Goal: Communication & Community: Participate in discussion

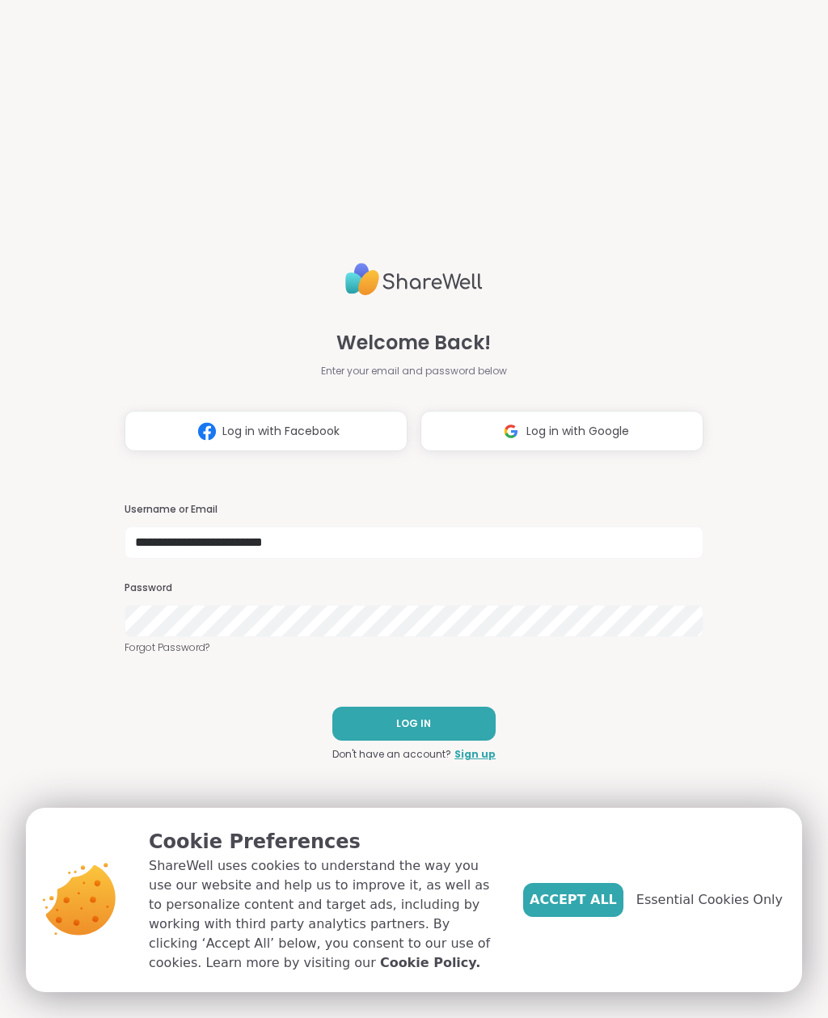
click at [582, 914] on button "Accept All" at bounding box center [573, 900] width 100 height 34
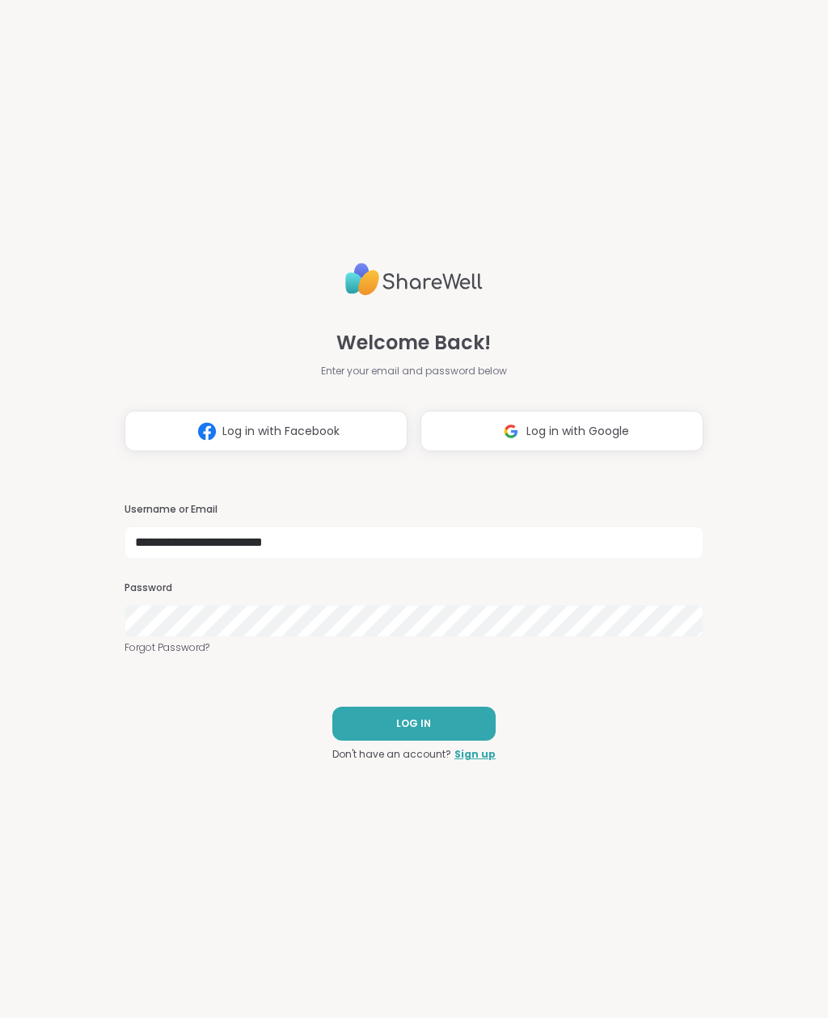
click at [484, 719] on button "LOG IN" at bounding box center [413, 724] width 163 height 34
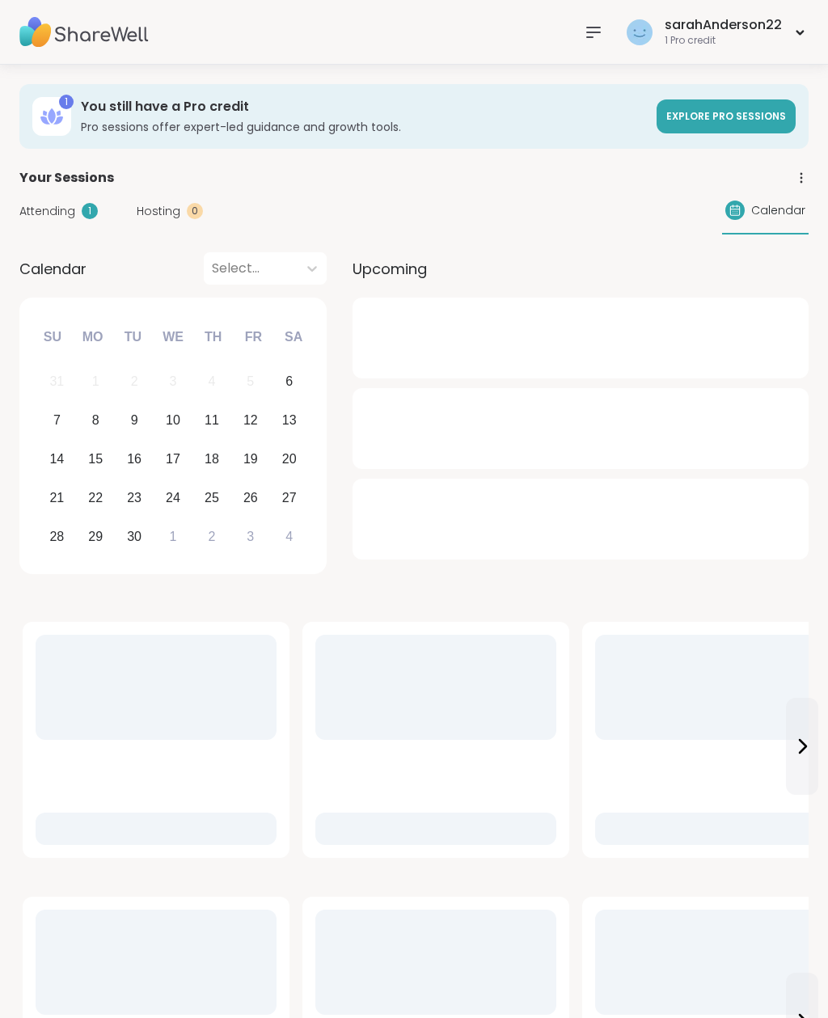
click at [61, 219] on span "Attending" at bounding box center [47, 211] width 56 height 17
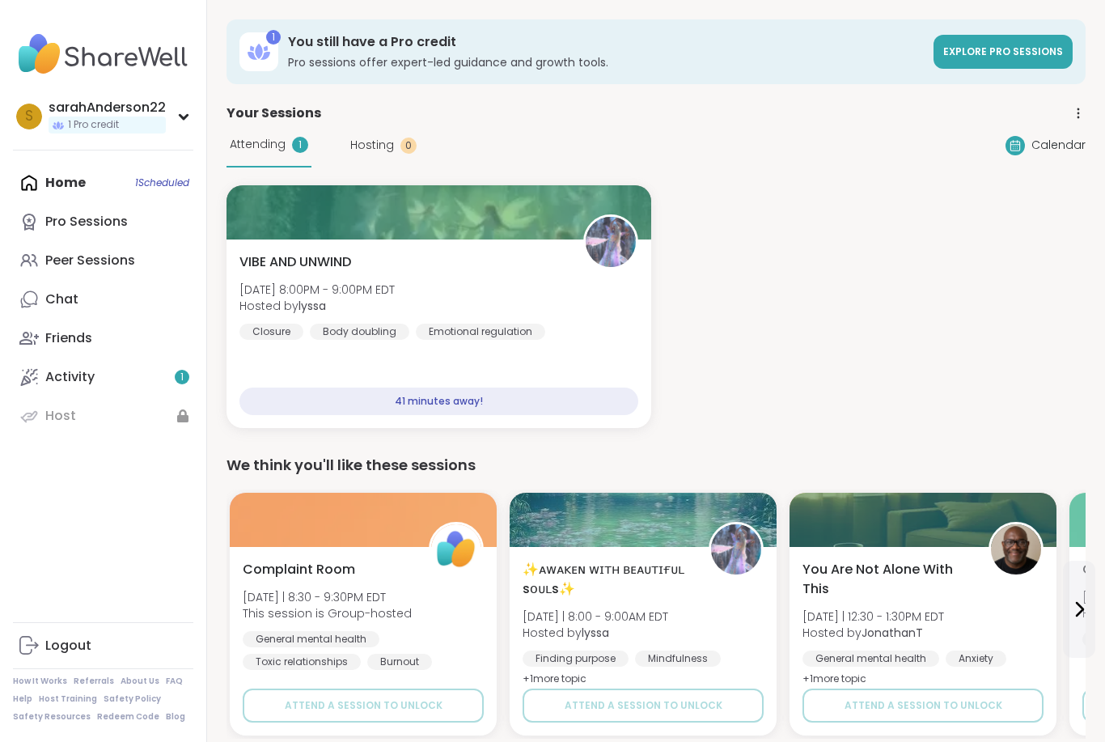
click at [827, 645] on button at bounding box center [1079, 608] width 32 height 97
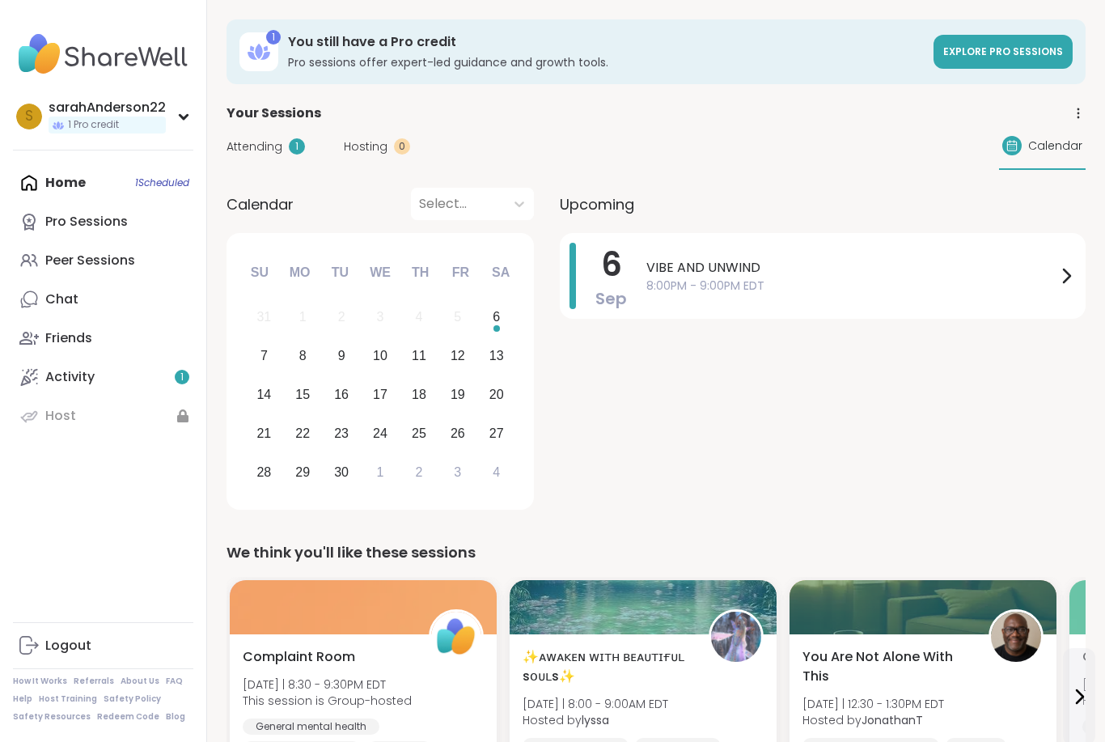
click at [657, 285] on span "8:00PM - 9:00PM EDT" at bounding box center [851, 285] width 410 height 17
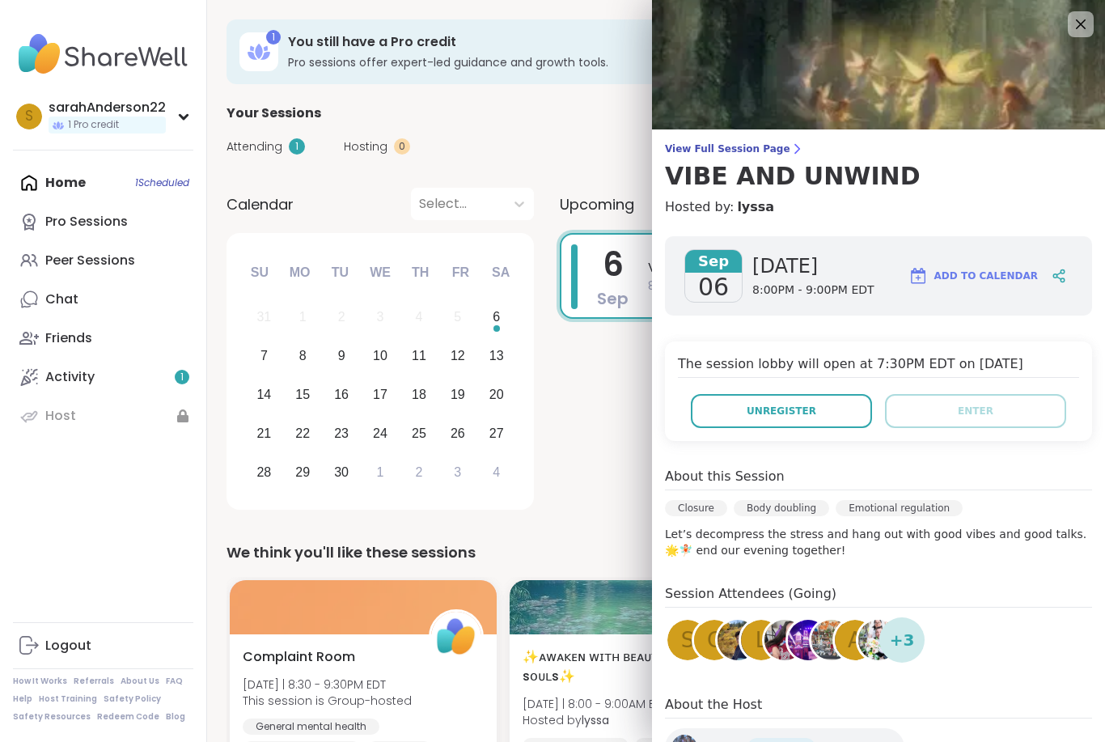
click at [515, 417] on div "21 22 23 24 25 26 27" at bounding box center [379, 433] width 271 height 39
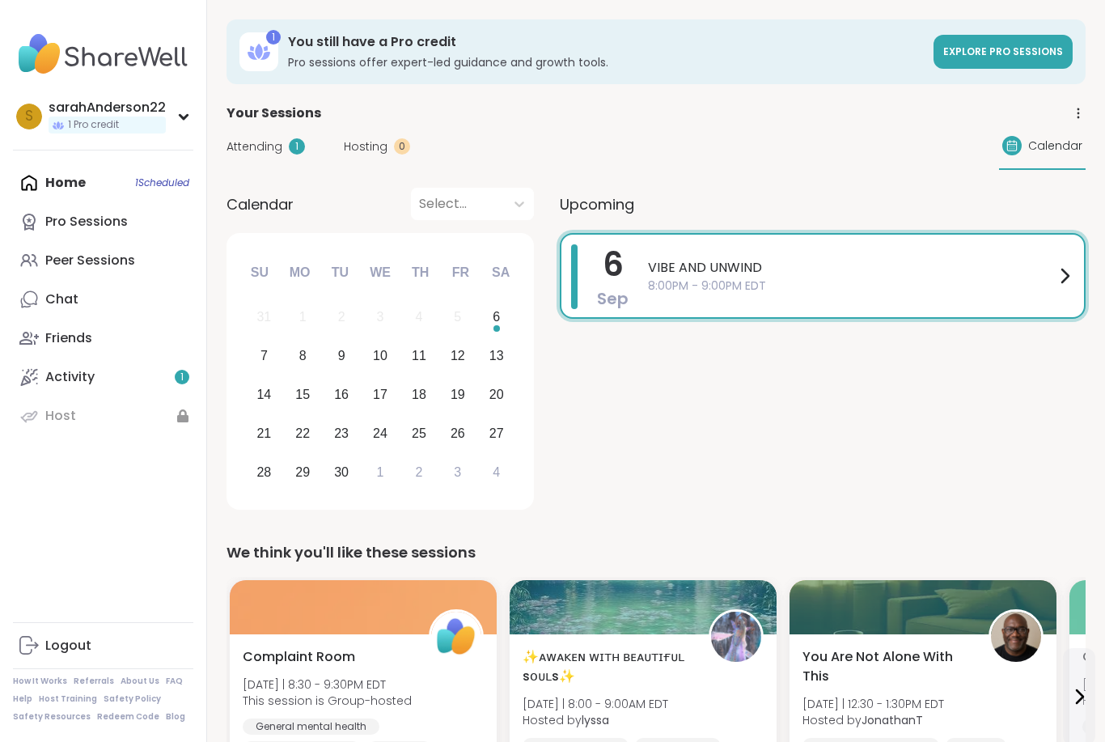
click at [678, 290] on span "8:00PM - 9:00PM EDT" at bounding box center [851, 285] width 407 height 17
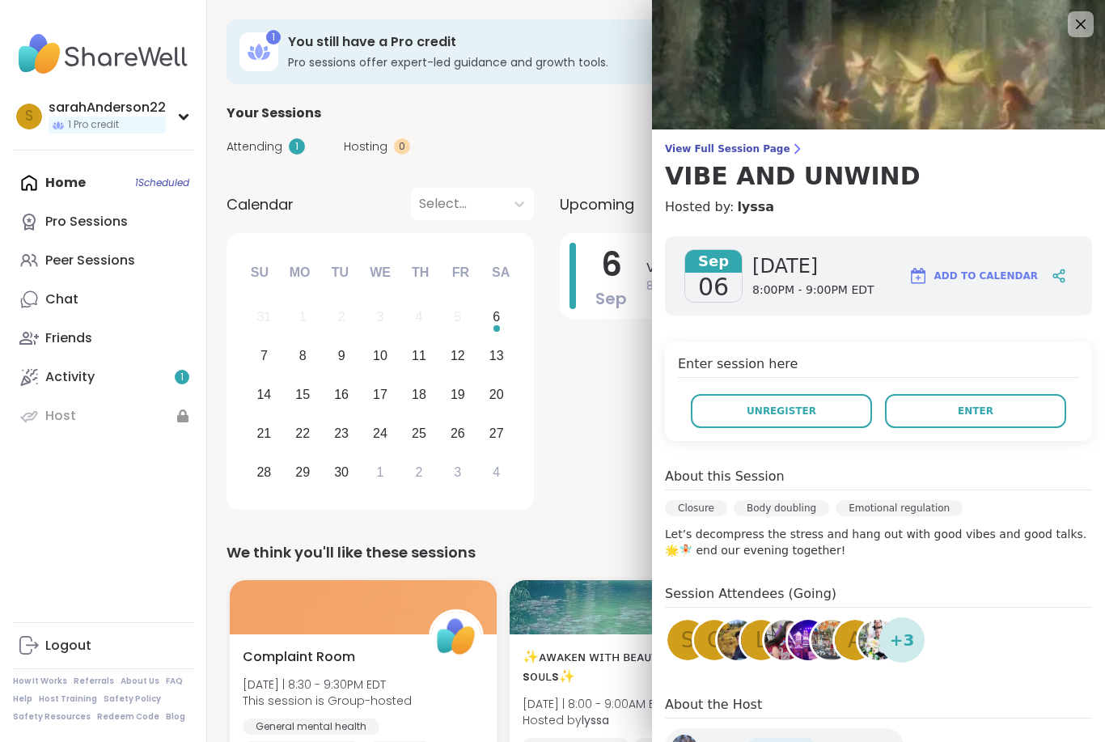
click at [925, 419] on button "Enter" at bounding box center [975, 411] width 181 height 34
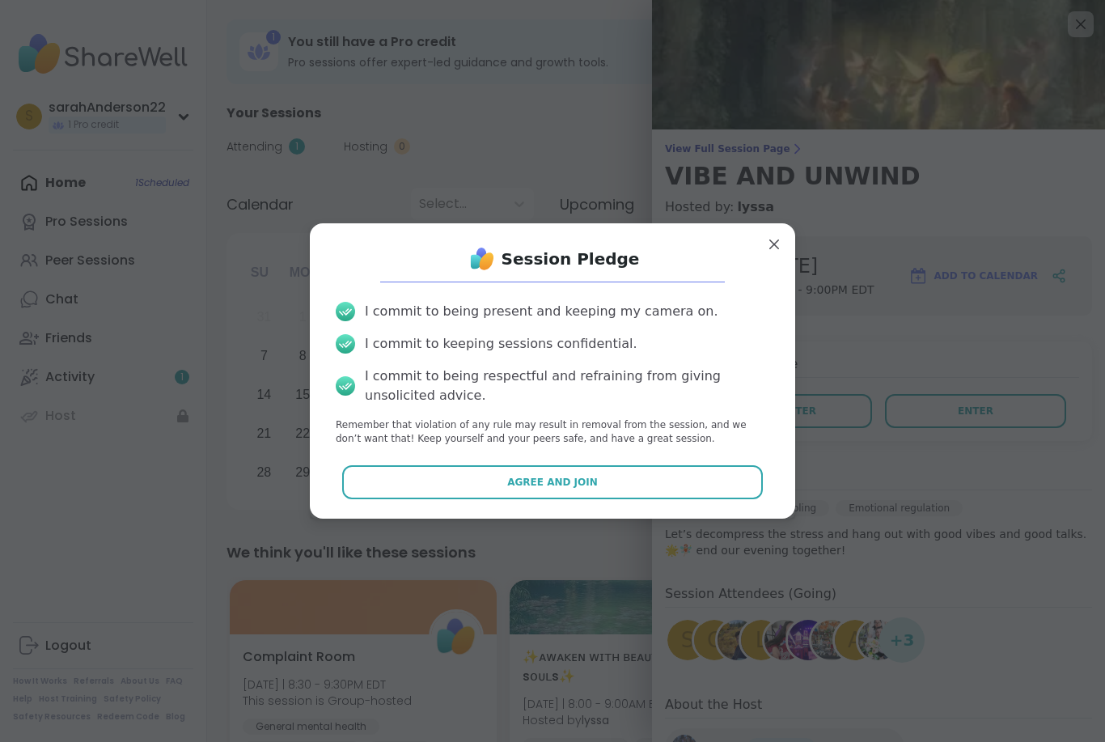
click at [390, 483] on button "Agree and Join" at bounding box center [552, 482] width 421 height 34
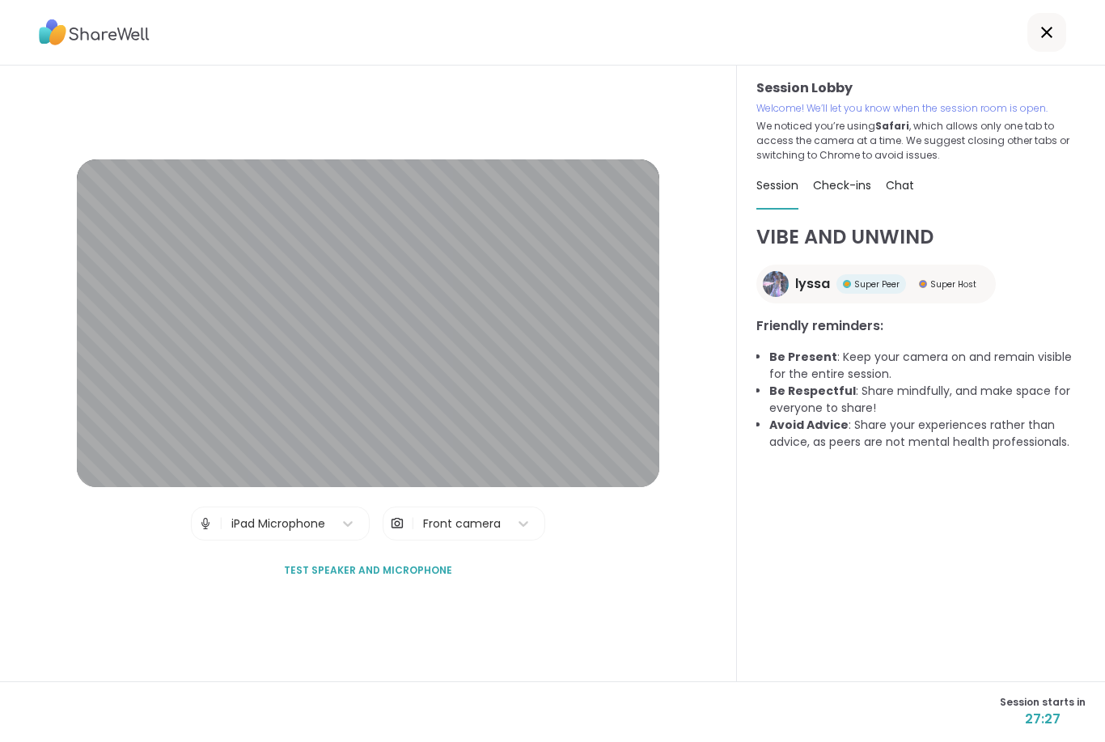
click at [355, 671] on div "Session Lobby | iPad Microphone | Front camera Test speaker and microphone" at bounding box center [368, 373] width 737 height 615
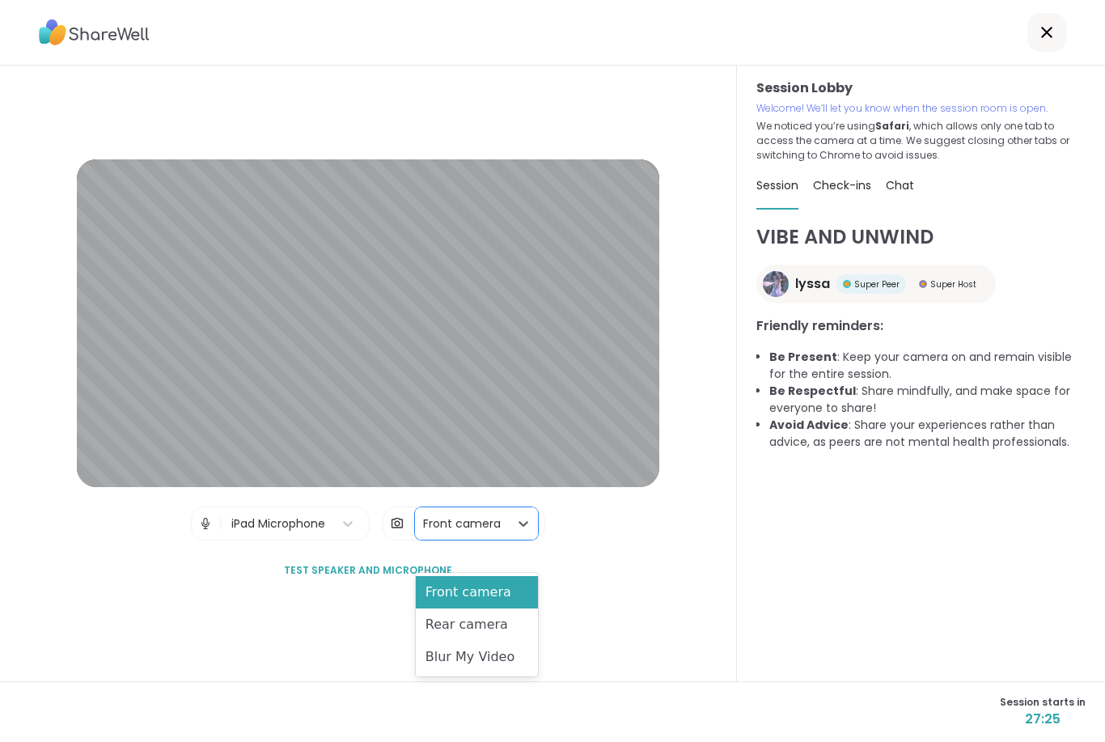
click at [451, 661] on div "Blur My Video" at bounding box center [477, 657] width 122 height 32
click at [430, 660] on div "Blur My Video" at bounding box center [477, 657] width 122 height 32
click at [454, 666] on div "Blur My Video" at bounding box center [477, 657] width 122 height 32
click at [446, 625] on div "Rear camera" at bounding box center [477, 624] width 122 height 32
click at [430, 626] on div "Rear camera" at bounding box center [477, 624] width 122 height 32
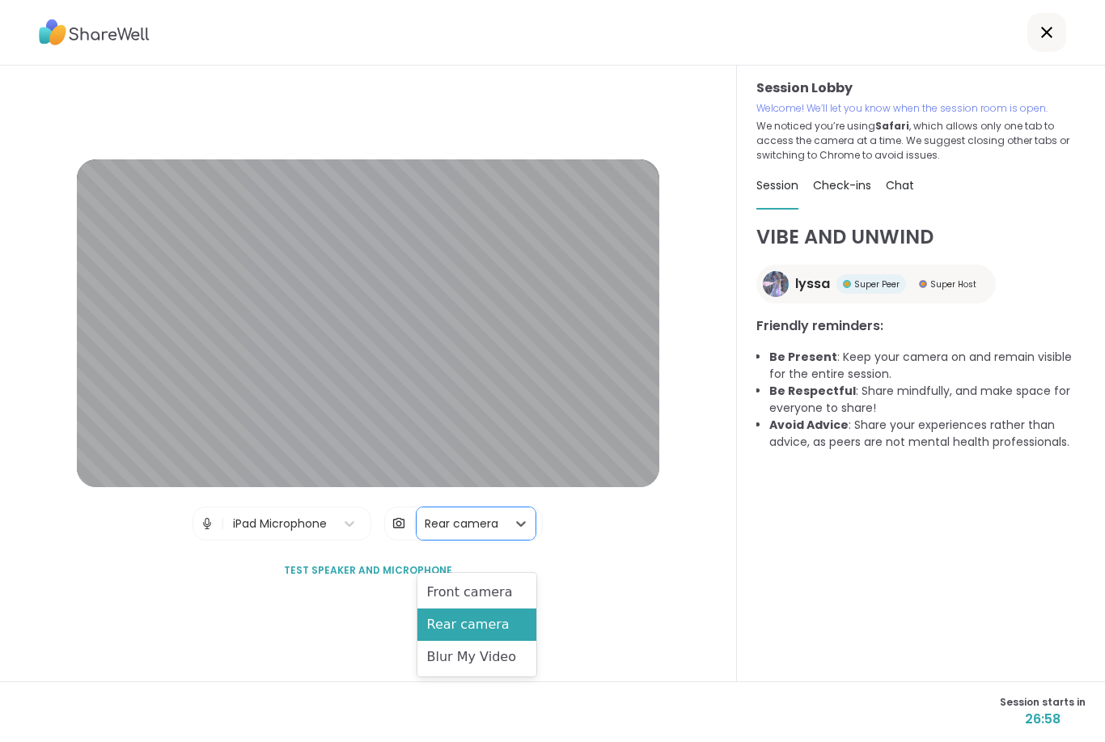
click at [443, 660] on div "Blur My Video" at bounding box center [476, 657] width 119 height 32
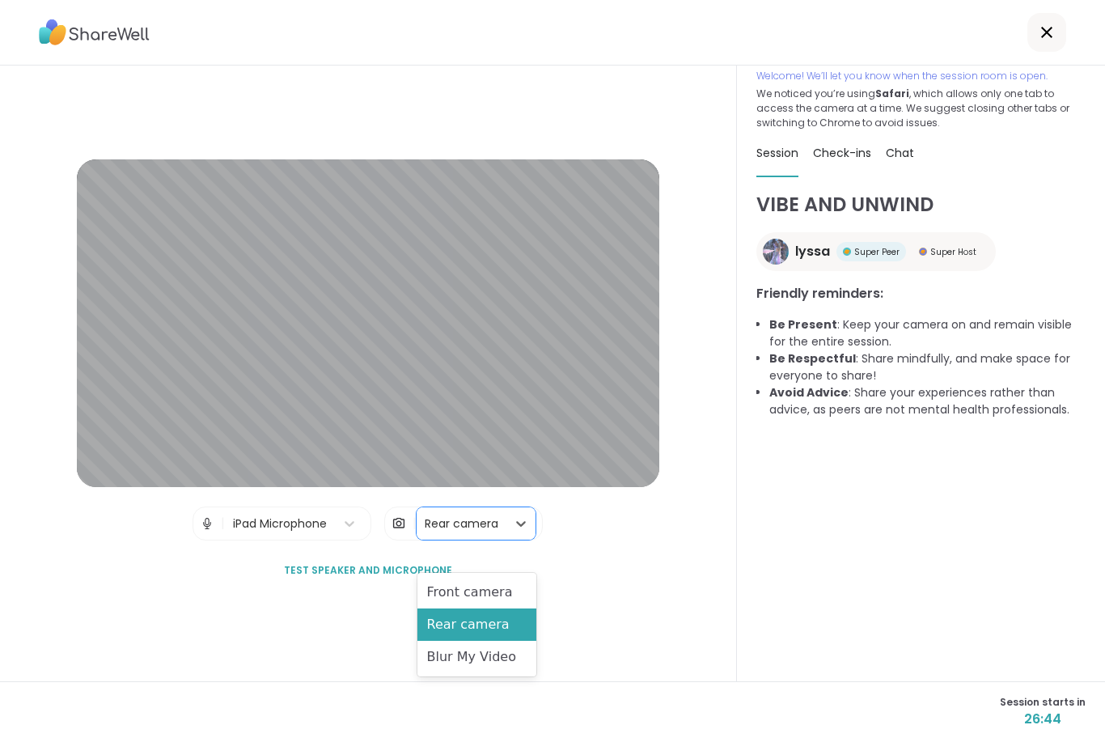
scroll to position [32, 0]
click at [1042, 36] on icon at bounding box center [1046, 32] width 11 height 11
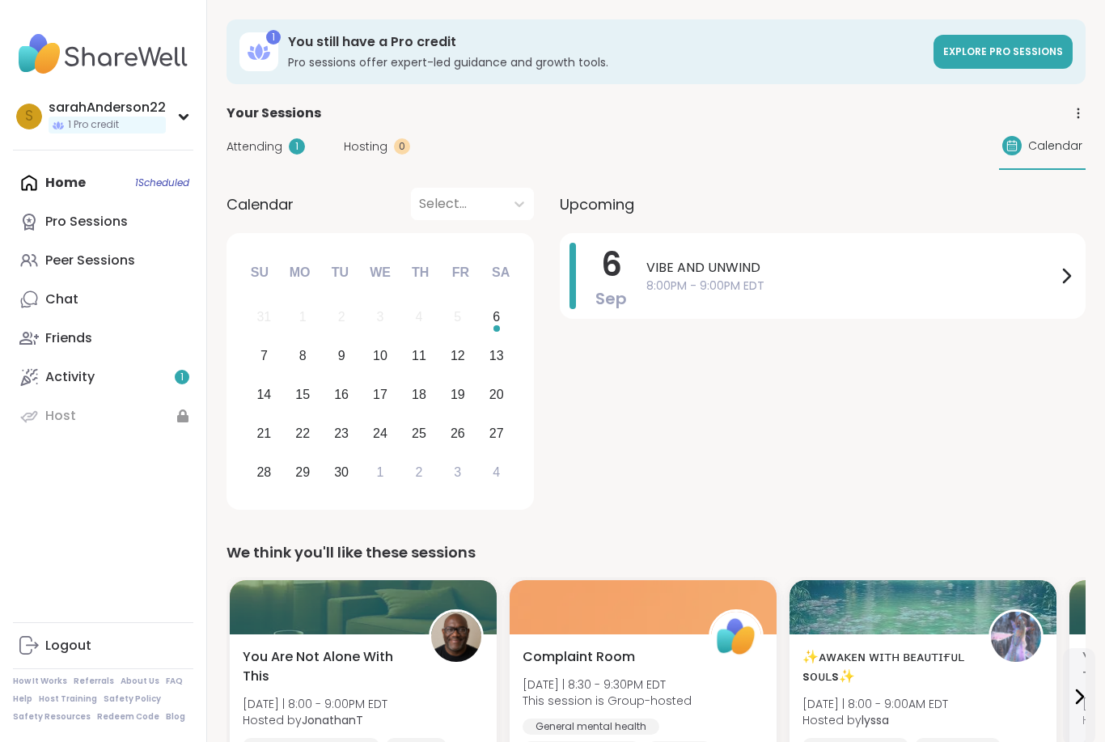
click at [607, 310] on div "[DATE] VIBE AND UNWIND 8:00PM - 9:00PM EDT" at bounding box center [823, 276] width 526 height 86
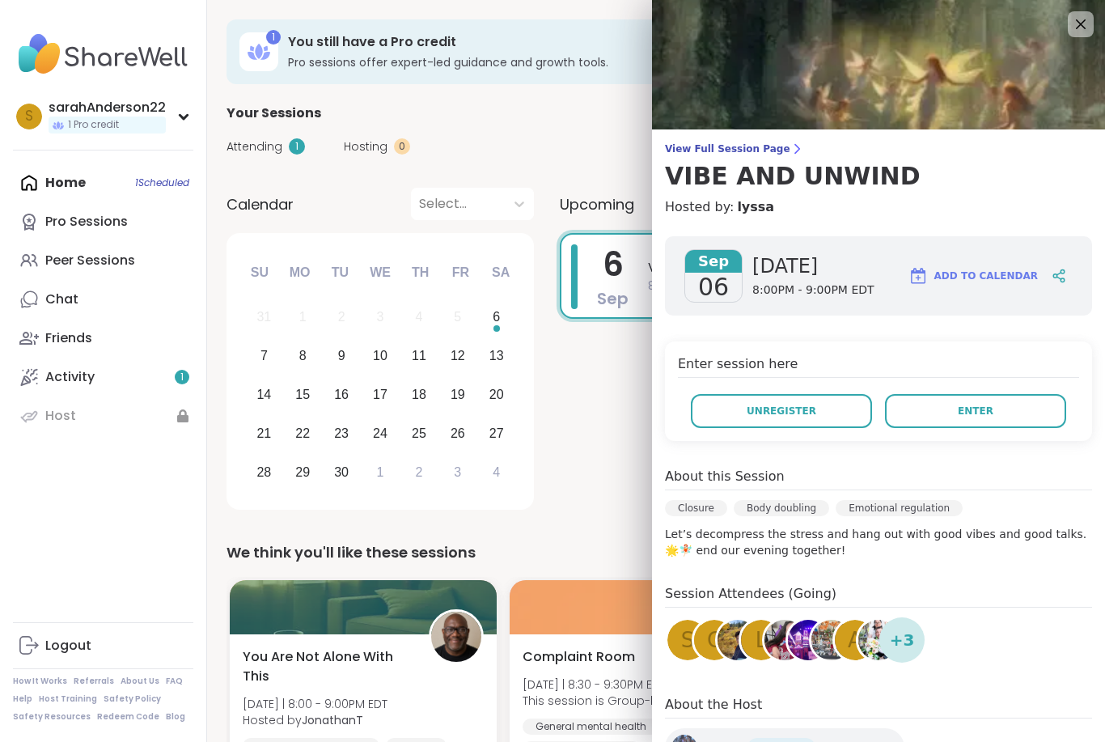
click at [739, 414] on button "Unregister" at bounding box center [781, 411] width 181 height 34
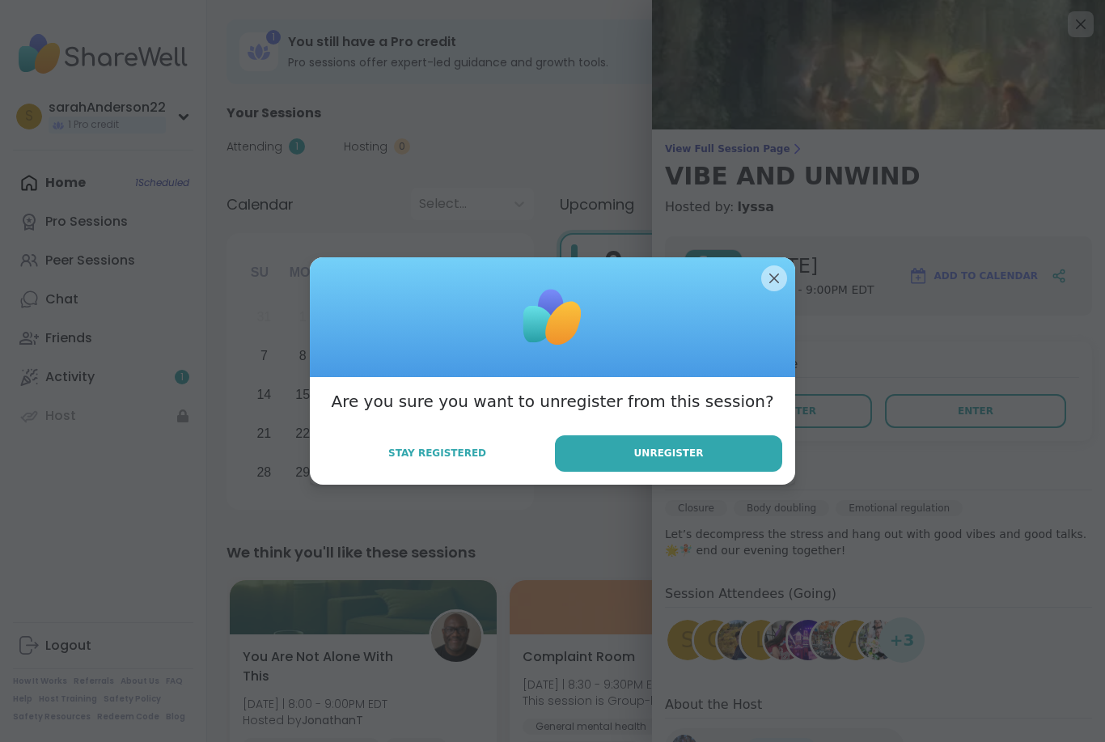
click at [608, 470] on button "Unregister" at bounding box center [668, 453] width 227 height 36
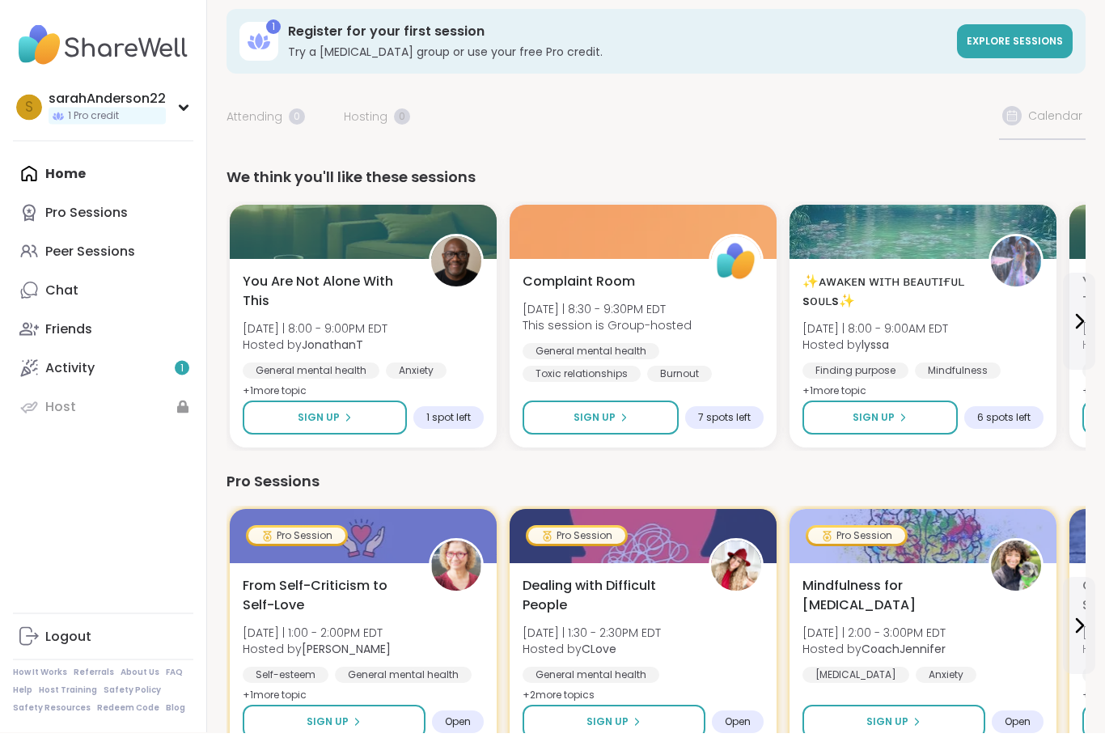
scroll to position [11, 0]
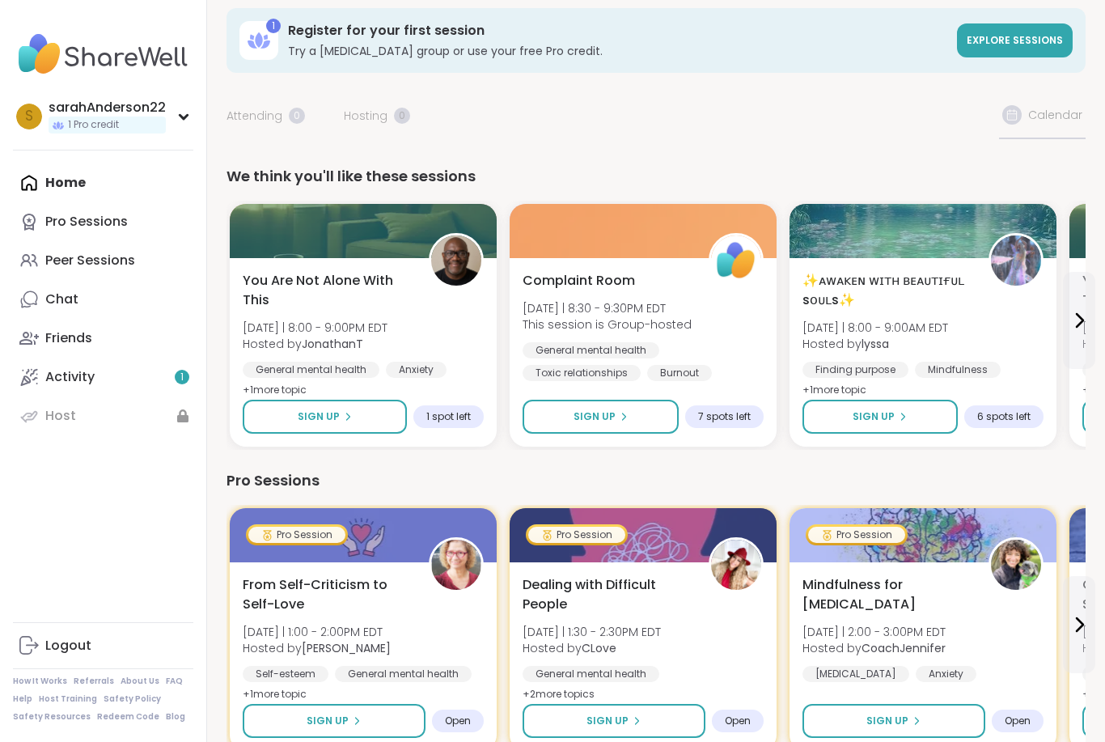
click at [280, 343] on span "Hosted by [PERSON_NAME]" at bounding box center [315, 344] width 145 height 16
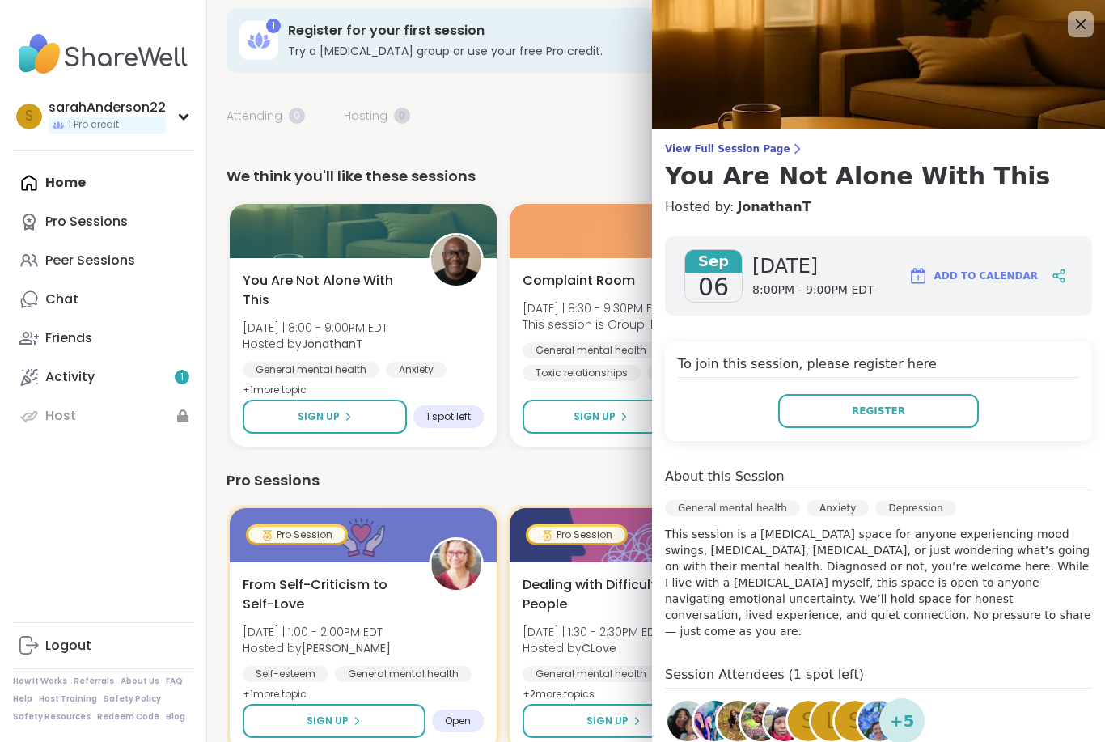
click at [825, 414] on button "Register" at bounding box center [878, 411] width 201 height 34
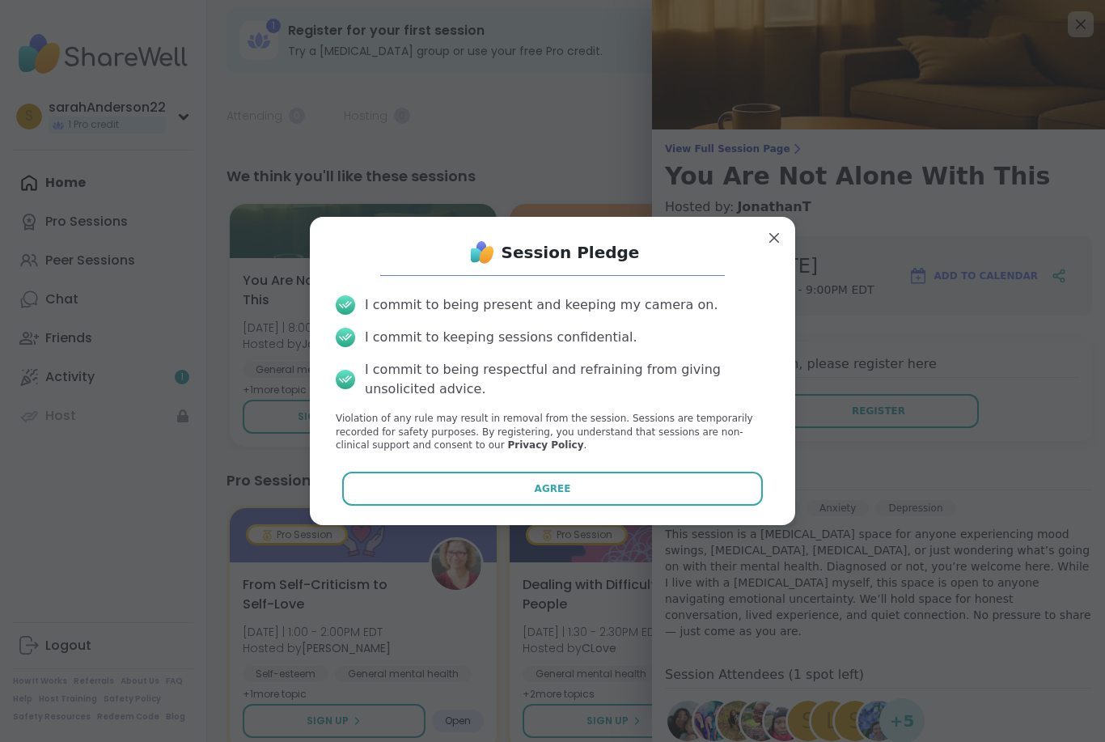
click at [597, 488] on button "Agree" at bounding box center [552, 489] width 421 height 34
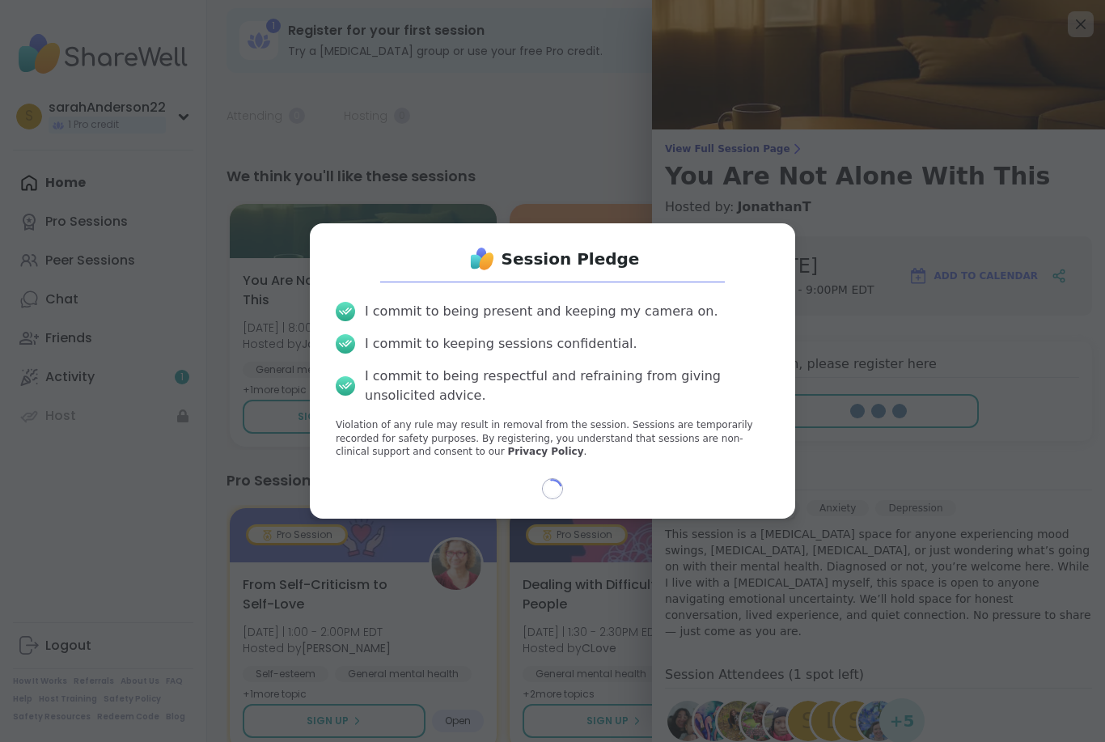
select select "**"
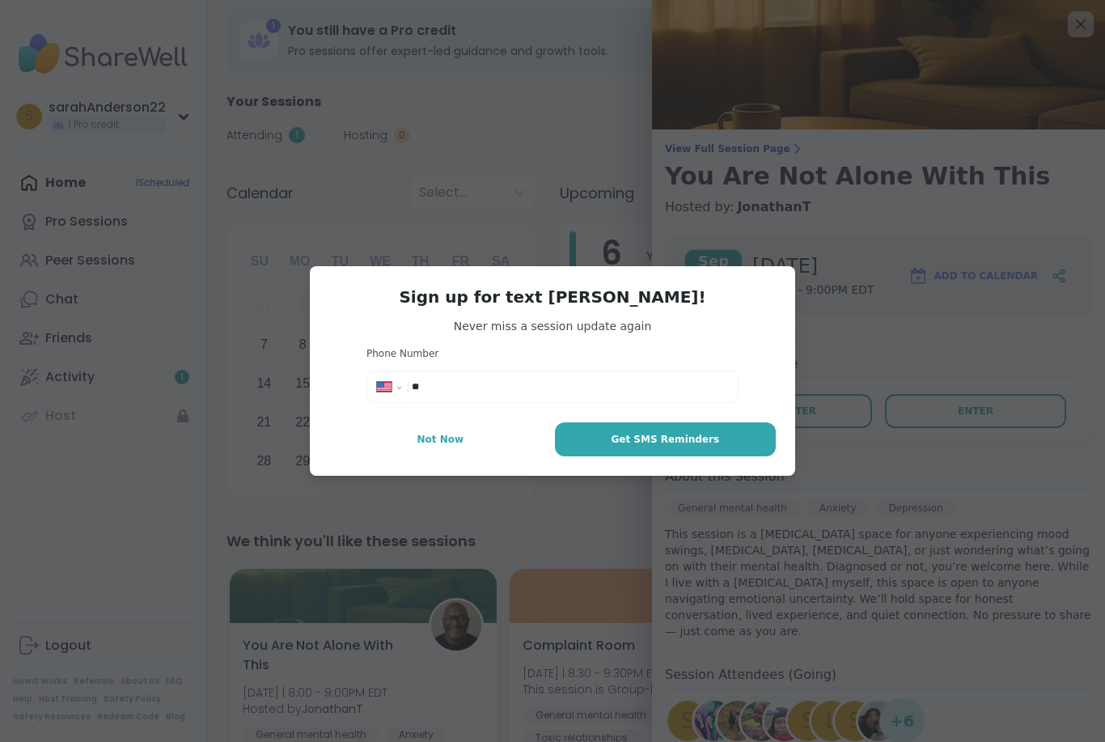
click at [467, 389] on input "**" at bounding box center [570, 386] width 316 height 16
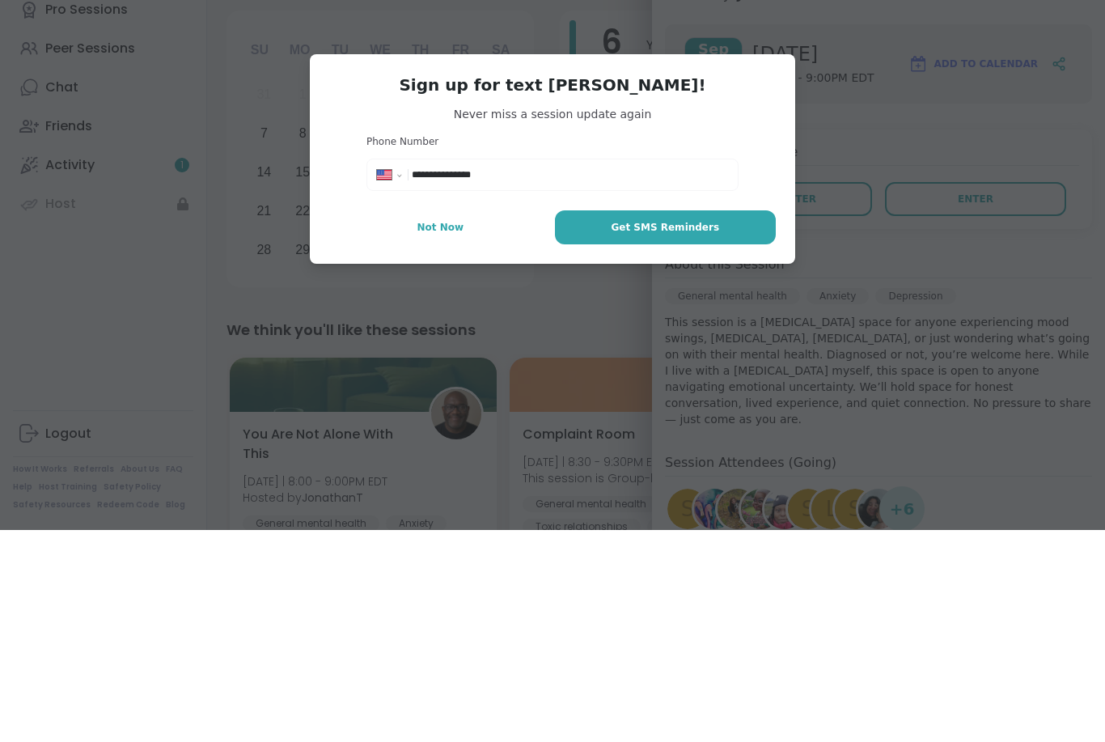
type input "**********"
click at [611, 422] on button "Get SMS Reminders" at bounding box center [665, 439] width 221 height 34
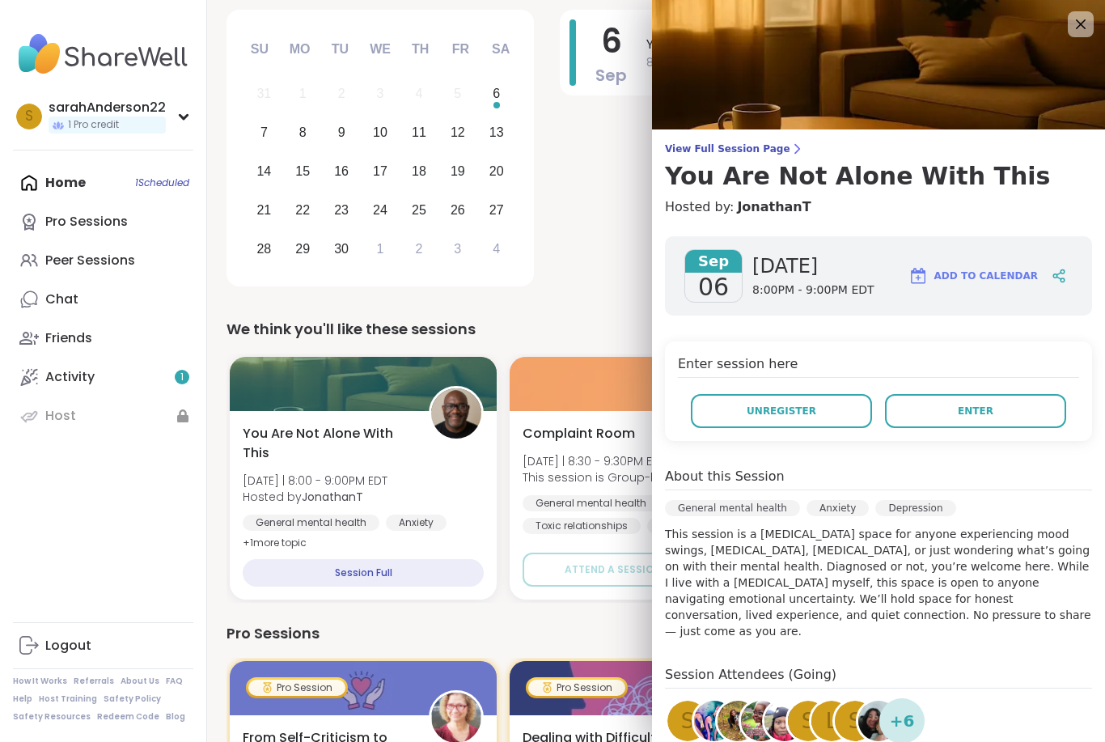
click at [936, 418] on button "Enter" at bounding box center [975, 411] width 181 height 34
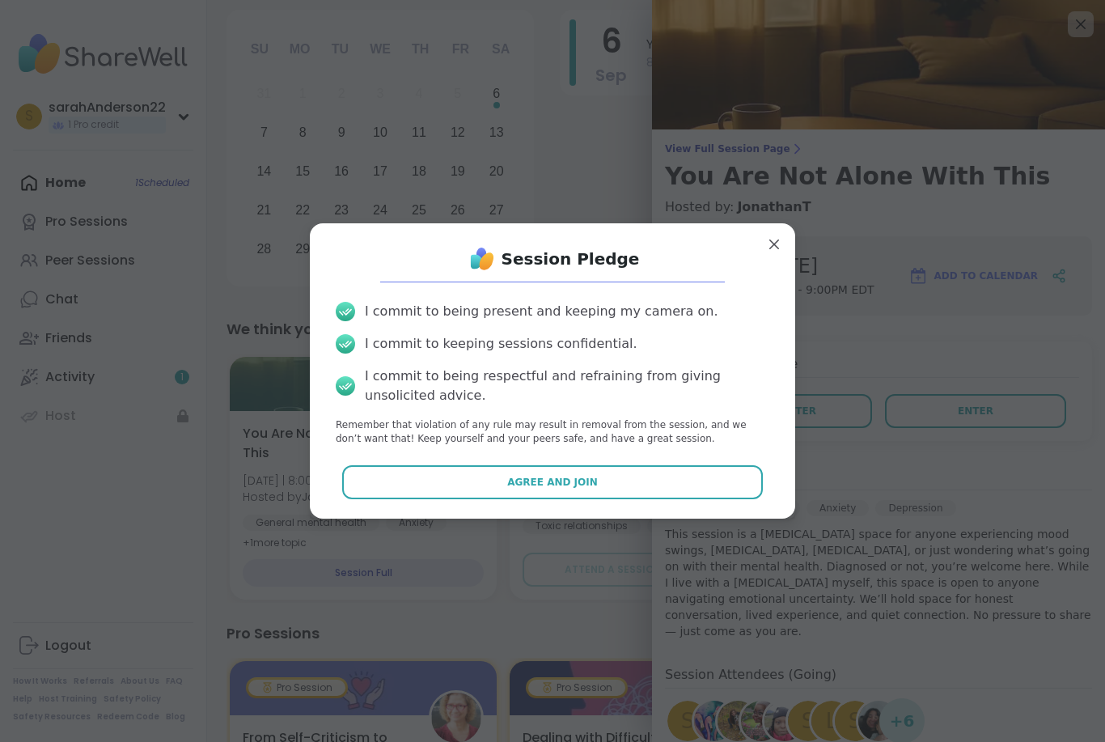
click at [360, 485] on button "Agree and Join" at bounding box center [552, 482] width 421 height 34
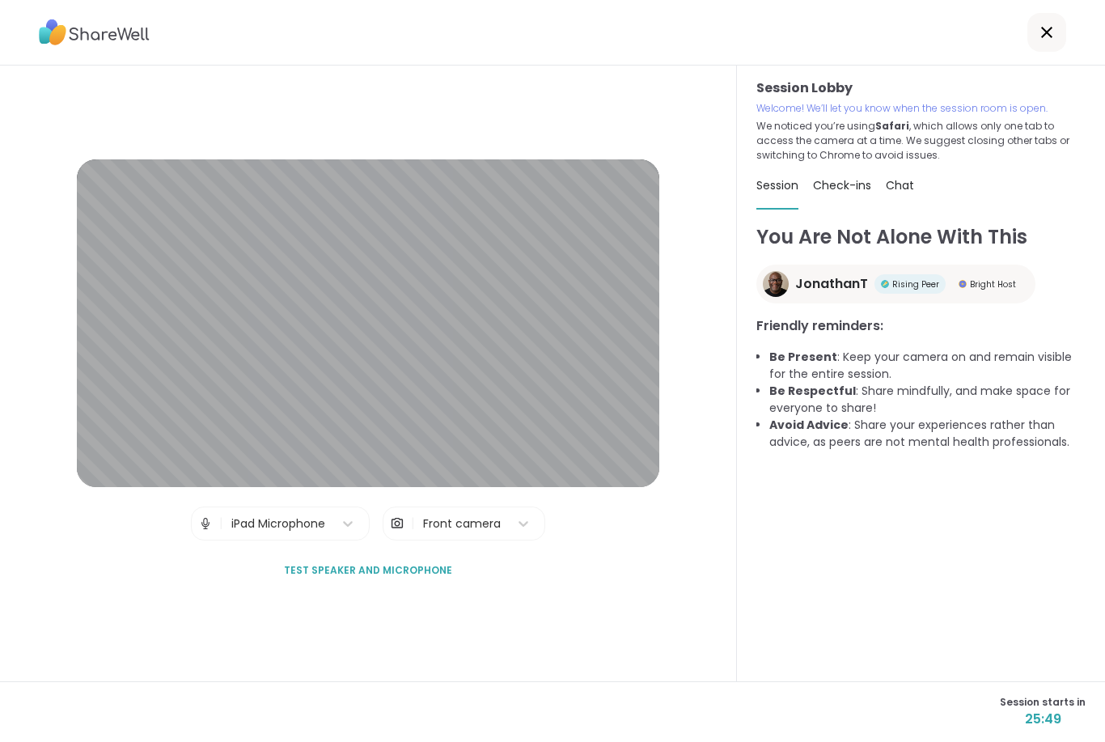
click at [404, 539] on img at bounding box center [397, 523] width 15 height 32
click at [827, 199] on div "Check-ins" at bounding box center [842, 185] width 58 height 45
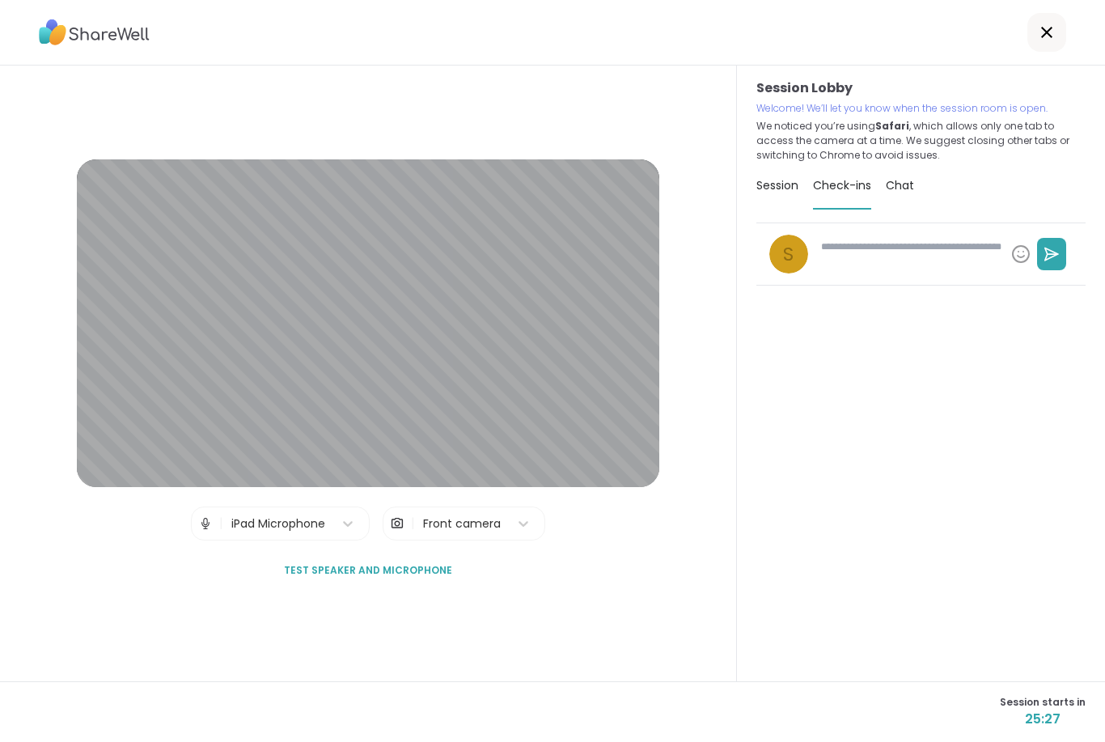
click at [911, 193] on div "Chat" at bounding box center [900, 185] width 28 height 45
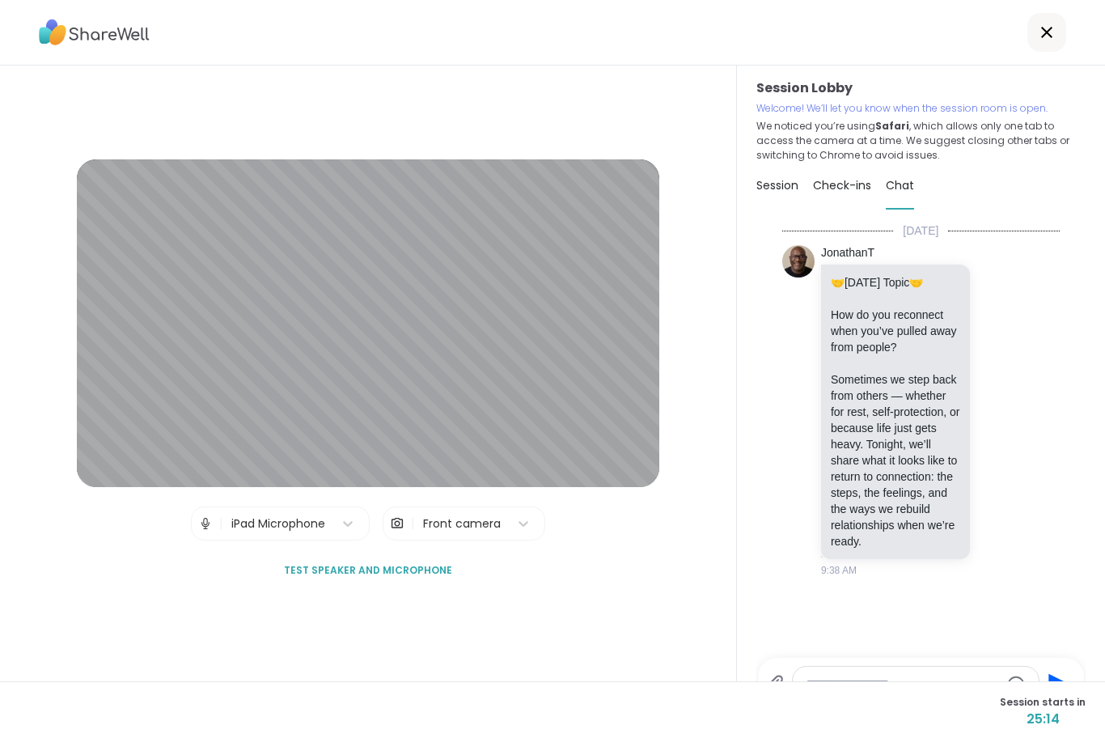
click at [1036, 31] on div at bounding box center [1046, 32] width 39 height 39
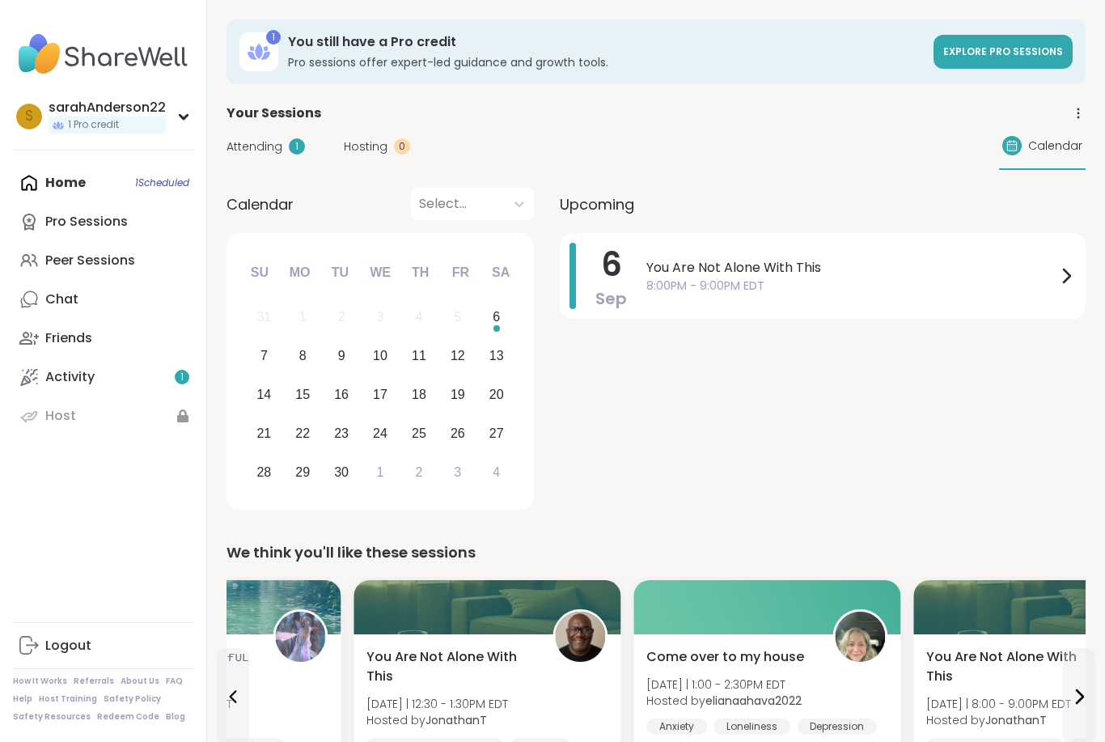
click at [886, 305] on div "You Are Not Alone With This 8:00PM - 9:00PM EDT" at bounding box center [860, 276] width 429 height 66
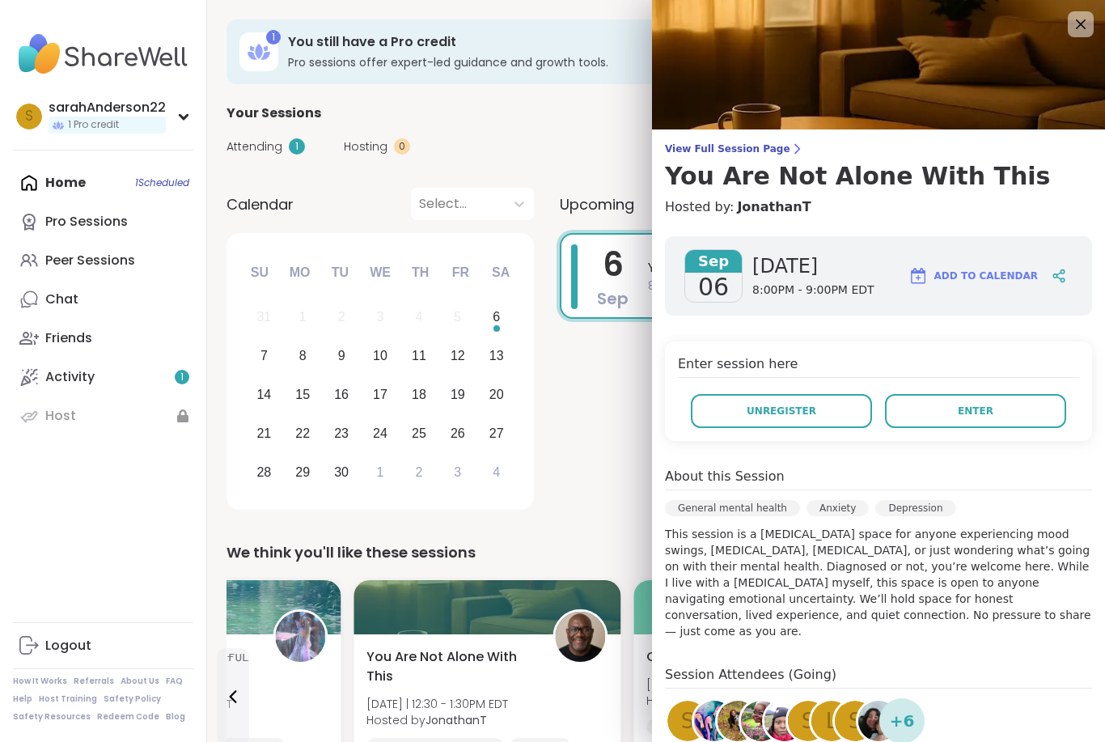
click at [976, 398] on button "Enter" at bounding box center [975, 411] width 181 height 34
click at [775, 419] on button "Unregister" at bounding box center [781, 411] width 181 height 34
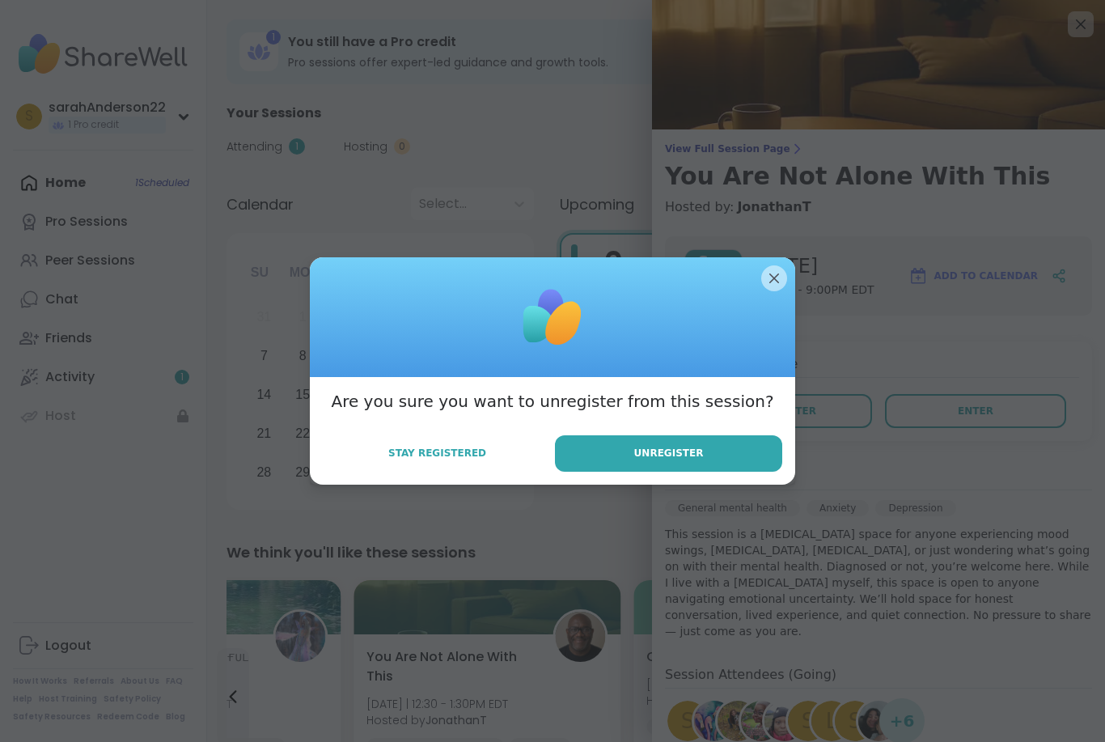
click at [745, 450] on button "Unregister" at bounding box center [668, 453] width 227 height 36
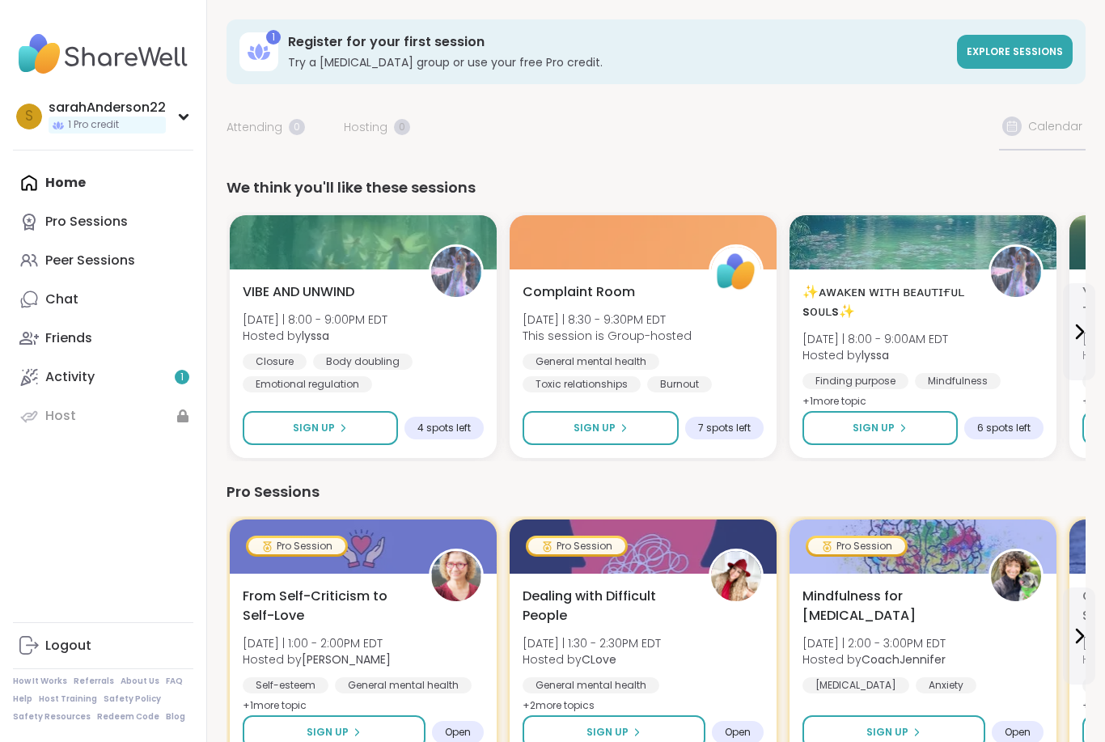
click at [243, 436] on button "Sign Up" at bounding box center [320, 428] width 155 height 34
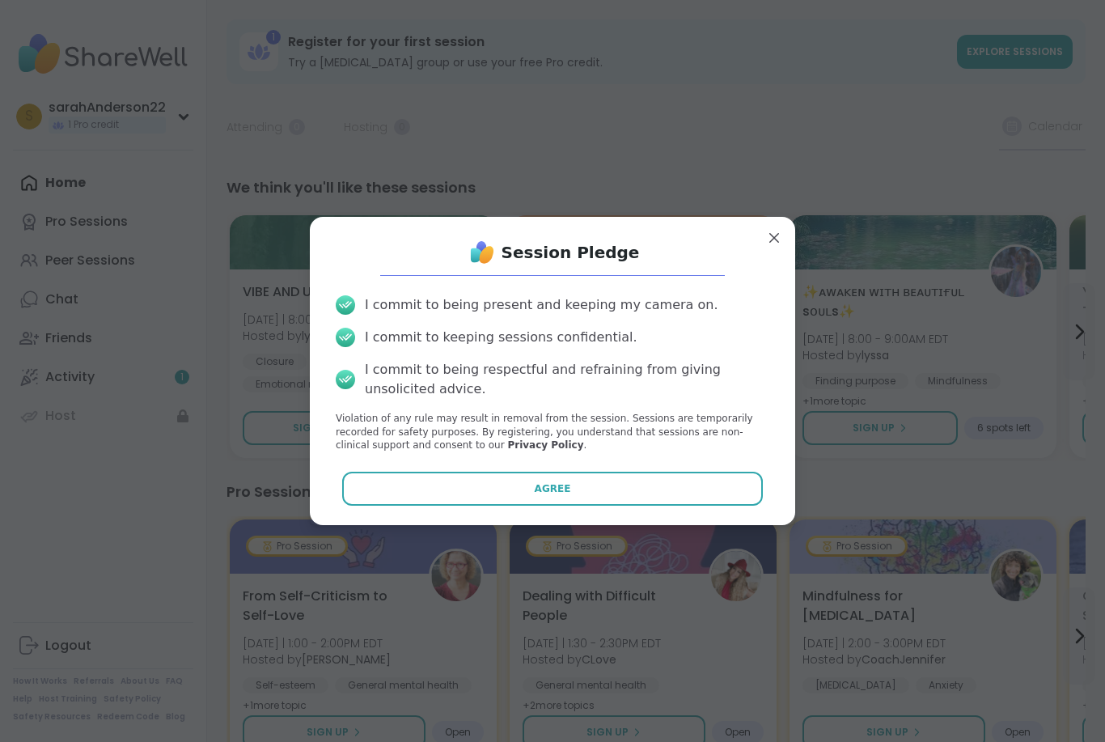
click at [713, 473] on button "Agree" at bounding box center [552, 489] width 421 height 34
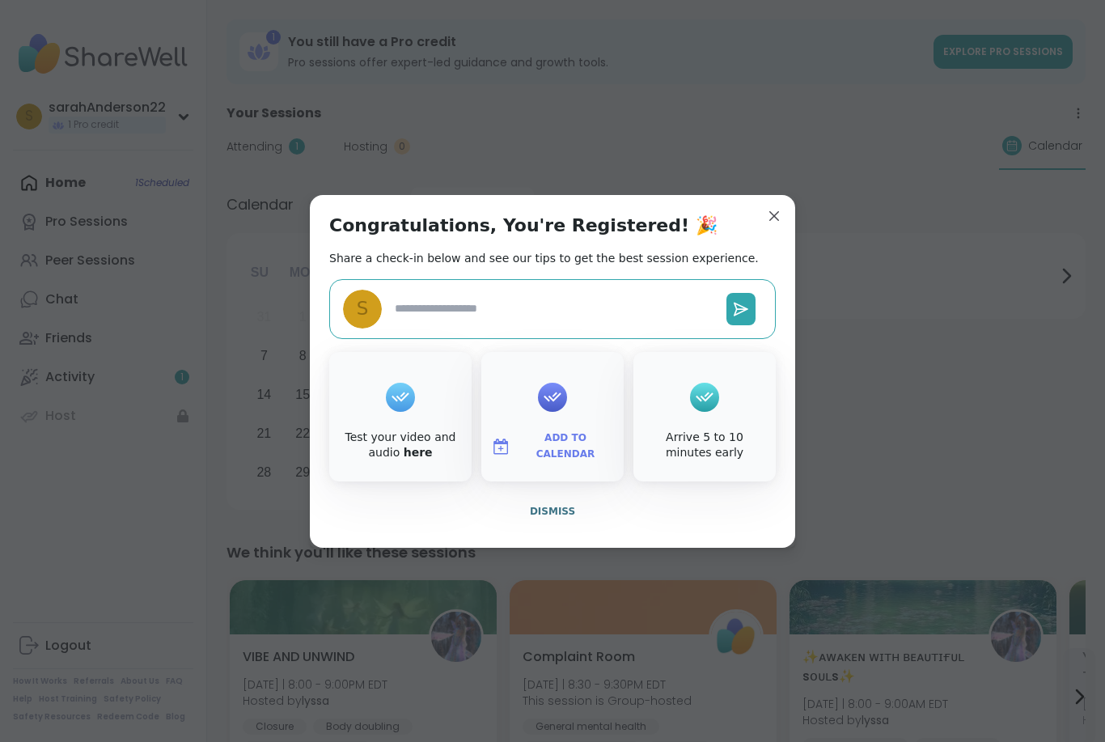
click at [569, 514] on span "Dismiss" at bounding box center [552, 510] width 45 height 11
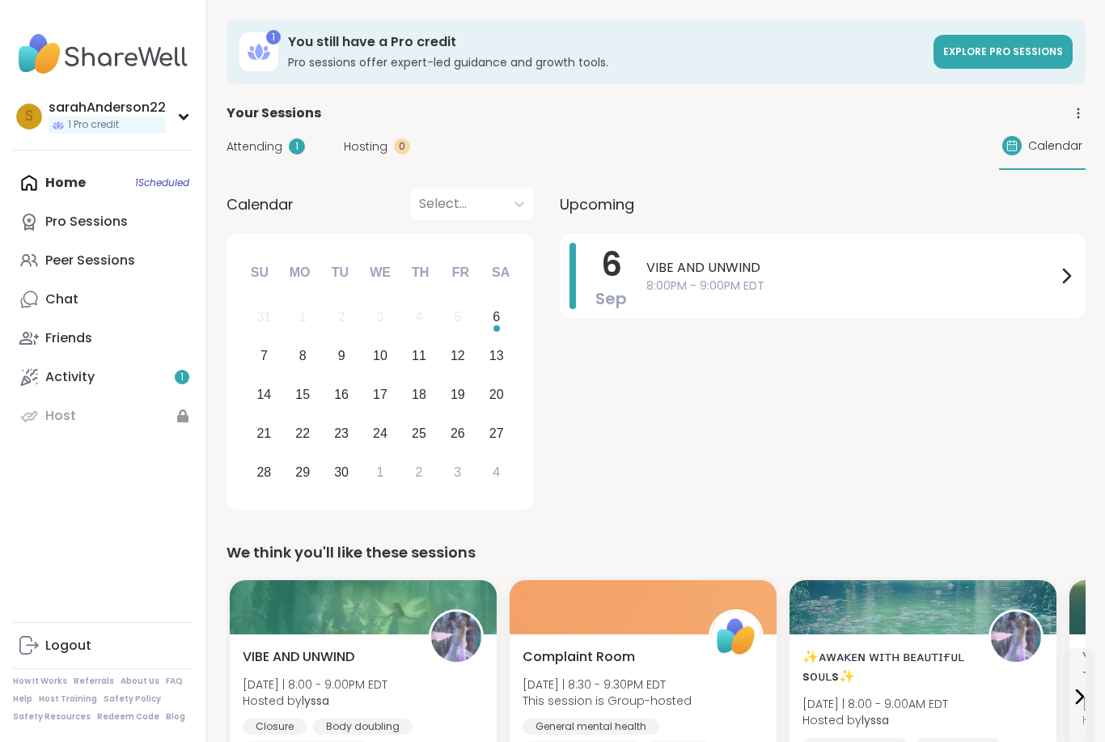
click at [752, 309] on div "[DATE] VIBE AND UNWIND 8:00PM - 9:00PM EDT" at bounding box center [823, 276] width 526 height 86
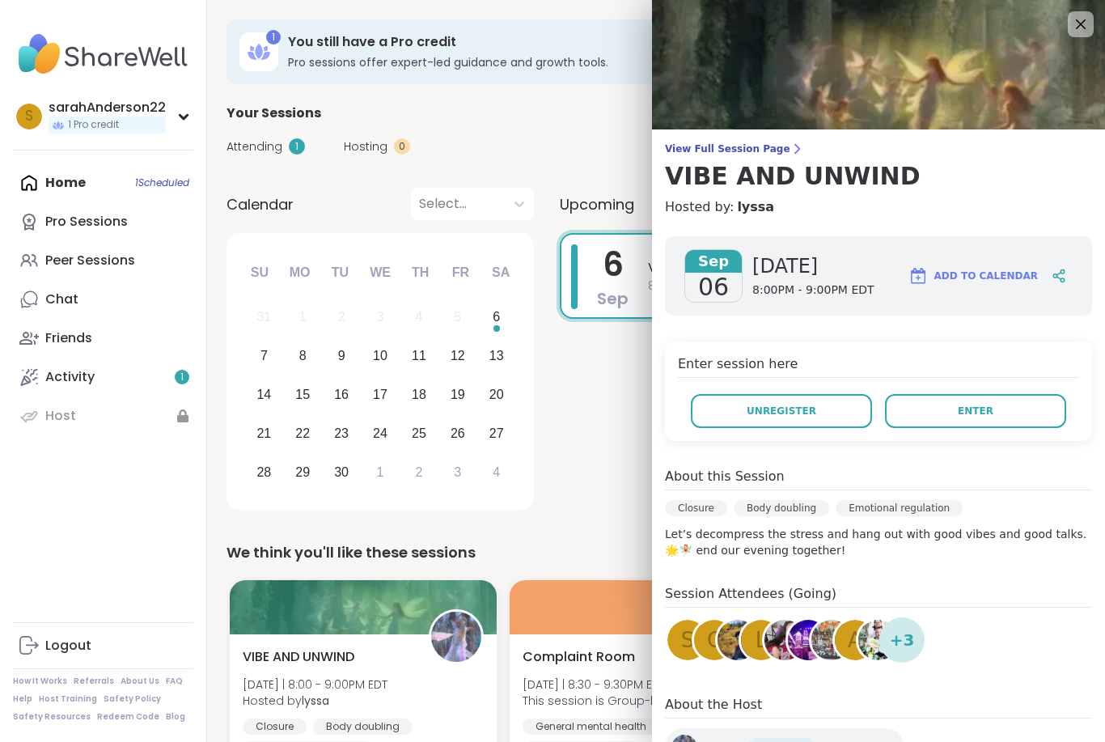
click at [1013, 414] on button "Enter" at bounding box center [975, 411] width 181 height 34
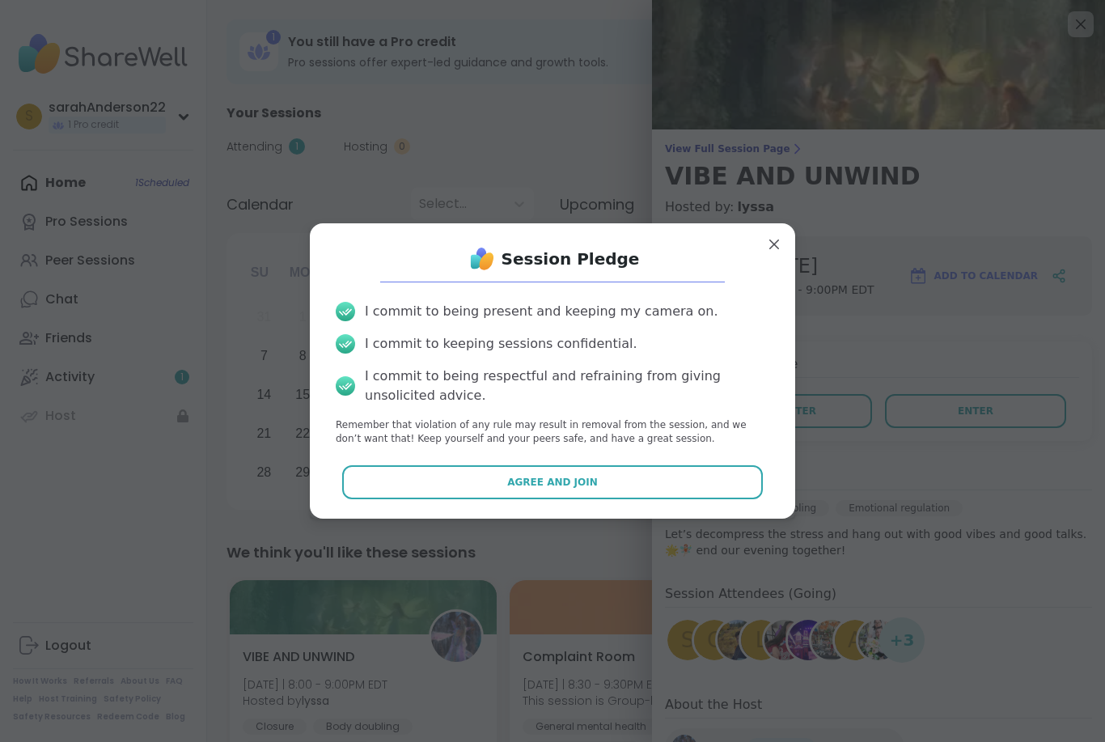
click at [747, 472] on button "Agree and Join" at bounding box center [552, 482] width 421 height 34
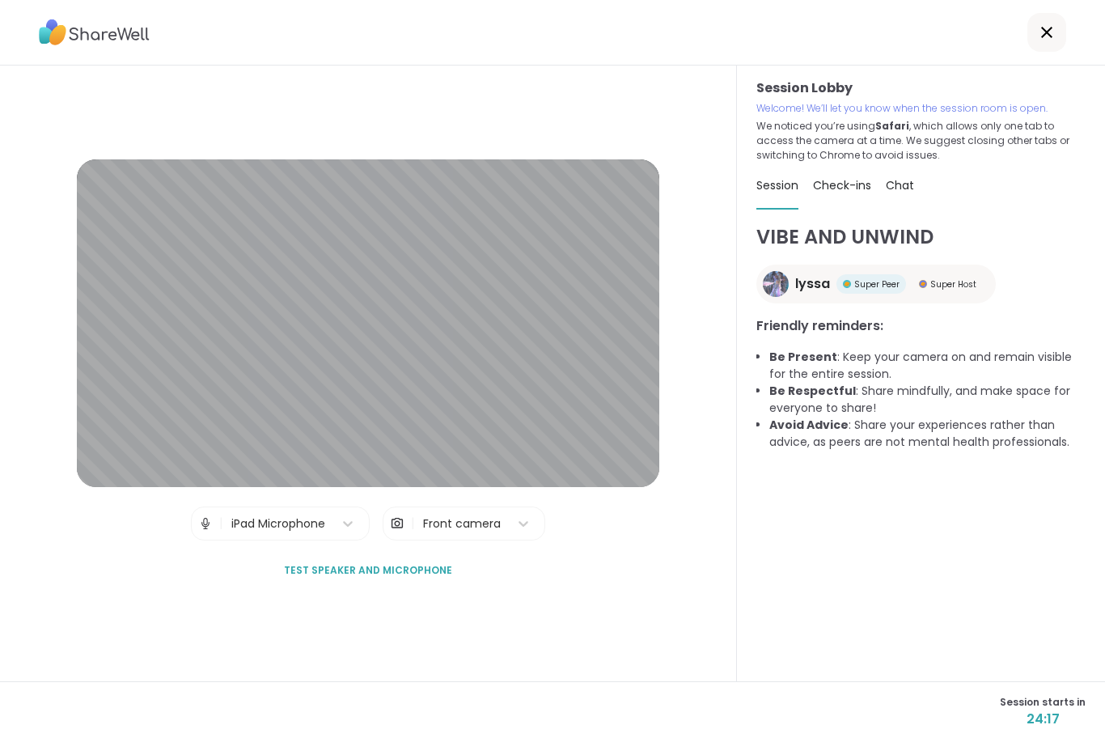
click at [391, 535] on img at bounding box center [397, 523] width 15 height 32
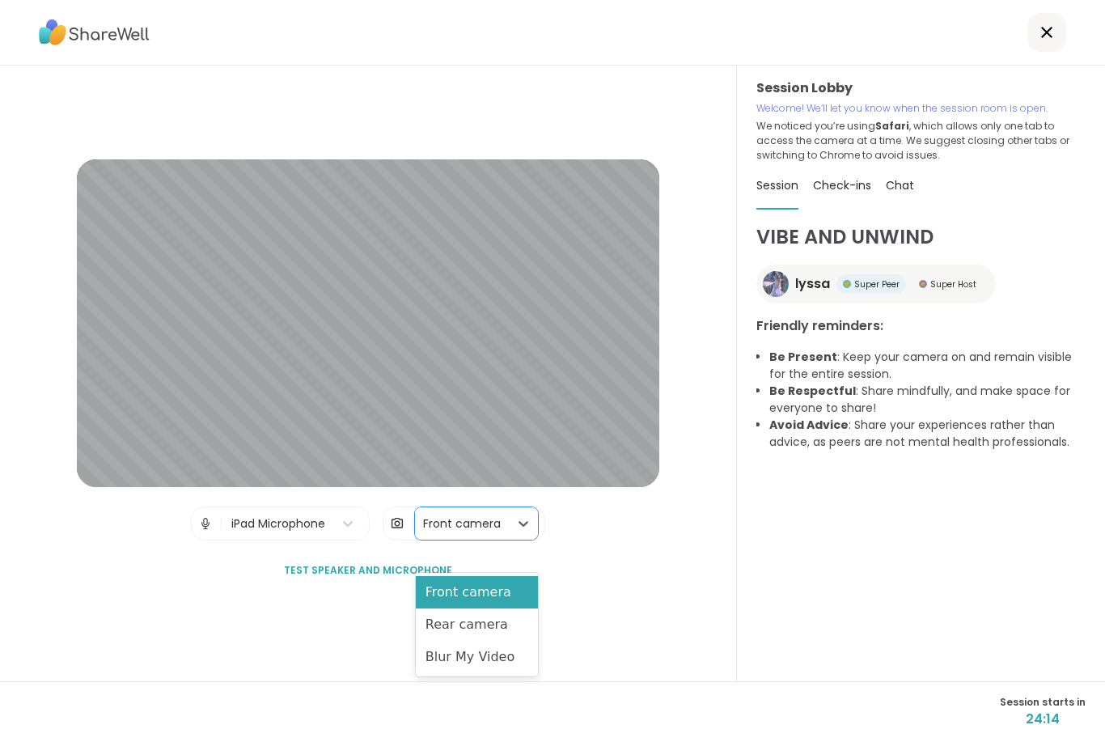
click at [485, 610] on div "Rear camera" at bounding box center [477, 624] width 122 height 32
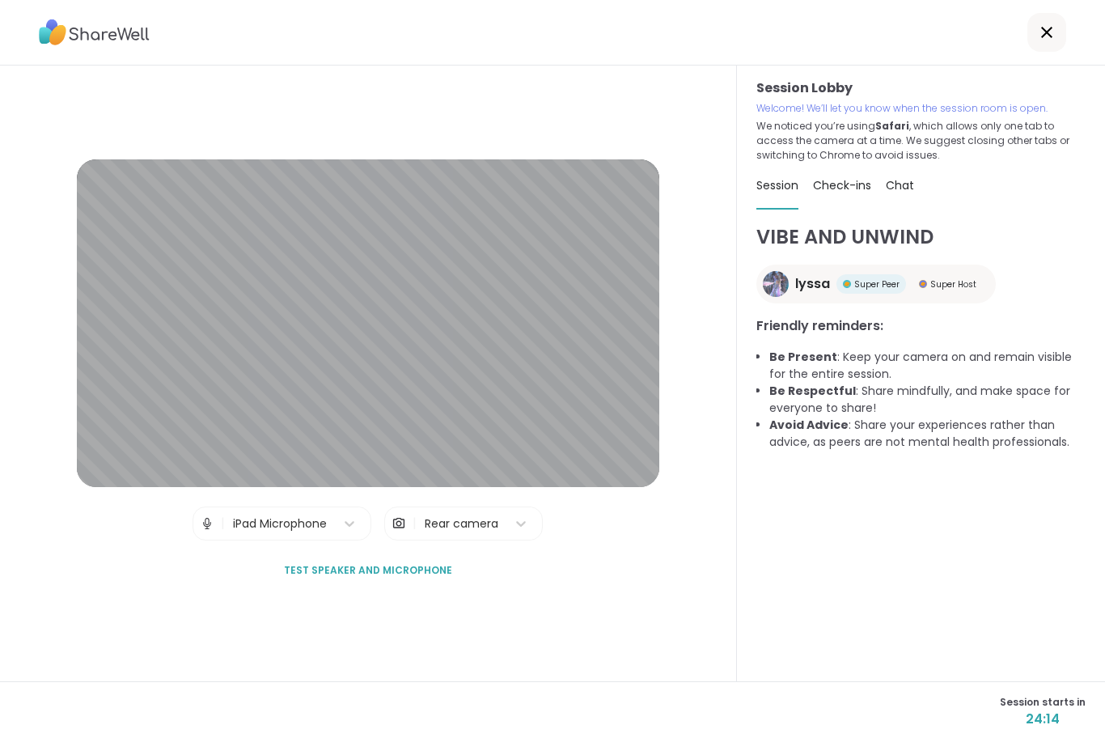
click at [1076, 273] on div "VIBE AND UNWIND lyssa Super Peer Super Host Friendly reminders: Be Present : Ke…" at bounding box center [920, 467] width 329 height 491
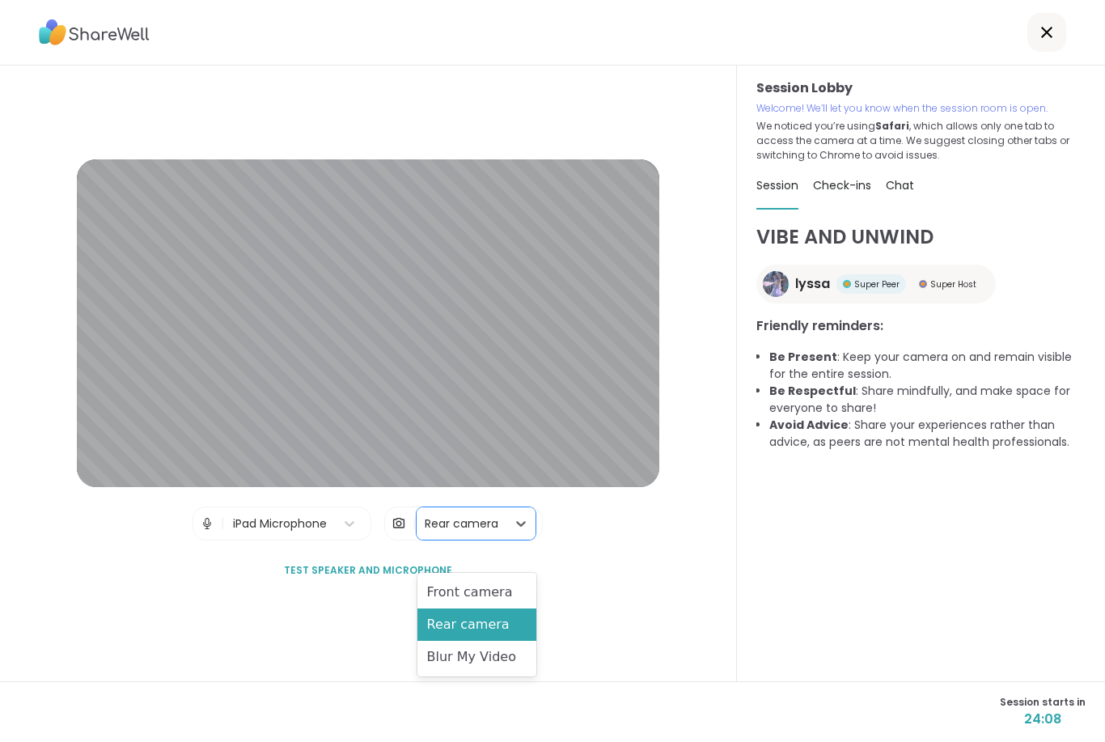
click at [478, 598] on div "Front camera" at bounding box center [476, 592] width 119 height 32
click at [488, 643] on div "Blur My Video" at bounding box center [477, 657] width 122 height 32
click at [489, 628] on div "Rear camera" at bounding box center [477, 624] width 122 height 32
click at [457, 622] on div "Rear camera" at bounding box center [477, 624] width 122 height 32
click at [443, 585] on div "Front camera" at bounding box center [476, 592] width 119 height 32
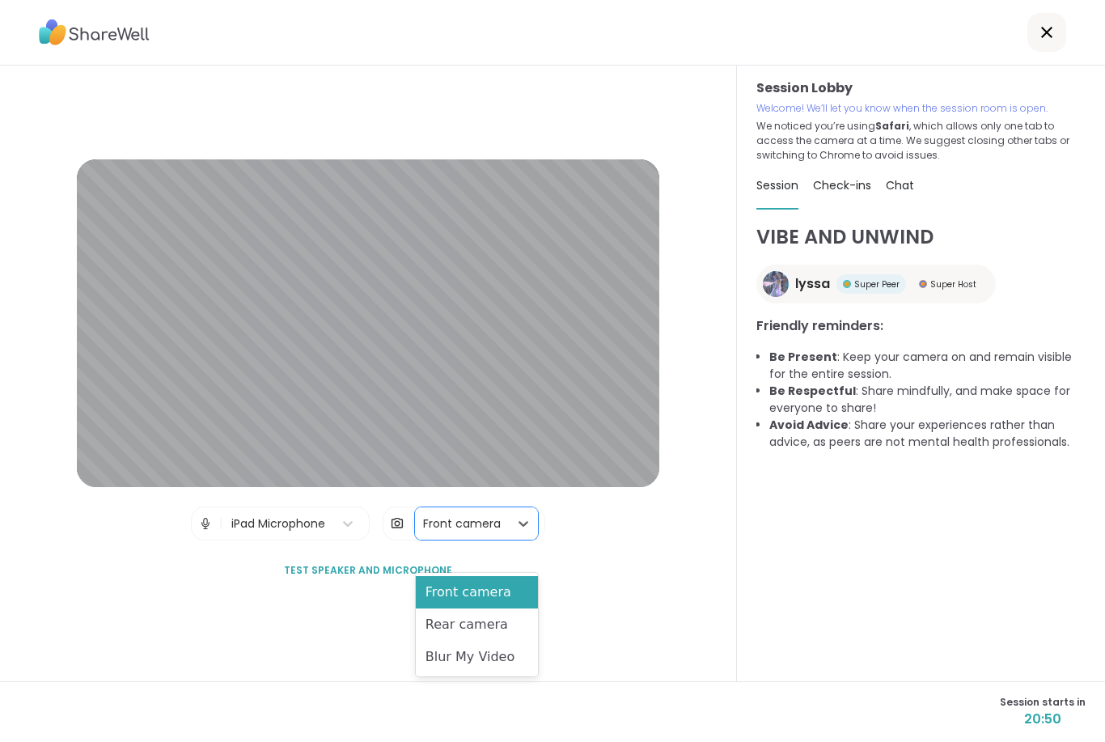
click at [448, 633] on div "Rear camera" at bounding box center [477, 624] width 122 height 32
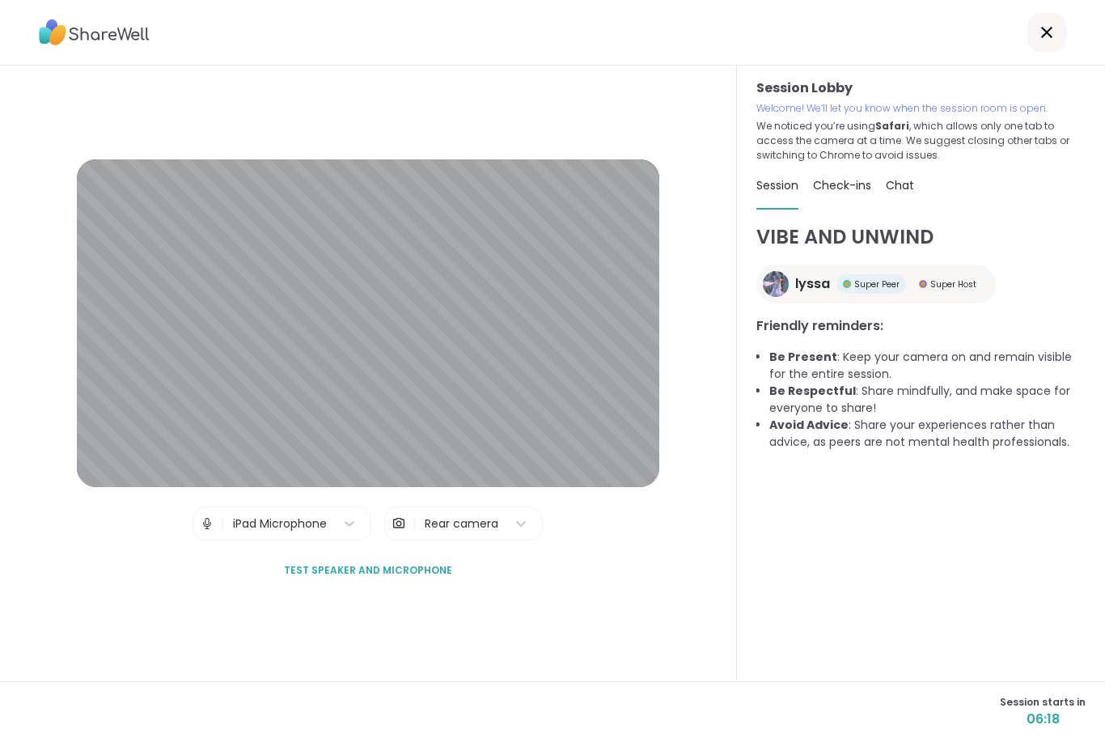
click at [365, 577] on span "Test speaker and microphone" at bounding box center [368, 570] width 168 height 15
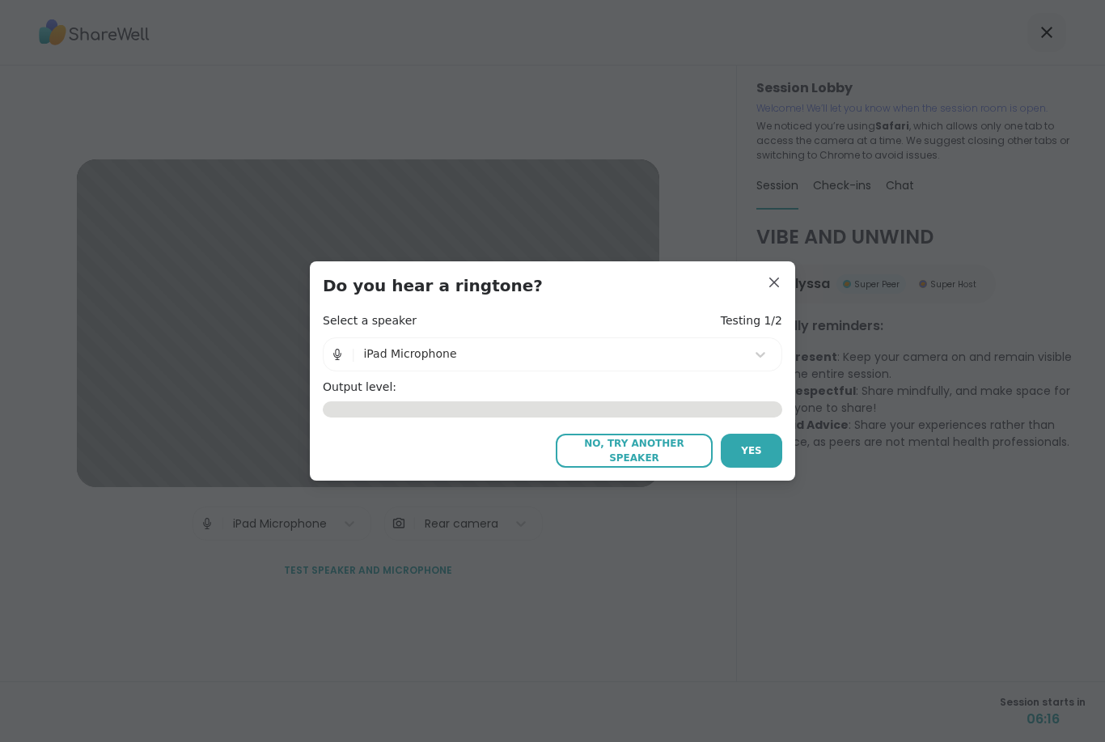
click at [755, 464] on button "Yes" at bounding box center [751, 450] width 61 height 34
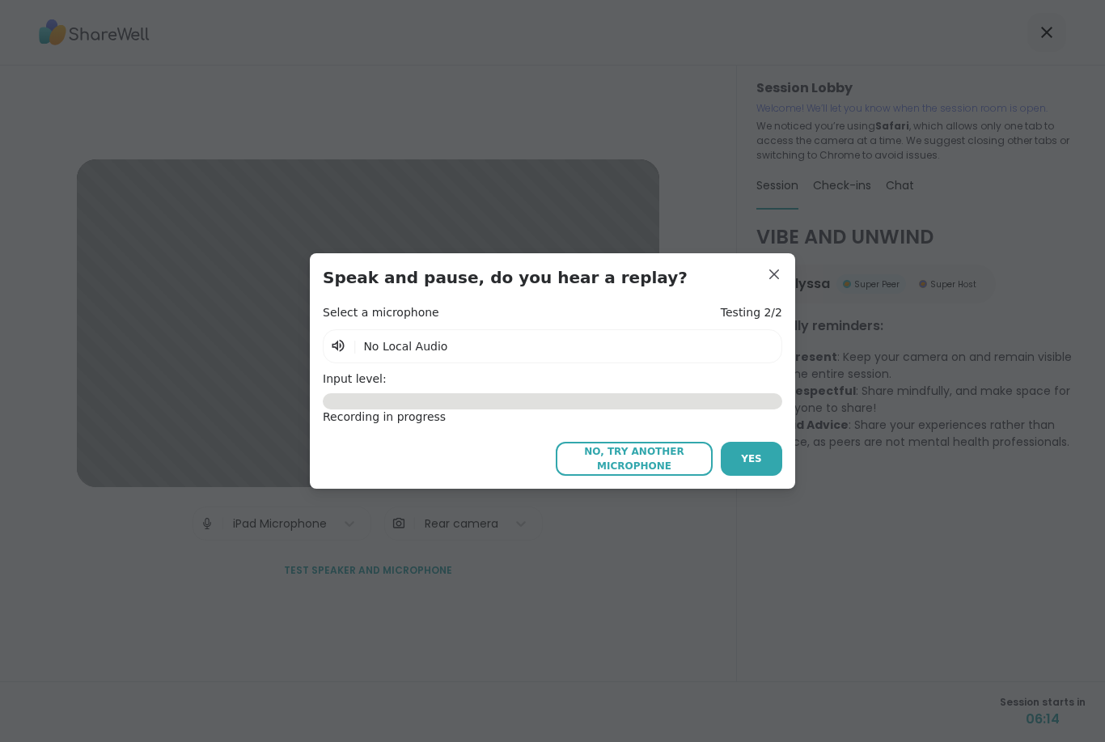
click at [752, 455] on span "Yes" at bounding box center [751, 458] width 21 height 15
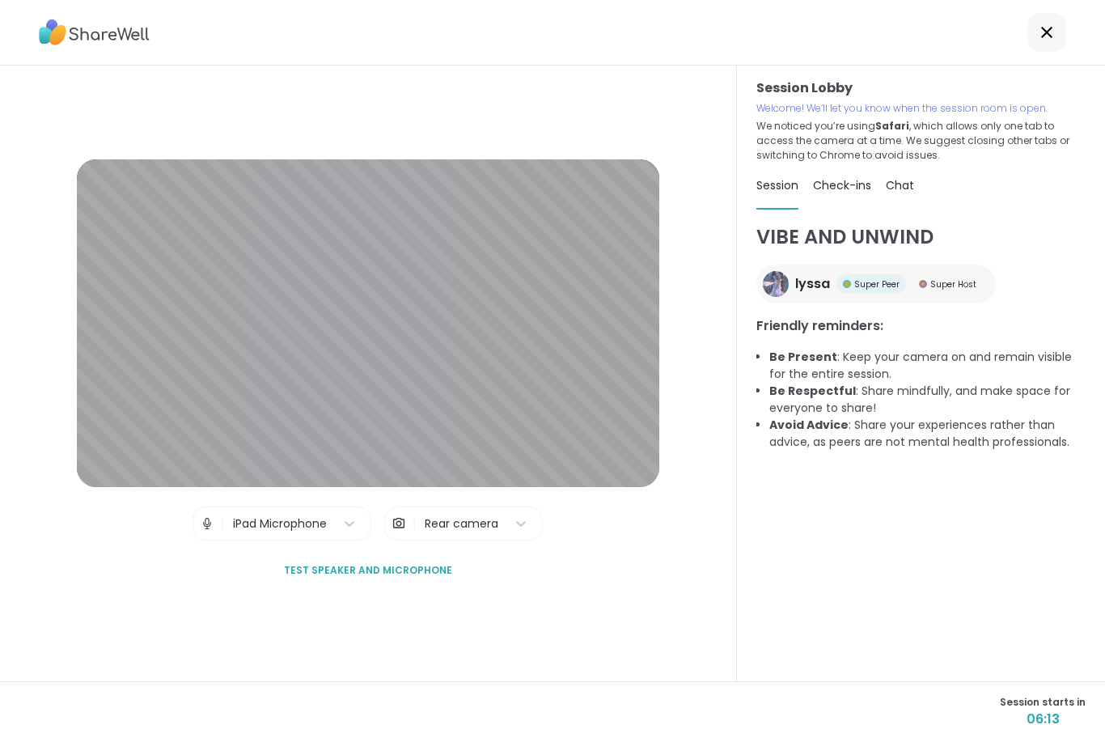
scroll to position [52, 0]
click at [853, 163] on div "Check-ins 1" at bounding box center [852, 185] width 78 height 45
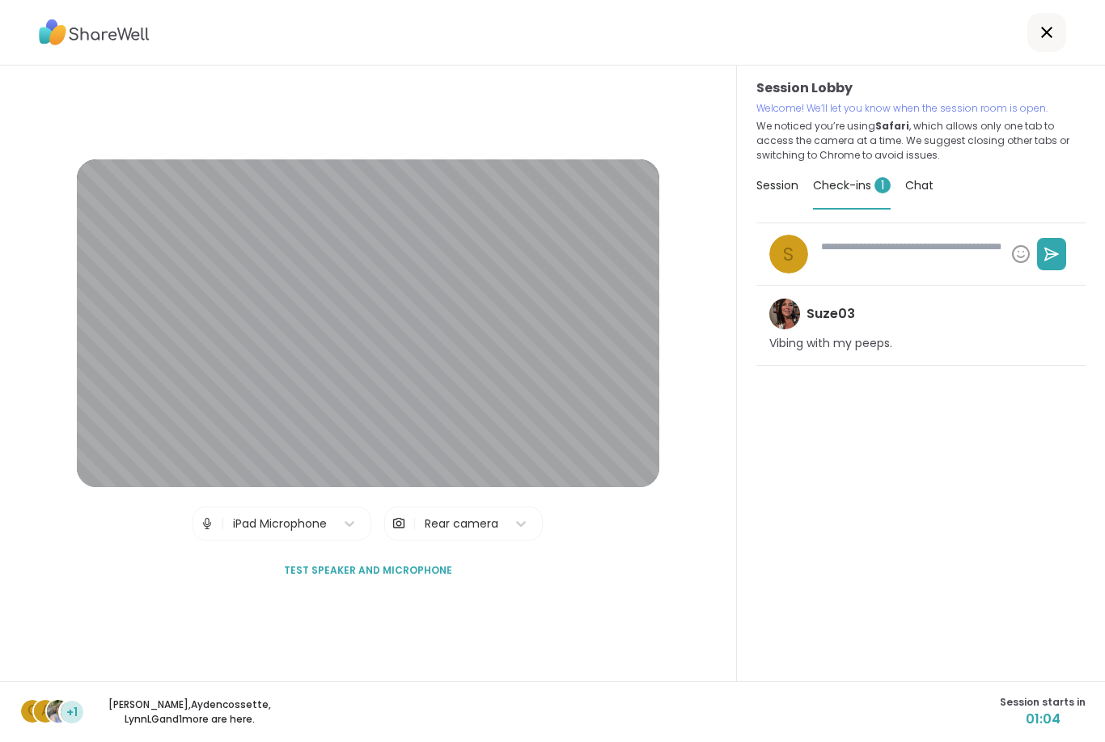
type textarea "*"
click at [781, 177] on span "Session" at bounding box center [777, 185] width 42 height 16
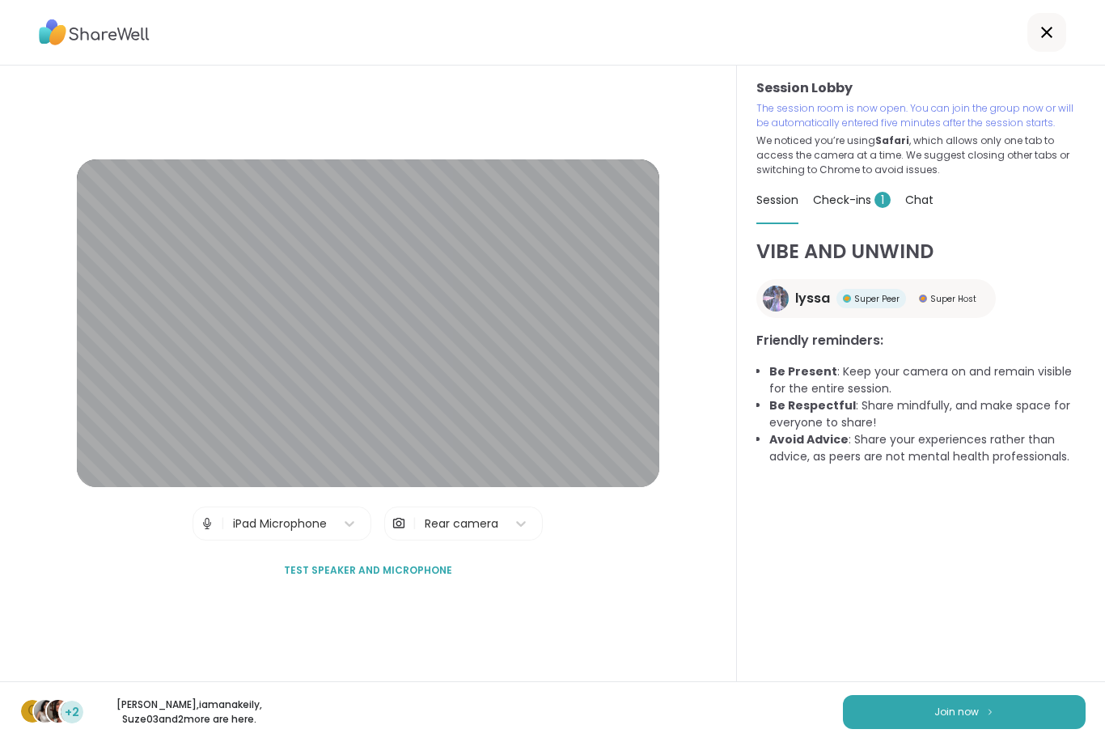
click at [887, 718] on button "Join now" at bounding box center [964, 712] width 243 height 34
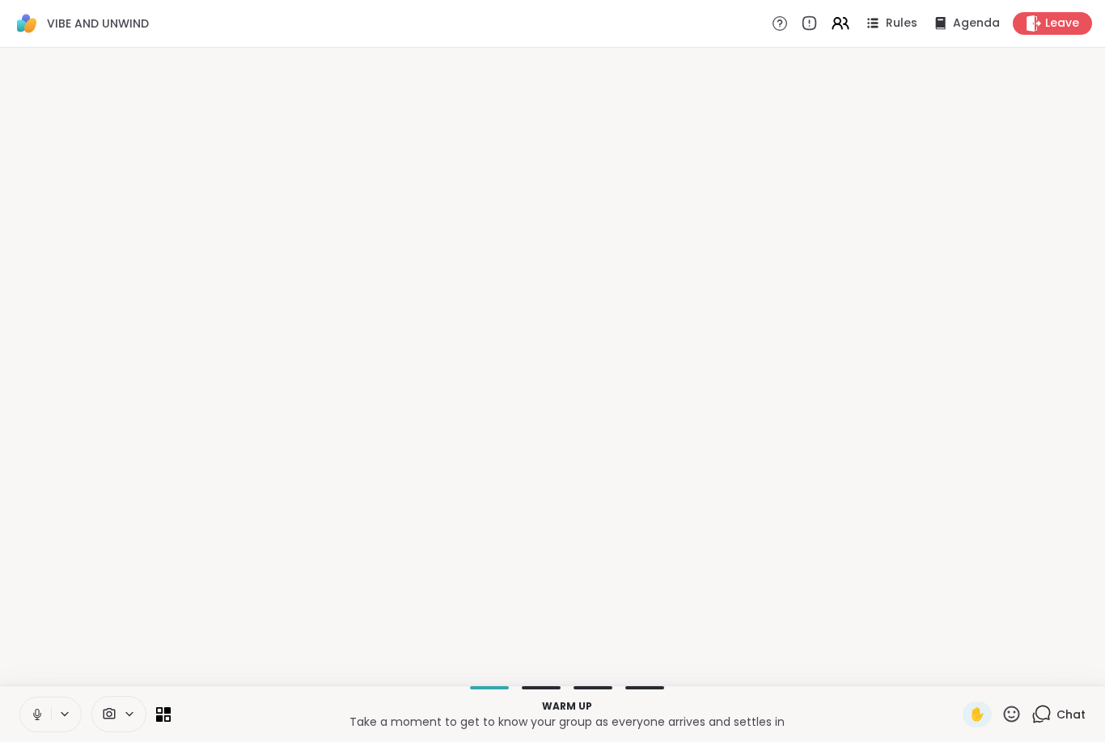
scroll to position [0, 0]
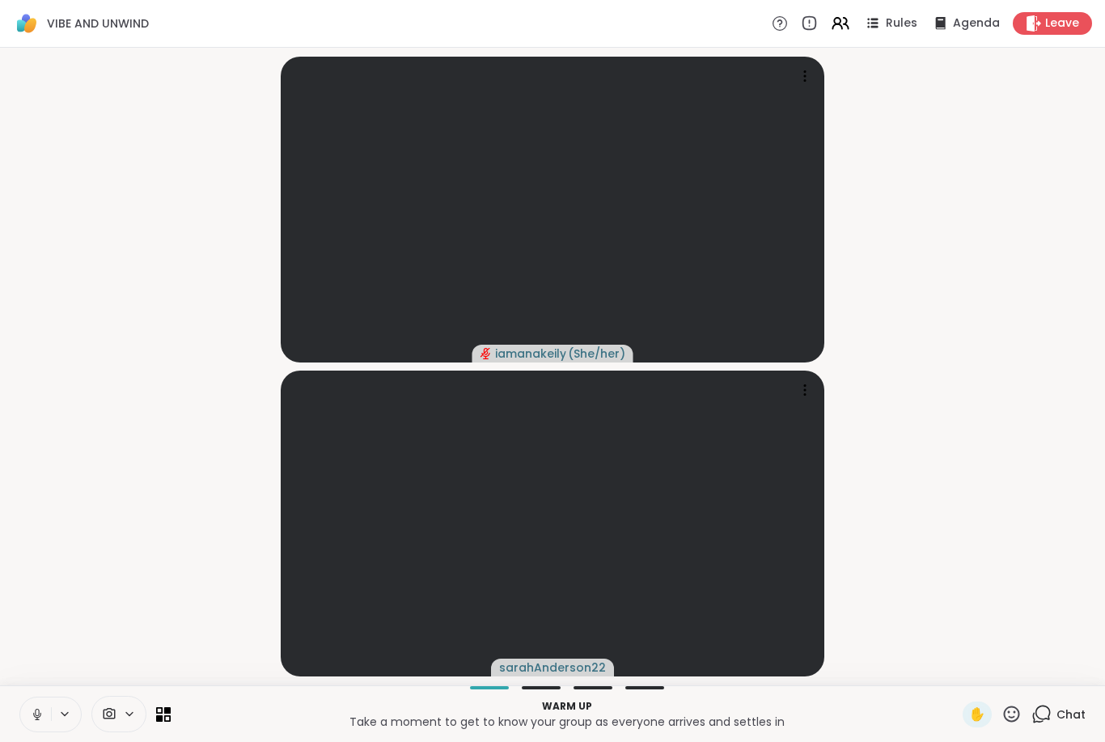
click at [114, 704] on div at bounding box center [118, 714] width 55 height 36
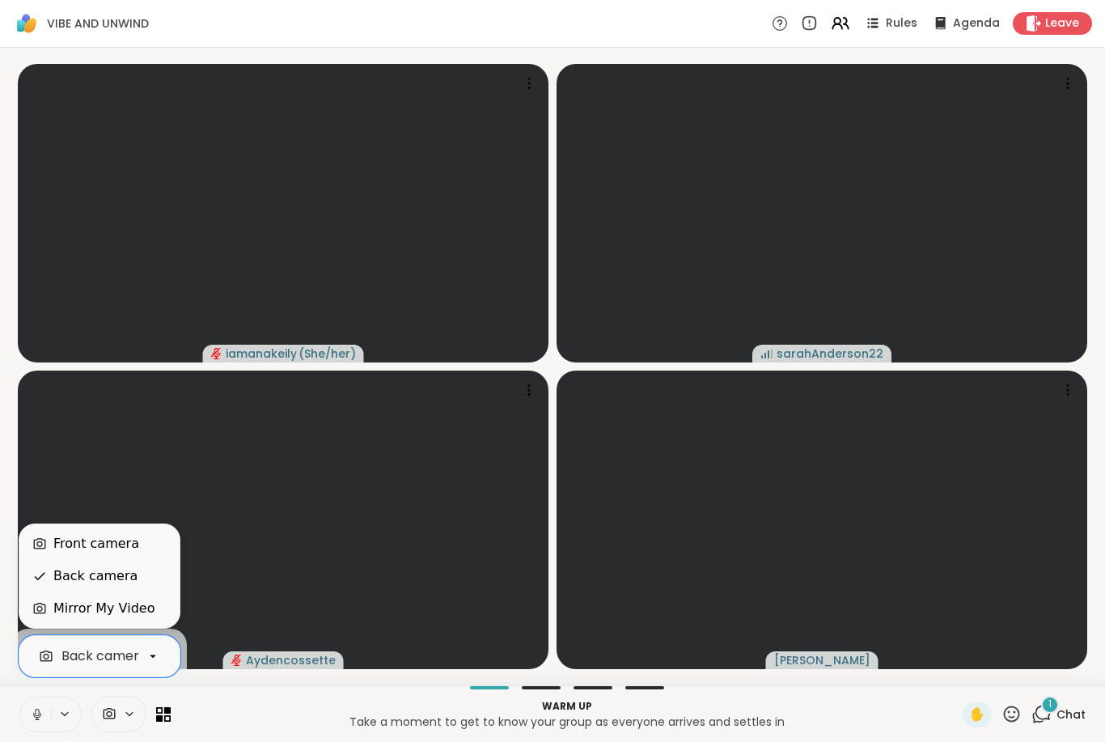
click at [67, 708] on icon at bounding box center [64, 714] width 13 height 14
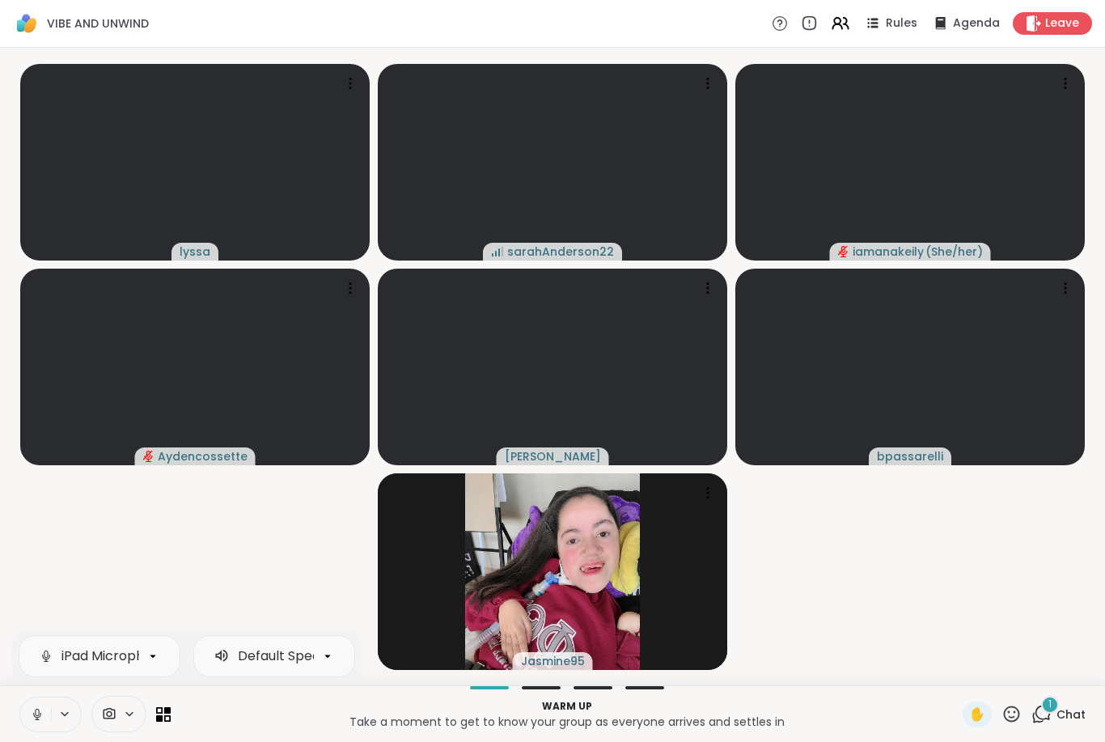
click at [61, 707] on icon at bounding box center [64, 714] width 13 height 14
click at [38, 702] on button at bounding box center [35, 714] width 31 height 34
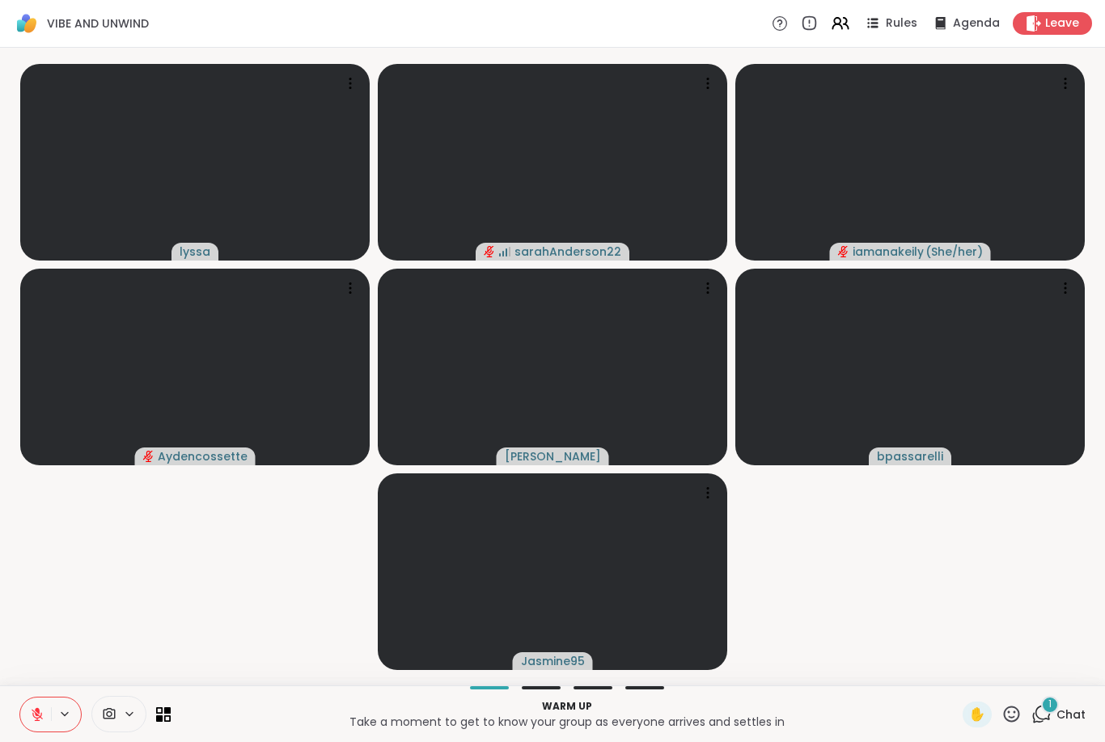
click at [102, 716] on icon at bounding box center [109, 713] width 15 height 15
click at [87, 712] on div "Back camera" at bounding box center [94, 714] width 151 height 36
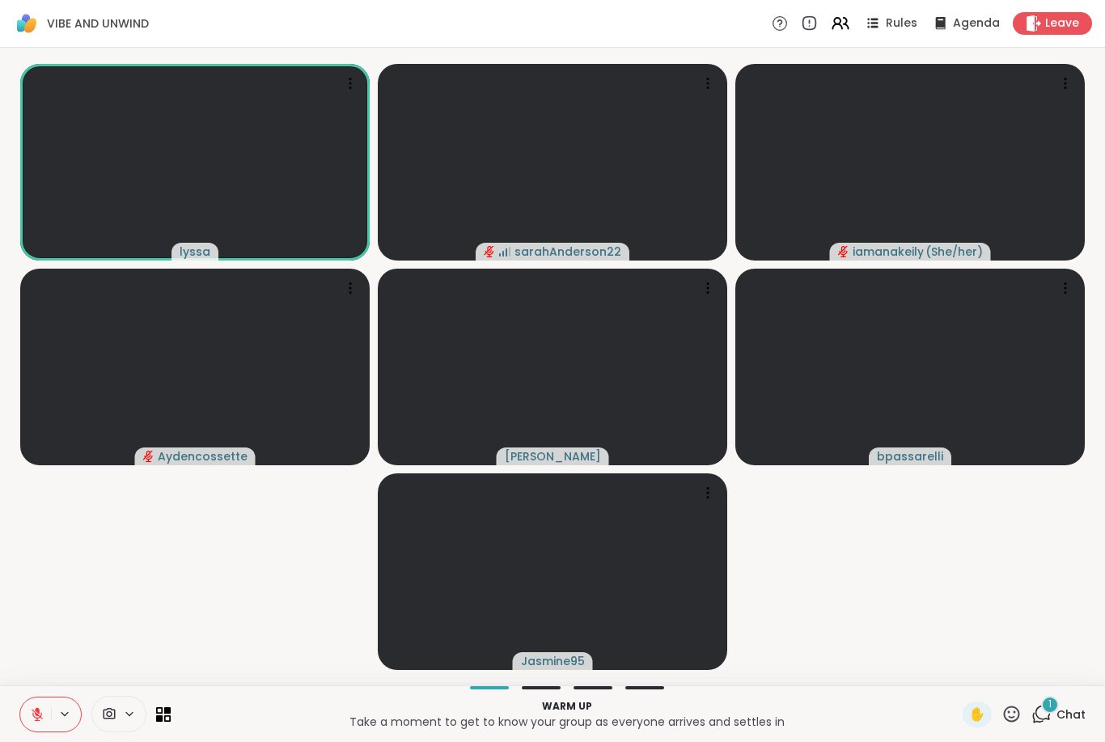
click at [105, 720] on icon at bounding box center [109, 713] width 15 height 15
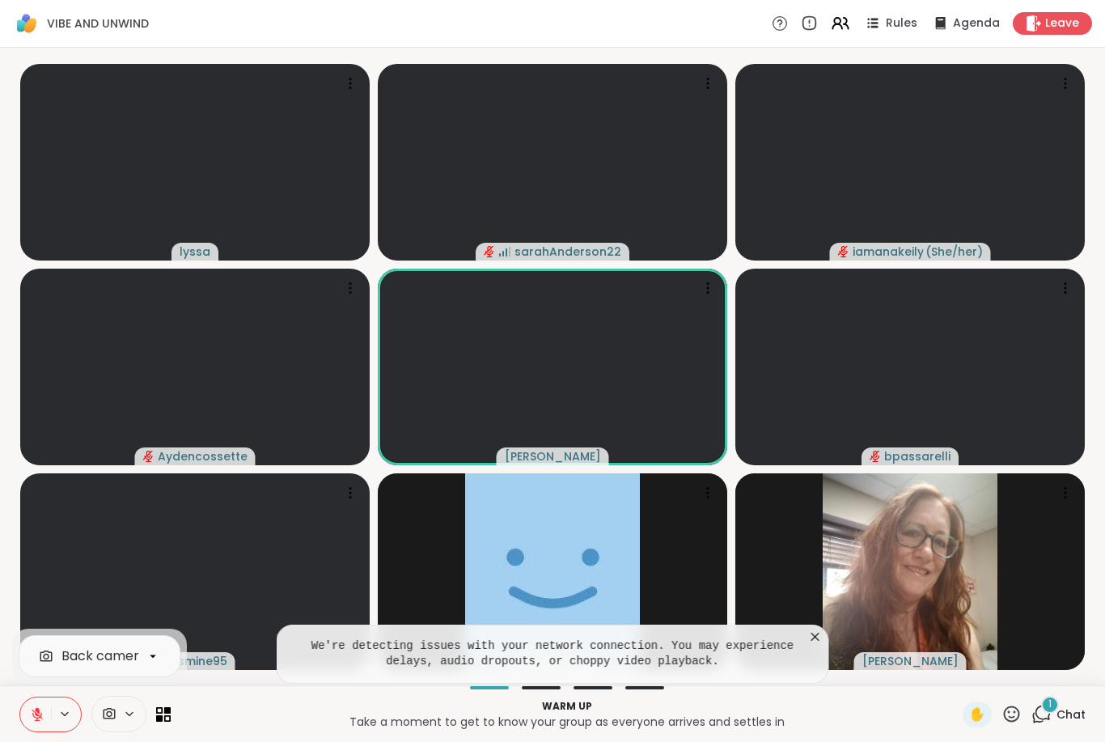
click at [106, 713] on icon at bounding box center [109, 713] width 15 height 15
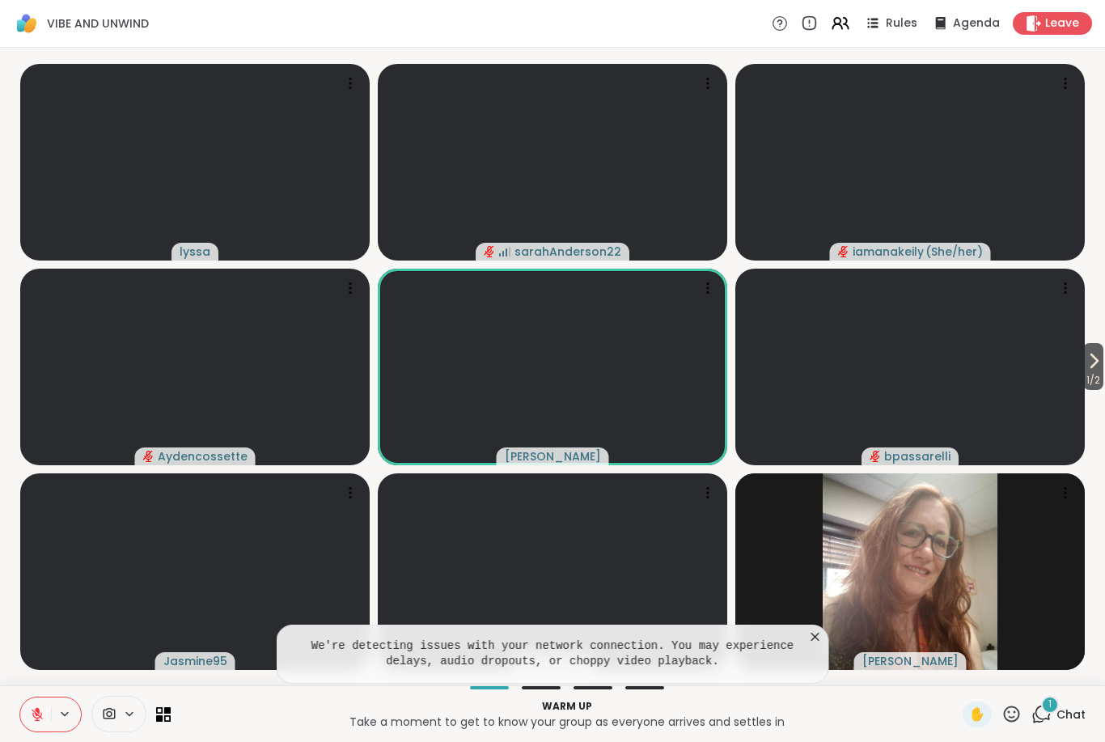
click at [110, 707] on icon at bounding box center [109, 713] width 15 height 15
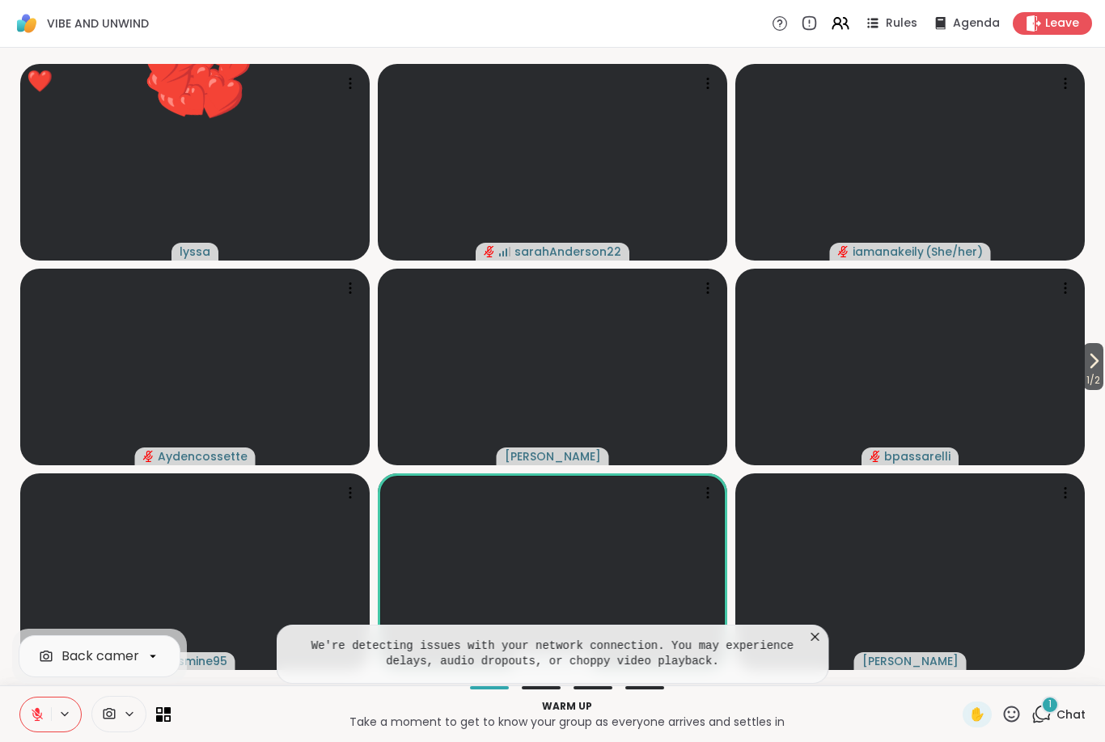
click at [96, 704] on div at bounding box center [118, 714] width 55 height 36
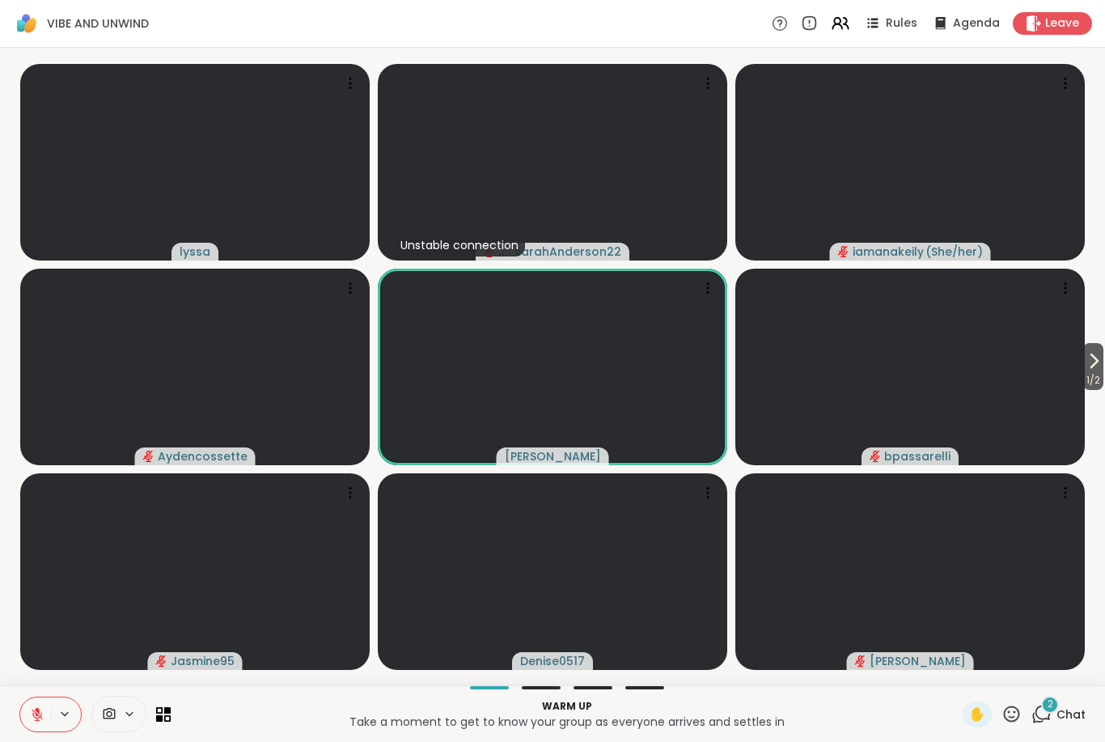
click at [1057, 713] on span "Chat" at bounding box center [1070, 714] width 29 height 16
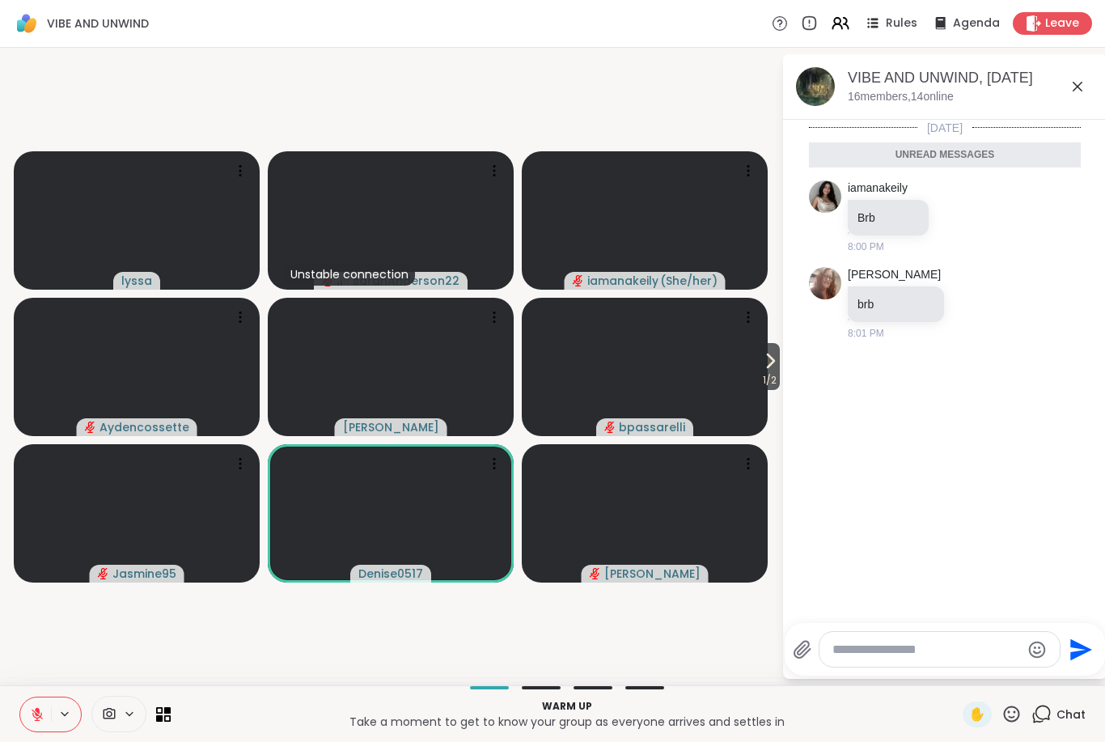
click at [929, 637] on div at bounding box center [939, 649] width 240 height 35
click at [894, 646] on textarea "Type your message" at bounding box center [926, 649] width 188 height 16
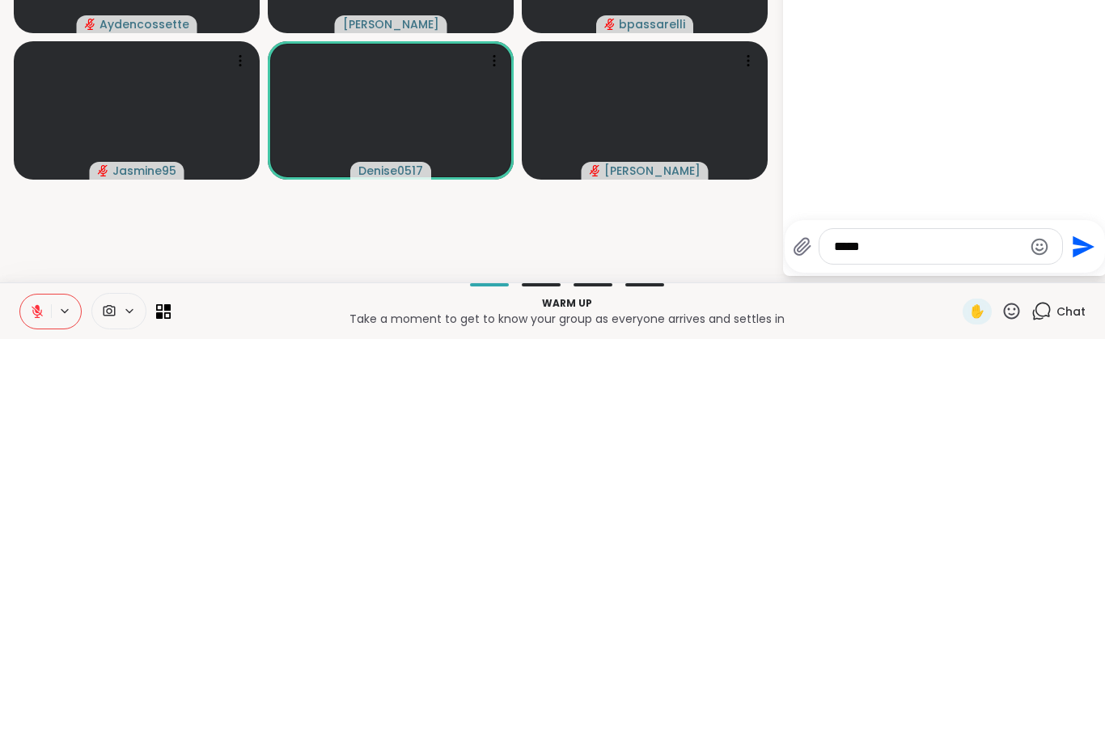
type textarea "****"
click at [1076, 638] on icon "Send" at bounding box center [1083, 649] width 22 height 22
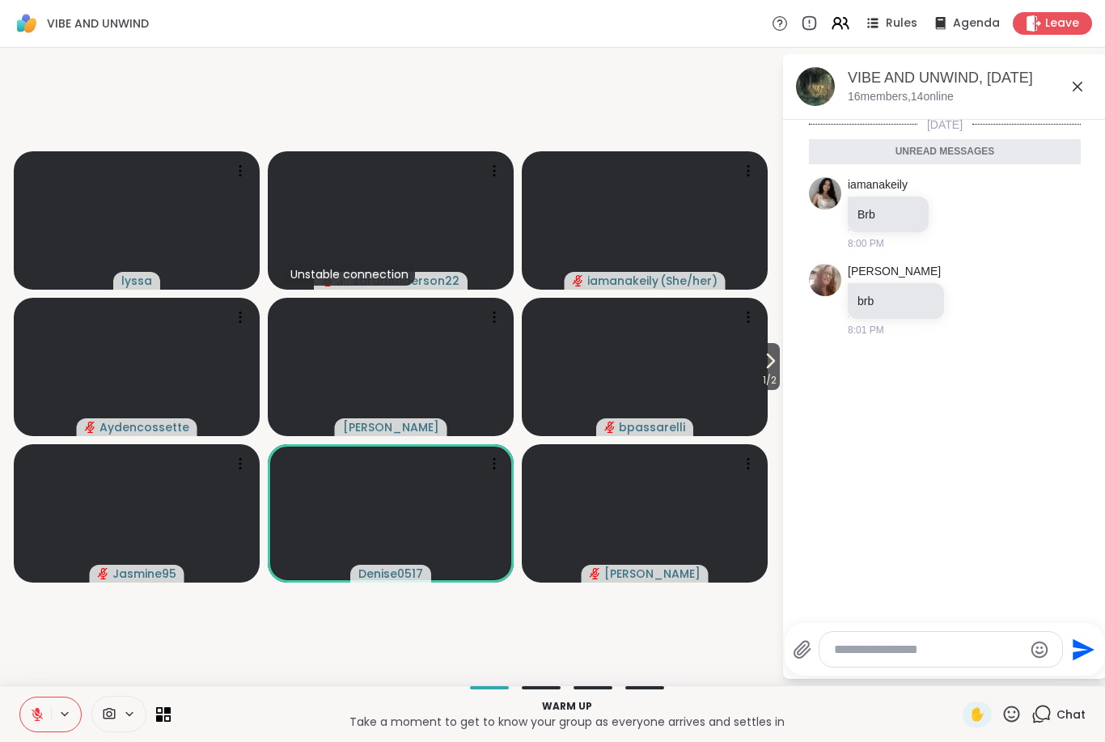
scroll to position [3, 0]
click at [1077, 94] on icon at bounding box center [1077, 86] width 19 height 19
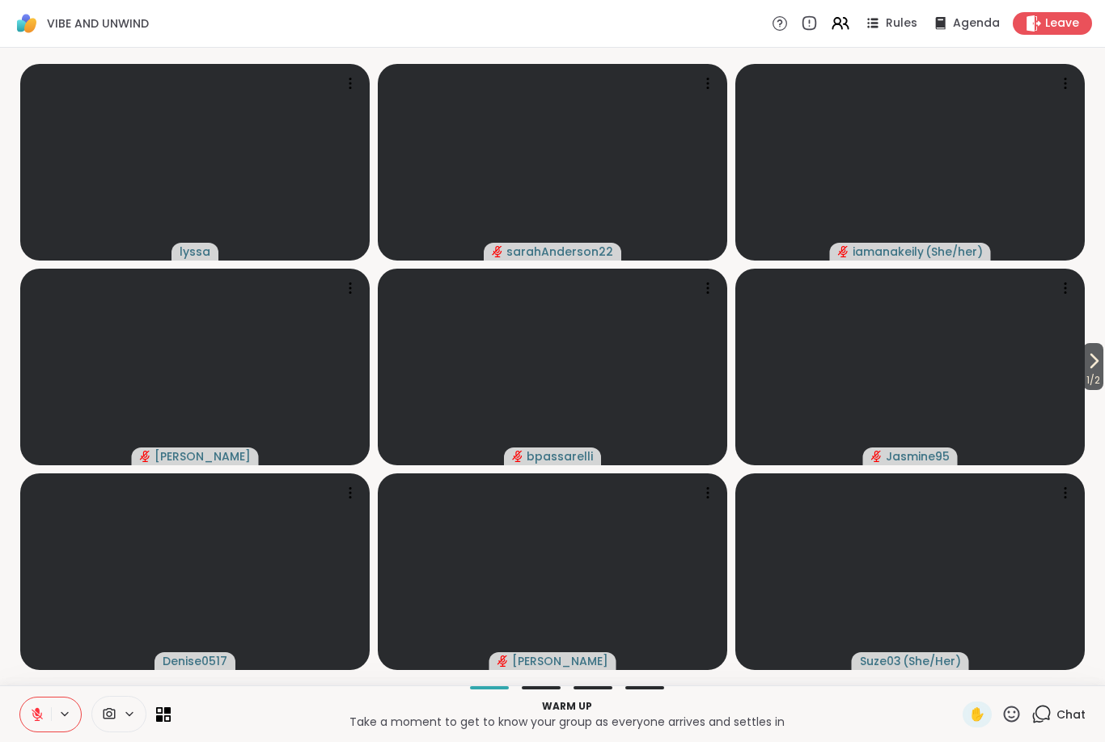
click at [46, 700] on button at bounding box center [35, 714] width 31 height 34
click at [35, 717] on icon at bounding box center [37, 714] width 15 height 15
click at [106, 715] on icon at bounding box center [109, 713] width 15 height 15
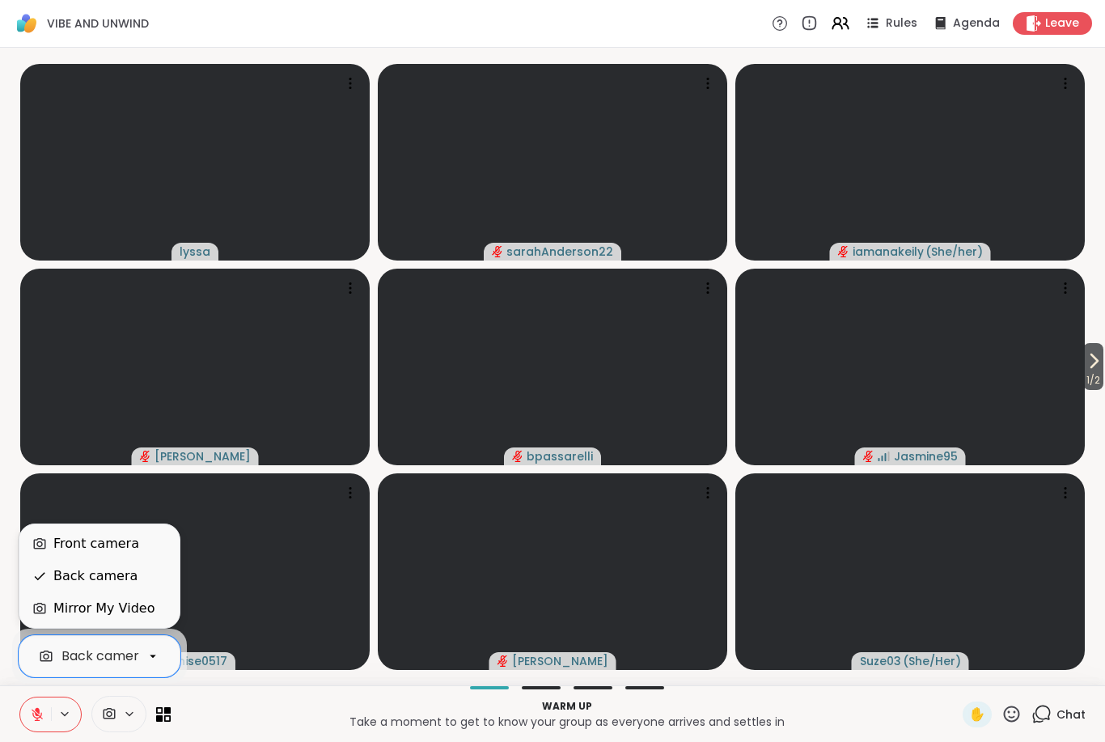
click at [236, 713] on p "Take a moment to get to know your group as everyone arrives and settles in" at bounding box center [566, 721] width 772 height 16
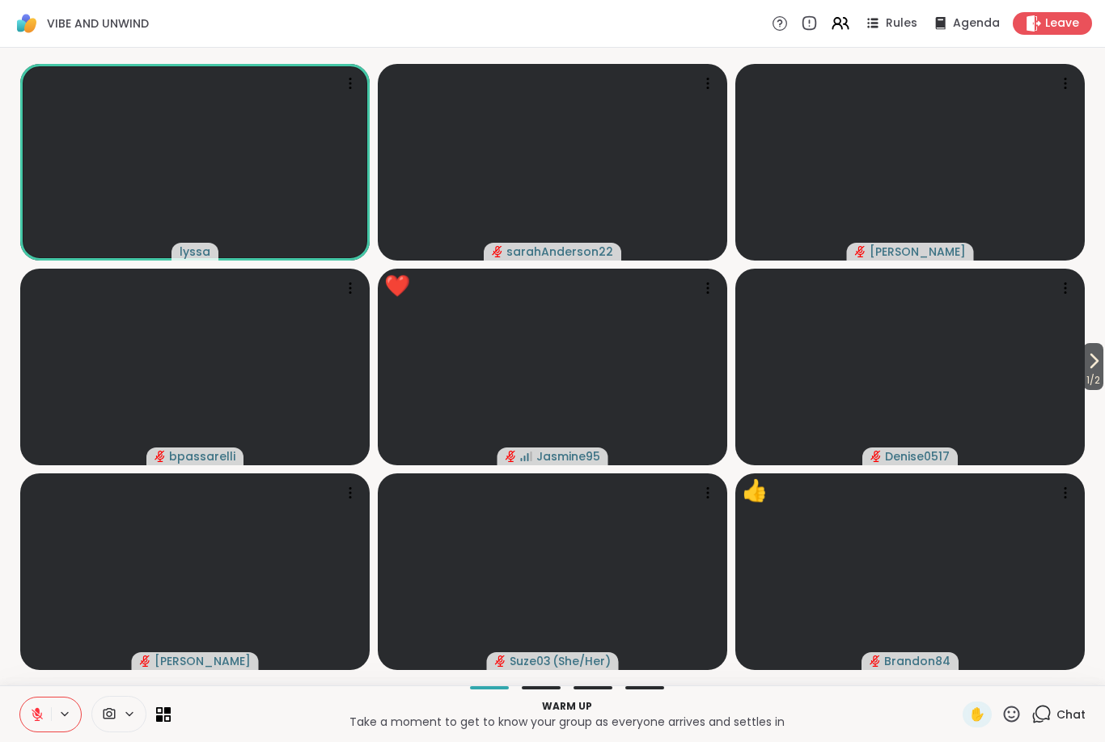
click at [980, 710] on span "✋" at bounding box center [977, 713] width 16 height 19
click at [982, 713] on span "✋" at bounding box center [977, 713] width 16 height 19
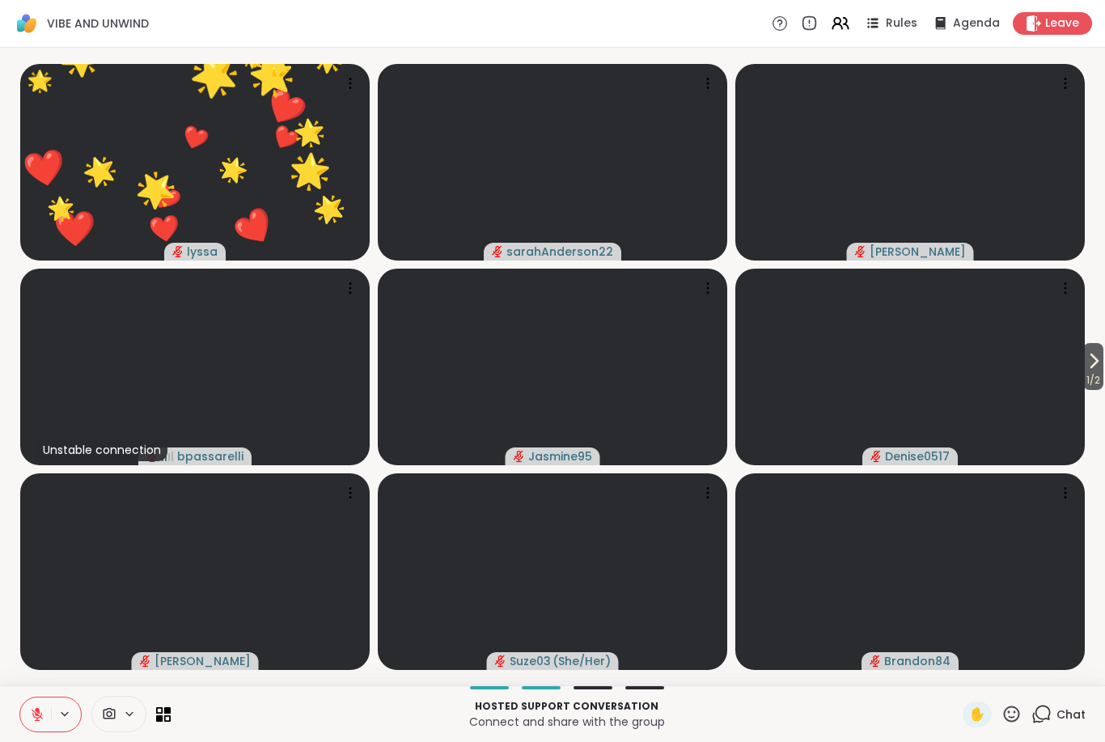
click at [1097, 358] on icon at bounding box center [1093, 360] width 19 height 19
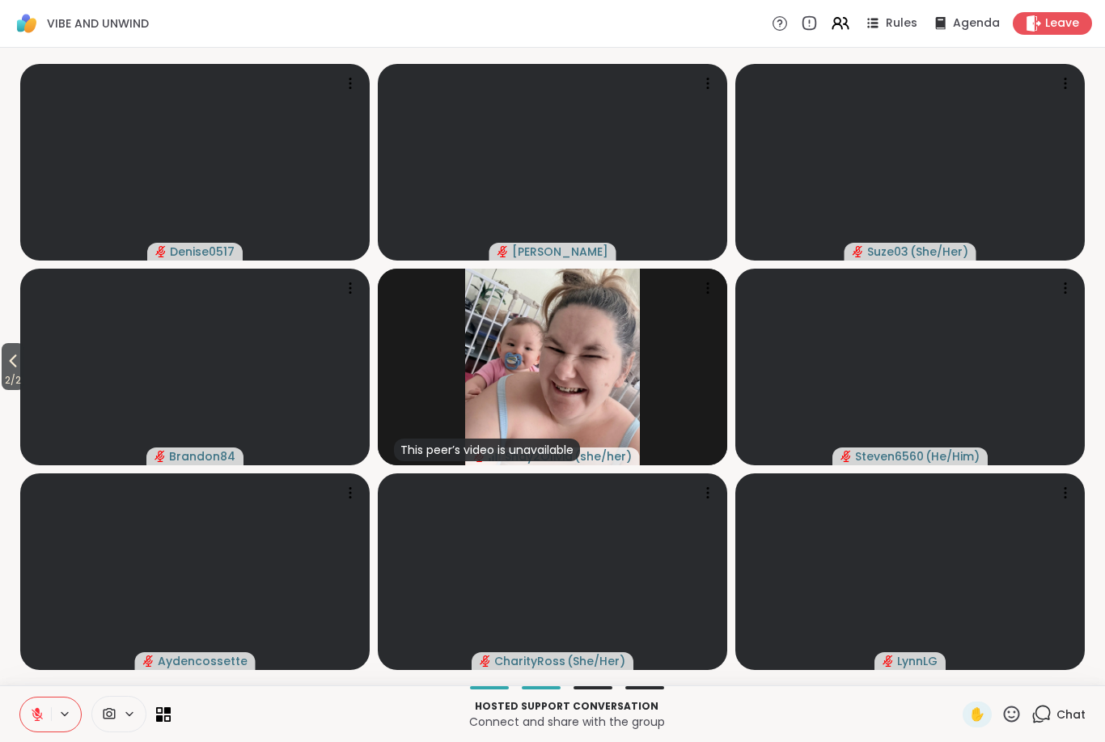
click at [13, 376] on span "2 / 2" at bounding box center [13, 379] width 23 height 19
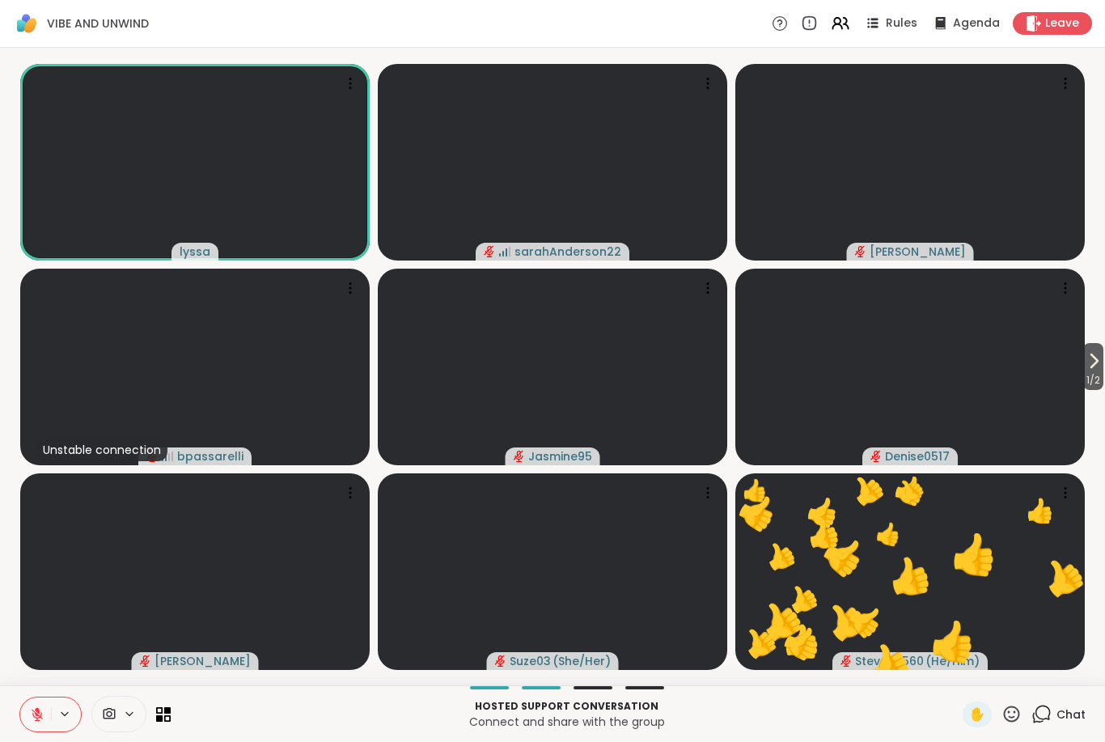
click at [1041, 25] on icon at bounding box center [1034, 23] width 16 height 16
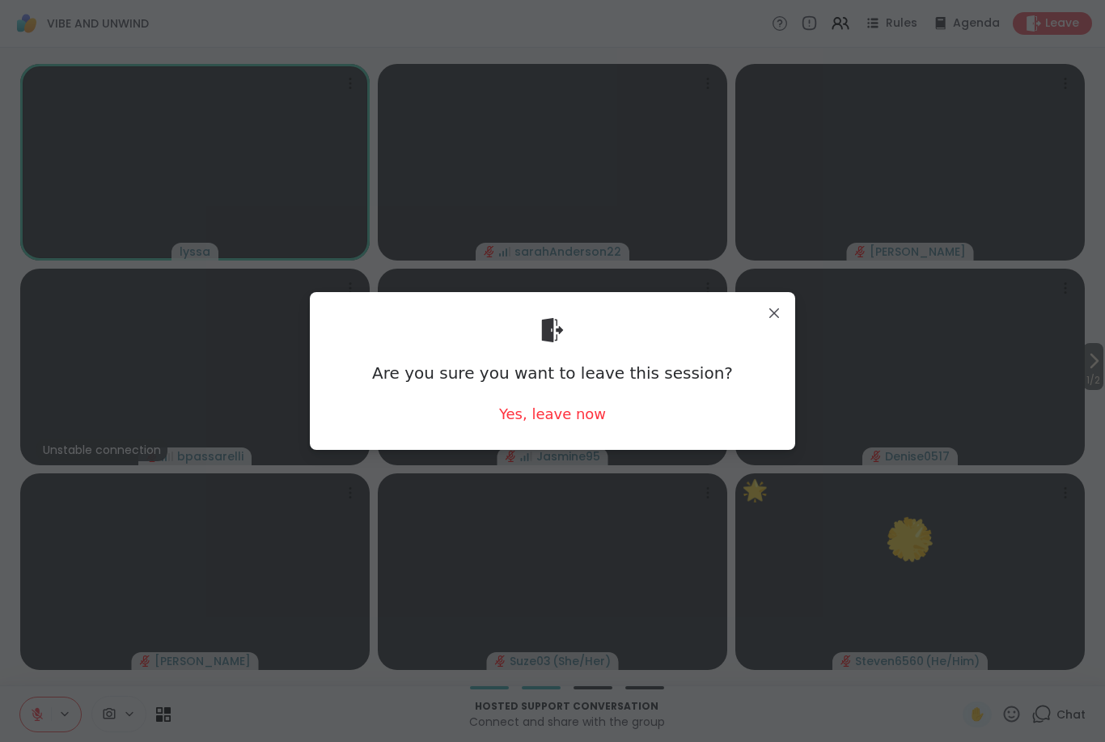
click at [559, 421] on div "Yes, leave now" at bounding box center [552, 414] width 107 height 20
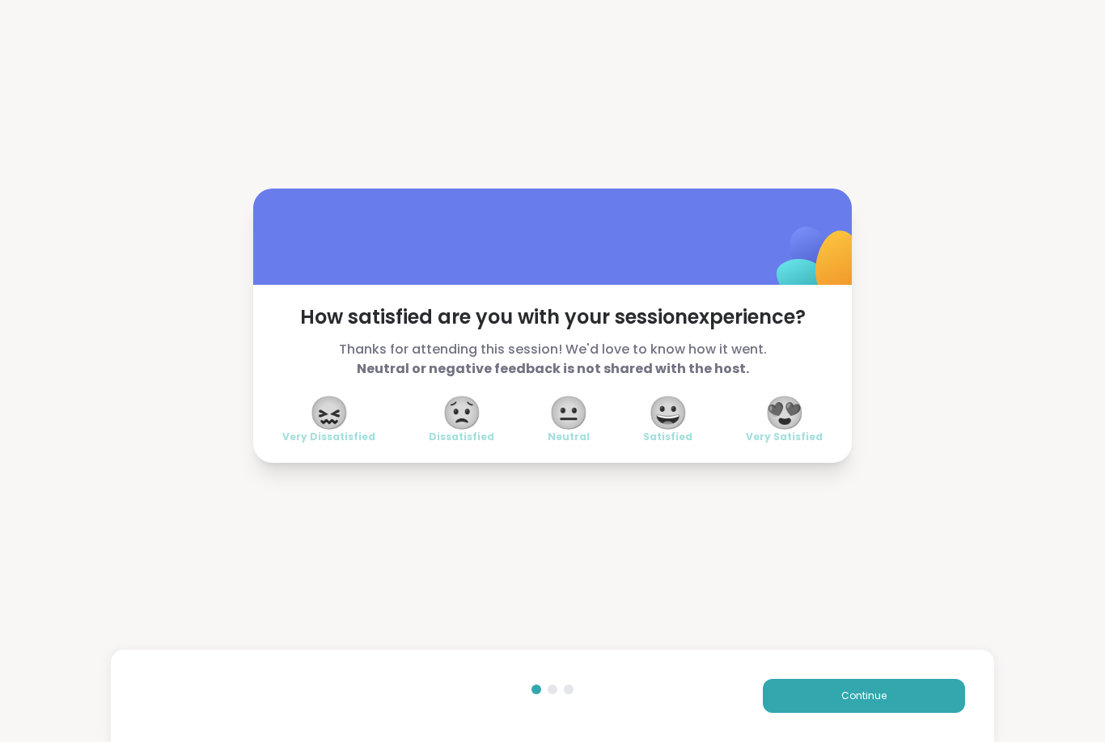
click at [556, 427] on span "😐" at bounding box center [568, 412] width 40 height 29
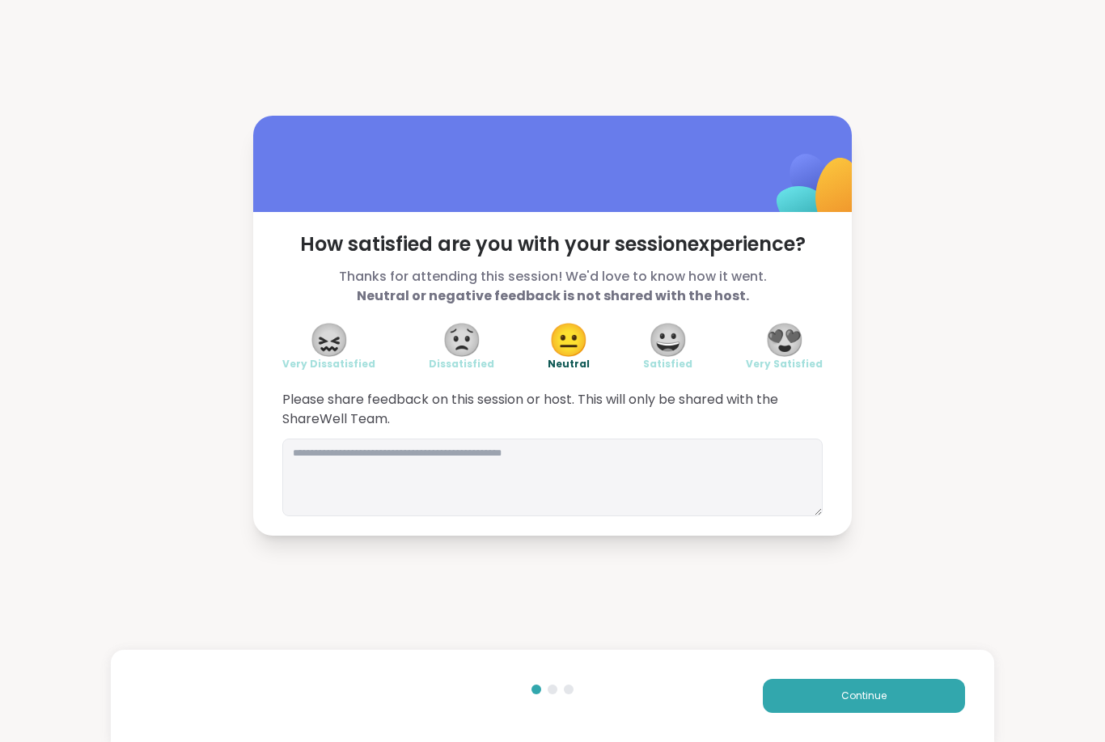
click at [782, 699] on button "Continue" at bounding box center [864, 696] width 202 height 34
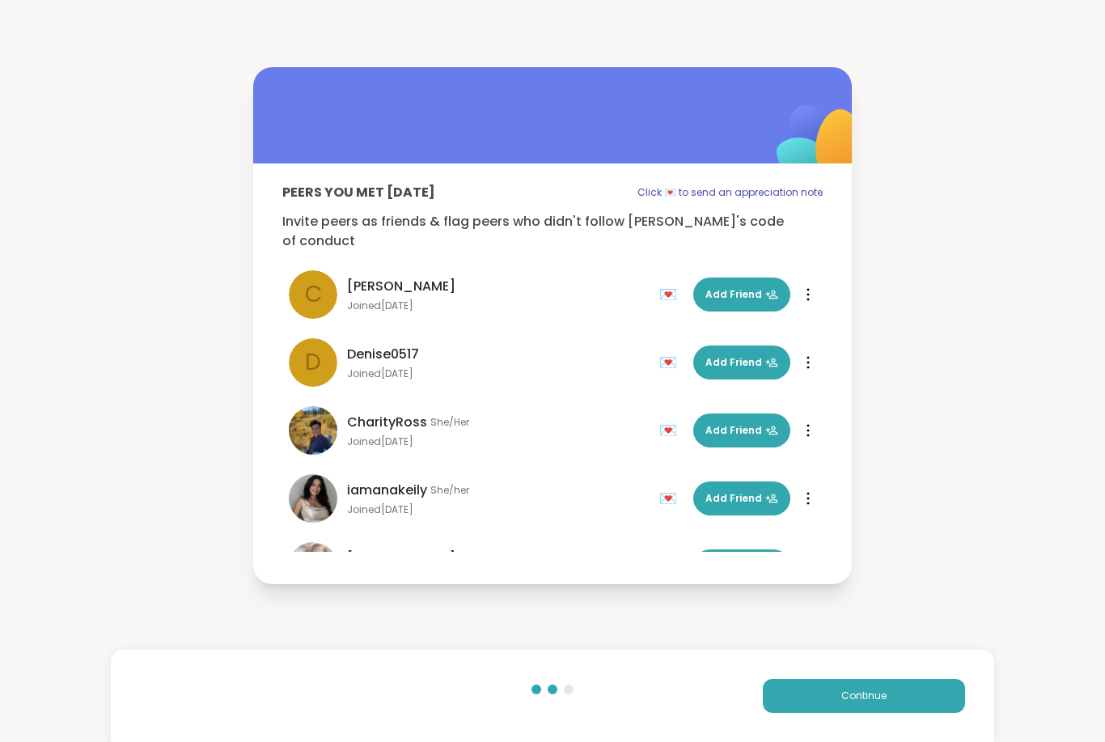
click at [807, 695] on button "Continue" at bounding box center [864, 696] width 202 height 34
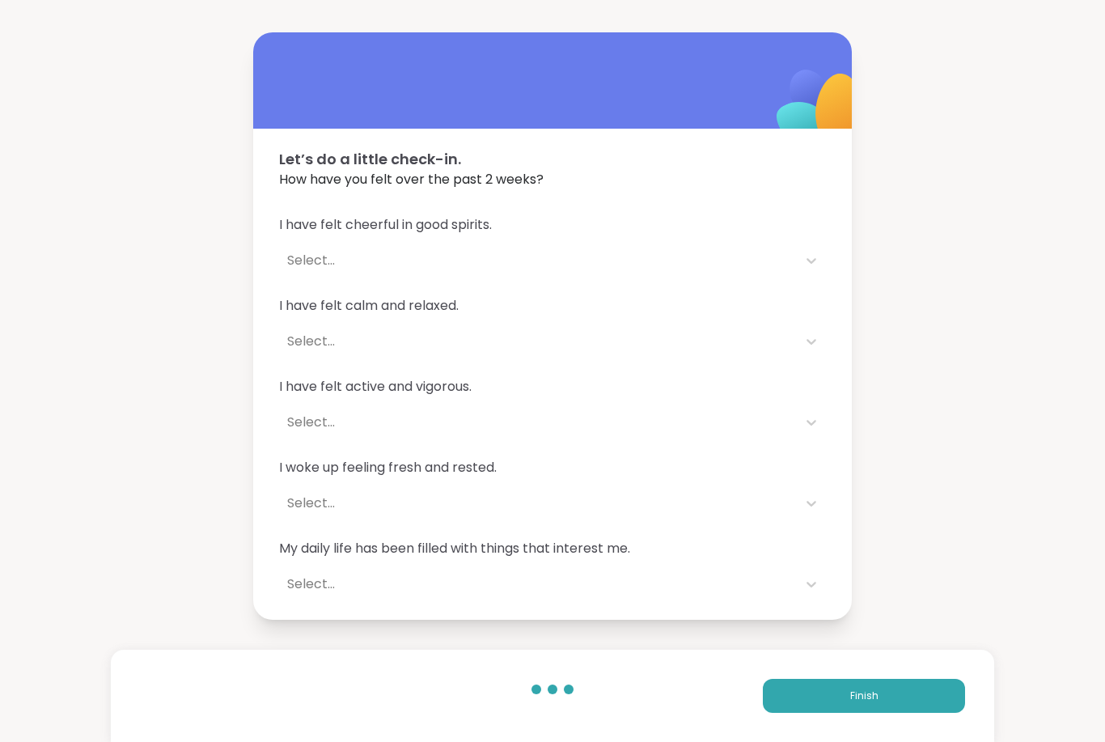
click at [799, 692] on button "Finish" at bounding box center [864, 696] width 202 height 34
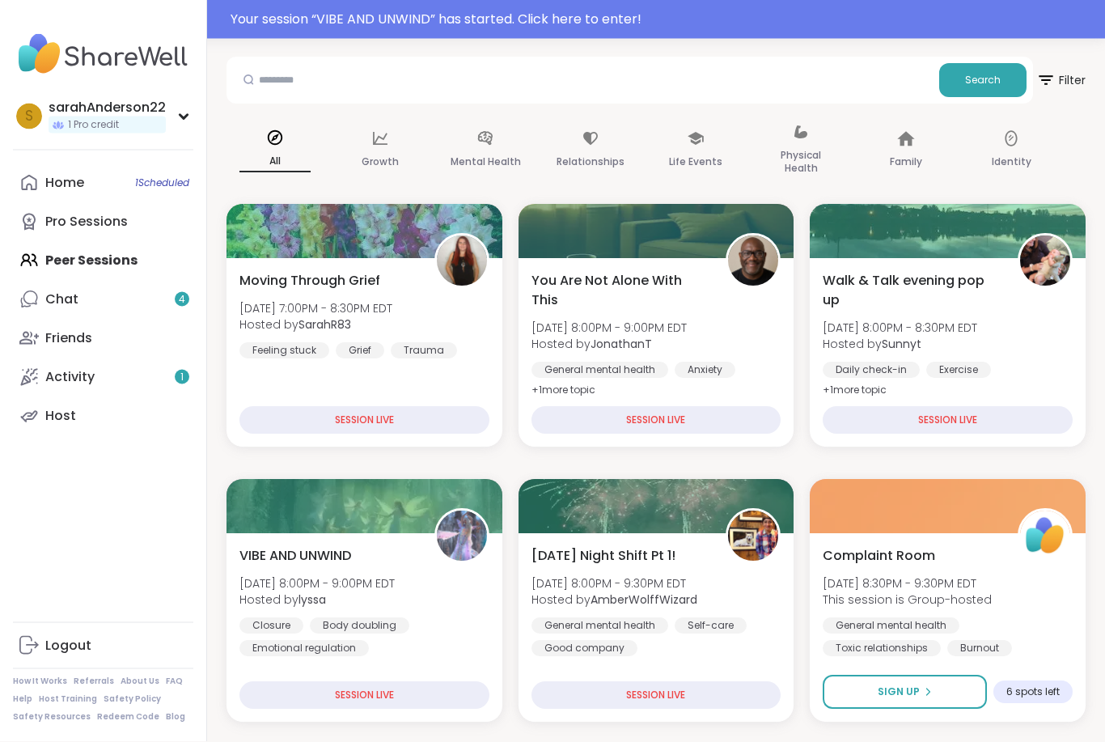
scroll to position [158, 0]
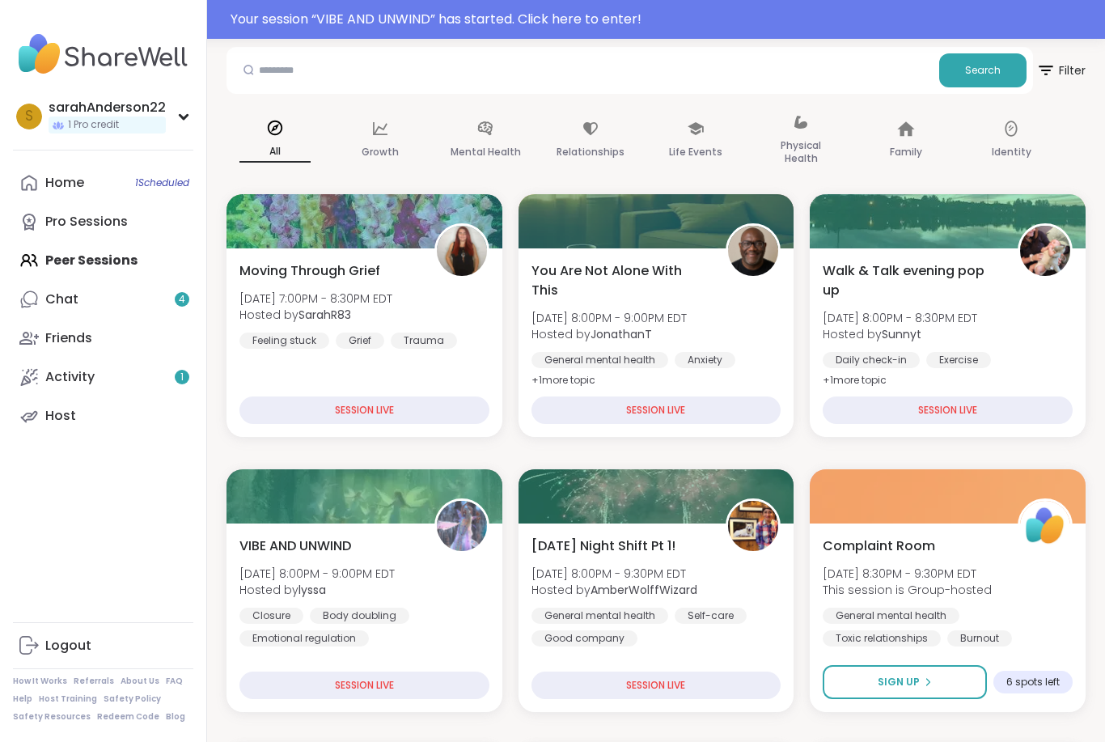
click at [697, 579] on span "[DATE] 8:00PM - 9:30PM EDT" at bounding box center [614, 573] width 166 height 16
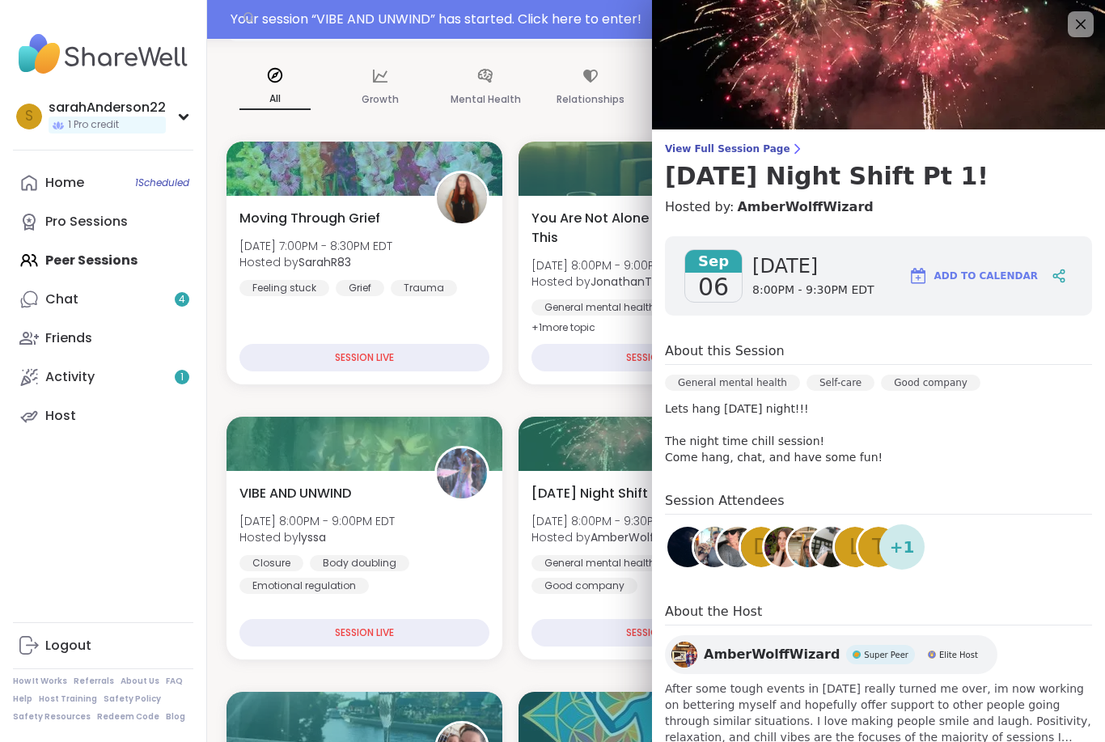
scroll to position [210, 0]
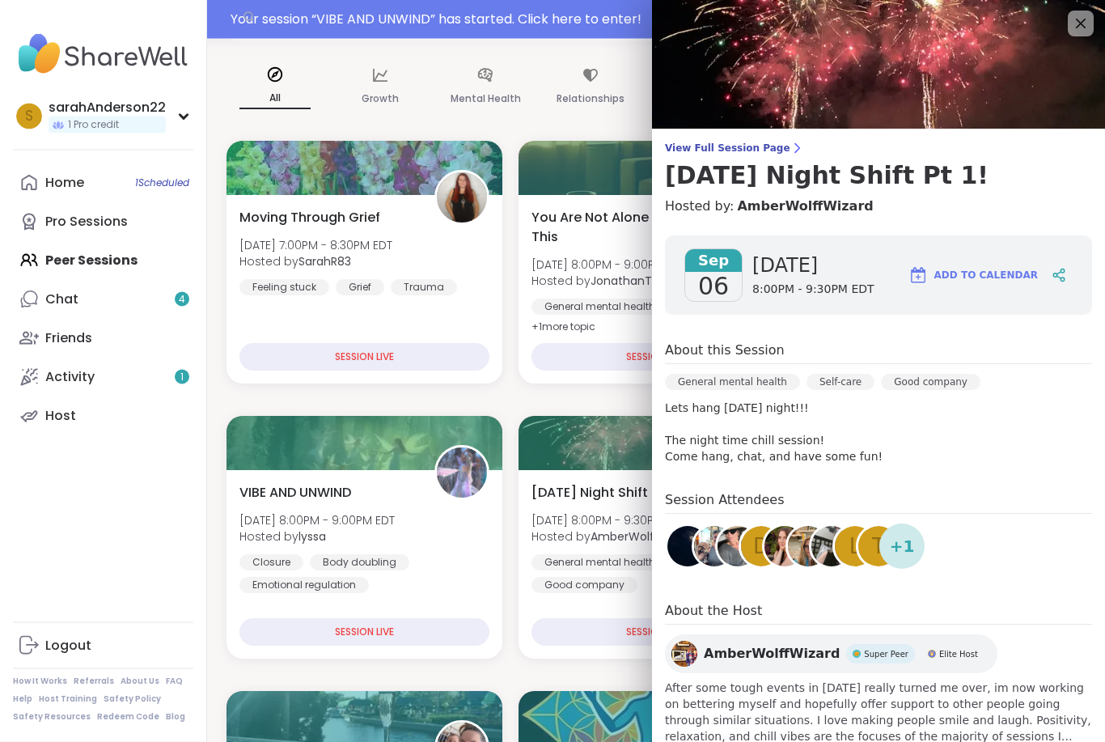
click at [833, 273] on span "[DATE]" at bounding box center [813, 266] width 122 height 26
click at [629, 494] on span "[DATE] Night Shift Pt 1!" at bounding box center [603, 492] width 144 height 19
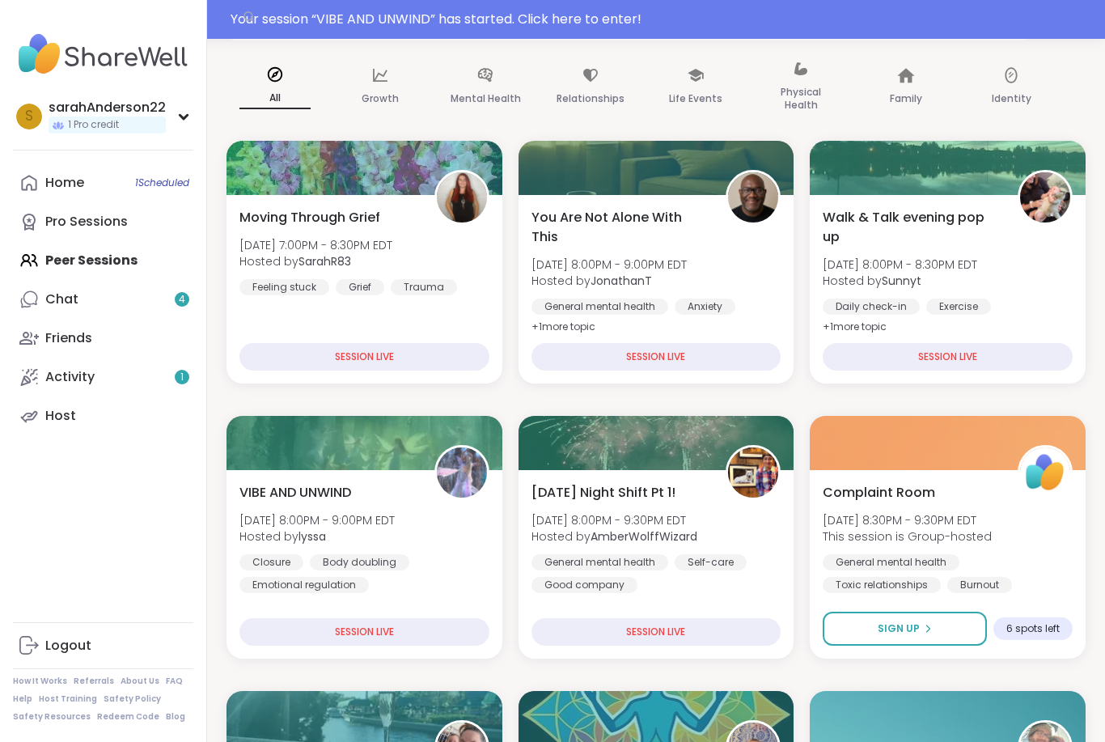
click at [591, 623] on div "SESSION LIVE" at bounding box center [656, 631] width 250 height 27
click at [769, 634] on div "SESSION LIVE" at bounding box center [656, 631] width 250 height 27
click at [767, 638] on div "SESSION LIVE" at bounding box center [656, 631] width 250 height 27
click at [565, 622] on div "SESSION LIVE" at bounding box center [656, 631] width 250 height 27
click at [565, 630] on div "SESSION LIVE" at bounding box center [656, 631] width 250 height 27
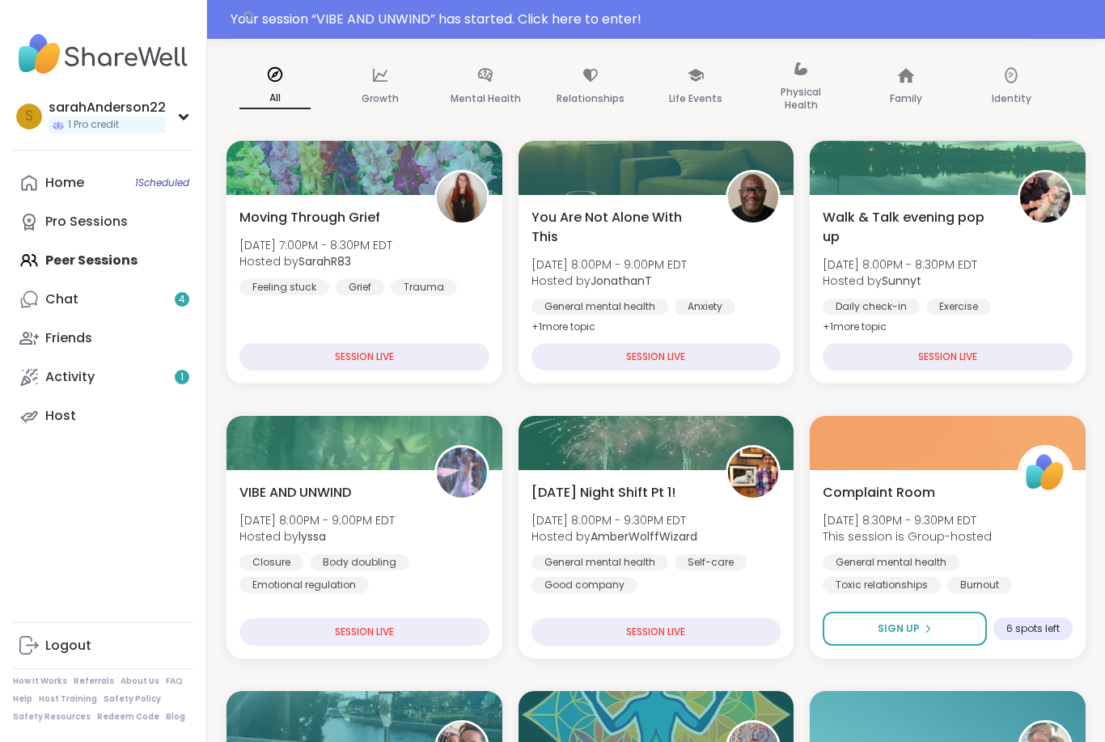
click at [565, 630] on div "SESSION LIVE" at bounding box center [656, 631] width 250 height 27
click at [565, 635] on div "SESSION LIVE" at bounding box center [656, 631] width 250 height 27
click at [473, 627] on div "SESSION LIVE" at bounding box center [364, 631] width 250 height 27
click at [547, 629] on div "SESSION LIVE" at bounding box center [656, 631] width 250 height 27
click at [920, 498] on span "Complaint Room" at bounding box center [879, 492] width 112 height 19
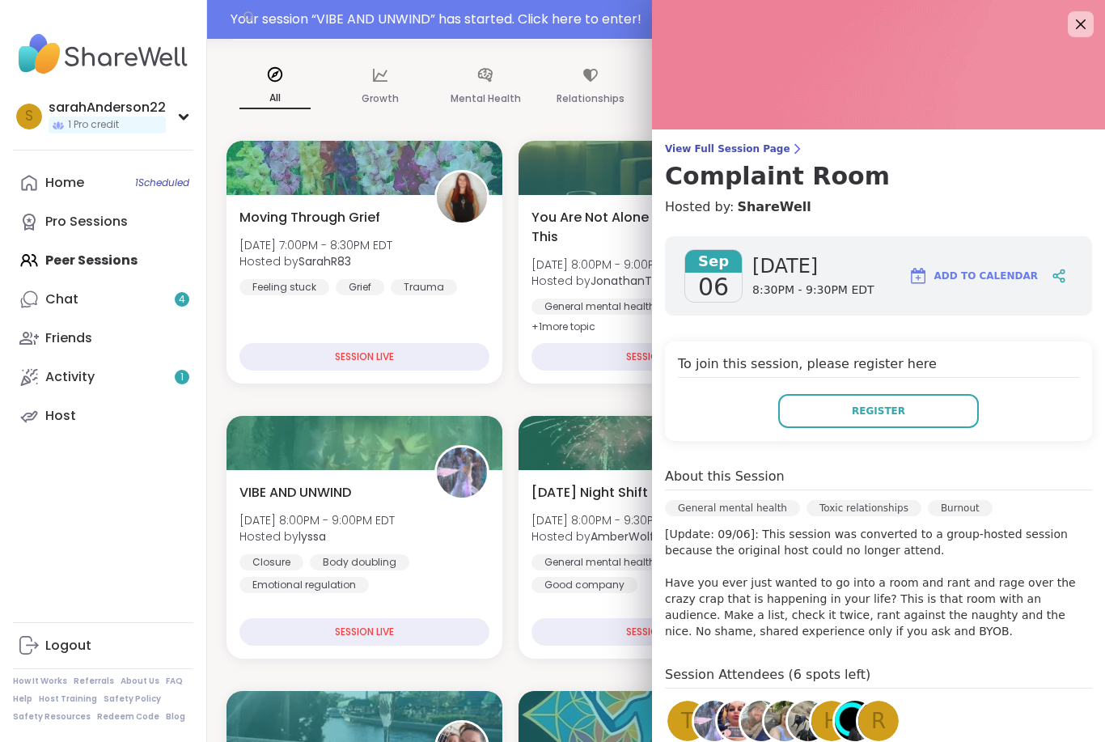
click at [576, 528] on span "Hosted by AmberWolffWizard" at bounding box center [614, 536] width 166 height 16
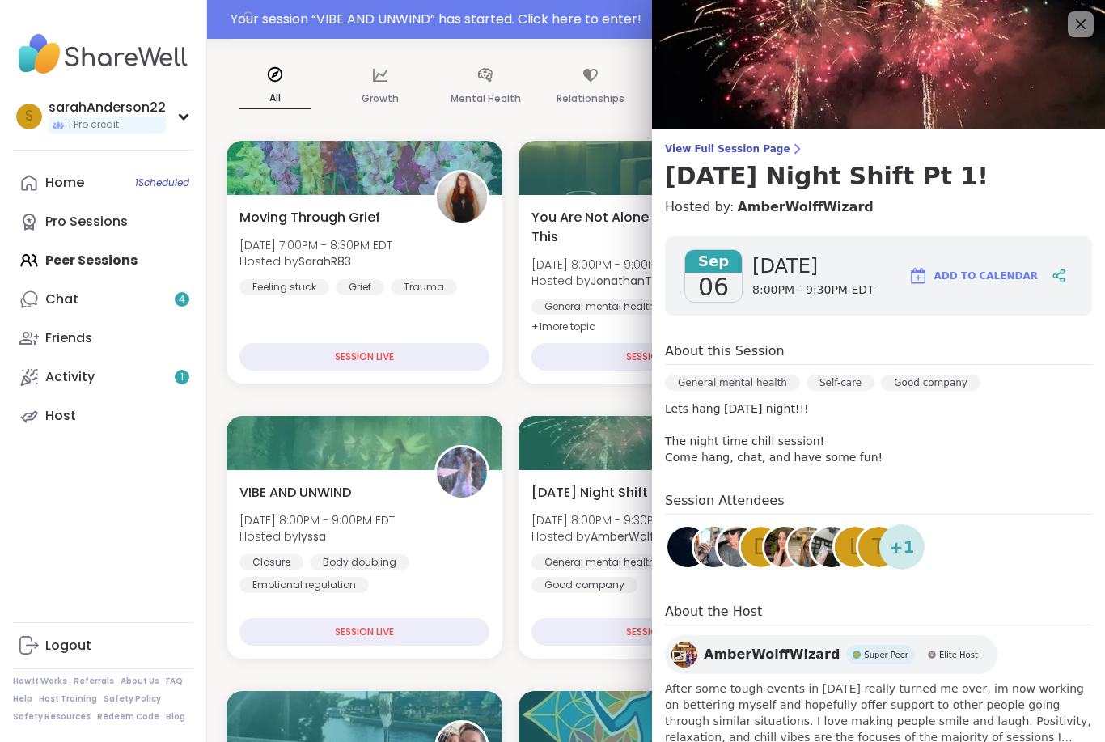
click at [1075, 32] on icon at bounding box center [1080, 24] width 19 height 19
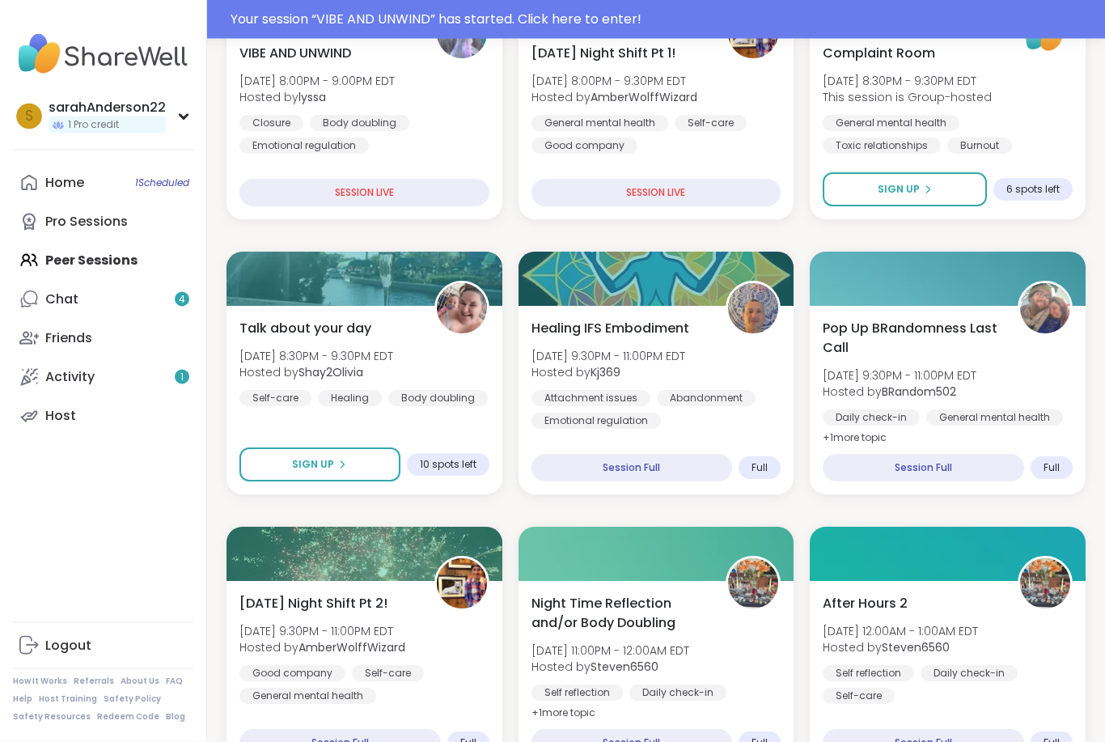
scroll to position [651, 0]
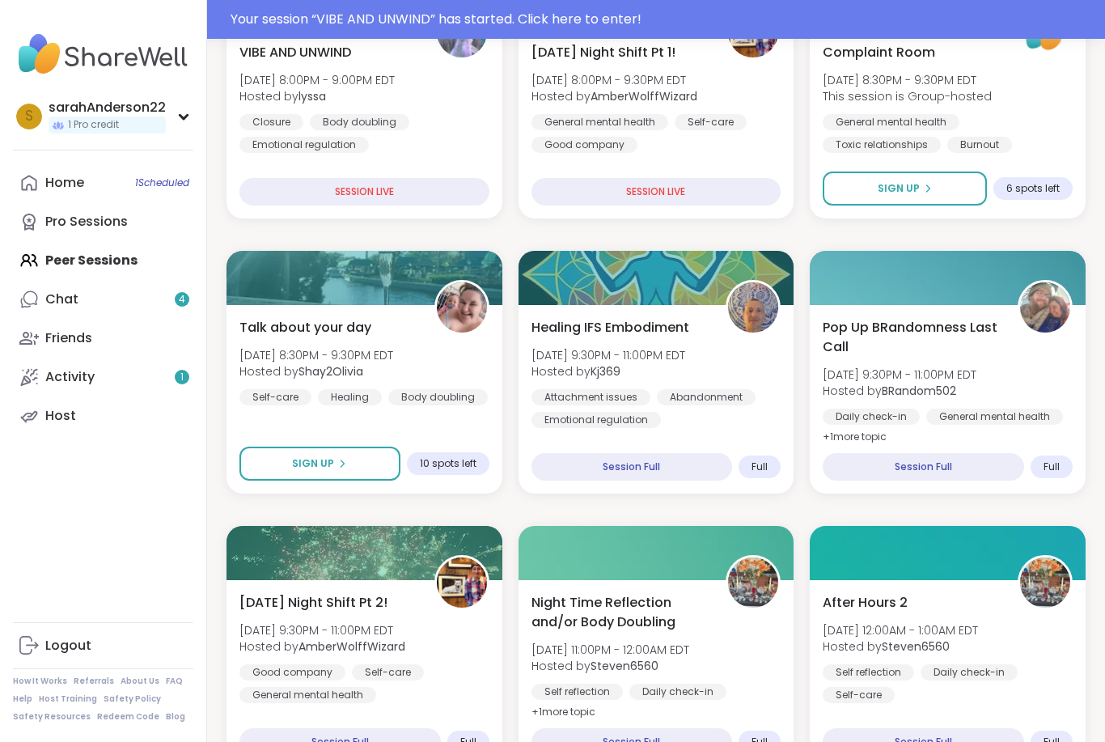
click at [400, 581] on div "[DATE] Night Shift Pt 2! [DATE] 9:30PM - 11:00PM EDT Hosted by AmberWolffWizard…" at bounding box center [364, 674] width 276 height 188
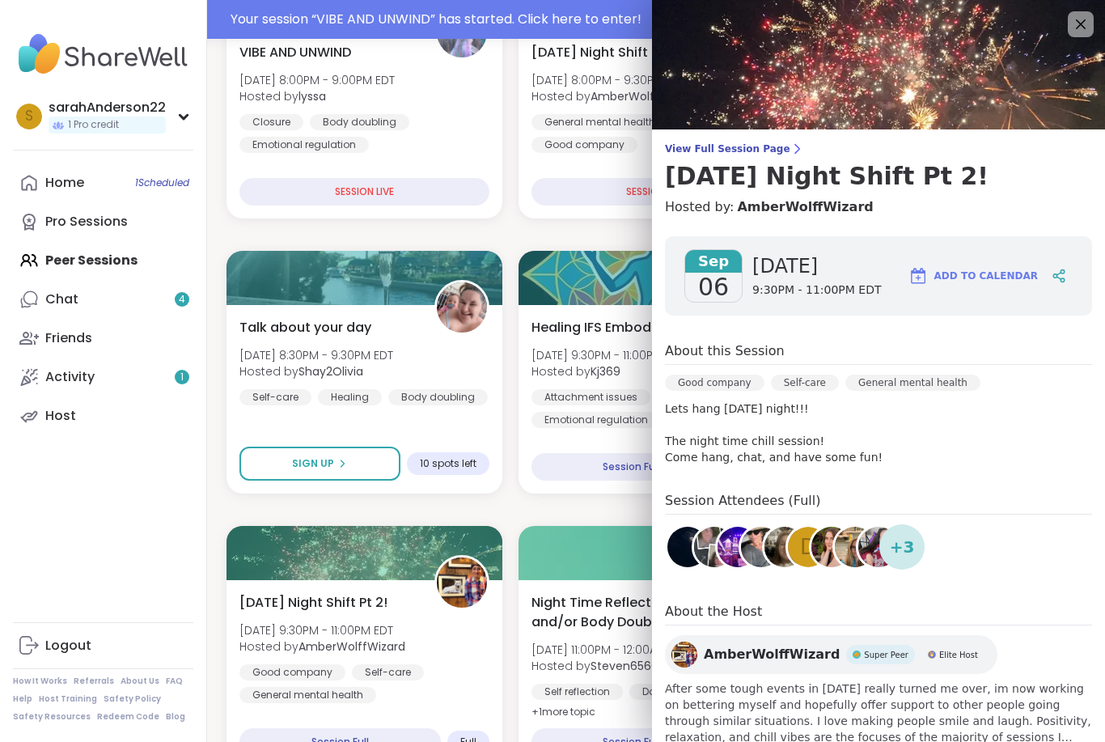
click at [596, 663] on b "Steven6560" at bounding box center [624, 666] width 68 height 16
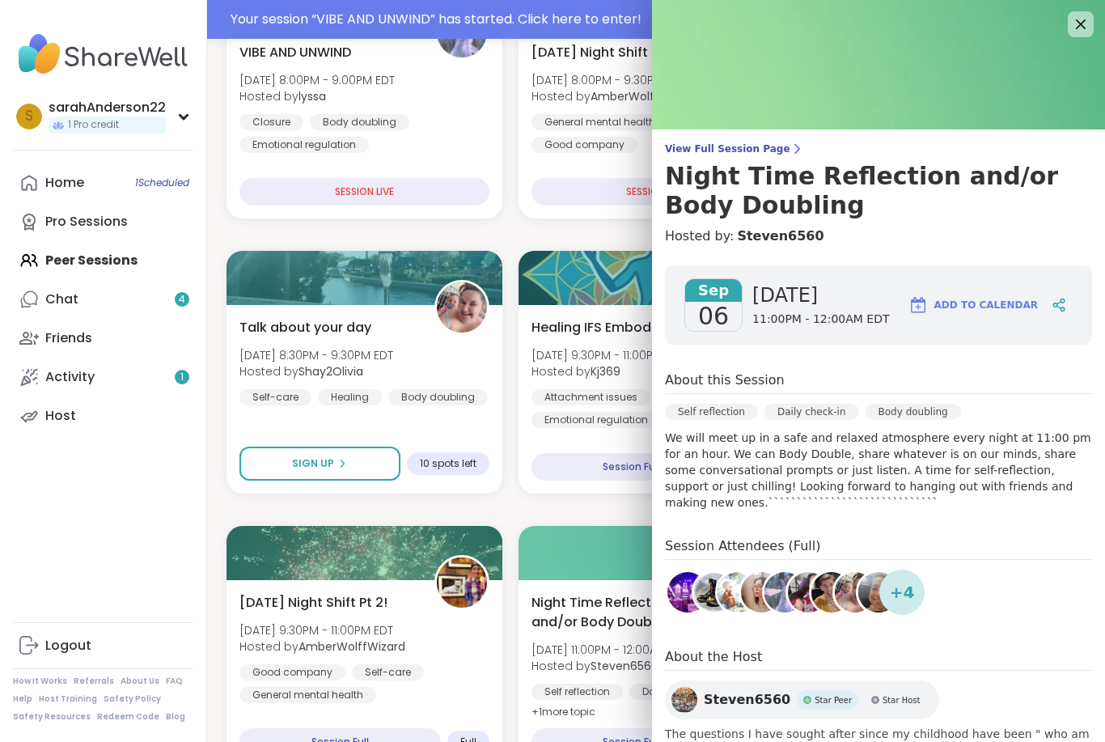
click at [1095, 21] on img at bounding box center [878, 64] width 453 height 129
click at [1081, 40] on img at bounding box center [878, 64] width 453 height 129
click at [1097, 32] on img at bounding box center [878, 64] width 453 height 129
click at [1085, 31] on icon at bounding box center [1080, 24] width 19 height 19
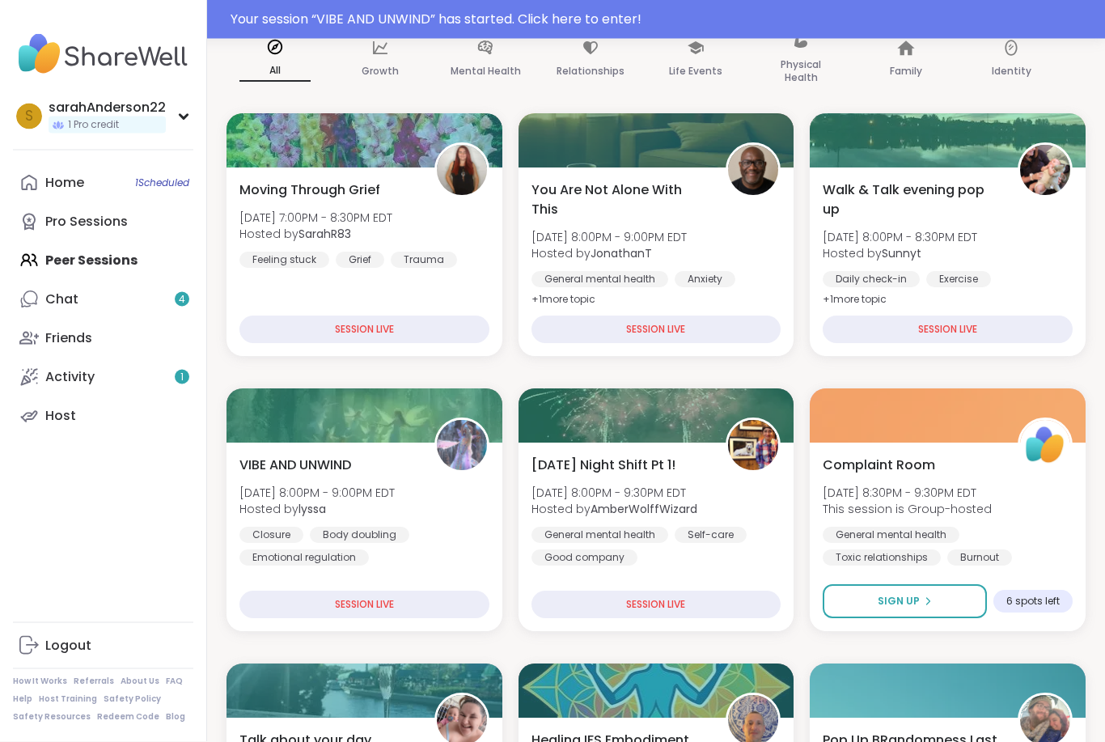
scroll to position [239, 0]
click at [745, 316] on div "SESSION LIVE" at bounding box center [656, 328] width 250 height 27
click at [734, 332] on div "SESSION LIVE" at bounding box center [656, 328] width 250 height 27
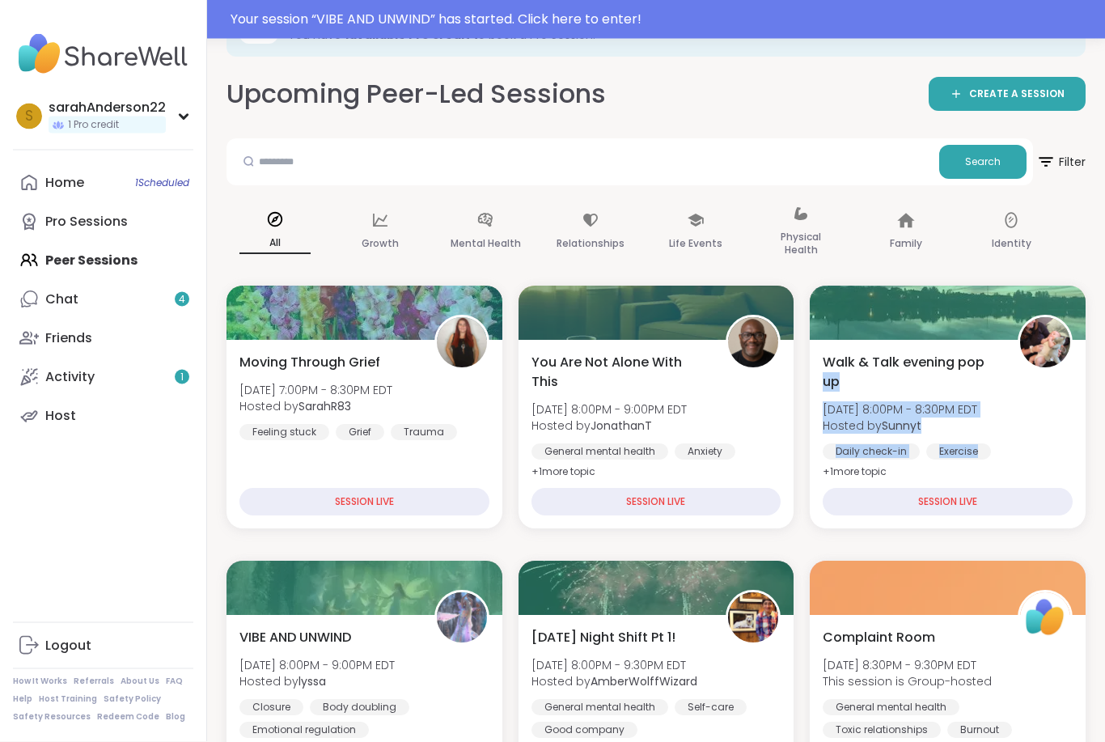
scroll to position [66, 0]
click at [97, 328] on link "Friends" at bounding box center [103, 338] width 180 height 39
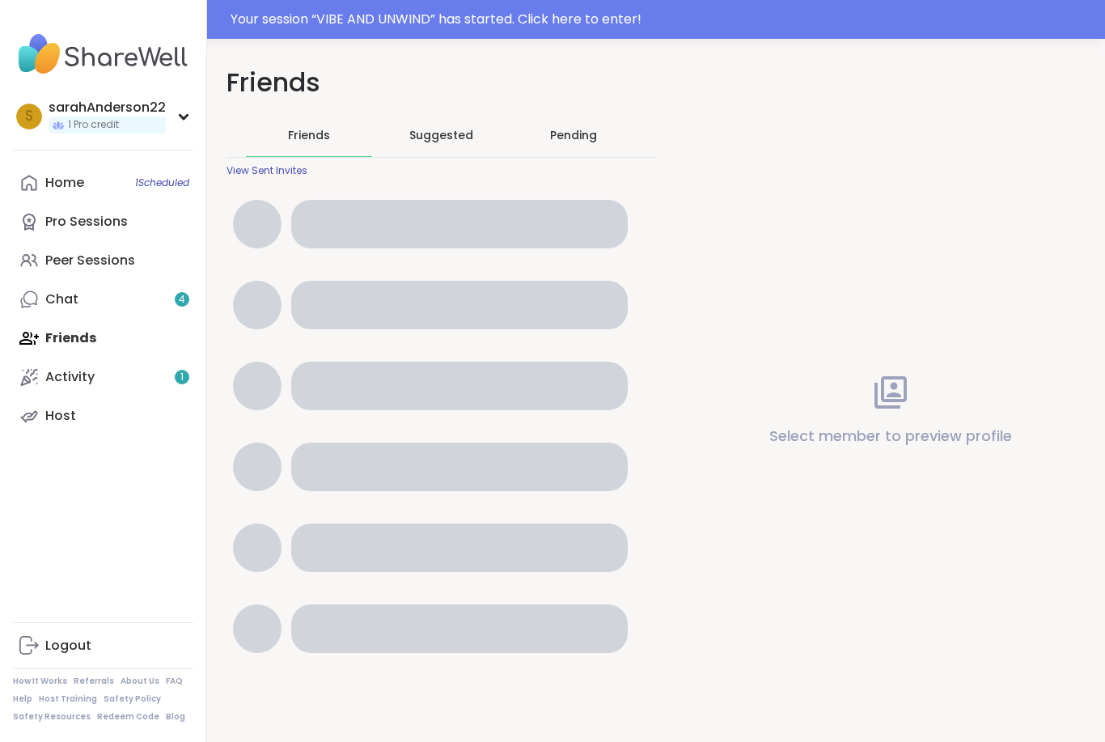
click at [115, 281] on link "Chat 4" at bounding box center [103, 299] width 180 height 39
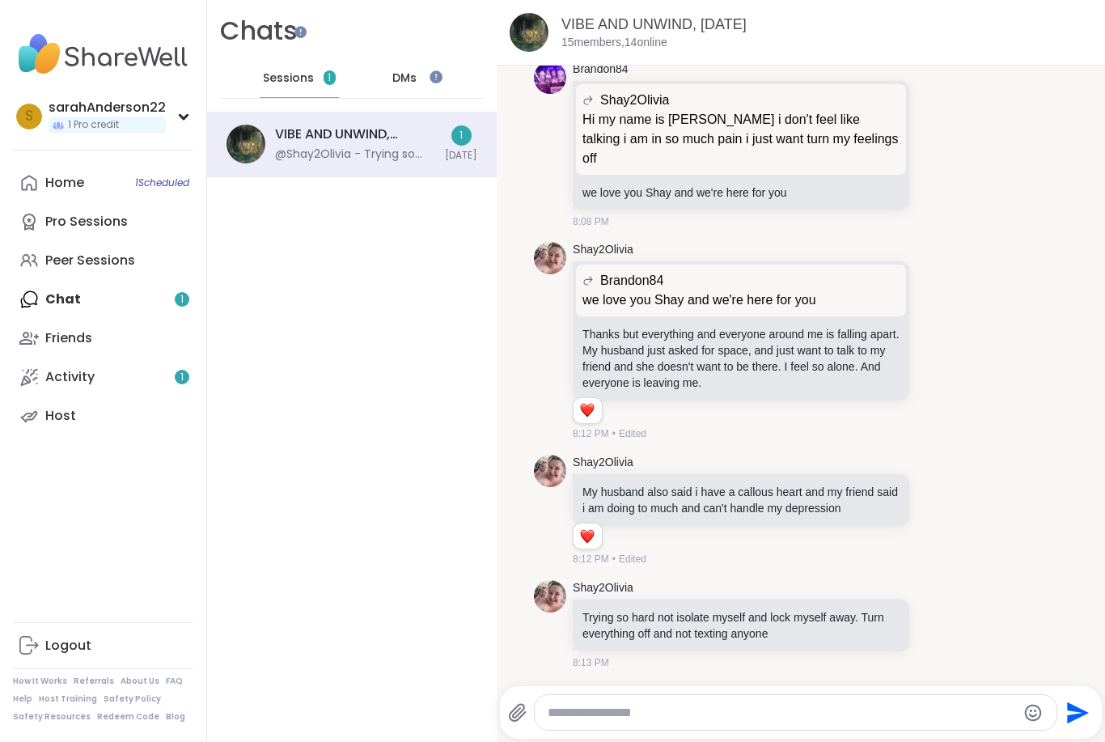
scroll to position [316, 0]
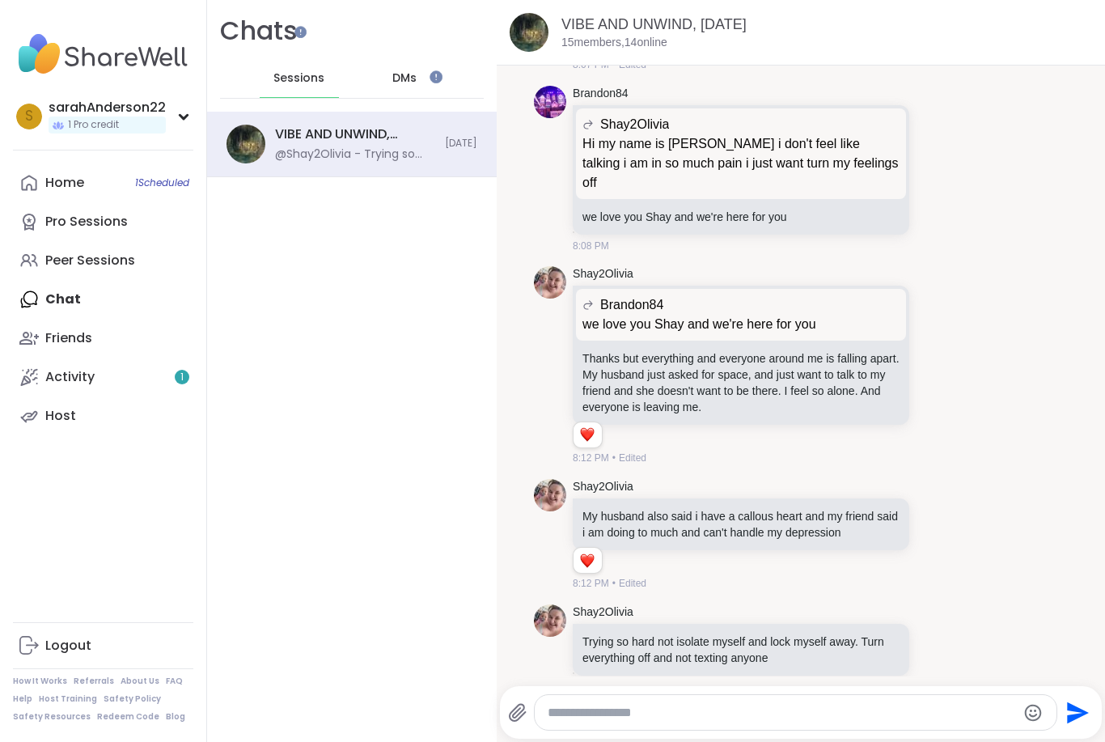
click at [385, 55] on div "Chats Sessions DMs" at bounding box center [352, 56] width 290 height 112
click at [384, 55] on div "Chats Sessions DMs" at bounding box center [352, 56] width 290 height 112
click at [443, 61] on div "DMs" at bounding box center [405, 78] width 79 height 39
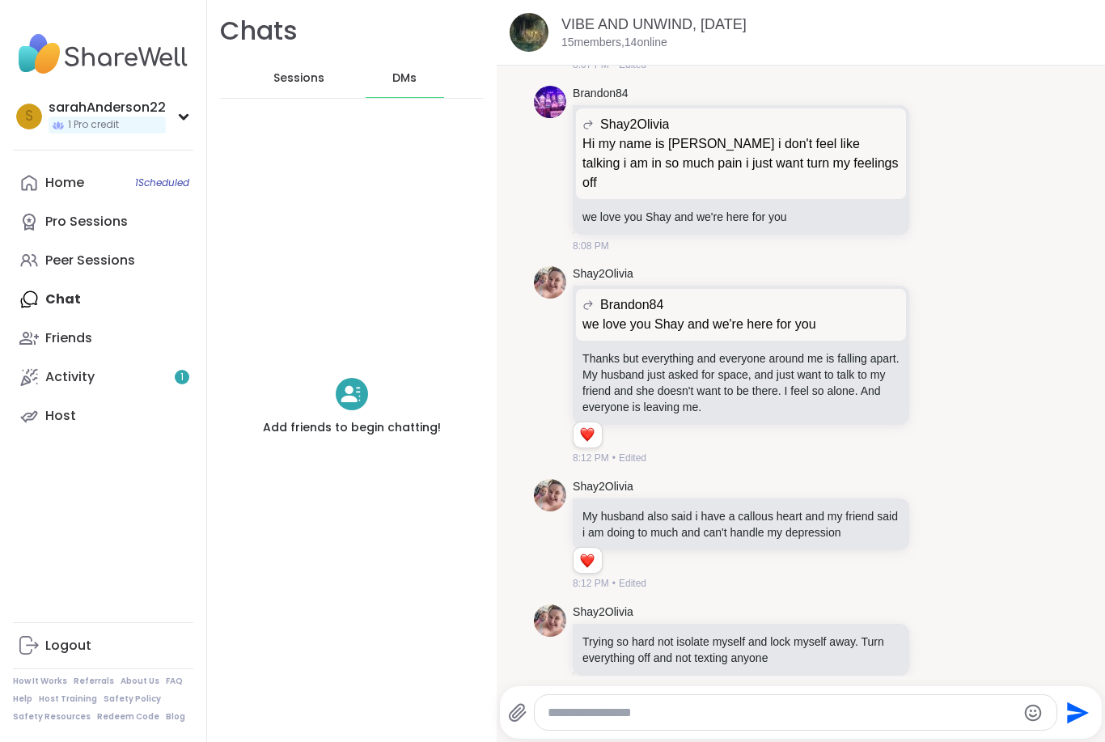
click at [171, 107] on div "s sarahAnderson22 1 Pro credit" at bounding box center [103, 115] width 180 height 41
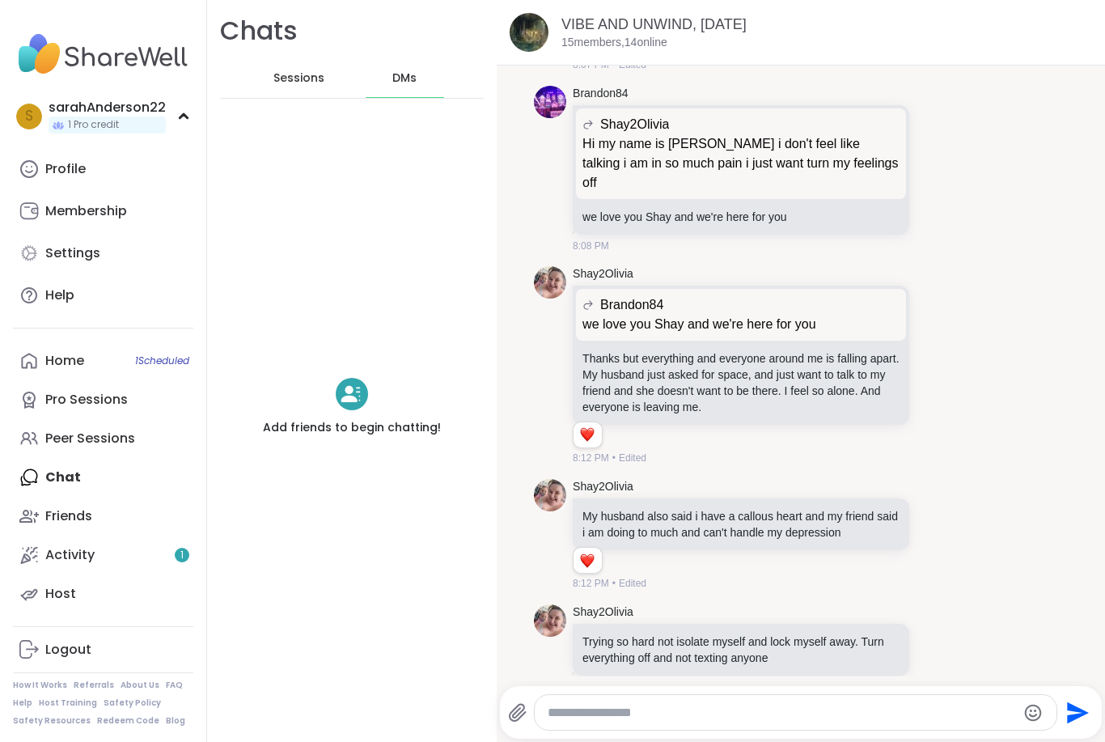
click at [162, 109] on div "sarahAnderson22" at bounding box center [107, 108] width 117 height 18
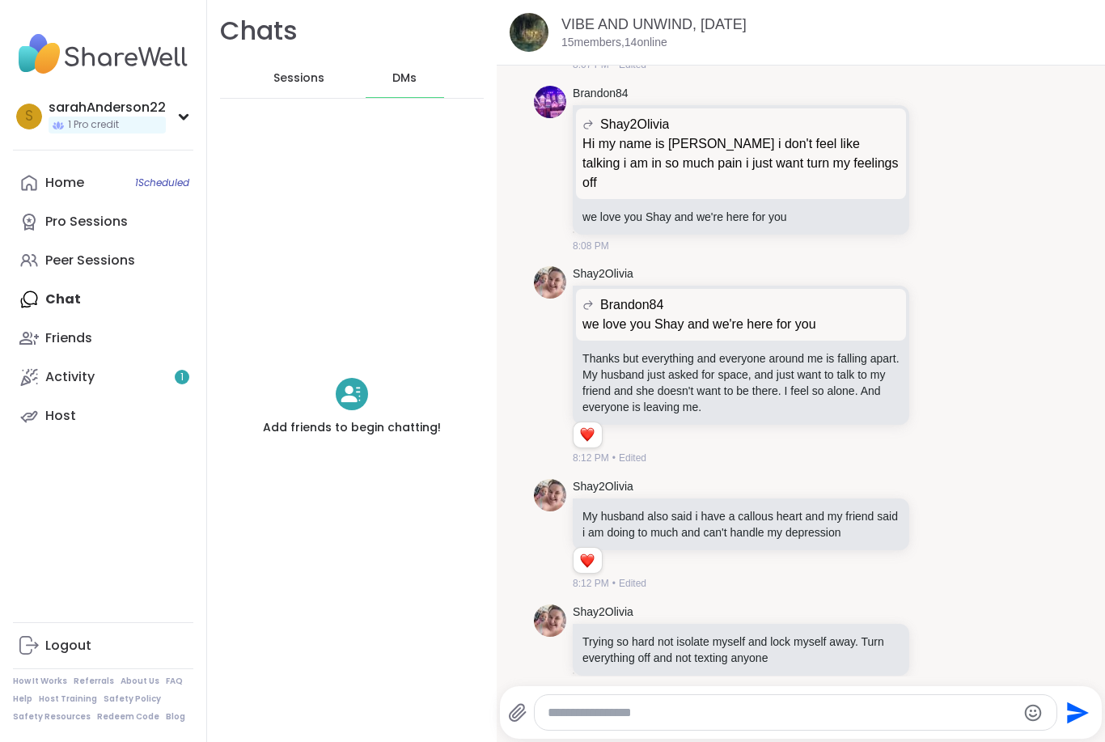
click at [148, 185] on span "1 Scheduled" at bounding box center [162, 182] width 54 height 13
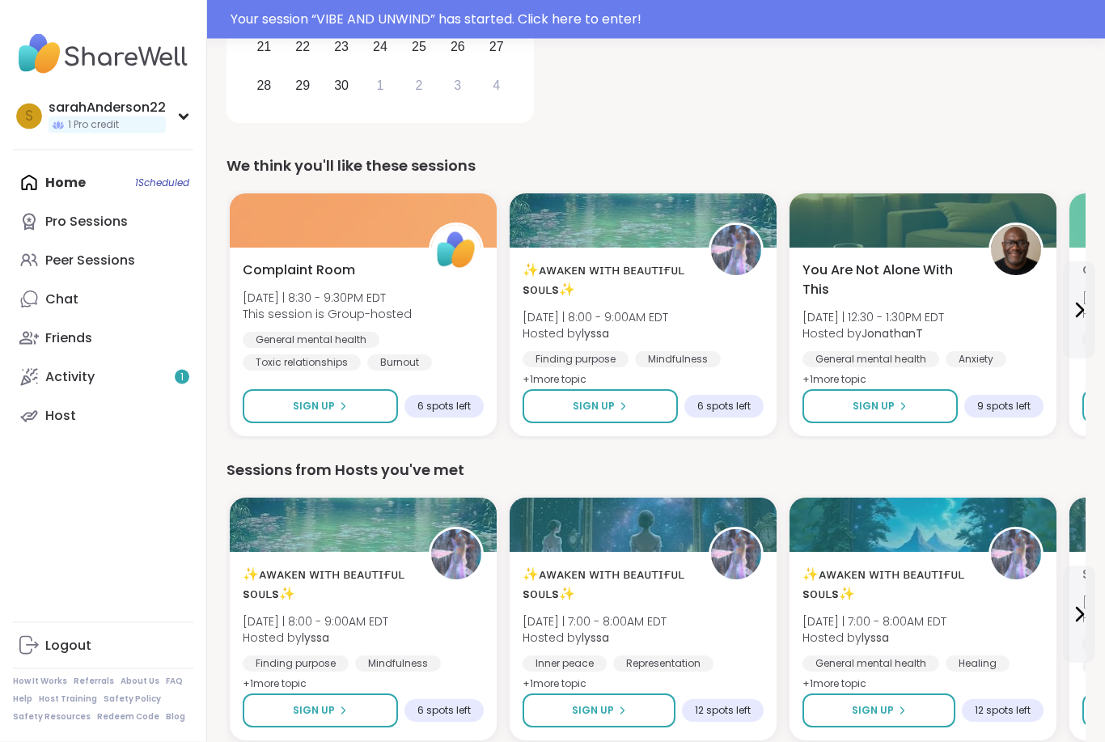
scroll to position [425, 0]
click at [485, 194] on div at bounding box center [363, 220] width 267 height 54
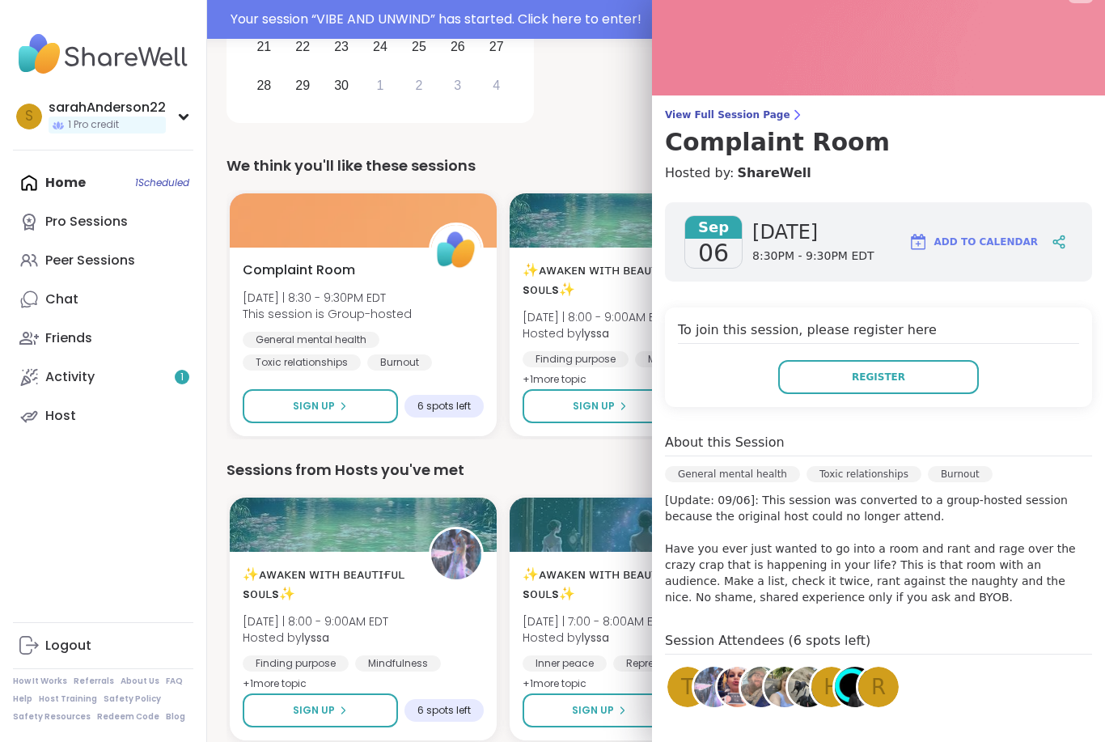
scroll to position [33, 0]
click at [874, 367] on button "Register" at bounding box center [878, 378] width 201 height 34
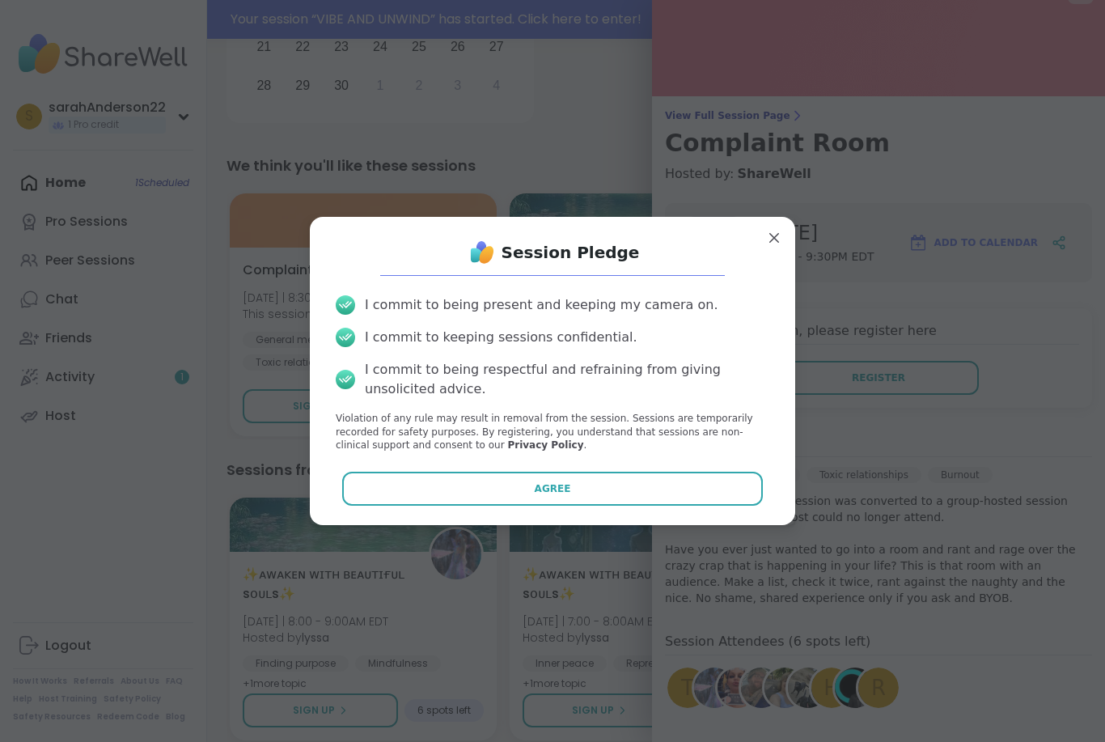
click at [688, 505] on button "Agree" at bounding box center [552, 489] width 421 height 34
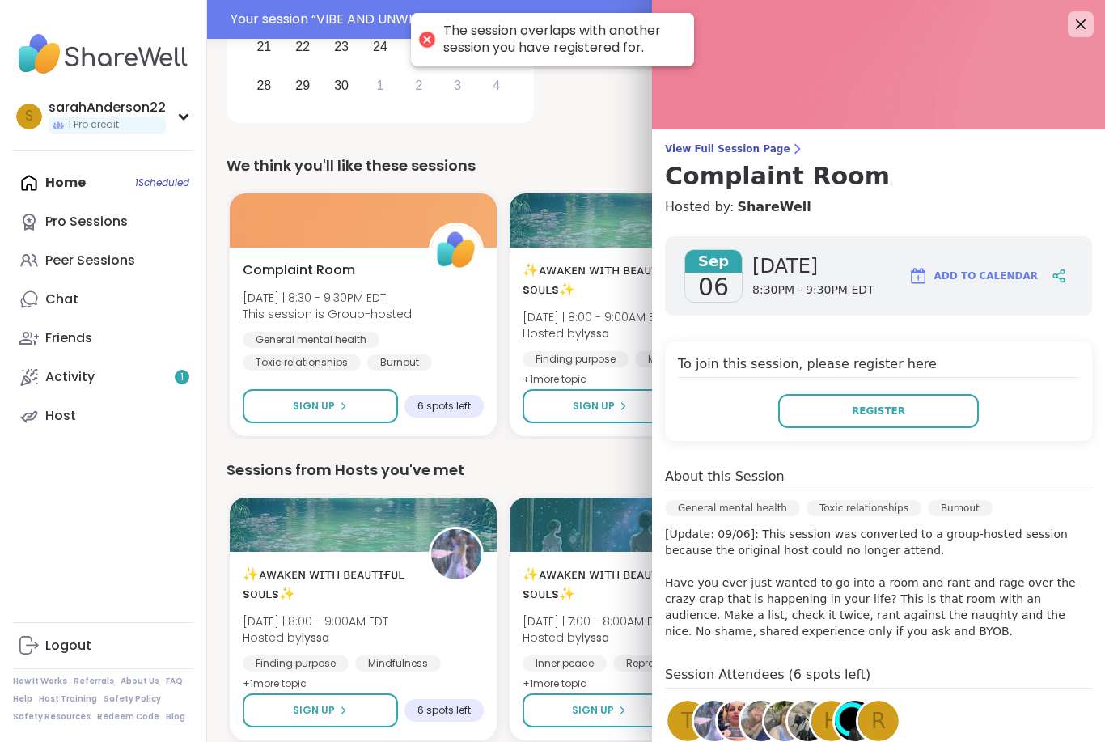
scroll to position [0, 0]
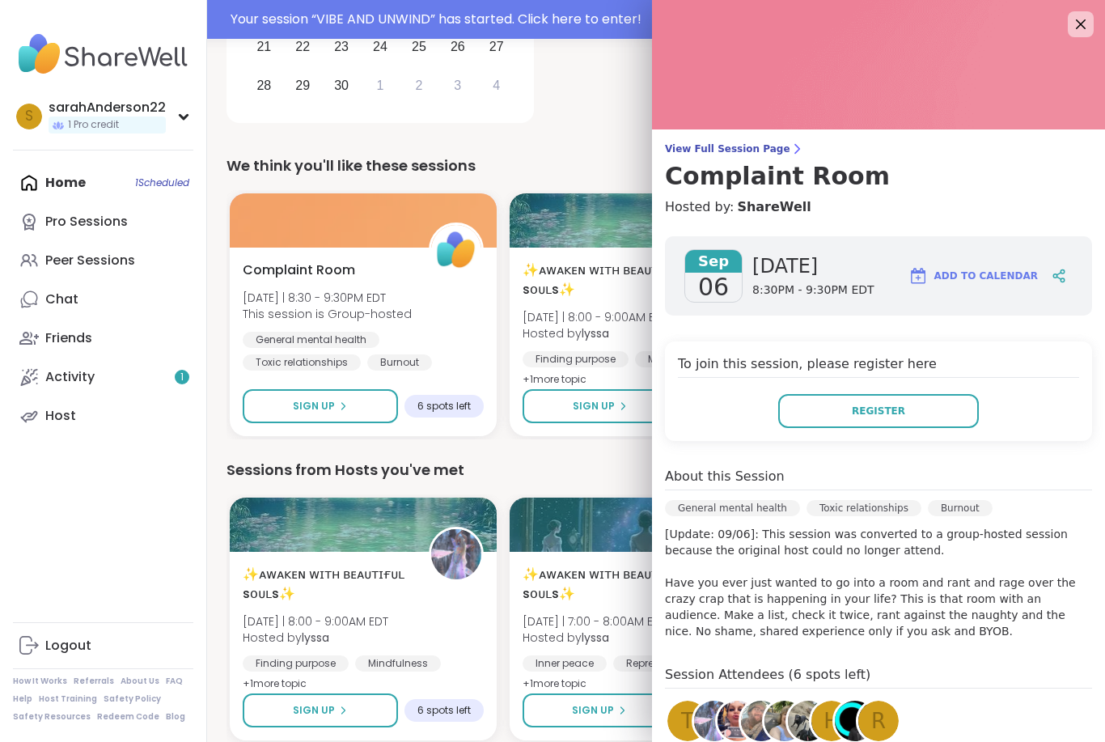
click at [1072, 32] on icon at bounding box center [1080, 24] width 19 height 19
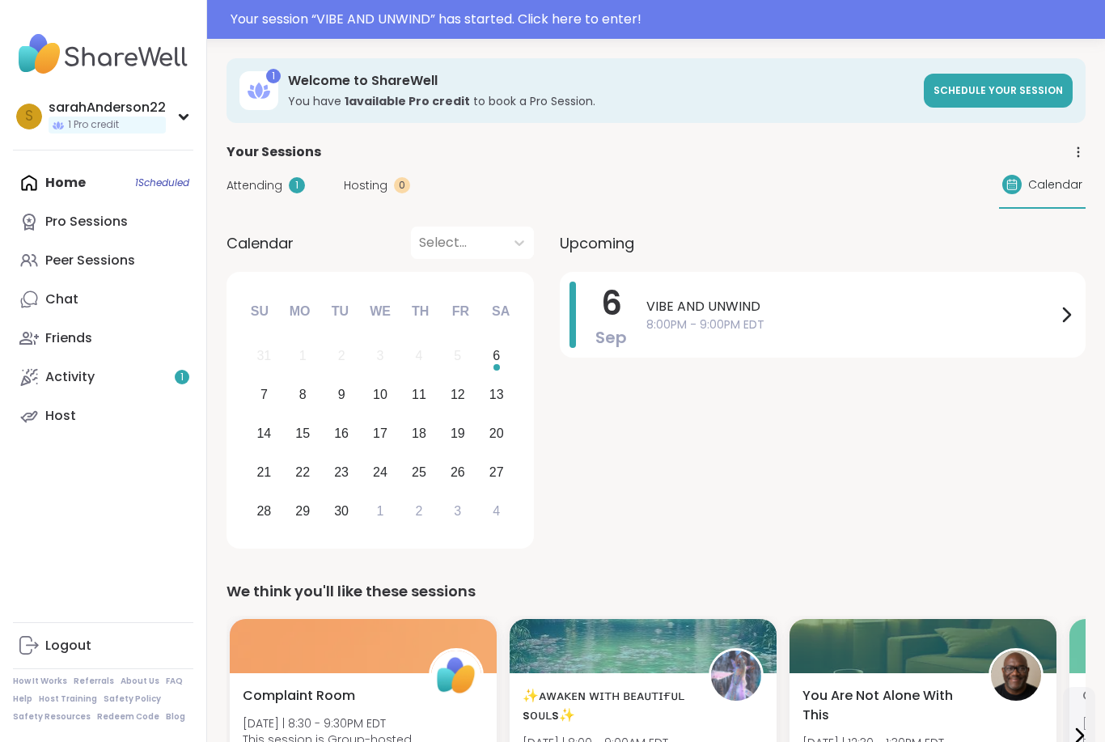
click at [1066, 302] on div at bounding box center [1065, 314] width 19 height 66
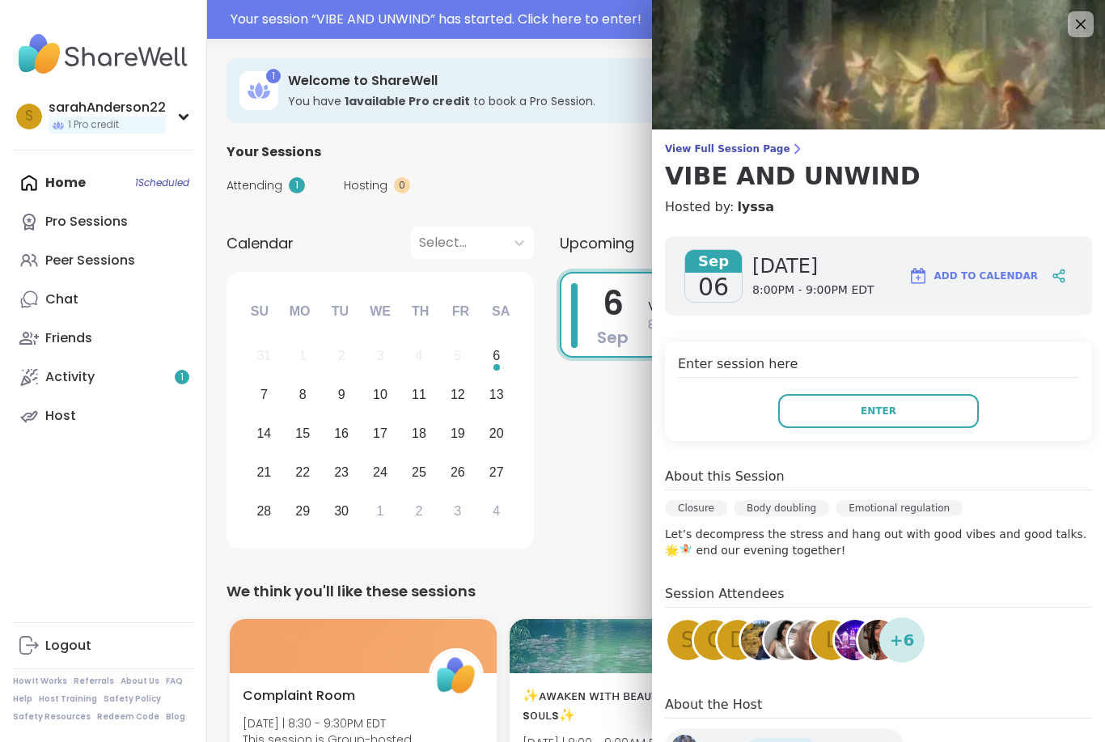
click at [1070, 36] on img at bounding box center [878, 64] width 453 height 129
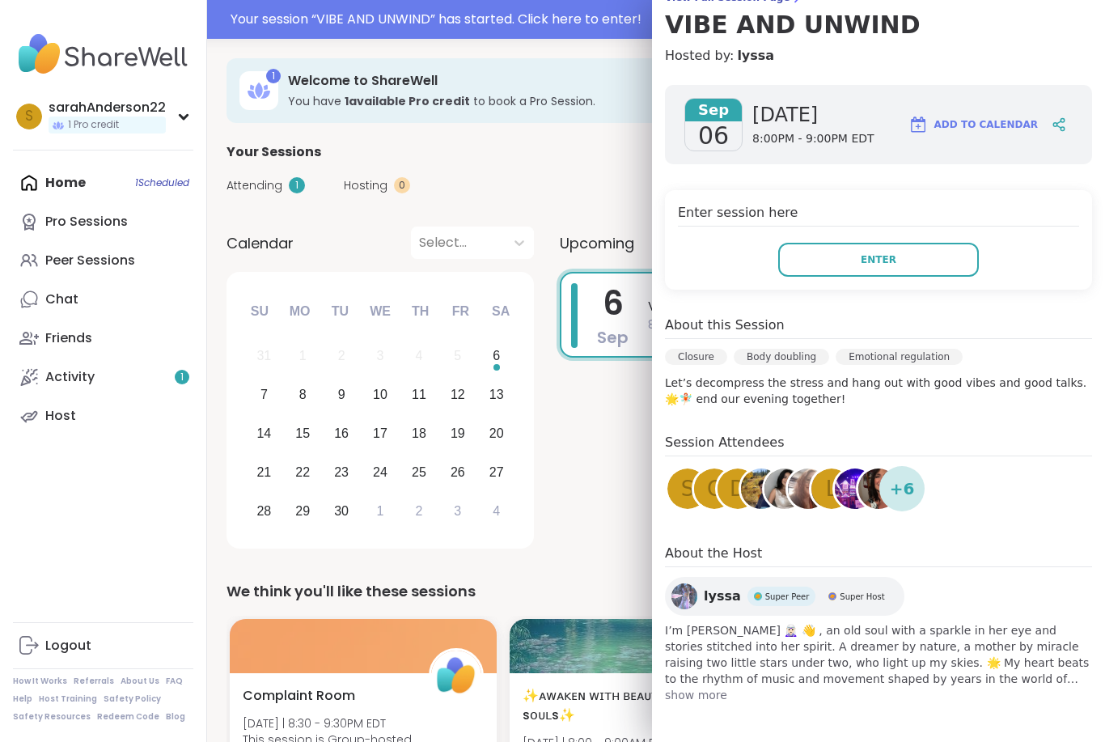
scroll to position [151, 0]
click at [565, 499] on div "[DATE] VIBE AND UNWIND 8:00PM - 9:00PM EDT" at bounding box center [823, 413] width 526 height 282
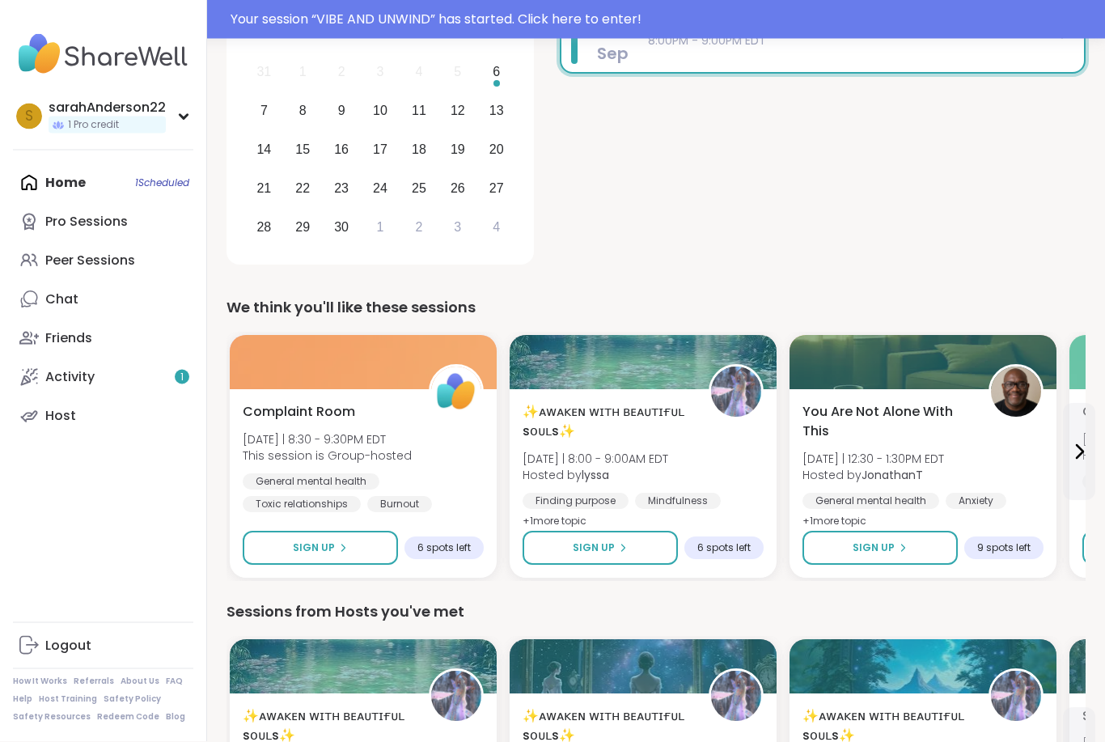
scroll to position [284, 0]
click at [458, 528] on div "Complaint Room [DATE] | 8:30 - 9:30PM EDT This session is Group-hosted General …" at bounding box center [363, 483] width 267 height 188
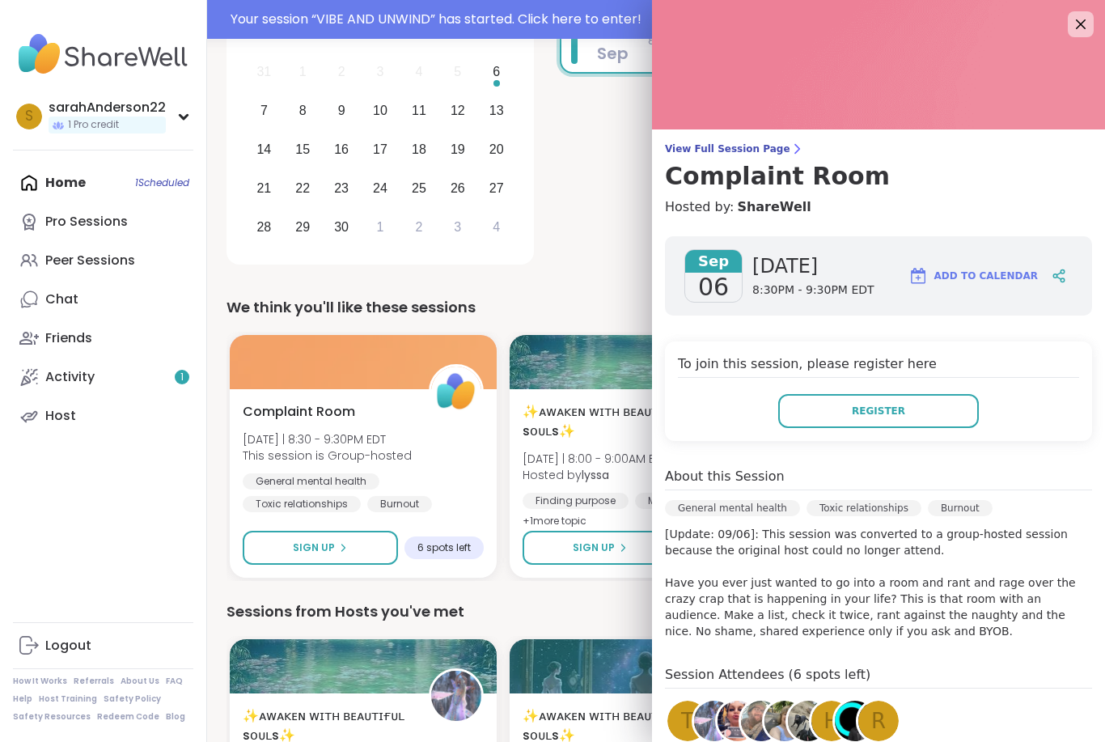
click at [921, 415] on button "Register" at bounding box center [878, 411] width 201 height 34
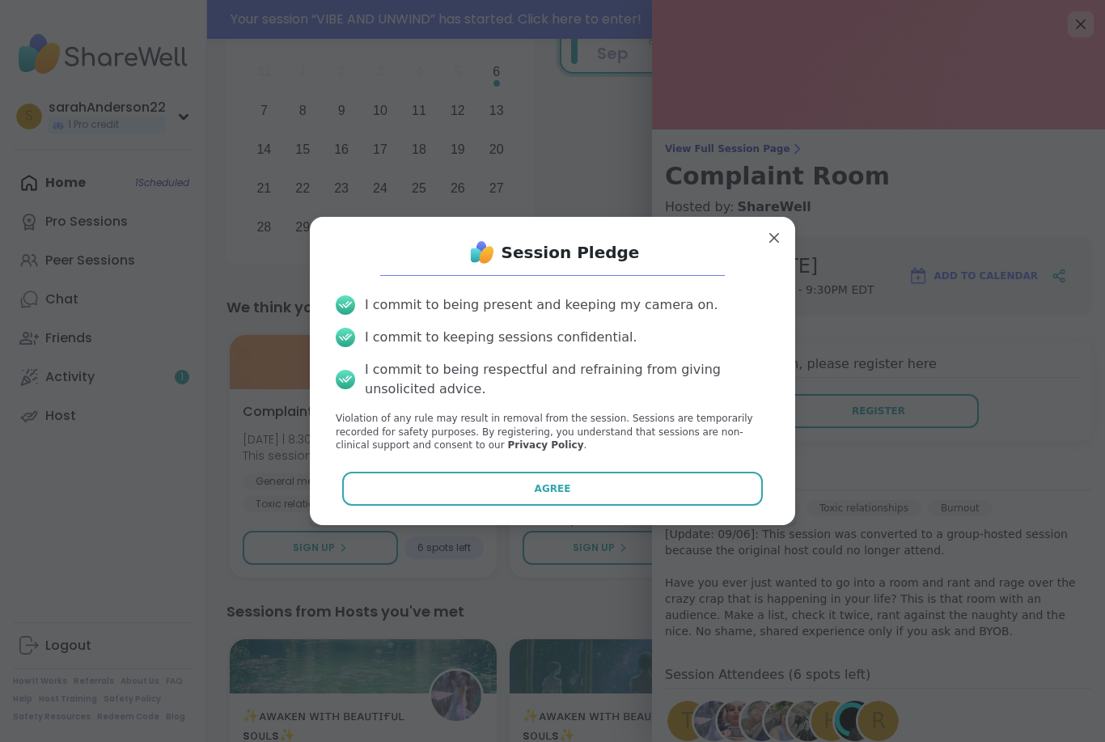
click at [731, 505] on button "Agree" at bounding box center [552, 489] width 421 height 34
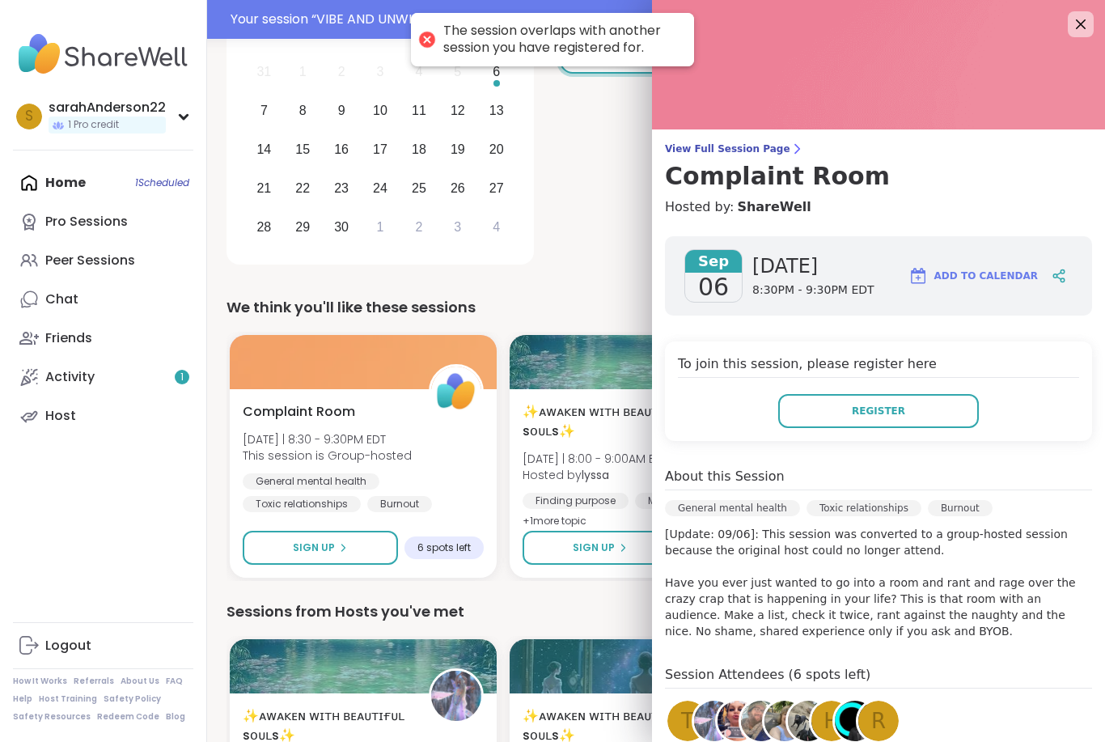
click at [907, 406] on button "Register" at bounding box center [878, 411] width 201 height 34
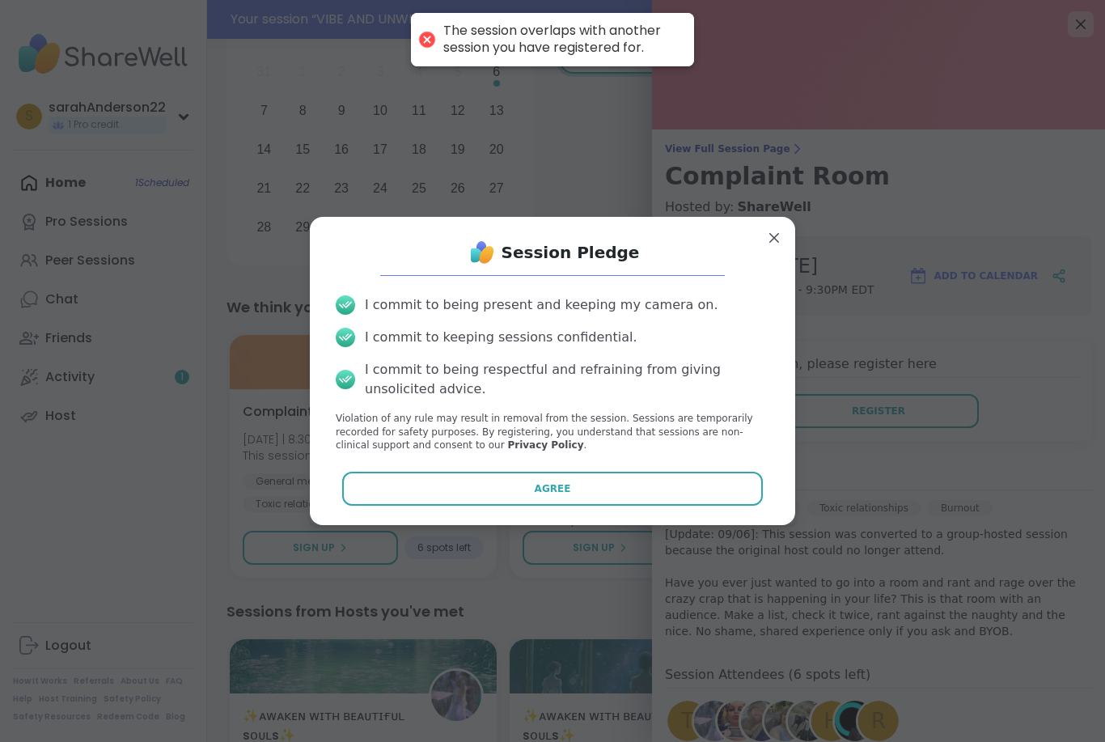
click at [748, 505] on button "Agree" at bounding box center [552, 489] width 421 height 34
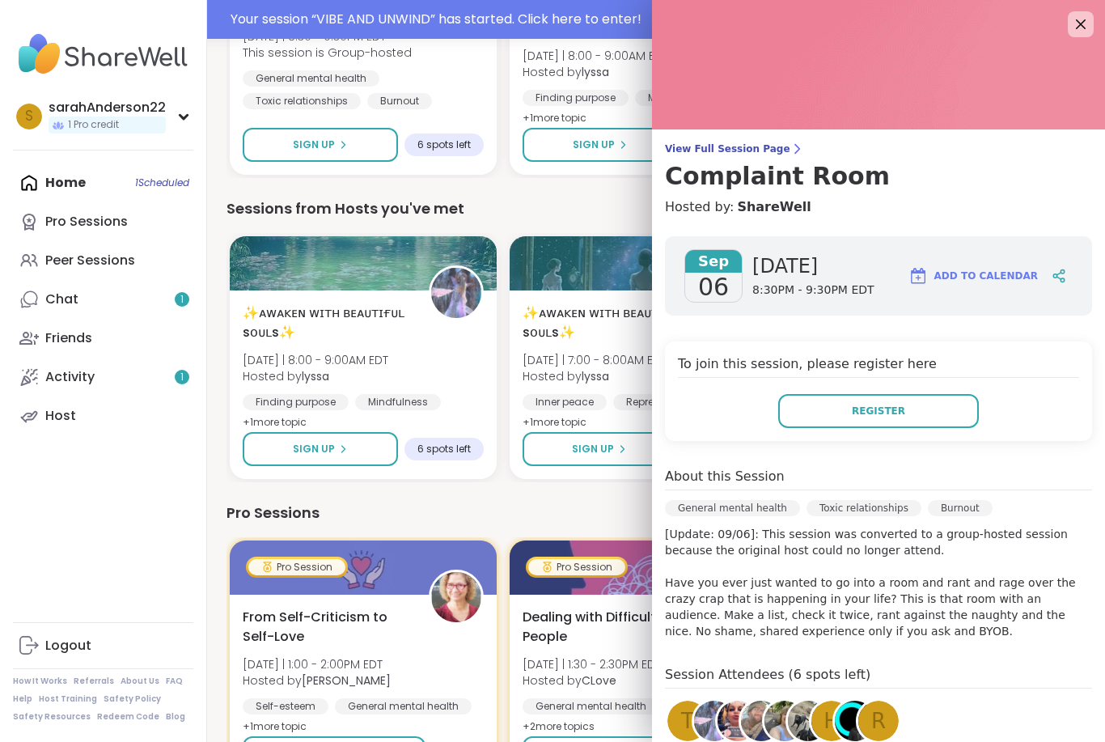
scroll to position [684, 0]
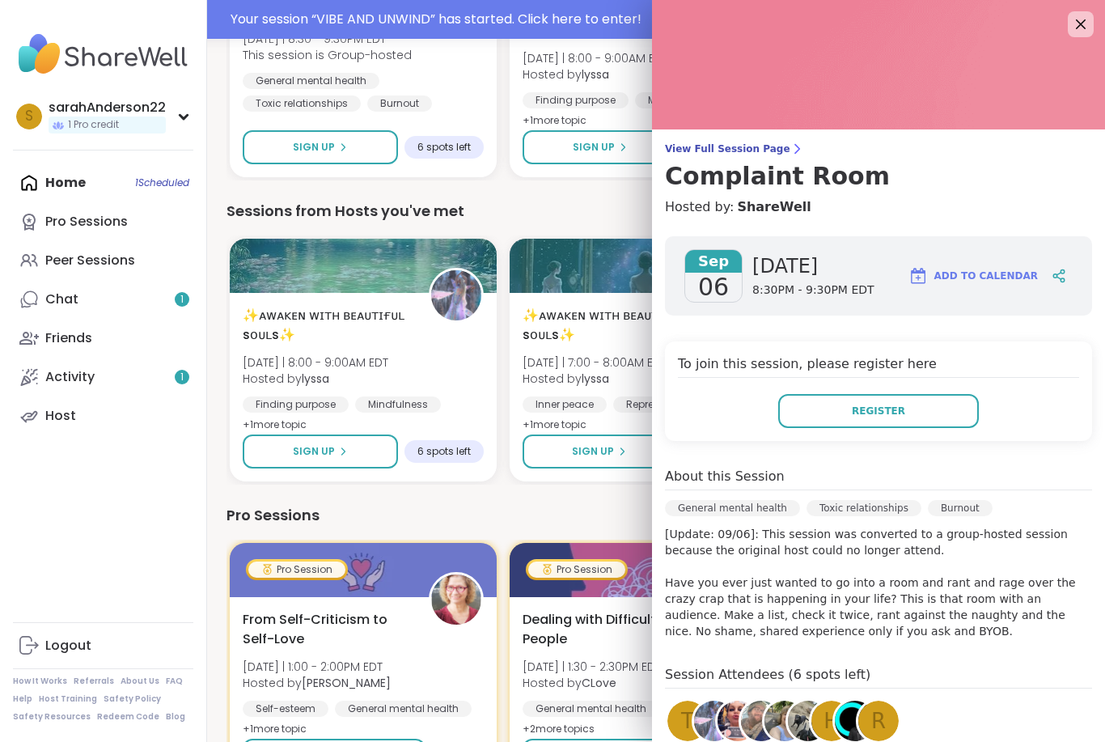
click at [163, 287] on link "Chat 1" at bounding box center [103, 299] width 180 height 39
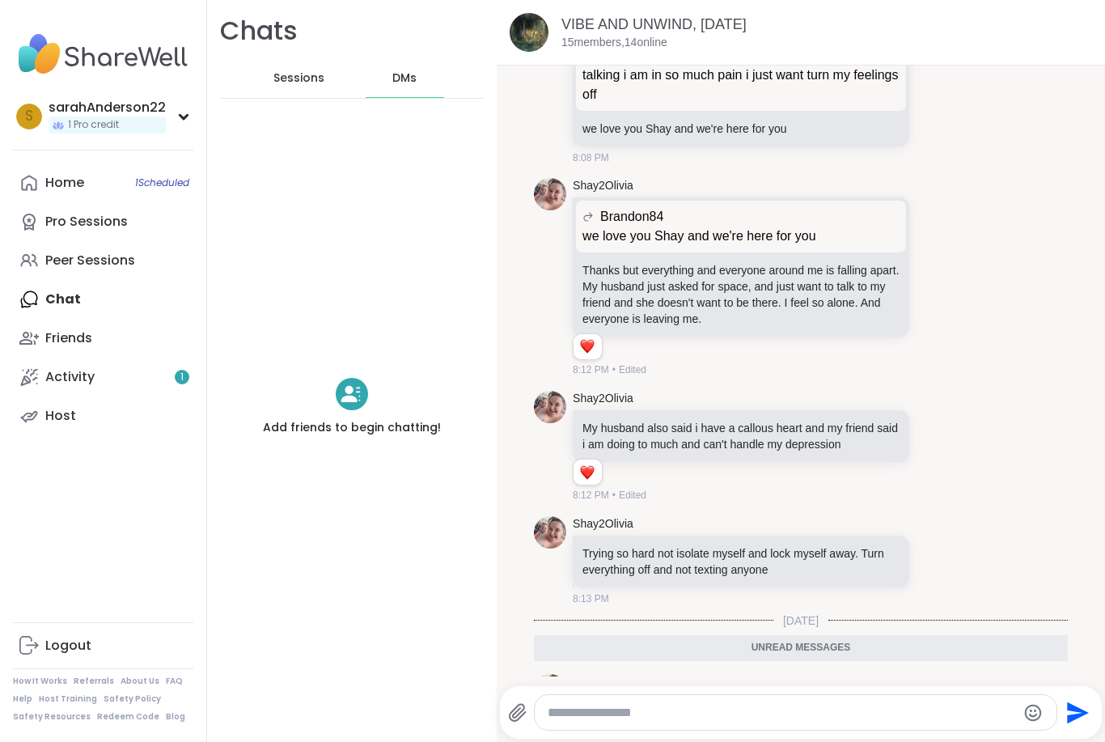
click at [146, 177] on span "1 Scheduled" at bounding box center [162, 182] width 54 height 13
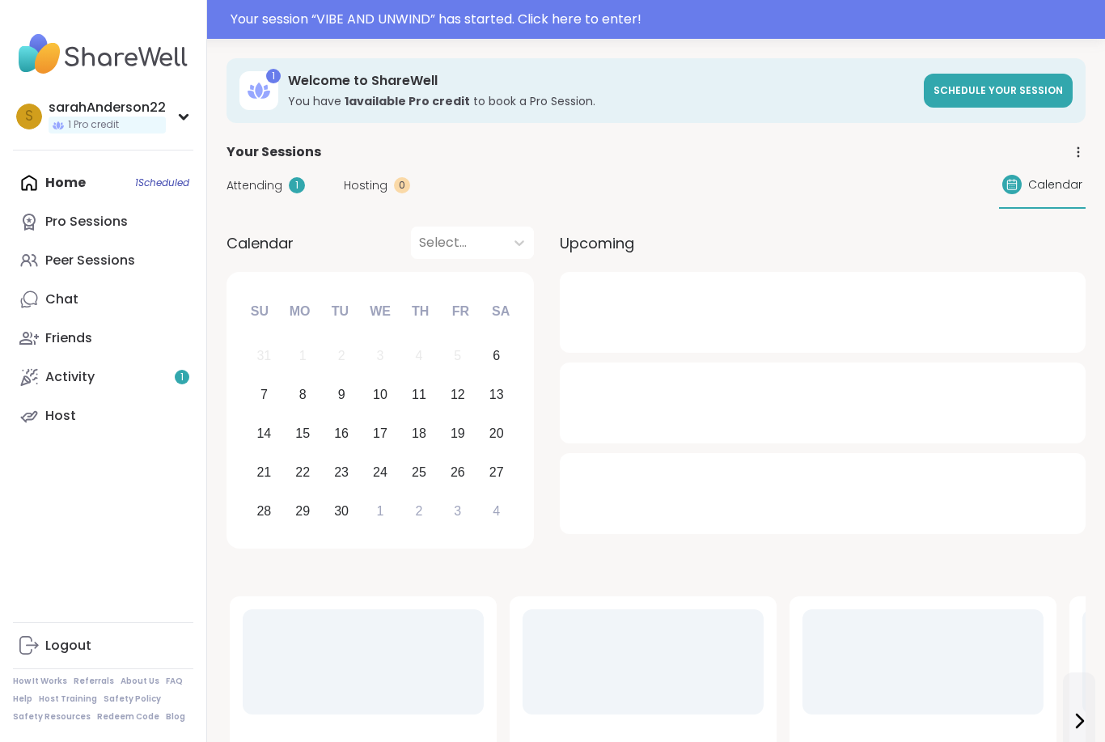
click at [476, 19] on div "Your session “ VIBE AND UNWIND ” has started. Click here to enter!" at bounding box center [662, 19] width 865 height 19
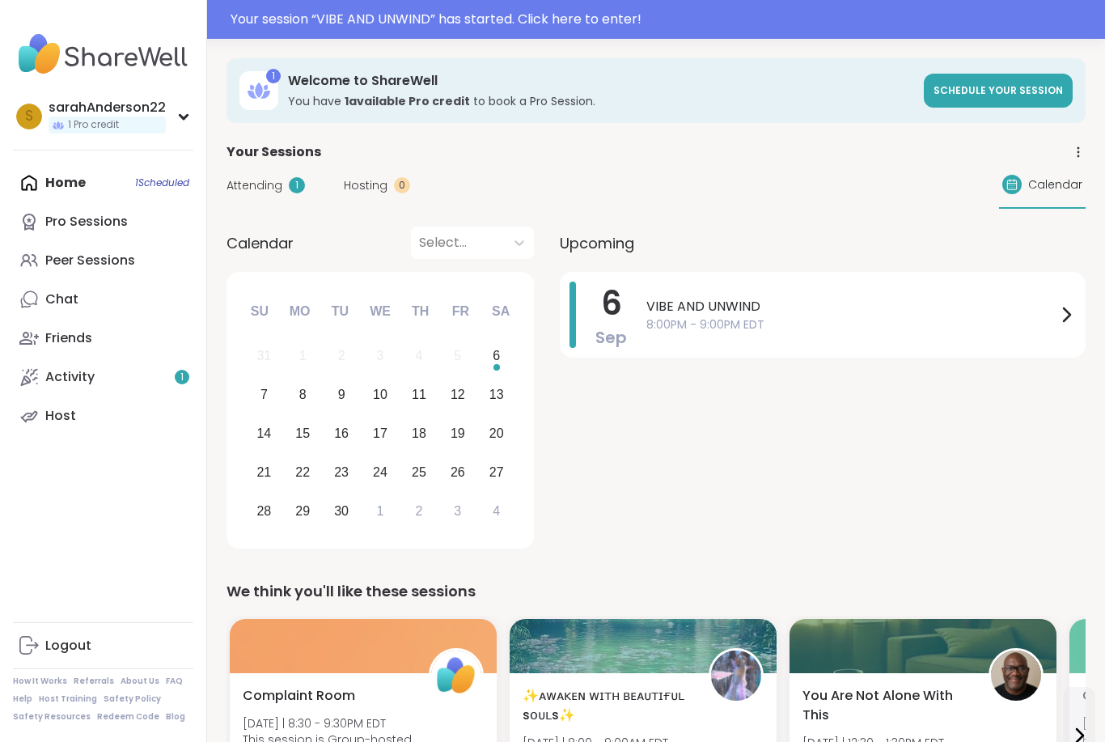
click at [688, 9] on div at bounding box center [552, 19] width 1105 height 39
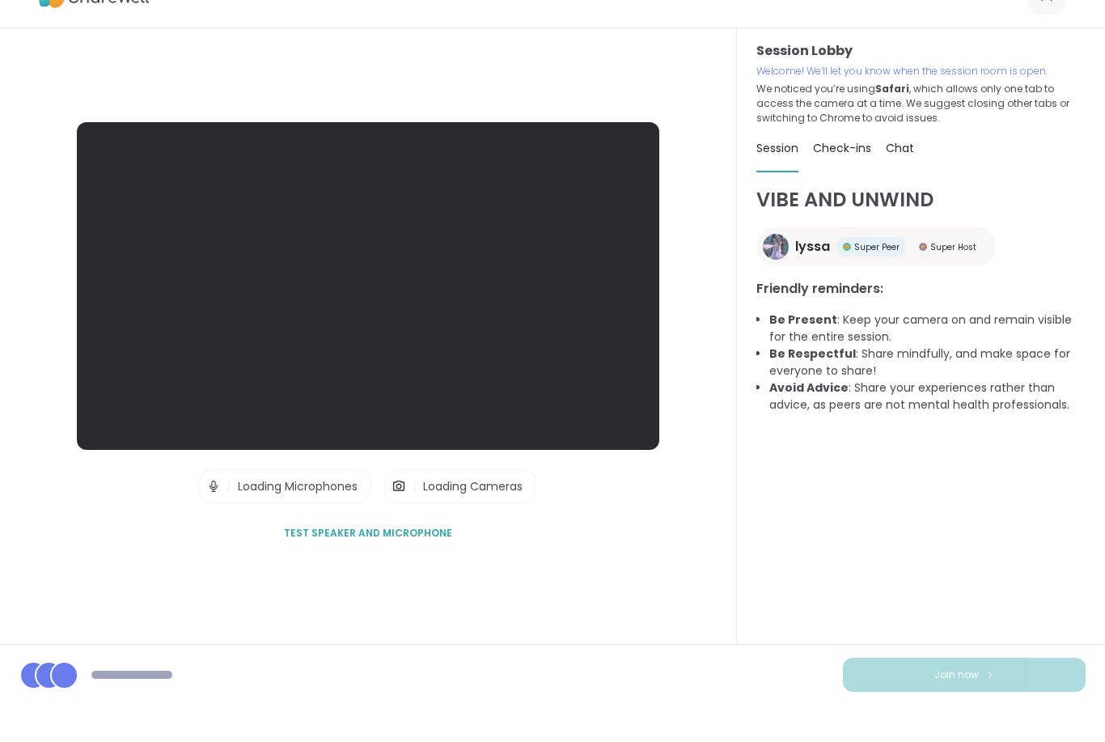
scroll to position [52, 0]
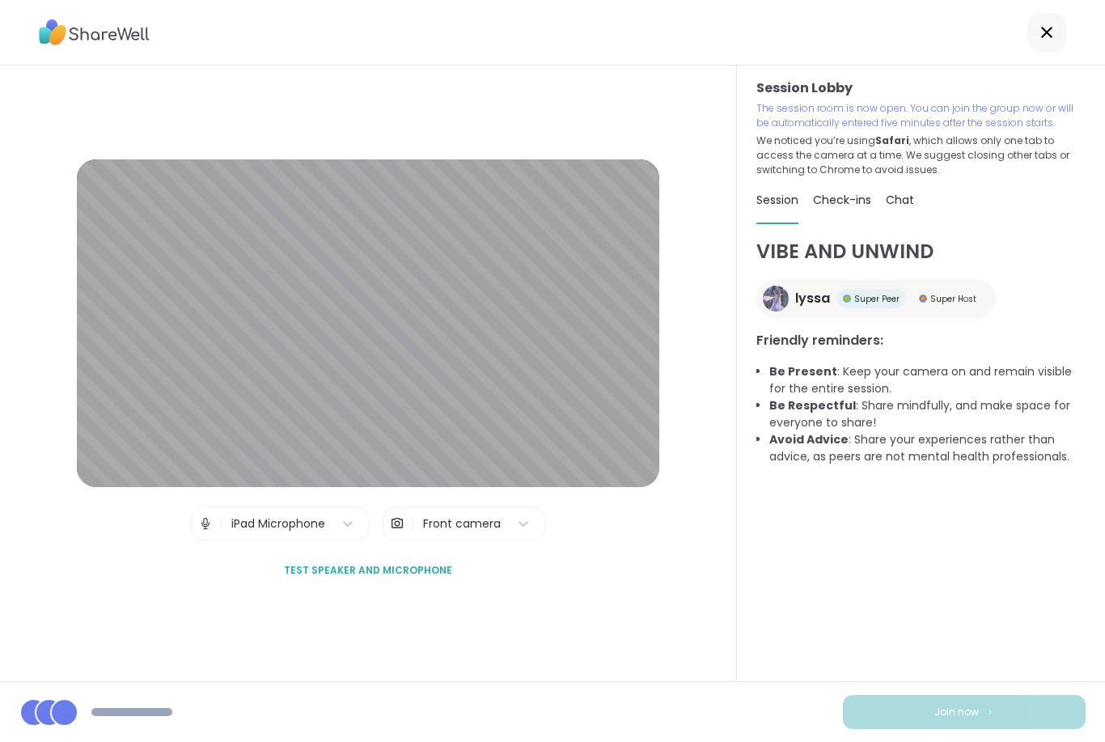
click at [200, 510] on img at bounding box center [205, 523] width 15 height 32
click at [209, 513] on img at bounding box center [205, 523] width 15 height 32
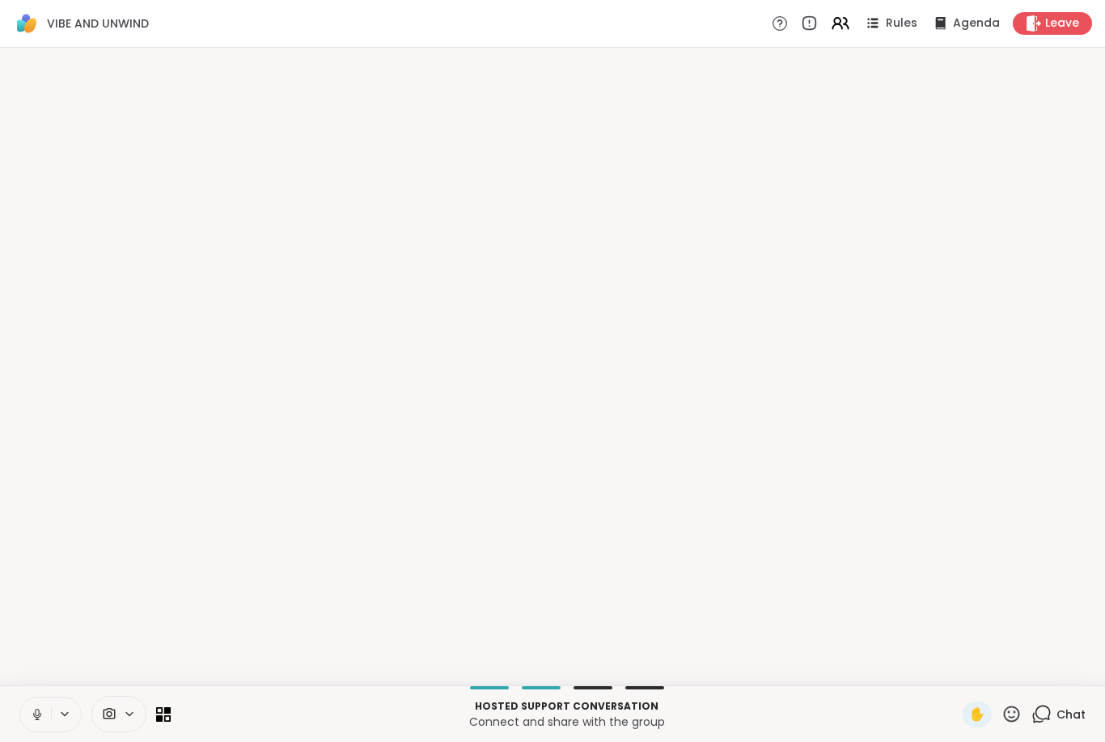
scroll to position [0, 0]
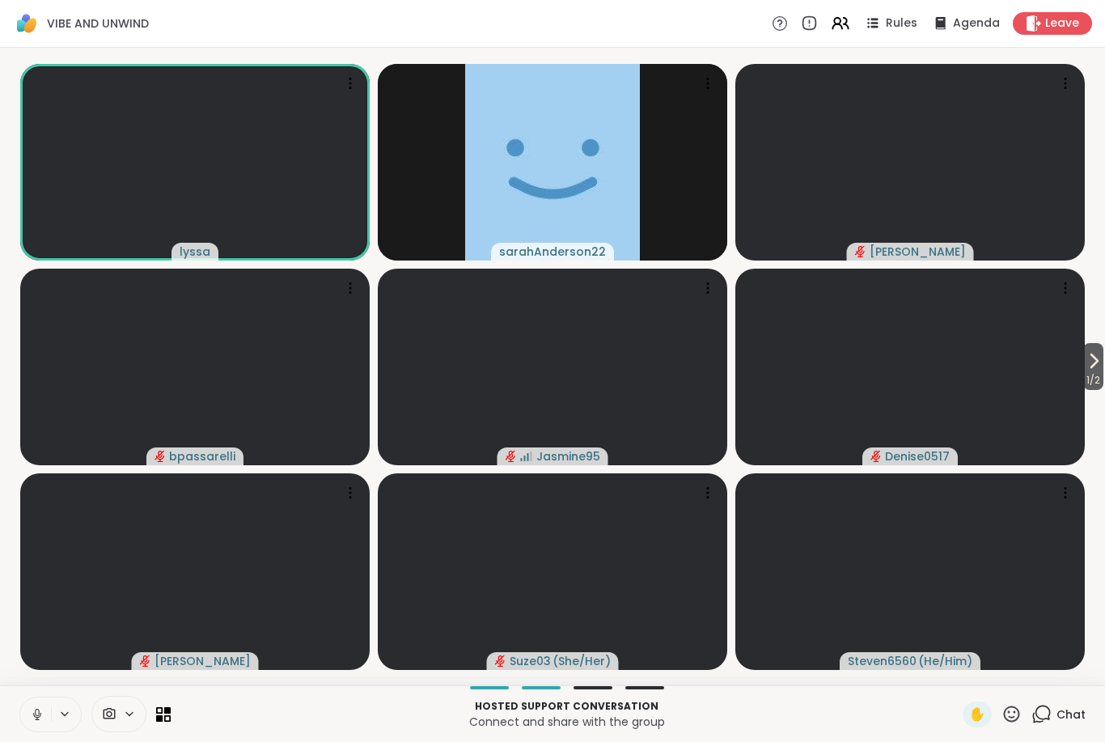
click at [38, 728] on button at bounding box center [35, 714] width 31 height 34
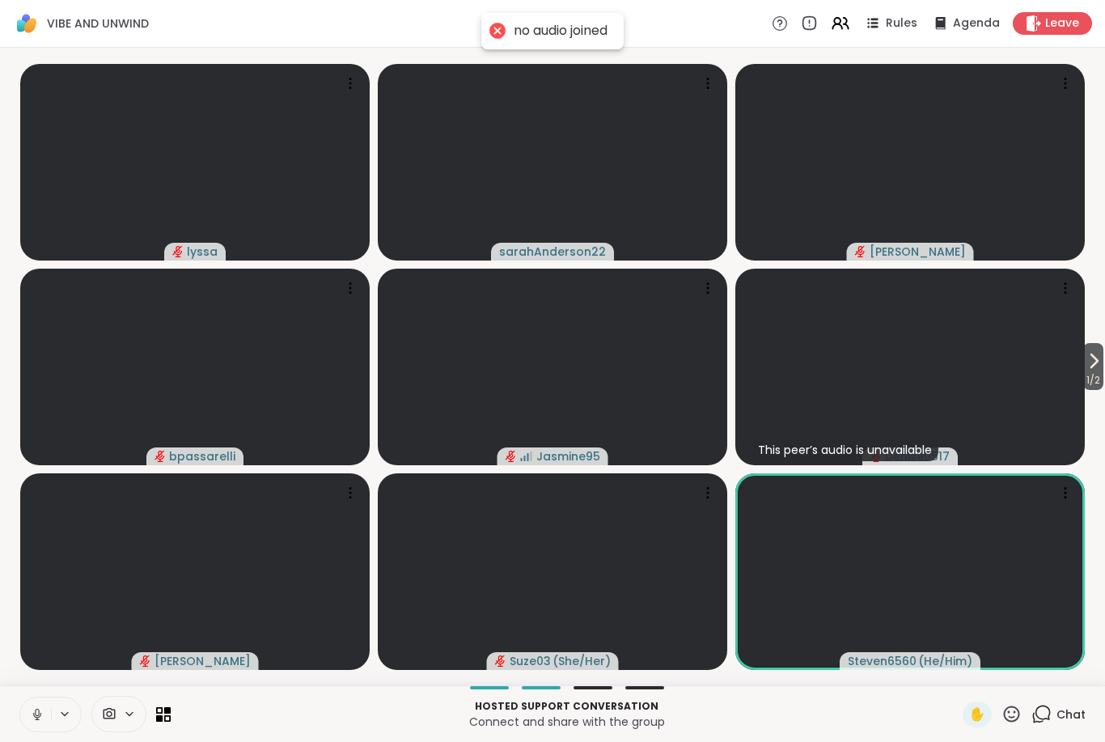
click at [26, 706] on button at bounding box center [35, 714] width 31 height 34
click at [125, 721] on div at bounding box center [118, 714] width 55 height 36
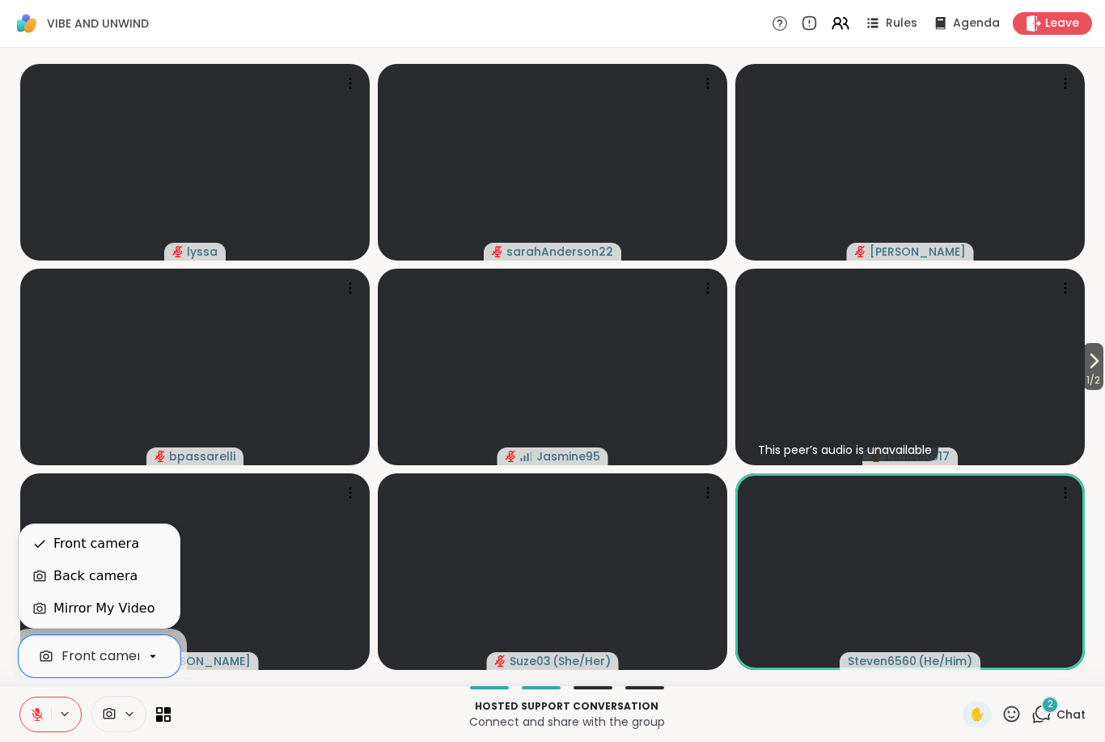
click at [108, 583] on div "Back camera" at bounding box center [95, 575] width 84 height 19
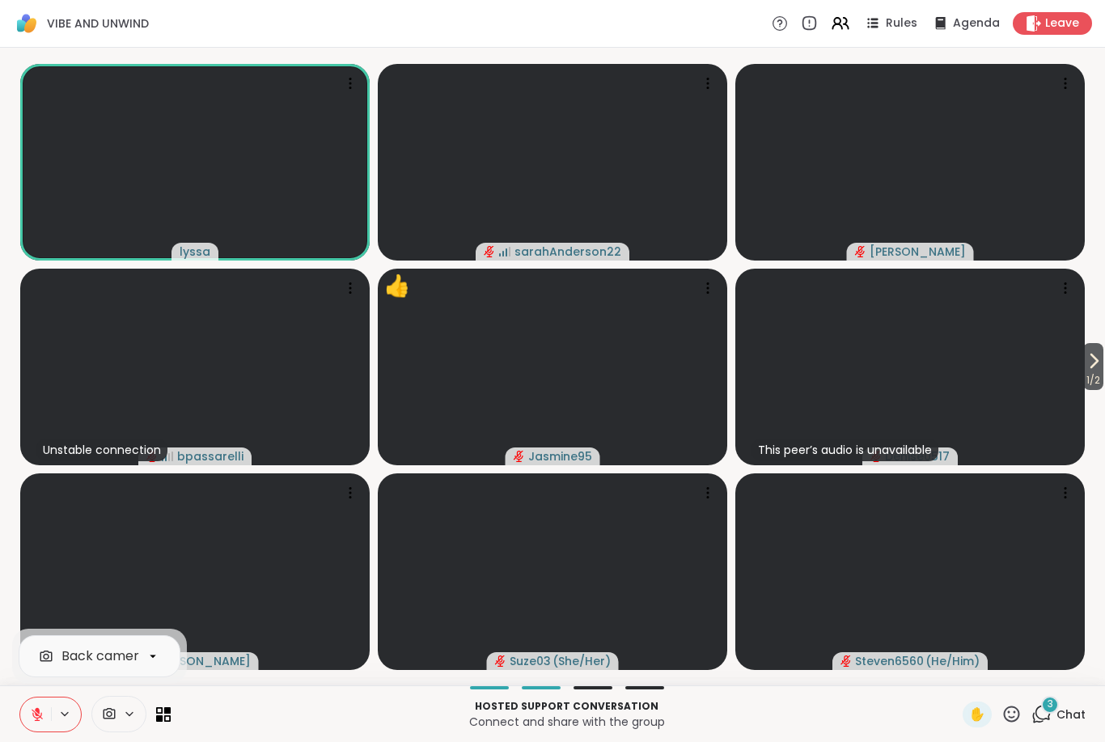
click at [1086, 353] on icon at bounding box center [1093, 360] width 19 height 19
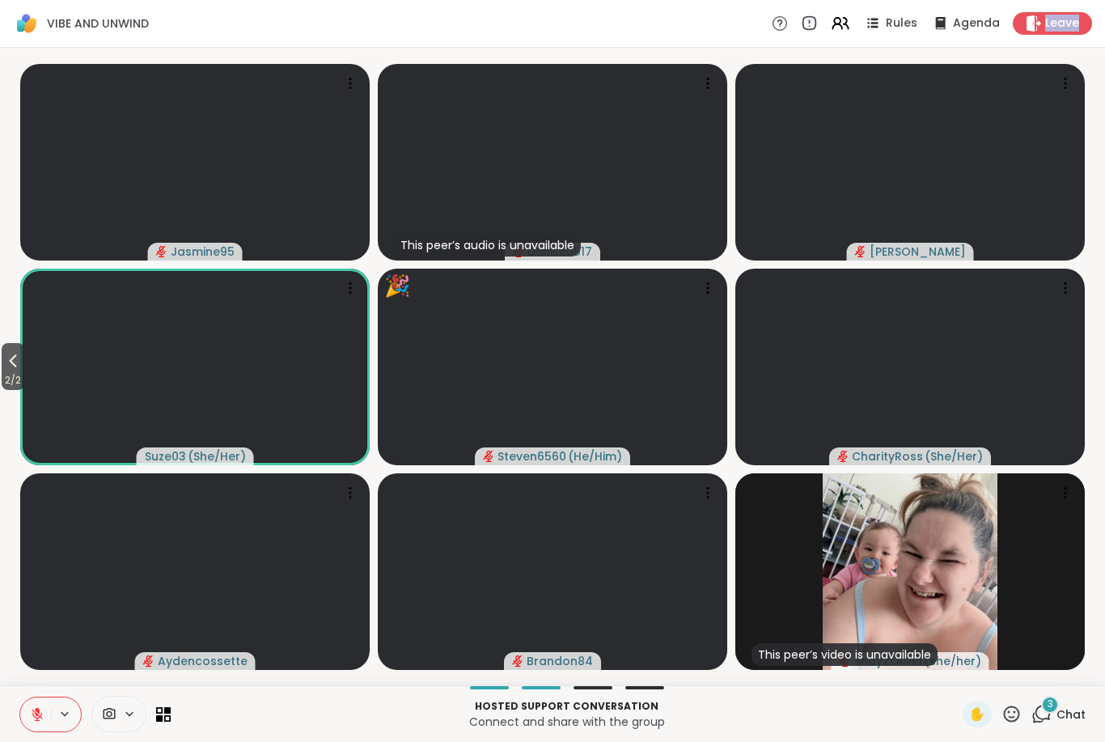
click at [1024, 28] on div "Leave" at bounding box center [1052, 23] width 79 height 23
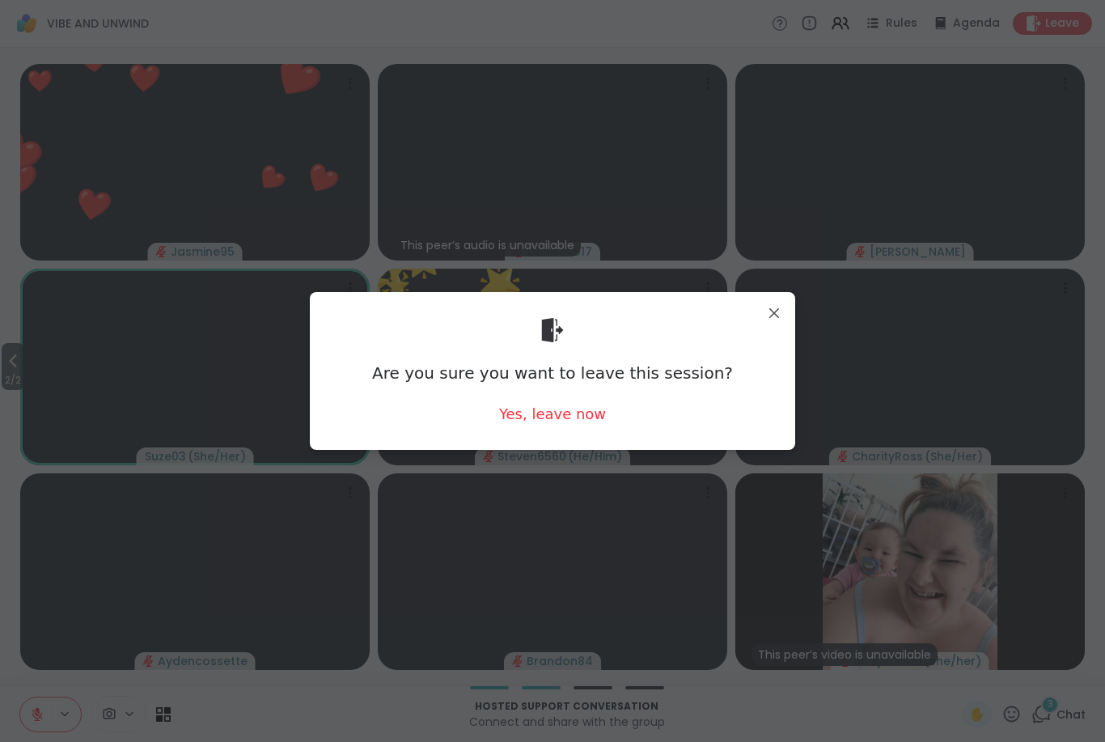
click at [548, 416] on div "Yes, leave now" at bounding box center [552, 414] width 107 height 20
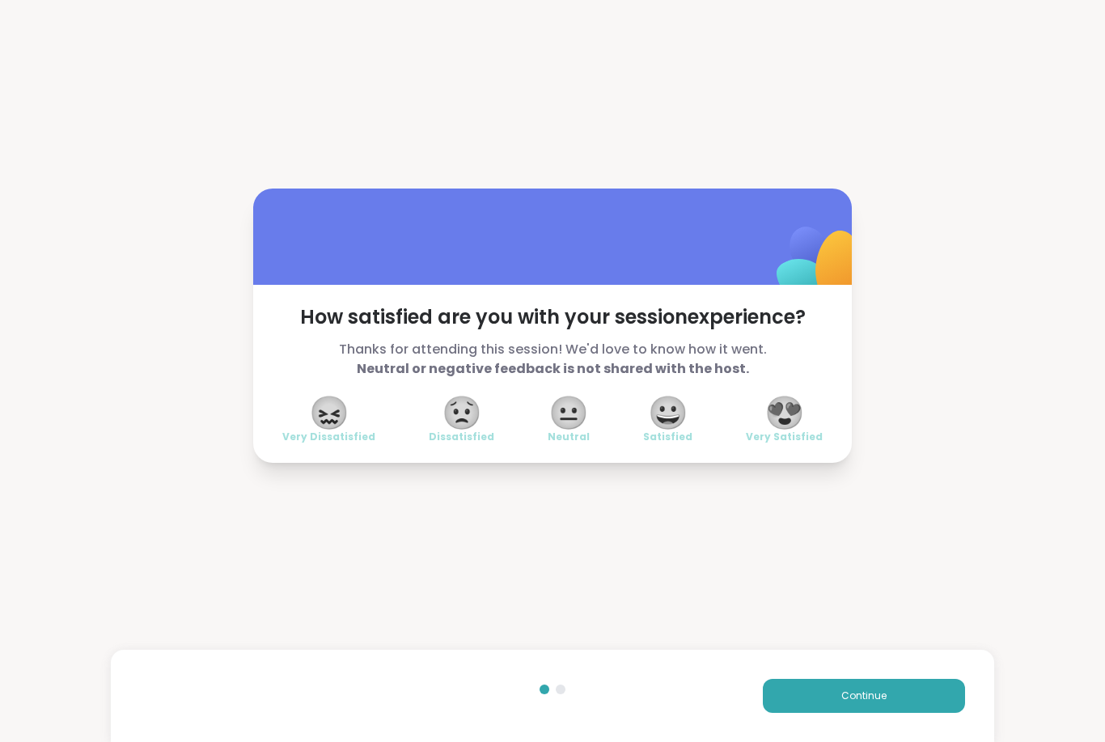
click at [909, 696] on button "Continue" at bounding box center [864, 696] width 202 height 34
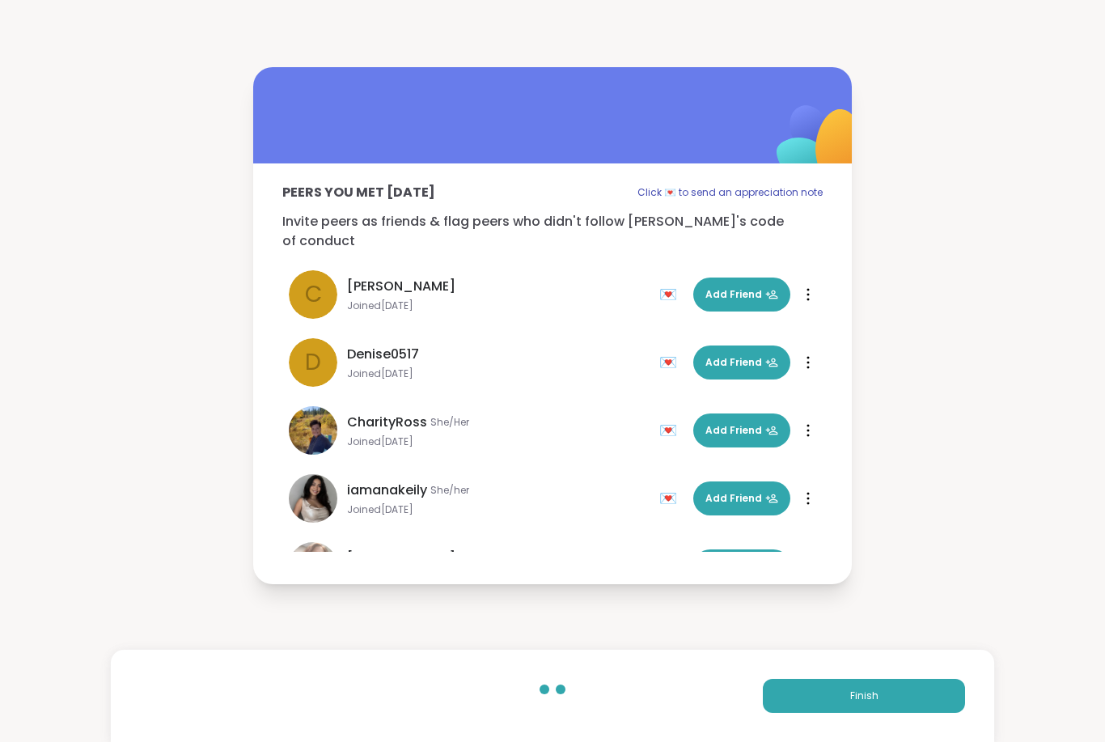
click at [916, 692] on button "Finish" at bounding box center [864, 696] width 202 height 34
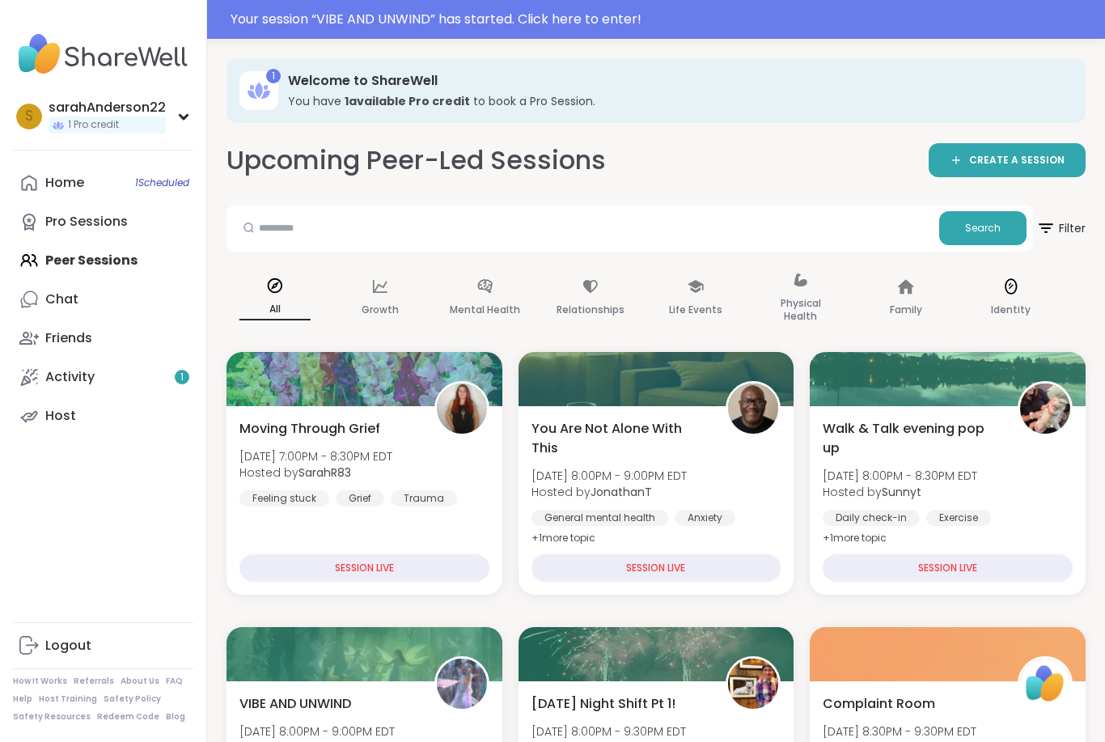
click at [1007, 292] on icon at bounding box center [1011, 286] width 18 height 18
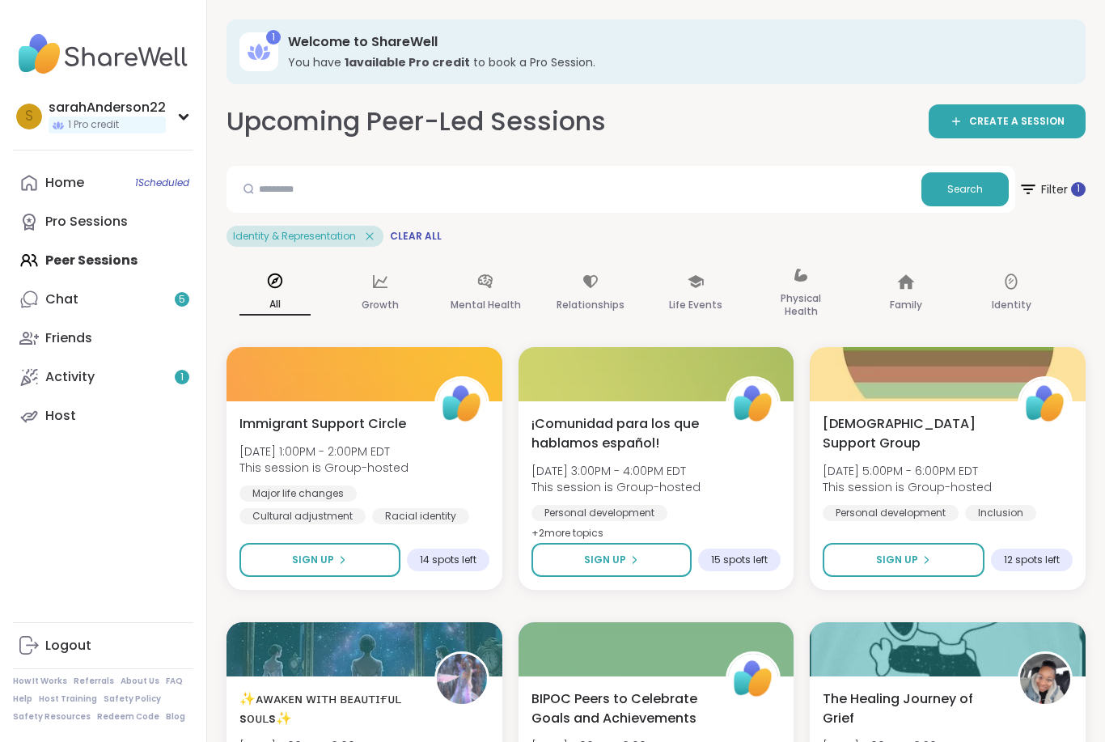
click at [295, 307] on p "All" at bounding box center [274, 304] width 71 height 21
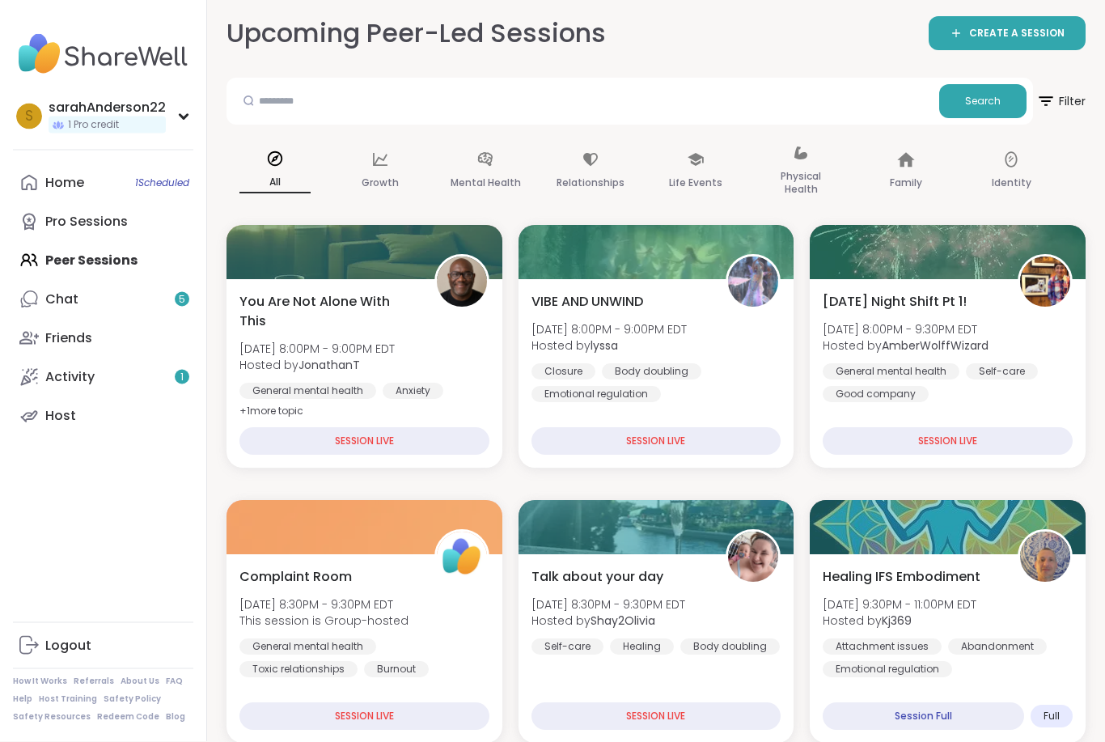
scroll to position [91, 0]
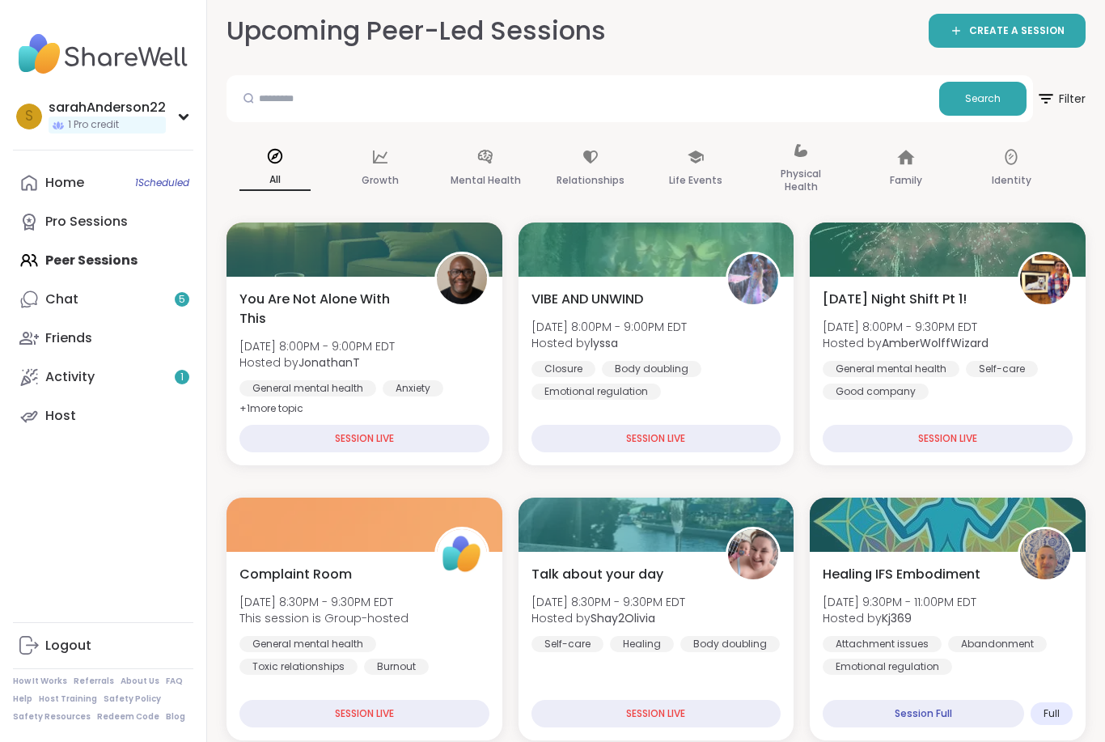
click at [760, 576] on img at bounding box center [753, 554] width 50 height 50
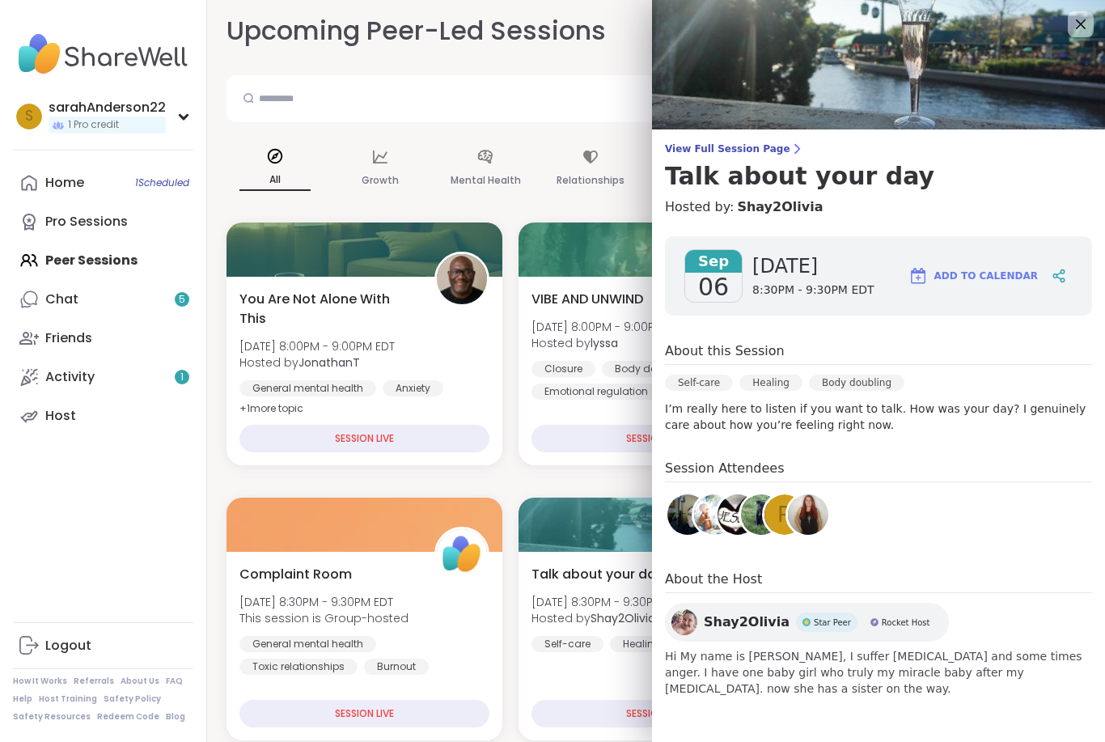
click at [978, 520] on div "Session Attendees R" at bounding box center [878, 501] width 427 height 85
click at [978, 519] on div "Session Attendees R" at bounding box center [878, 501] width 427 height 85
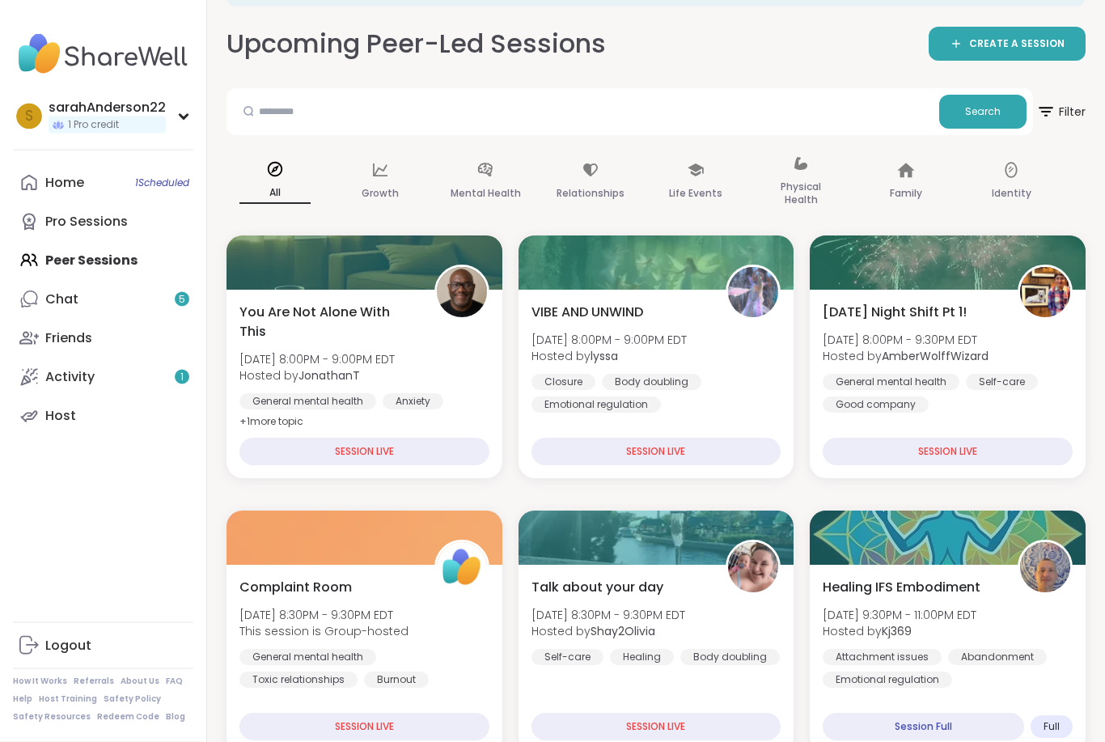
scroll to position [0, 0]
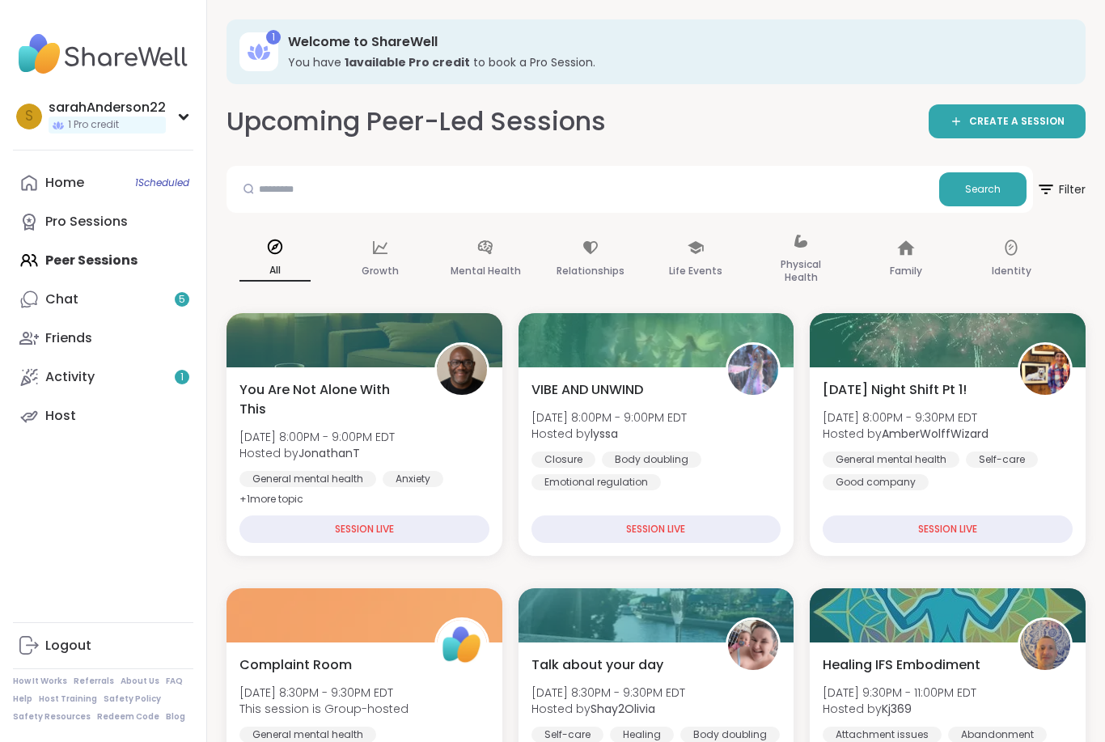
click at [147, 194] on link "Home 1 Scheduled" at bounding box center [103, 182] width 180 height 39
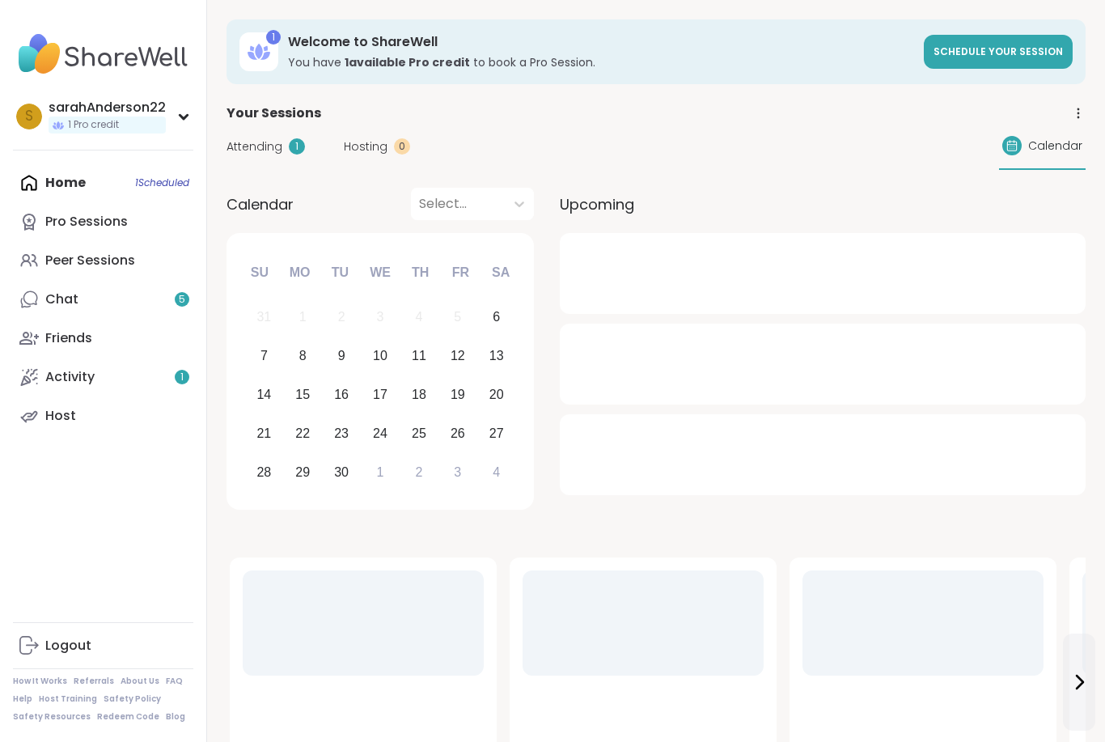
click at [153, 226] on link "Pro Sessions" at bounding box center [103, 221] width 180 height 39
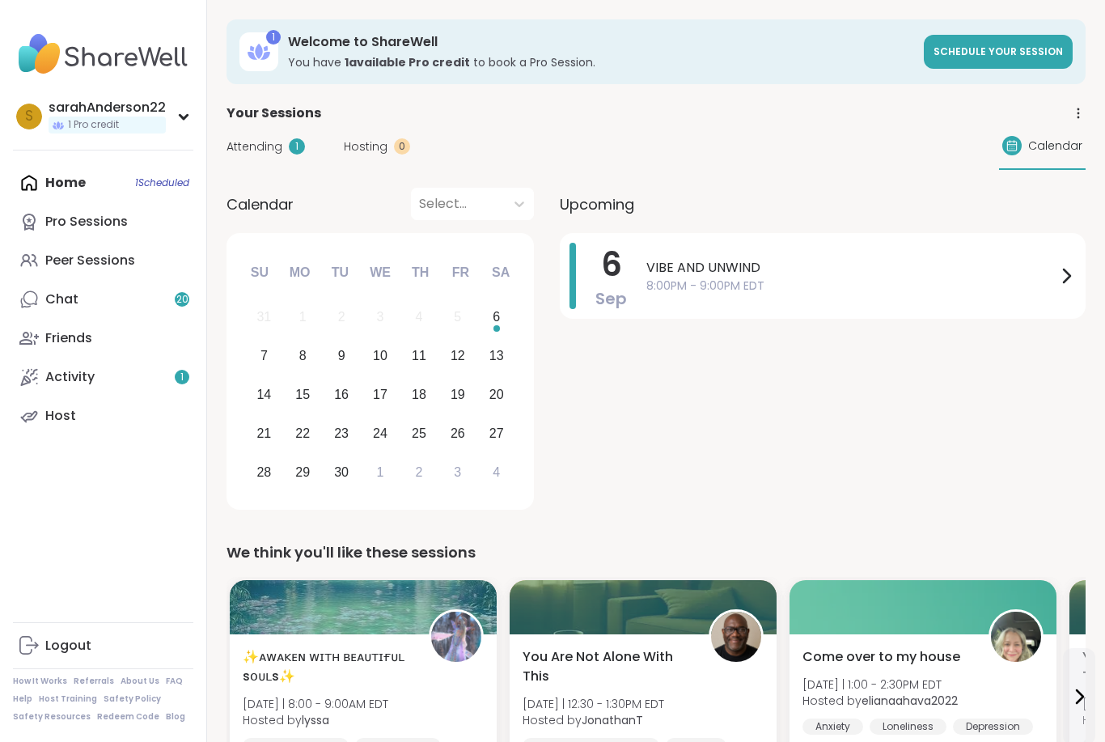
click at [780, 291] on span "8:00PM - 9:00PM EDT" at bounding box center [851, 285] width 410 height 17
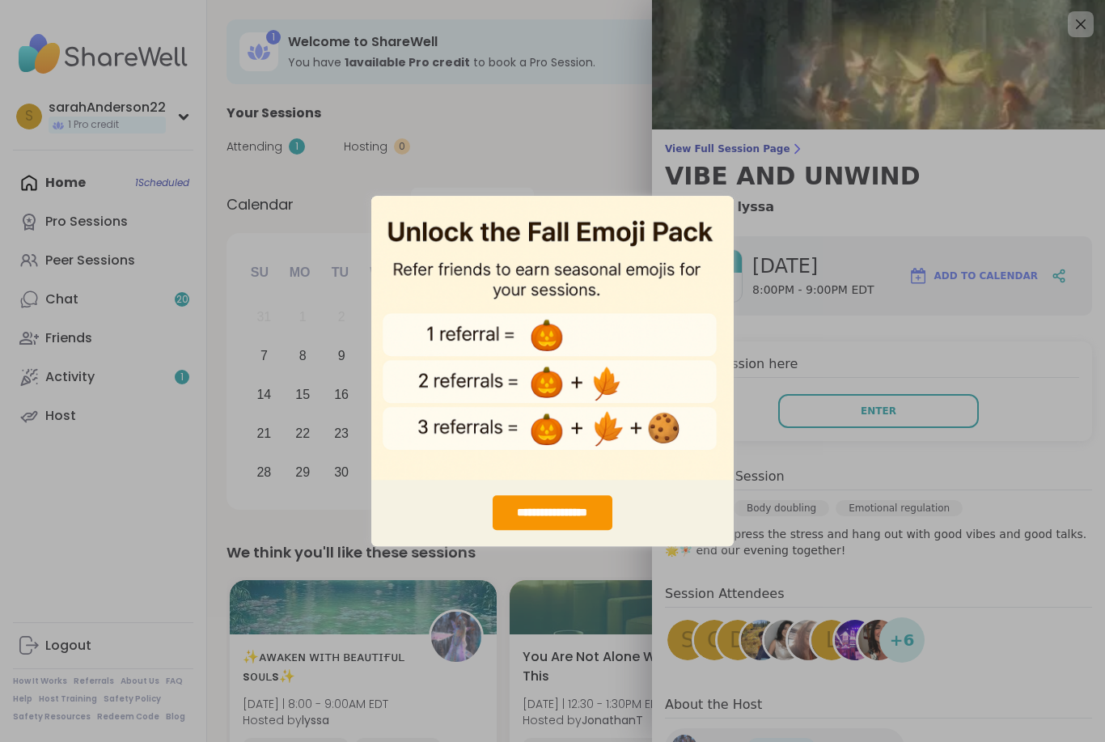
click at [701, 209] on img "entering modal" at bounding box center [552, 337] width 362 height 285
click at [848, 412] on div "**********" at bounding box center [552, 371] width 1105 height 742
click at [721, 222] on img "entering modal" at bounding box center [552, 337] width 362 height 285
click at [738, 188] on div "**********" at bounding box center [552, 371] width 1105 height 742
click at [1080, 22] on div "**********" at bounding box center [552, 371] width 1105 height 742
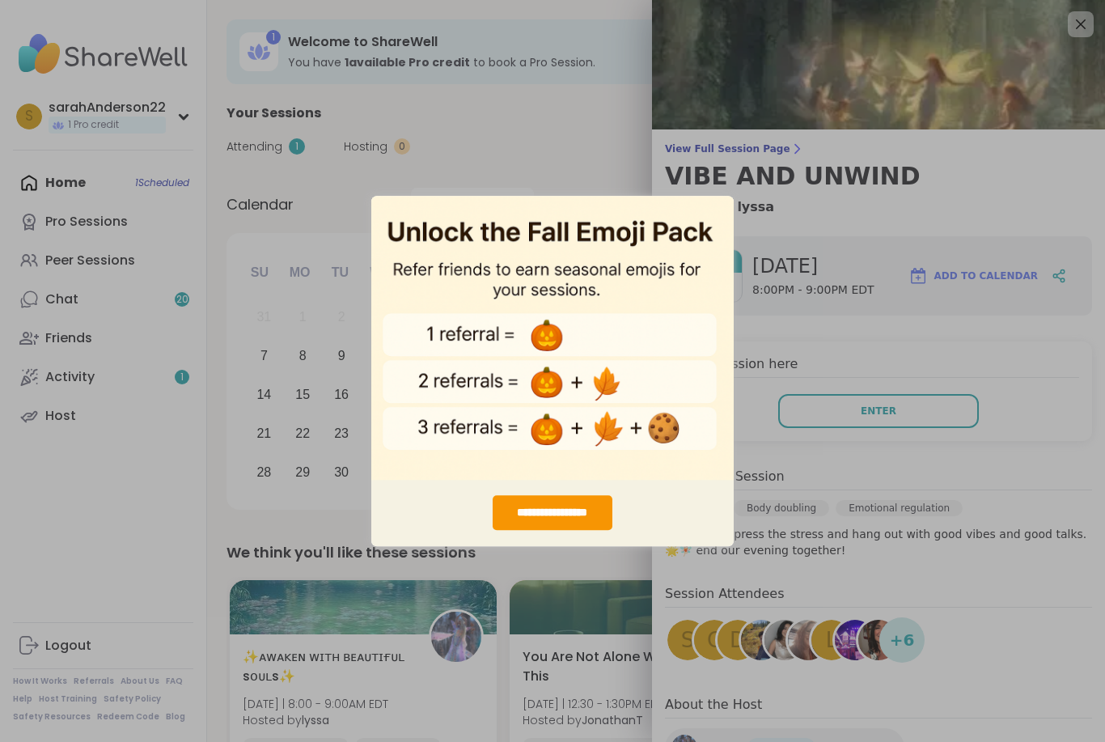
click at [1062, 33] on div "**********" at bounding box center [552, 371] width 1105 height 742
click at [1078, 29] on div "**********" at bounding box center [552, 371] width 1105 height 742
click at [1063, 35] on div "**********" at bounding box center [552, 371] width 1105 height 742
click at [1054, 36] on div "**********" at bounding box center [552, 371] width 1105 height 742
click at [717, 206] on img "entering modal" at bounding box center [552, 337] width 362 height 285
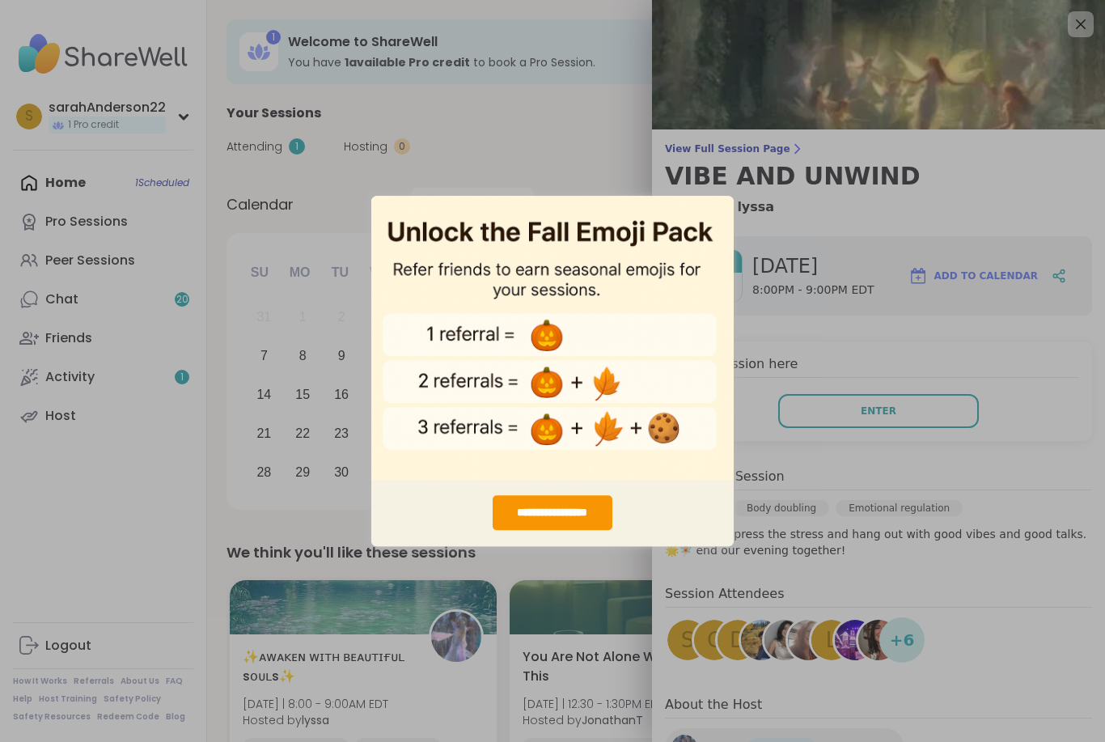
click at [1076, 29] on div "**********" at bounding box center [552, 371] width 1105 height 742
click at [1076, 28] on div "**********" at bounding box center [552, 371] width 1105 height 742
click at [1079, 24] on div "**********" at bounding box center [552, 371] width 1105 height 742
click at [1076, 23] on div "**********" at bounding box center [552, 371] width 1105 height 742
click at [1075, 23] on div "**********" at bounding box center [552, 371] width 1105 height 742
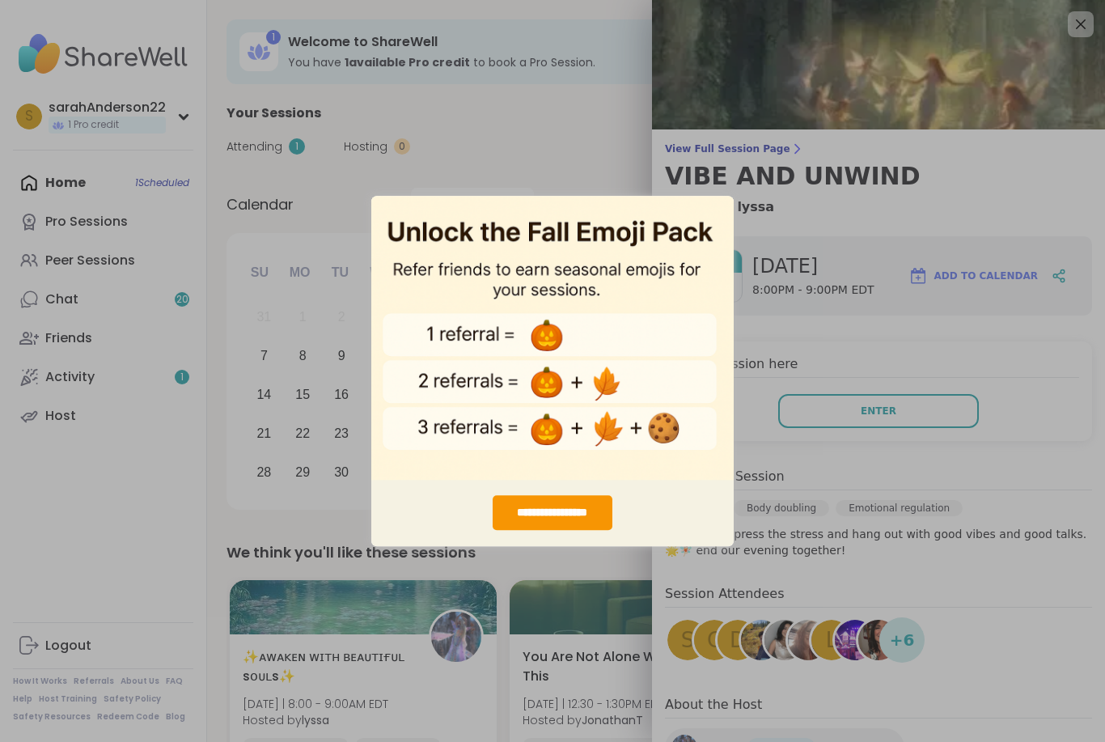
click at [1081, 22] on div "**********" at bounding box center [552, 371] width 1105 height 742
click at [1080, 22] on div "**********" at bounding box center [552, 371] width 1105 height 742
click at [1075, 15] on div "**********" at bounding box center [552, 371] width 1105 height 742
click at [1069, 42] on div "**********" at bounding box center [552, 371] width 1105 height 742
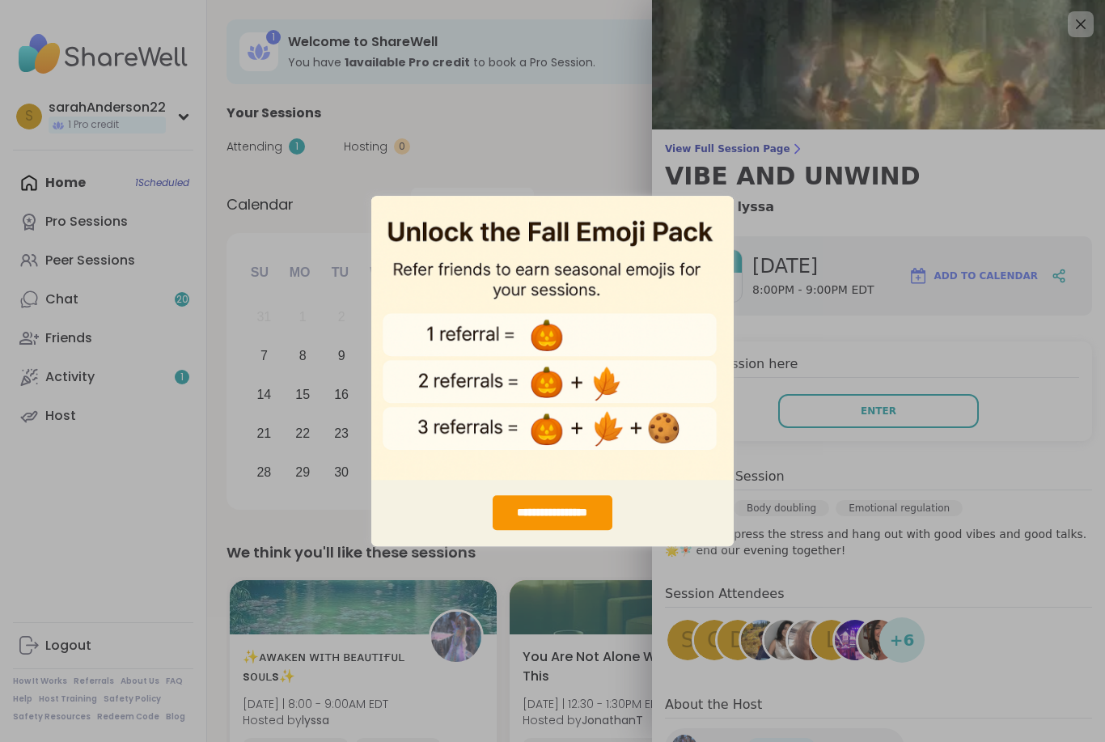
click at [1075, 37] on div "**********" at bounding box center [552, 371] width 1105 height 742
click at [1079, 40] on div "**********" at bounding box center [552, 371] width 1105 height 742
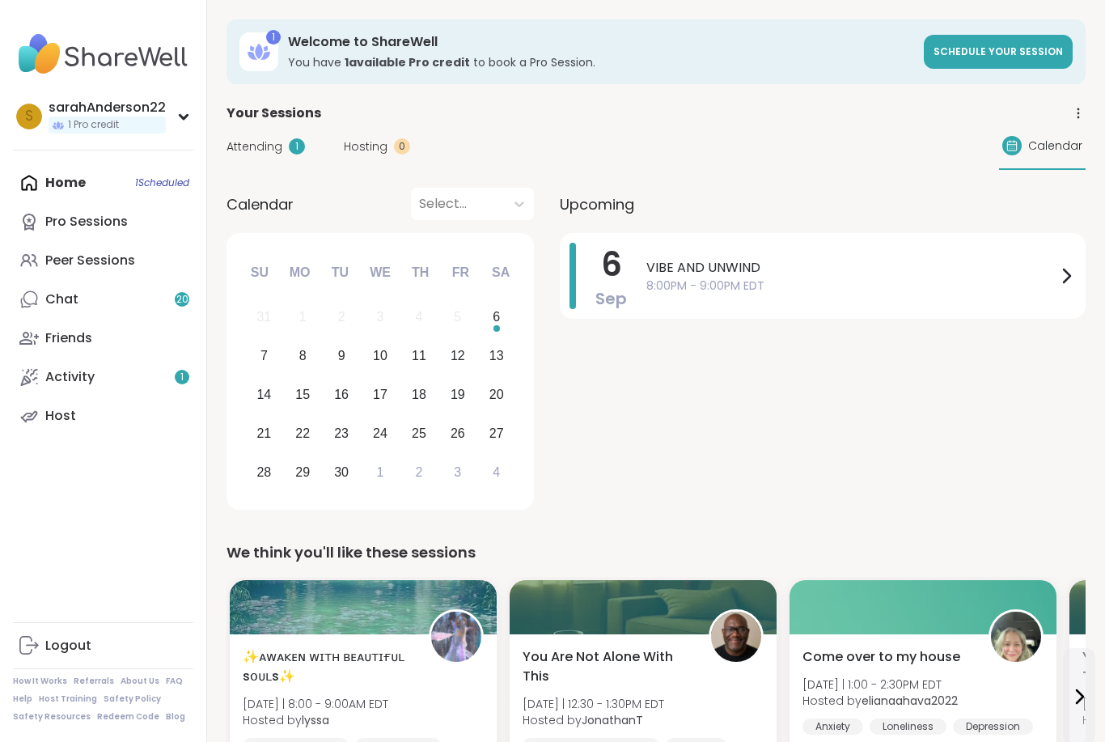
click at [968, 268] on span "VIBE AND UNWIND" at bounding box center [851, 267] width 410 height 19
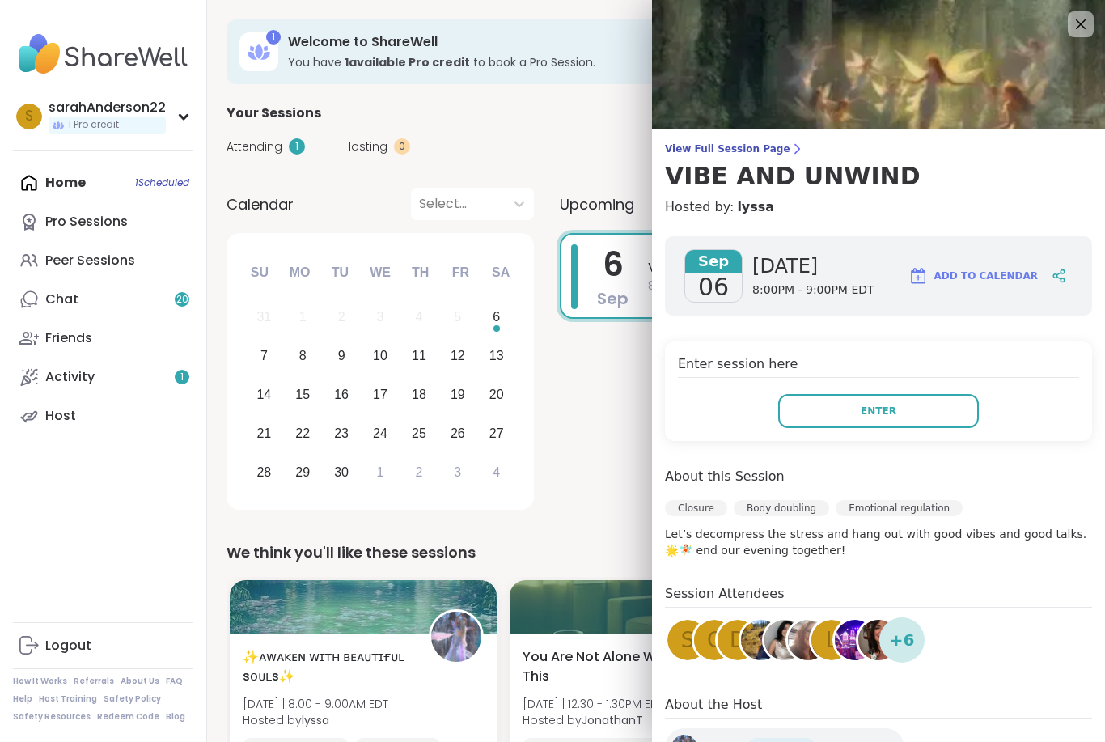
click at [928, 418] on button "Enter" at bounding box center [878, 411] width 201 height 34
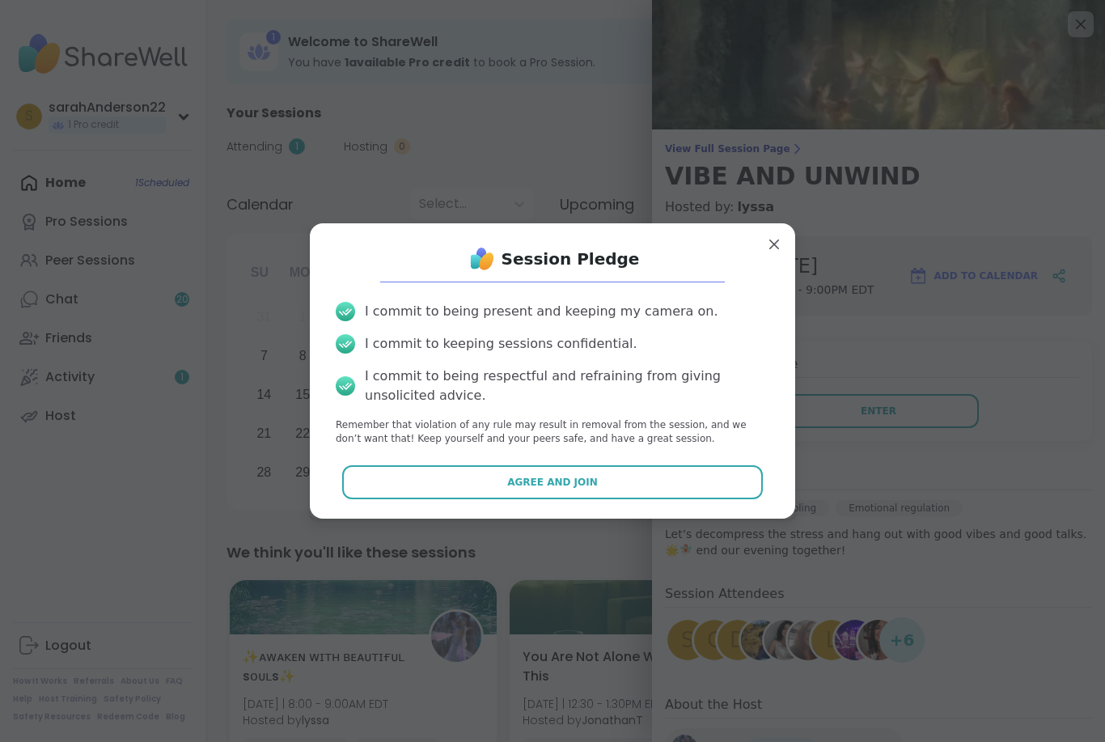
click at [626, 490] on button "Agree and Join" at bounding box center [552, 482] width 421 height 34
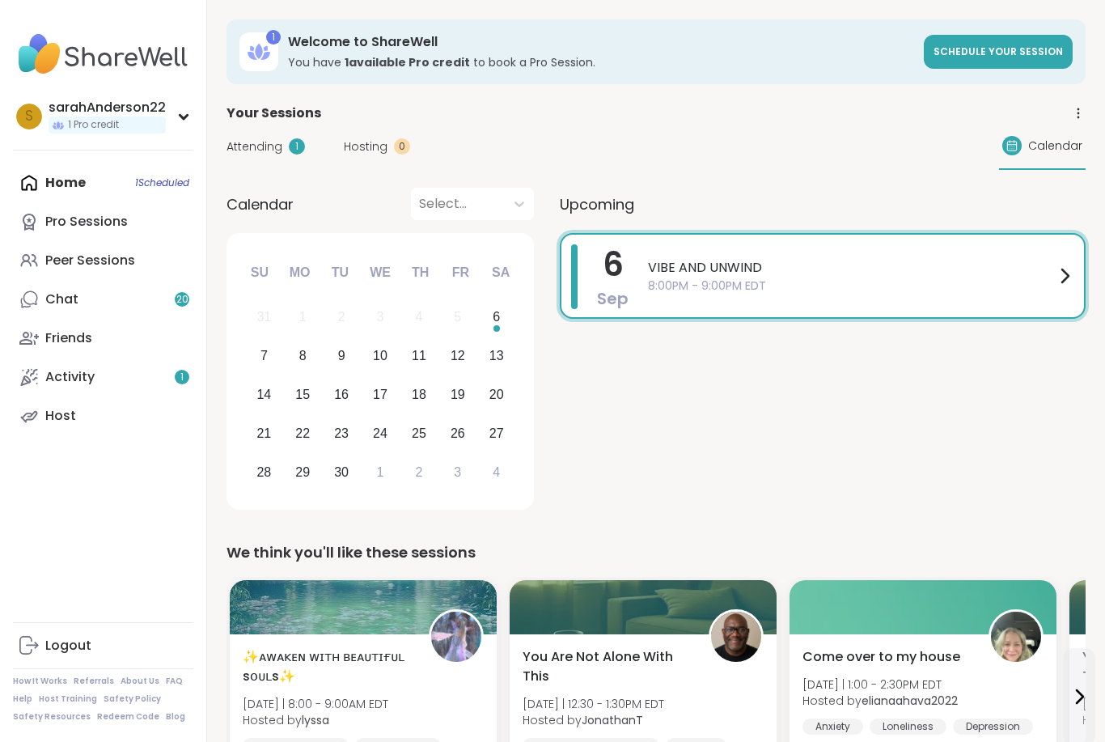
click at [880, 414] on div "6 Sep VIBE AND UNWIND 8:00PM - 9:00PM EDT" at bounding box center [823, 374] width 526 height 282
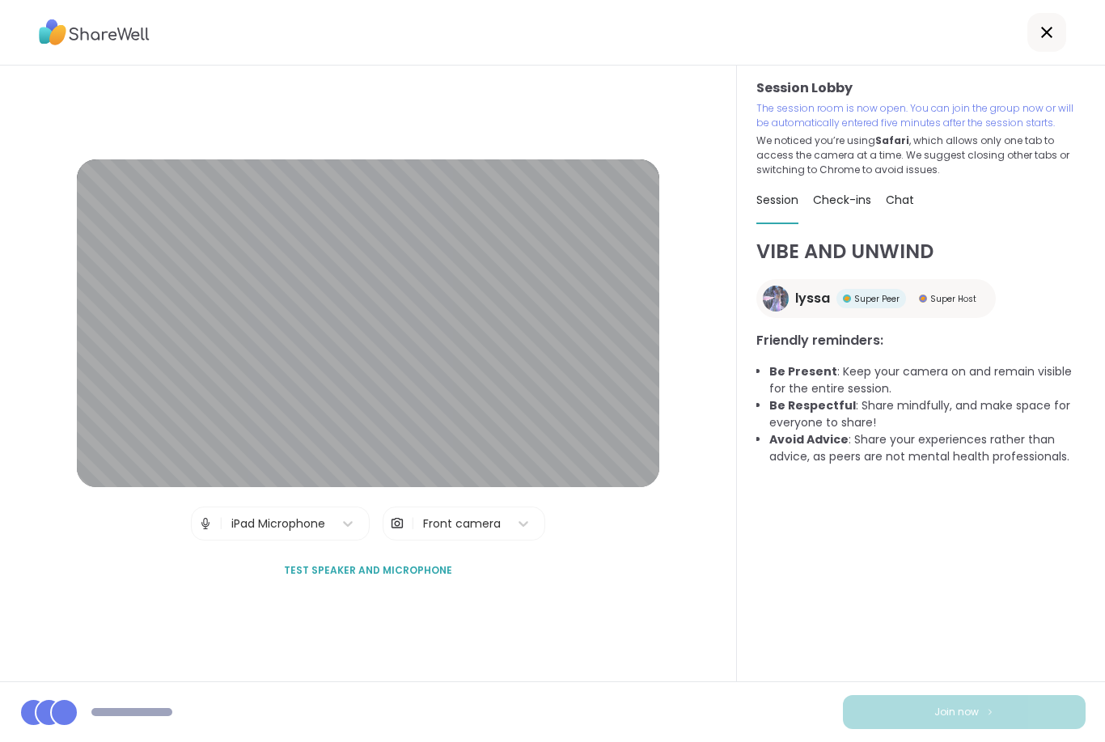
click at [211, 539] on img at bounding box center [205, 523] width 15 height 32
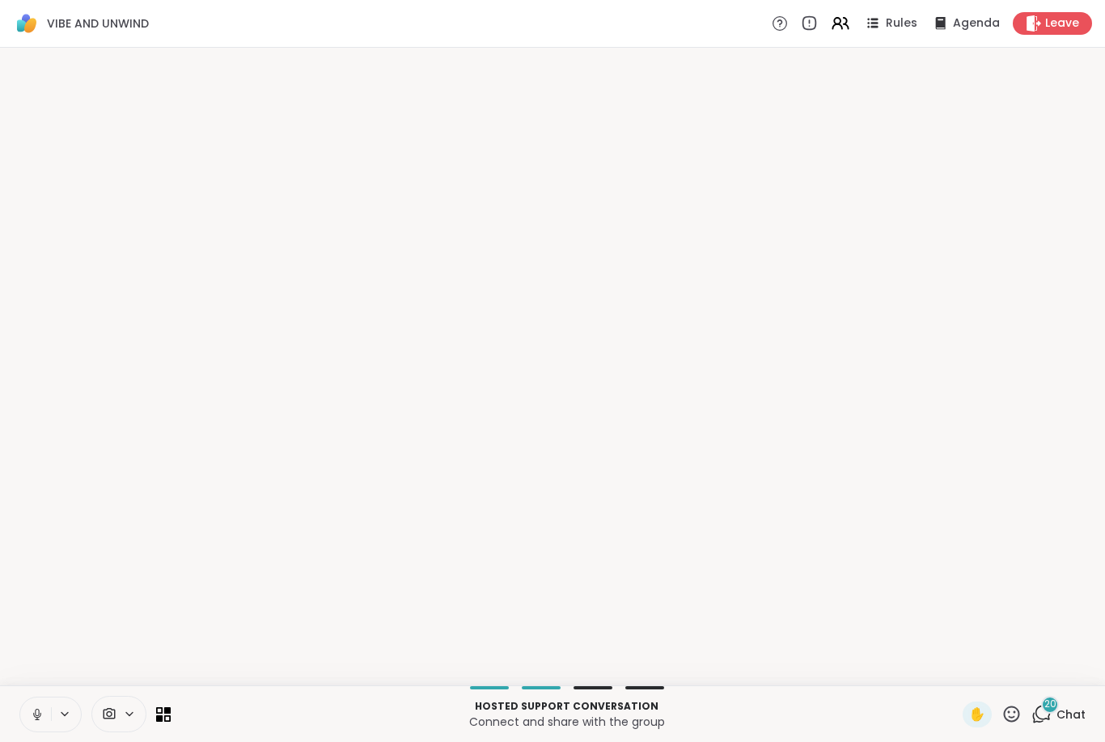
click at [38, 699] on button at bounding box center [35, 714] width 31 height 34
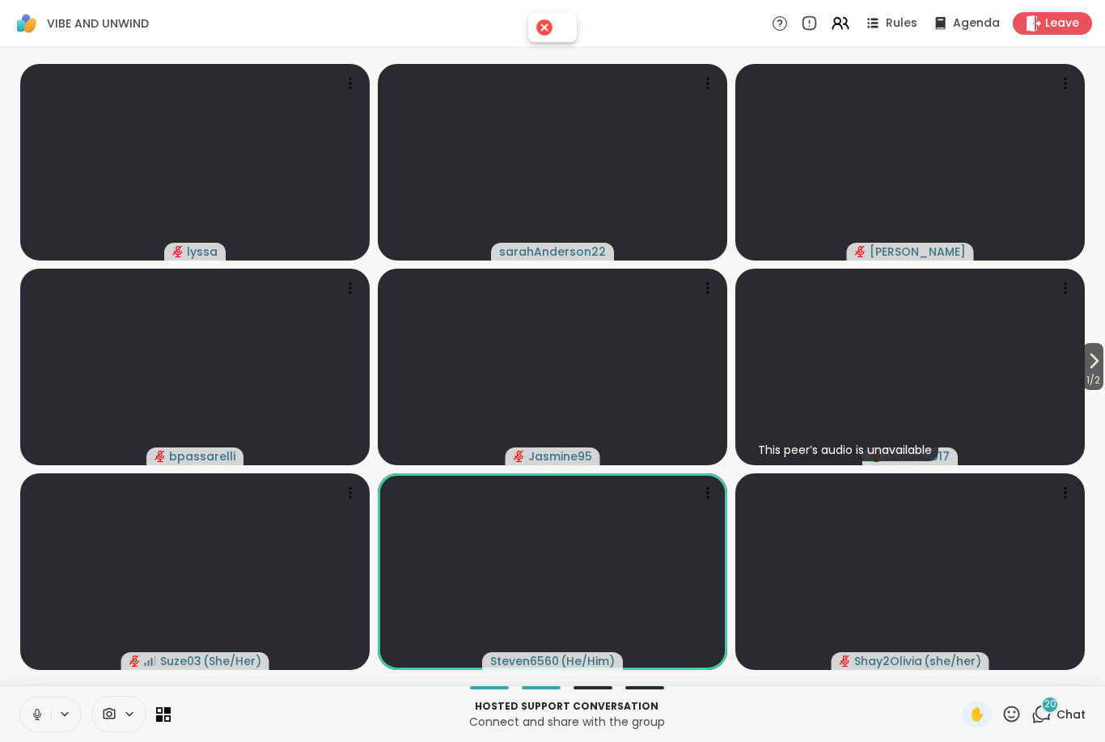
click at [29, 716] on button at bounding box center [35, 714] width 31 height 34
click at [20, 722] on button at bounding box center [35, 714] width 31 height 34
click at [131, 715] on icon at bounding box center [129, 714] width 13 height 14
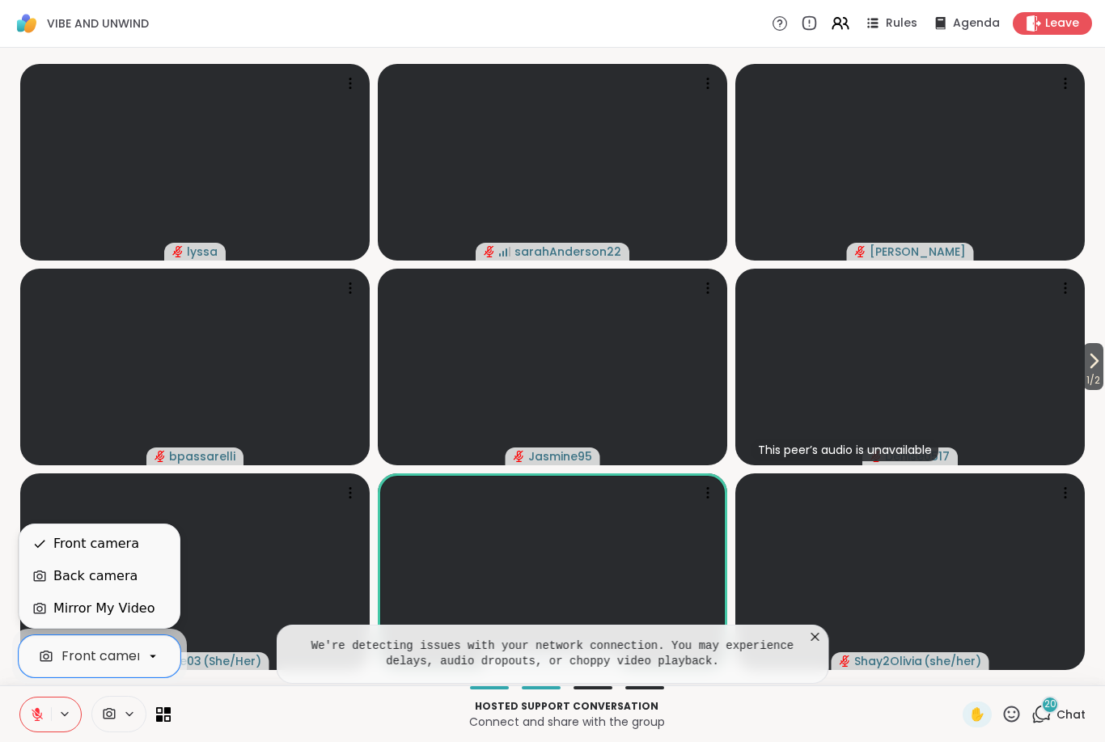
click at [118, 569] on div "Back camera" at bounding box center [95, 575] width 84 height 19
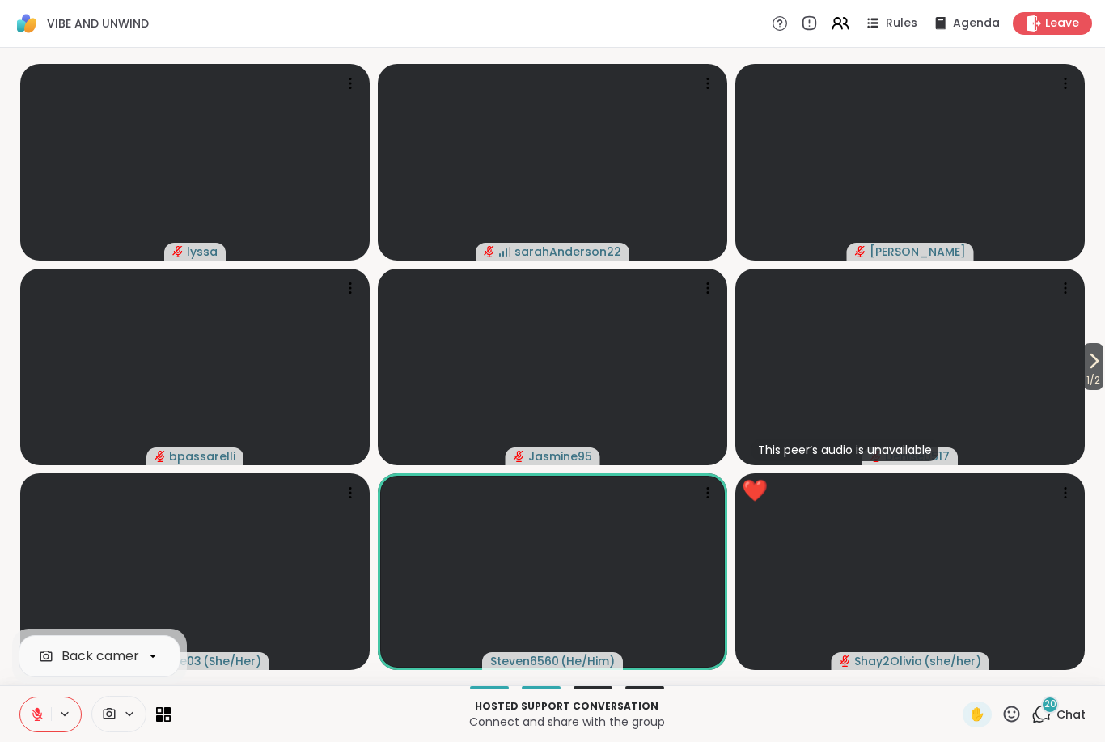
click at [1007, 727] on div "Back camera Hosted support conversation Connect and share with the group ✋ 20 C…" at bounding box center [552, 713] width 1105 height 57
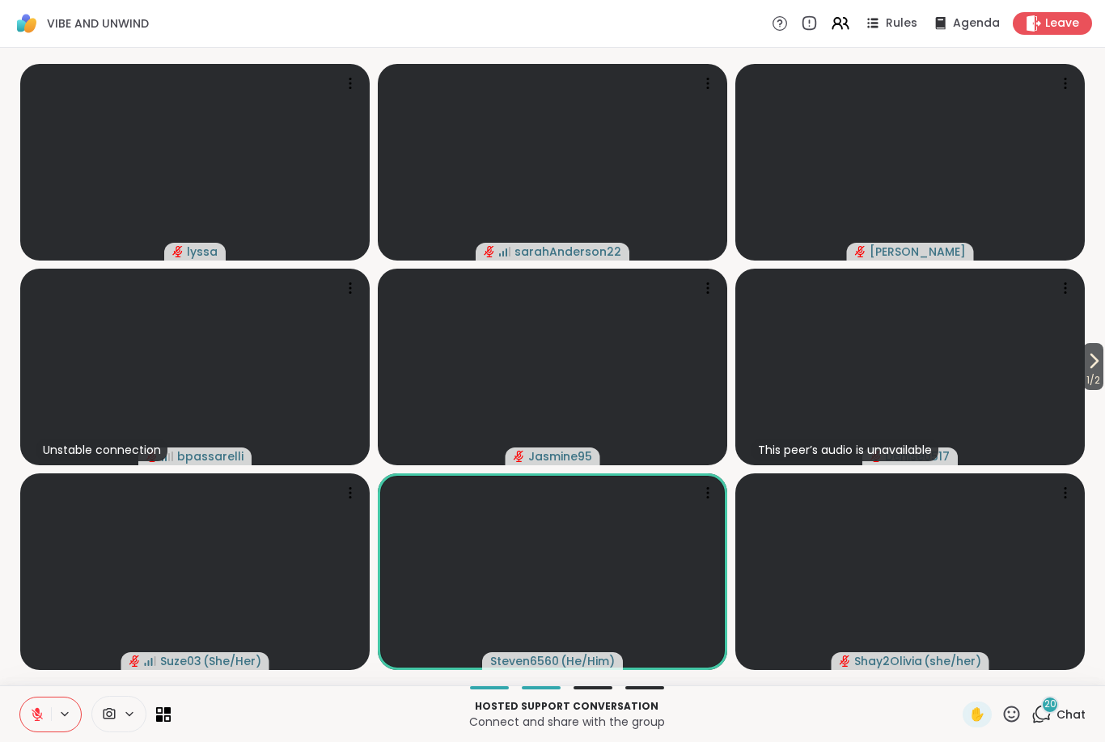
click at [1085, 378] on span "1 / 2" at bounding box center [1093, 379] width 20 height 19
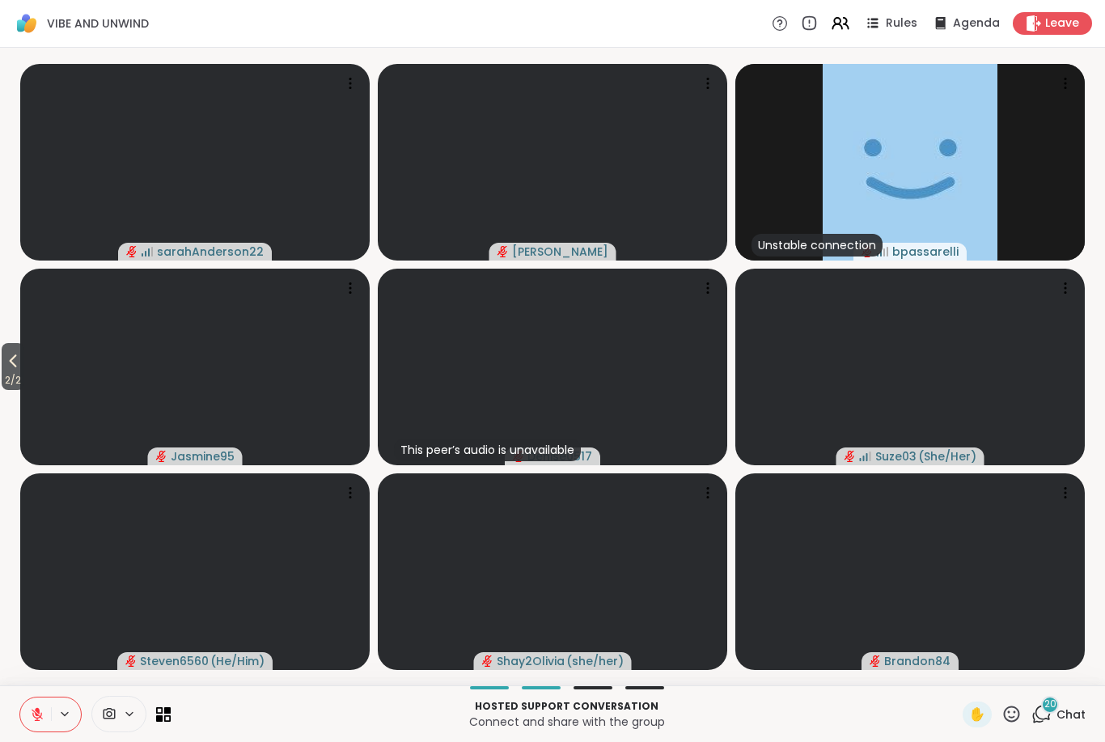
click at [6, 374] on span "2 / 2" at bounding box center [13, 379] width 23 height 19
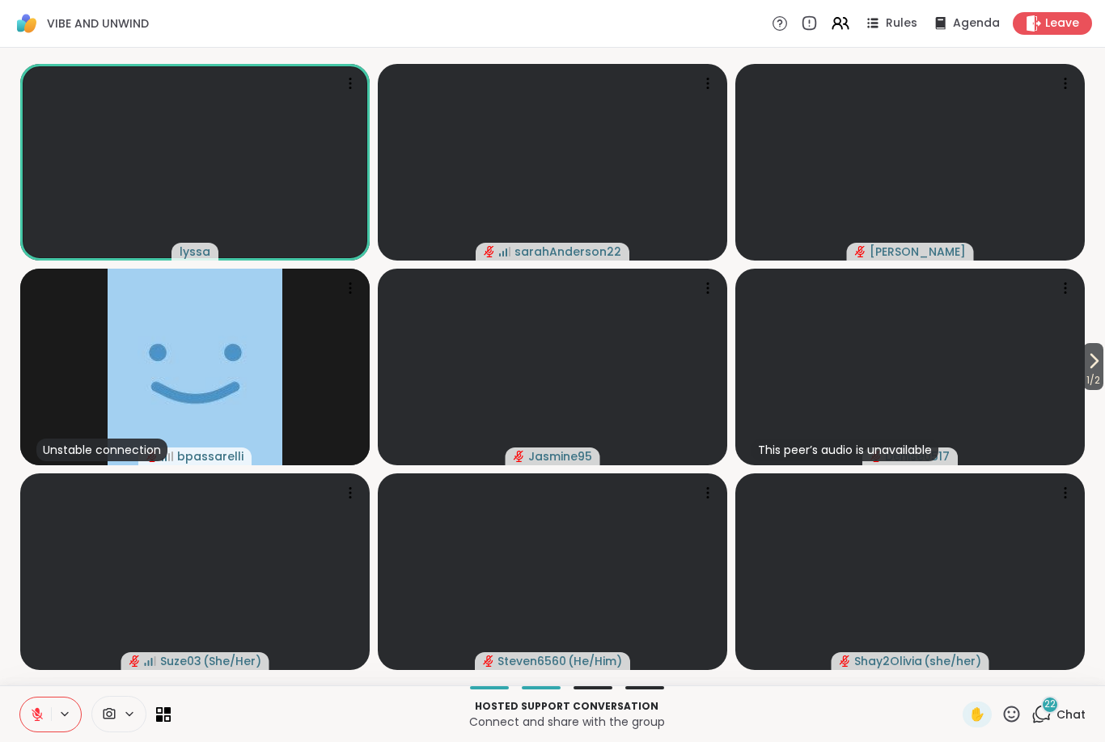
click at [1034, 732] on div "Hosted support conversation Connect and share with the group ✋ 22 Chat" at bounding box center [552, 713] width 1105 height 57
click at [1038, 712] on icon at bounding box center [1041, 714] width 20 height 20
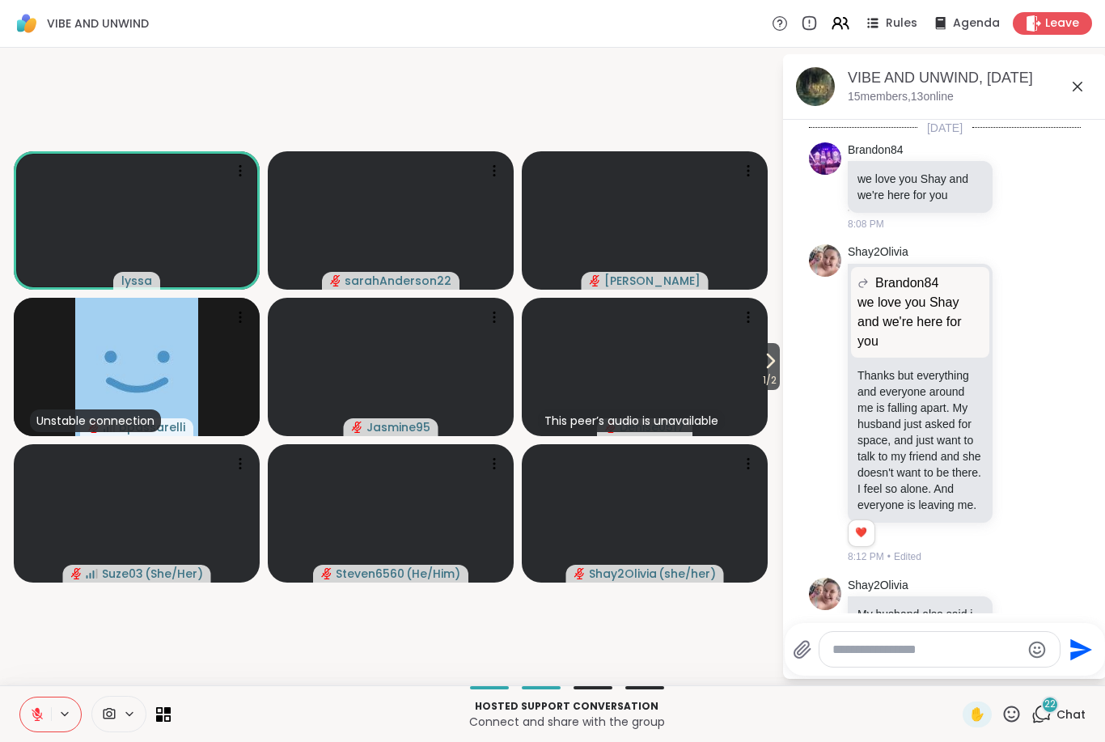
scroll to position [2765, 0]
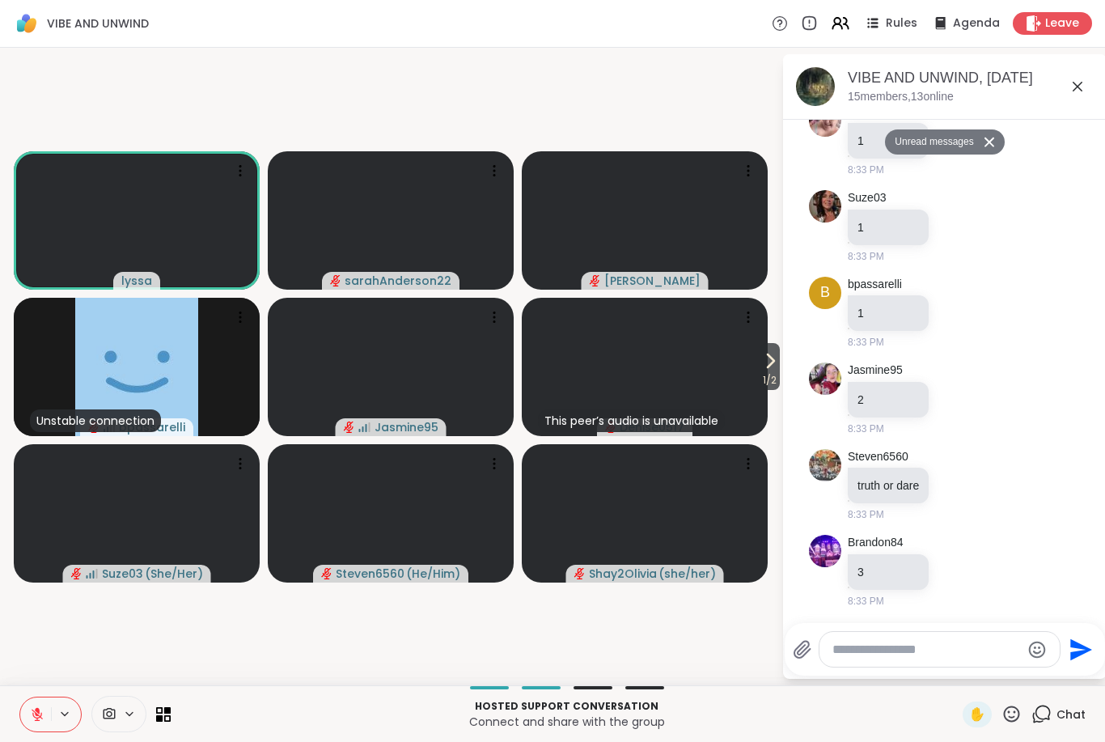
click at [877, 668] on div "Send" at bounding box center [944, 649] width 320 height 53
click at [890, 653] on textarea "Type your message" at bounding box center [926, 649] width 188 height 16
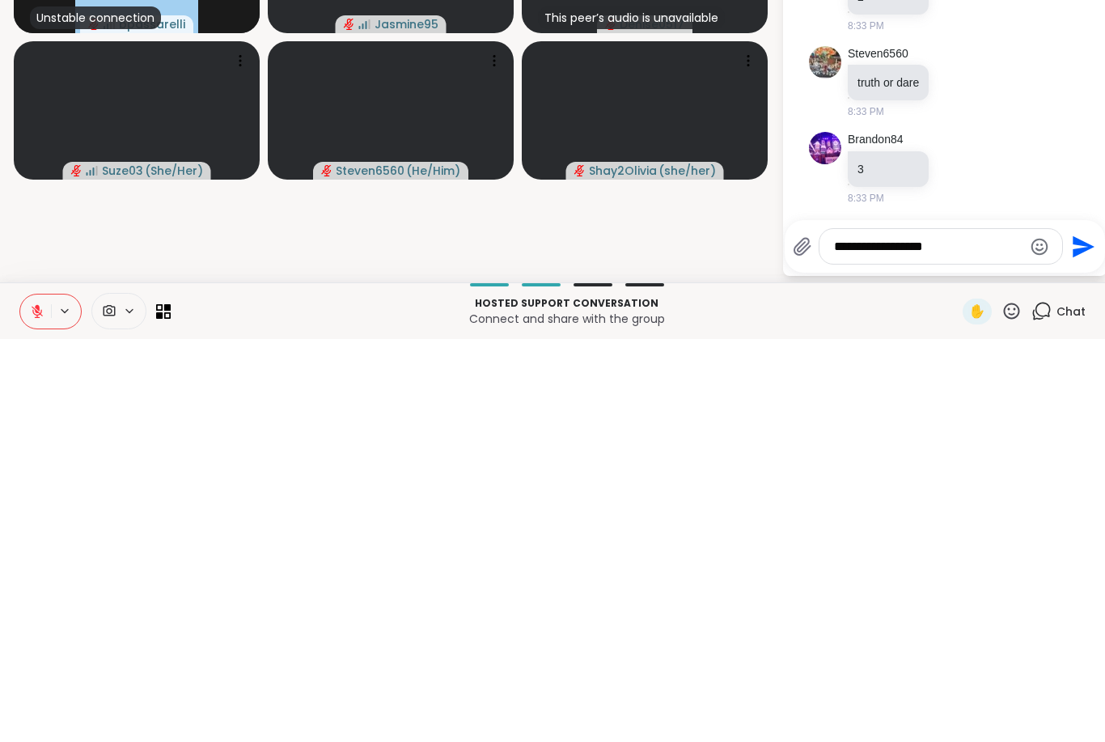
type textarea "**********"
click at [1078, 638] on icon "Send" at bounding box center [1083, 649] width 22 height 22
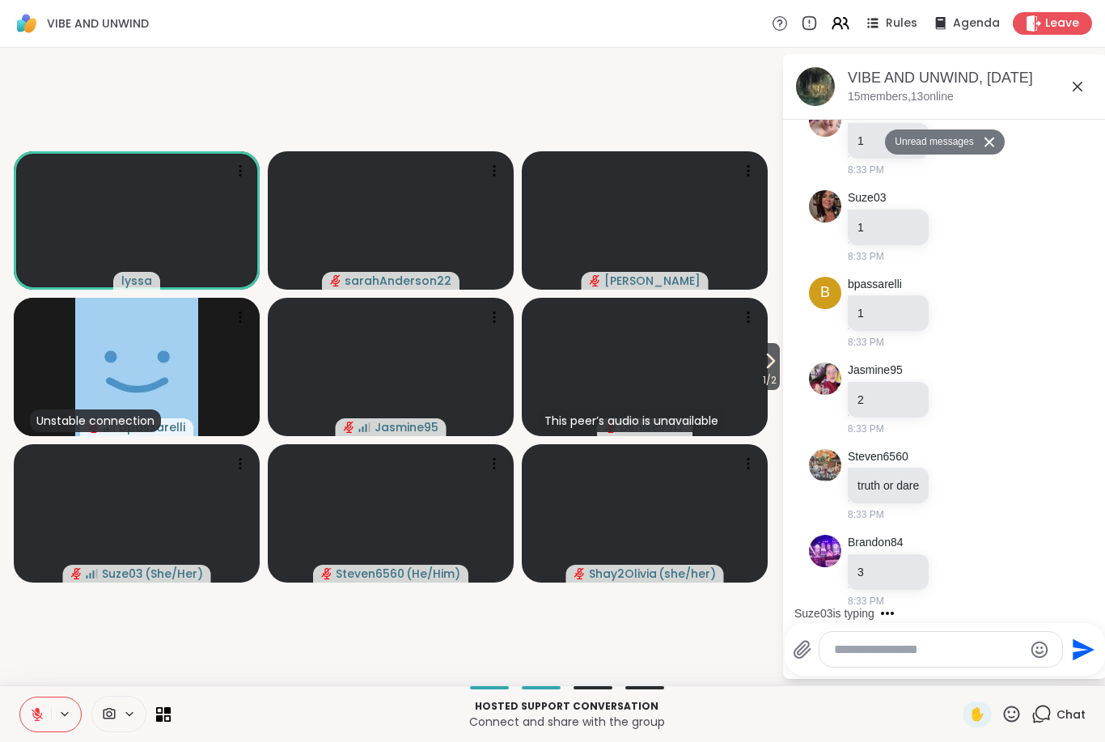
scroll to position [3157, 0]
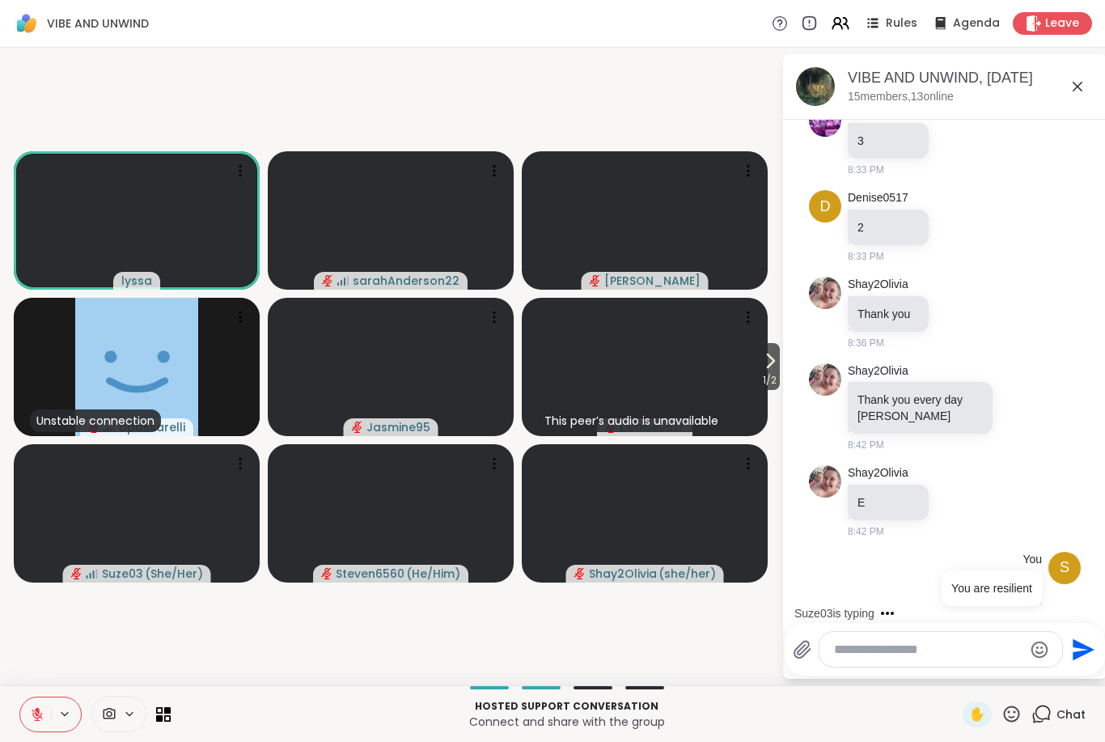
click at [53, 717] on button at bounding box center [66, 714] width 30 height 14
click at [35, 709] on icon at bounding box center [37, 714] width 15 height 15
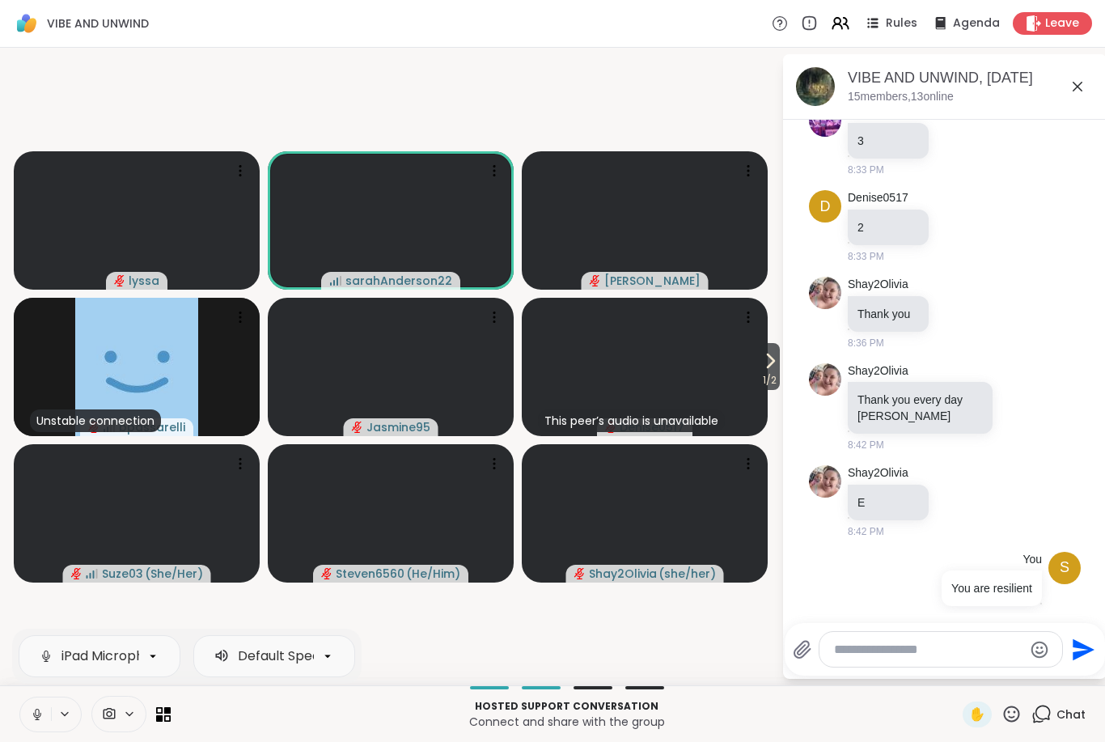
scroll to position [3259, 0]
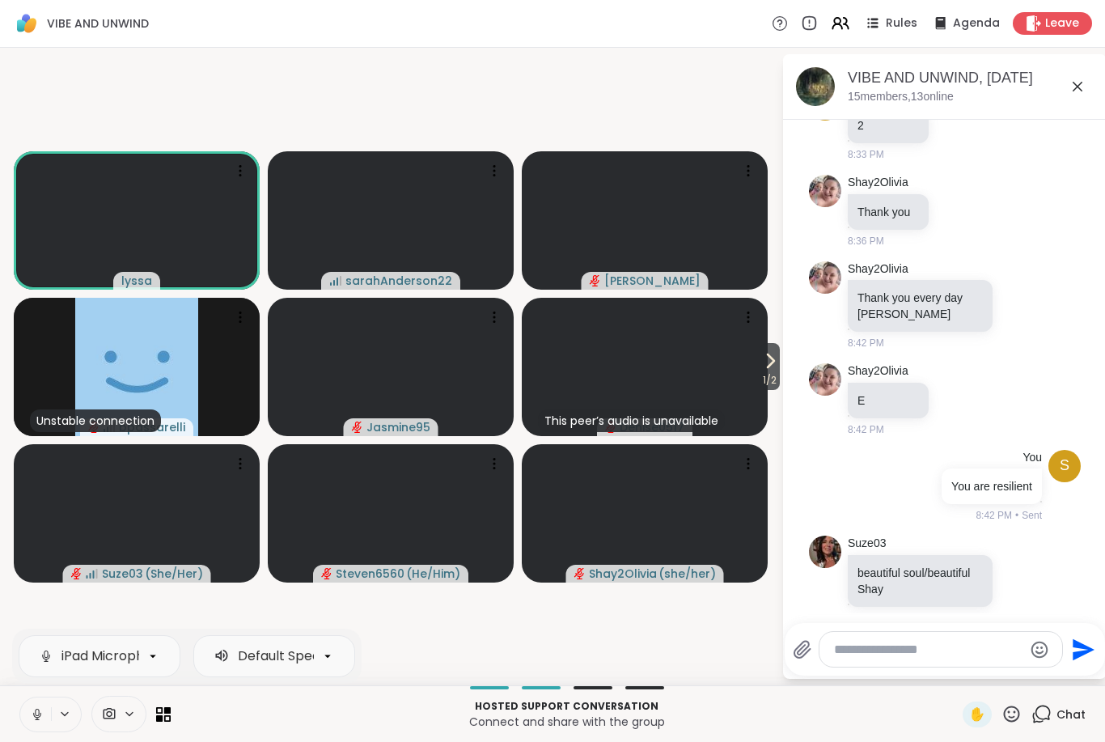
click at [42, 707] on icon at bounding box center [37, 714] width 15 height 15
click at [41, 716] on icon at bounding box center [37, 714] width 15 height 15
click at [38, 726] on button at bounding box center [35, 714] width 31 height 34
click at [36, 718] on icon at bounding box center [37, 714] width 15 height 15
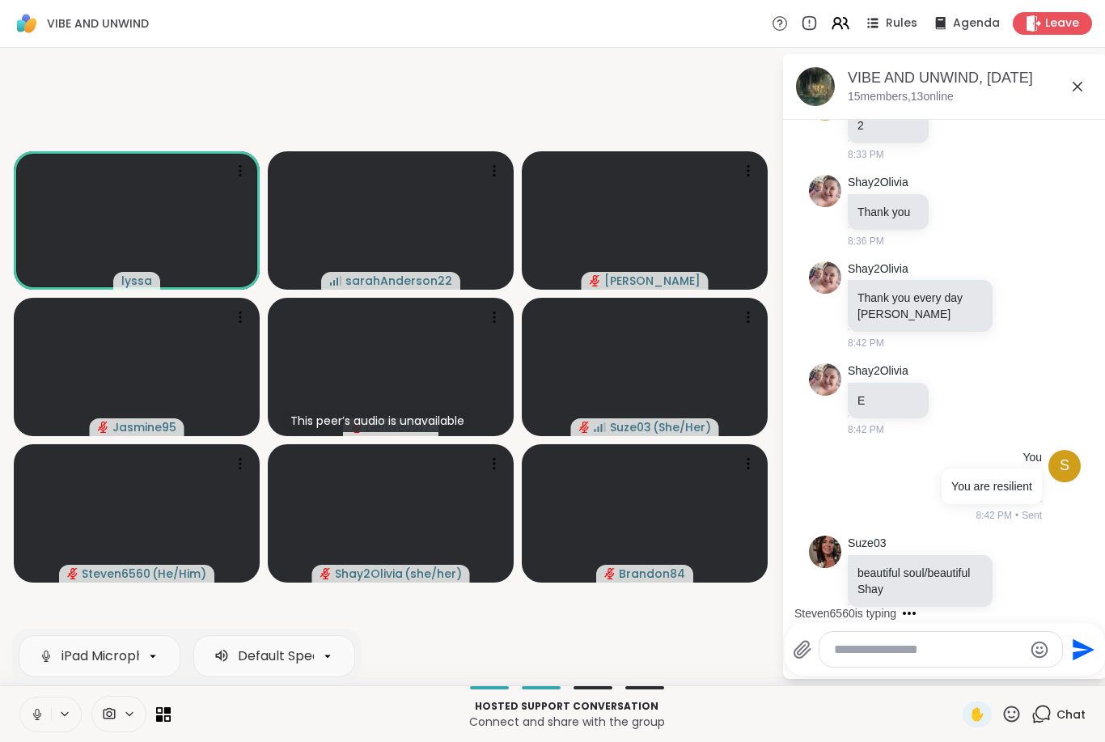
click at [44, 719] on button at bounding box center [35, 714] width 31 height 34
click at [43, 718] on icon at bounding box center [37, 714] width 15 height 15
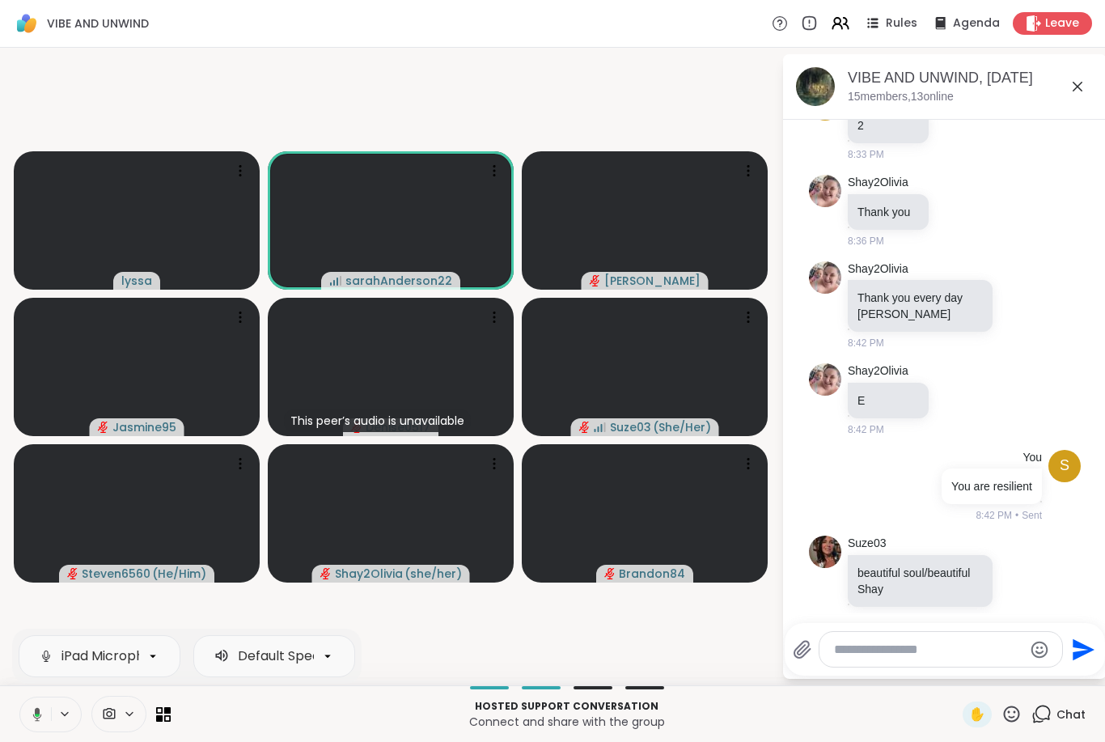
click at [37, 718] on icon at bounding box center [37, 714] width 9 height 14
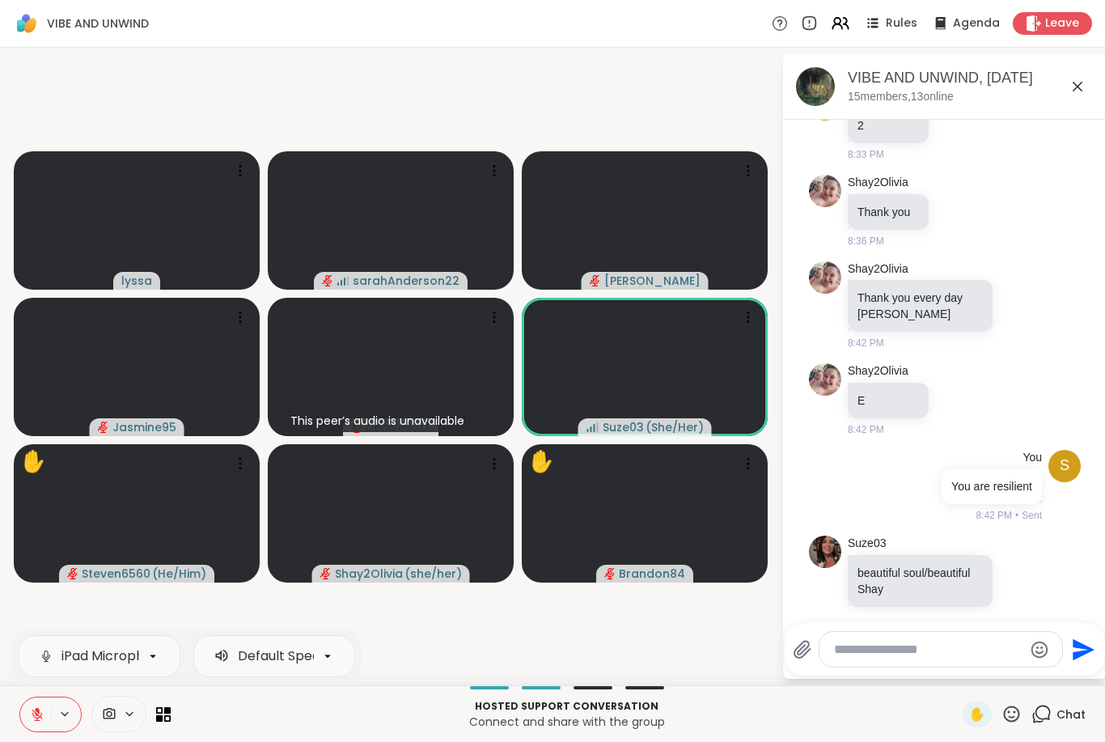
click at [130, 717] on icon at bounding box center [129, 714] width 13 height 14
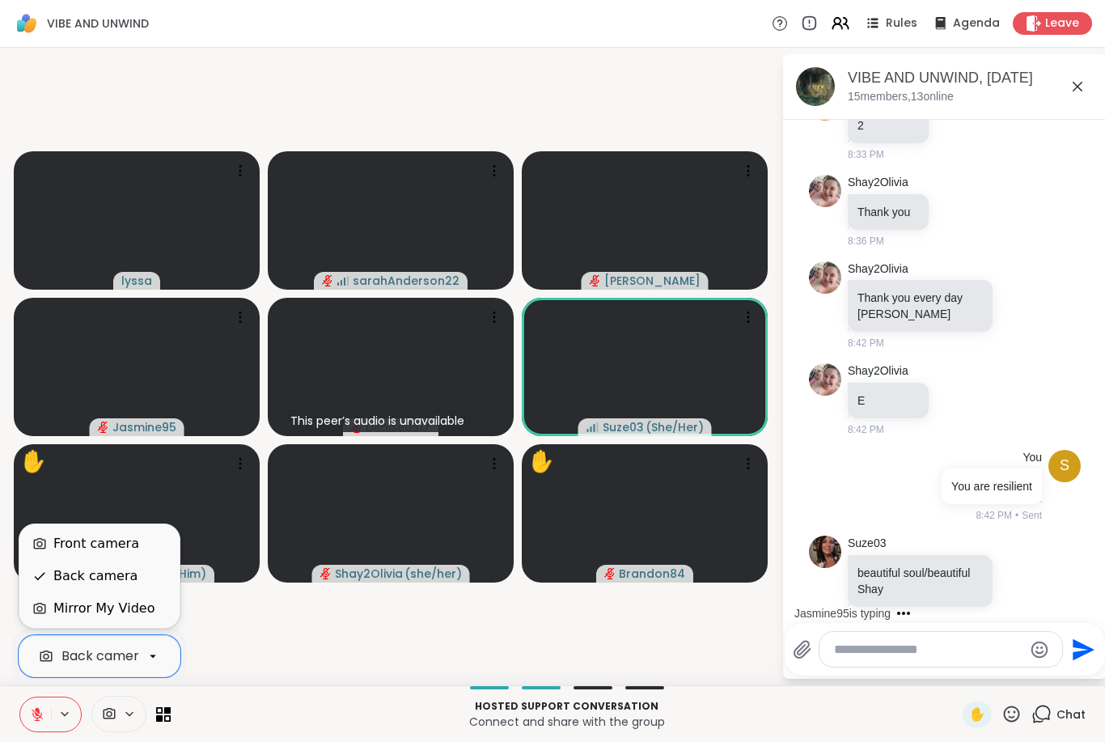
click at [121, 549] on div "Front camera" at bounding box center [96, 543] width 86 height 19
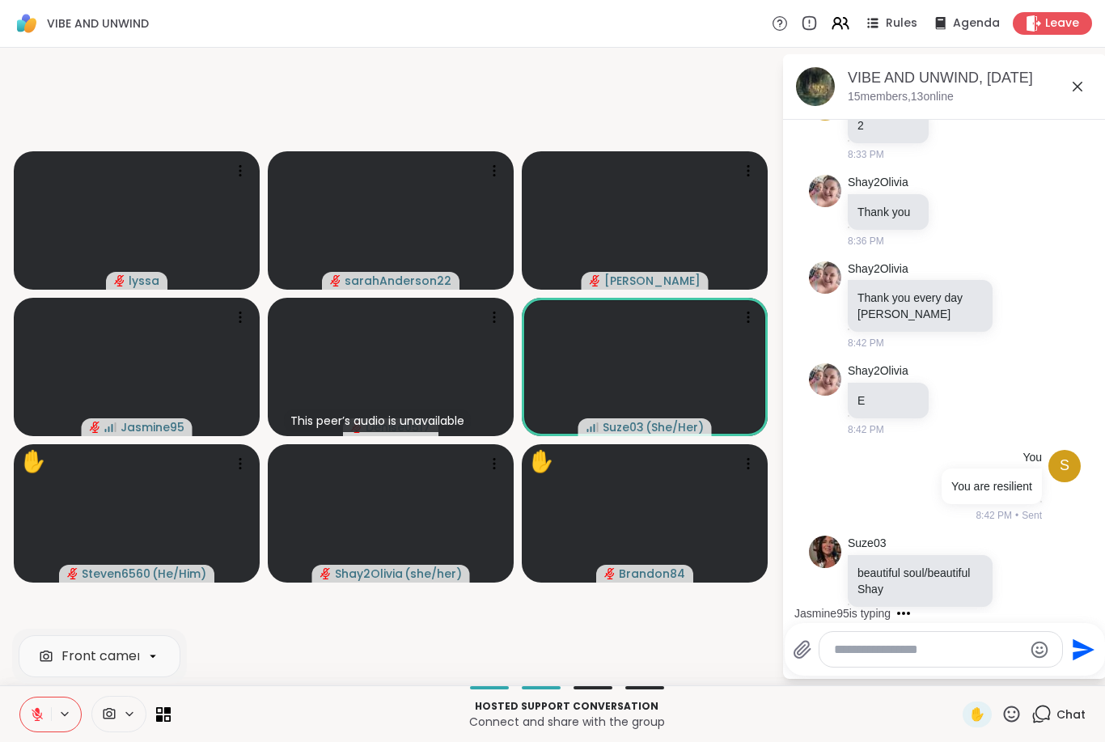
scroll to position [3426, 0]
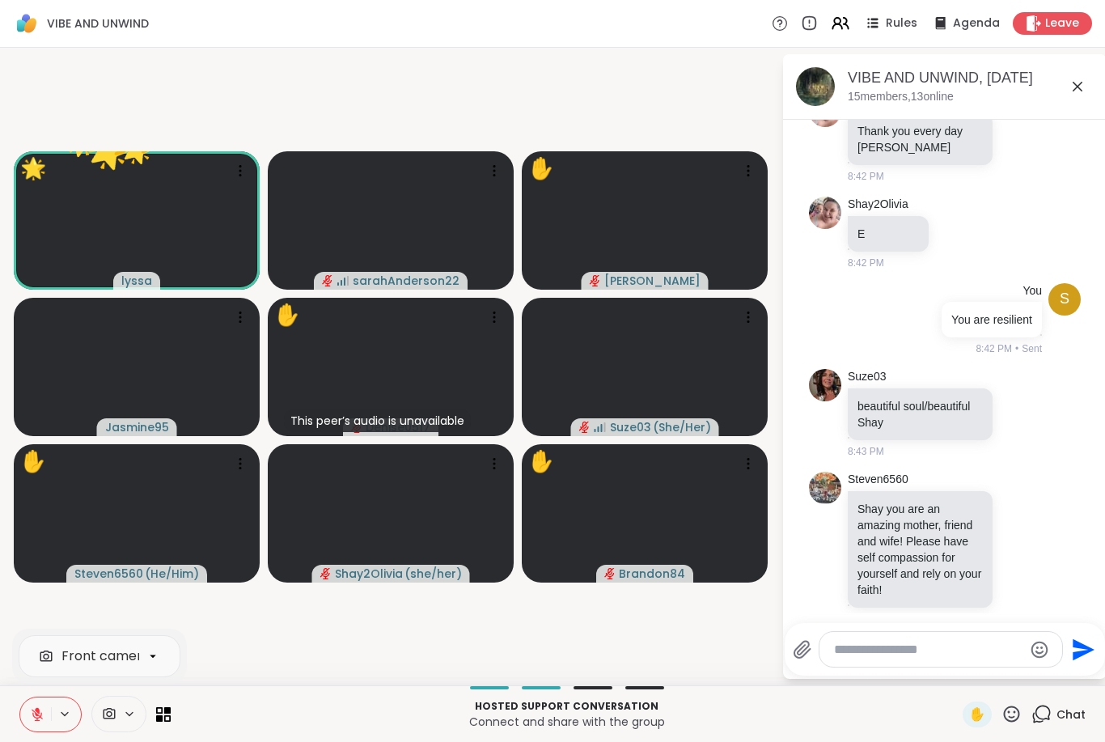
click at [1007, 723] on icon at bounding box center [1011, 714] width 20 height 20
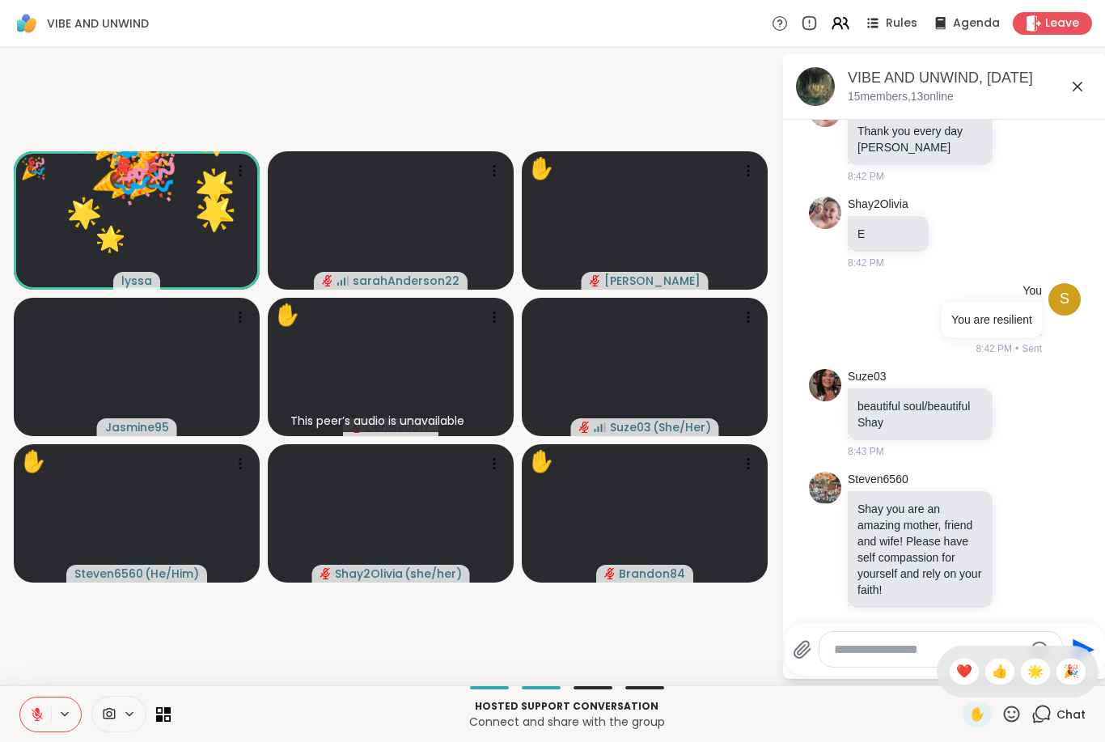
click at [1048, 671] on div "🌟" at bounding box center [1035, 671] width 29 height 26
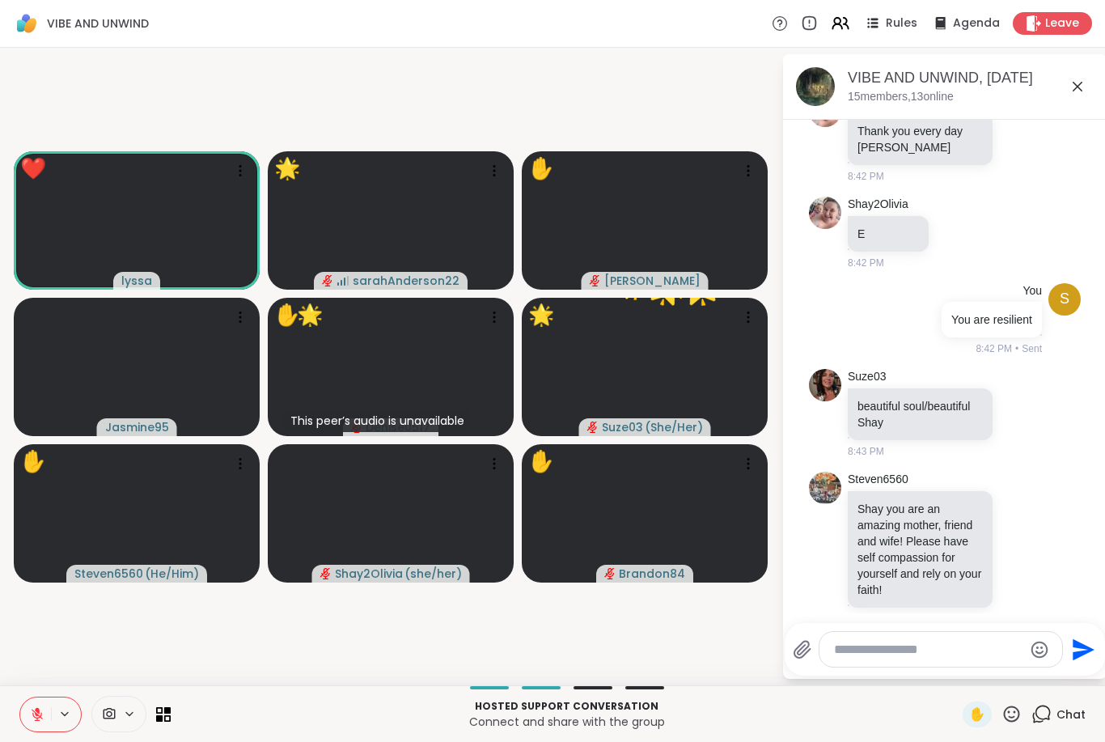
click at [1011, 721] on icon at bounding box center [1012, 713] width 16 height 16
click at [1073, 683] on div "🎉" at bounding box center [1070, 671] width 29 height 26
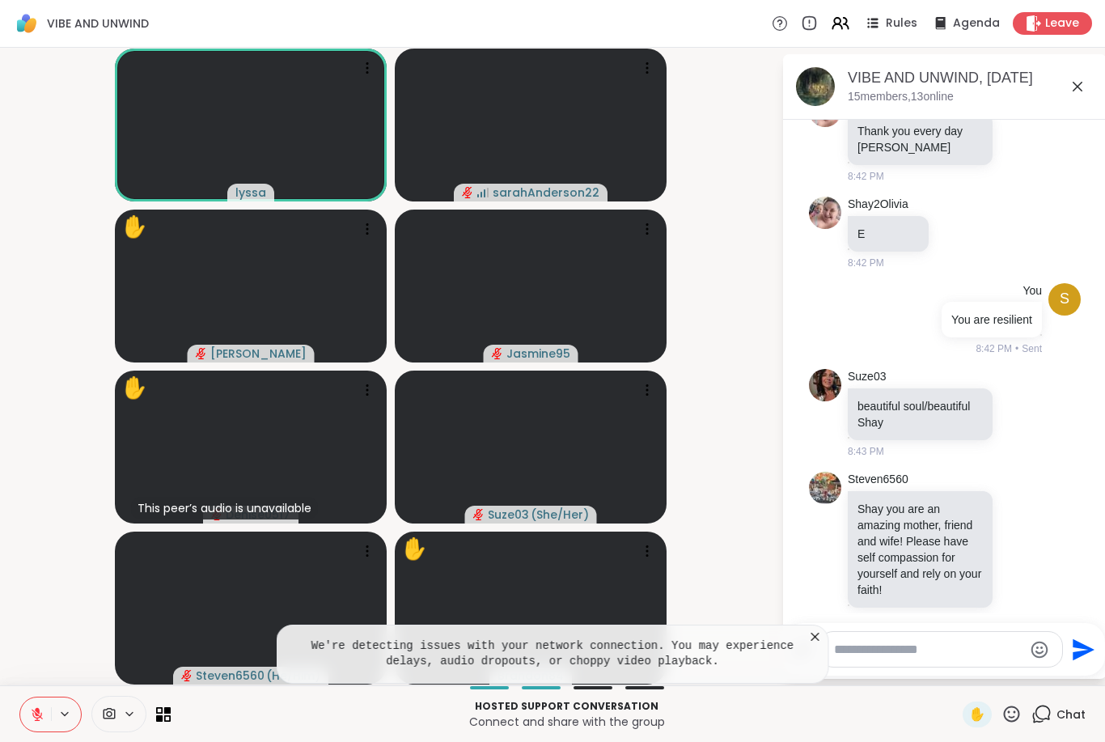
click at [808, 643] on icon at bounding box center [815, 636] width 16 height 16
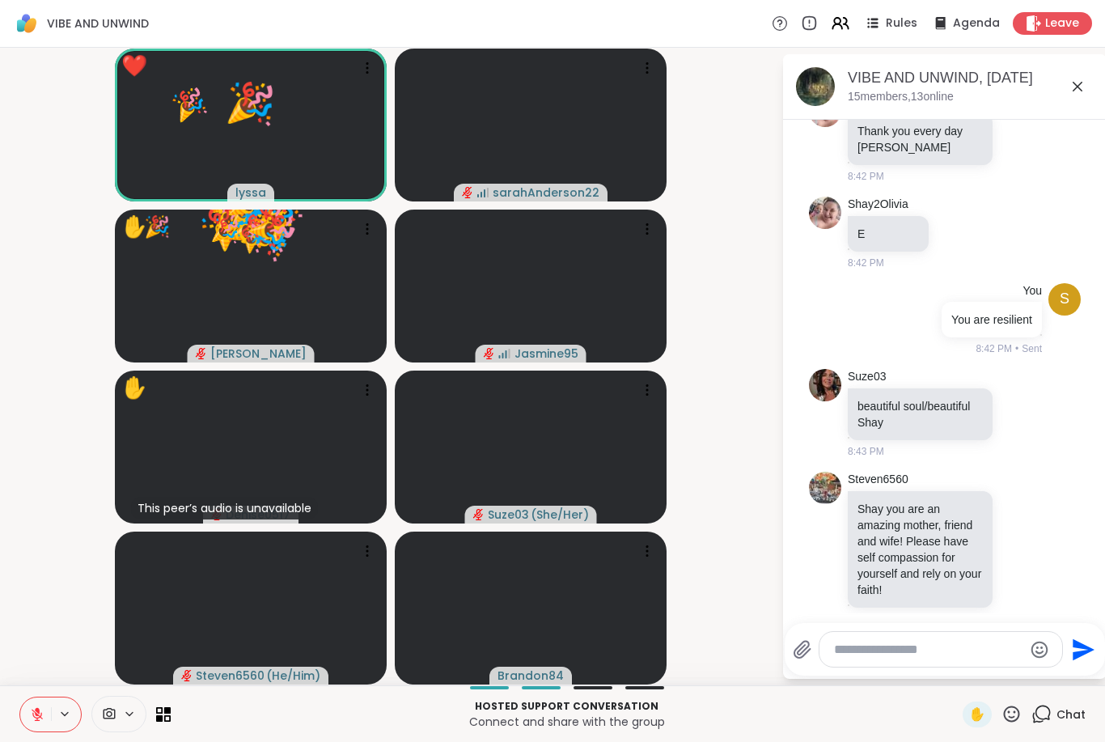
click at [1021, 717] on icon at bounding box center [1011, 714] width 20 height 20
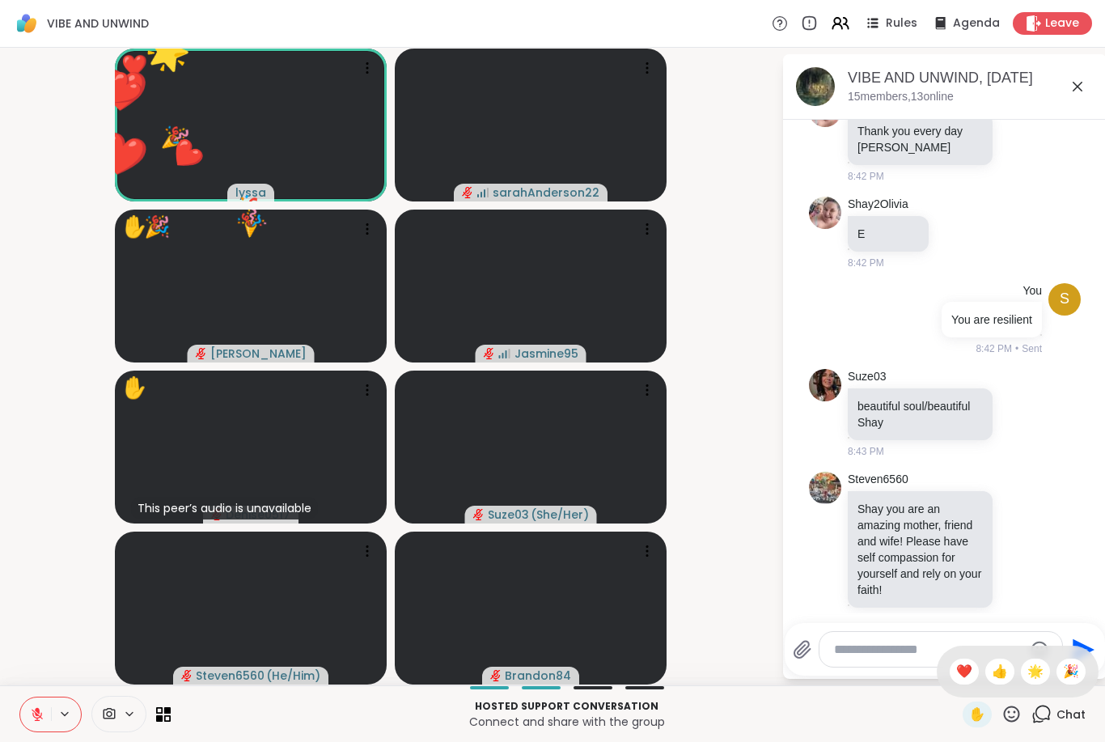
click at [1036, 670] on span "🌟" at bounding box center [1035, 671] width 16 height 19
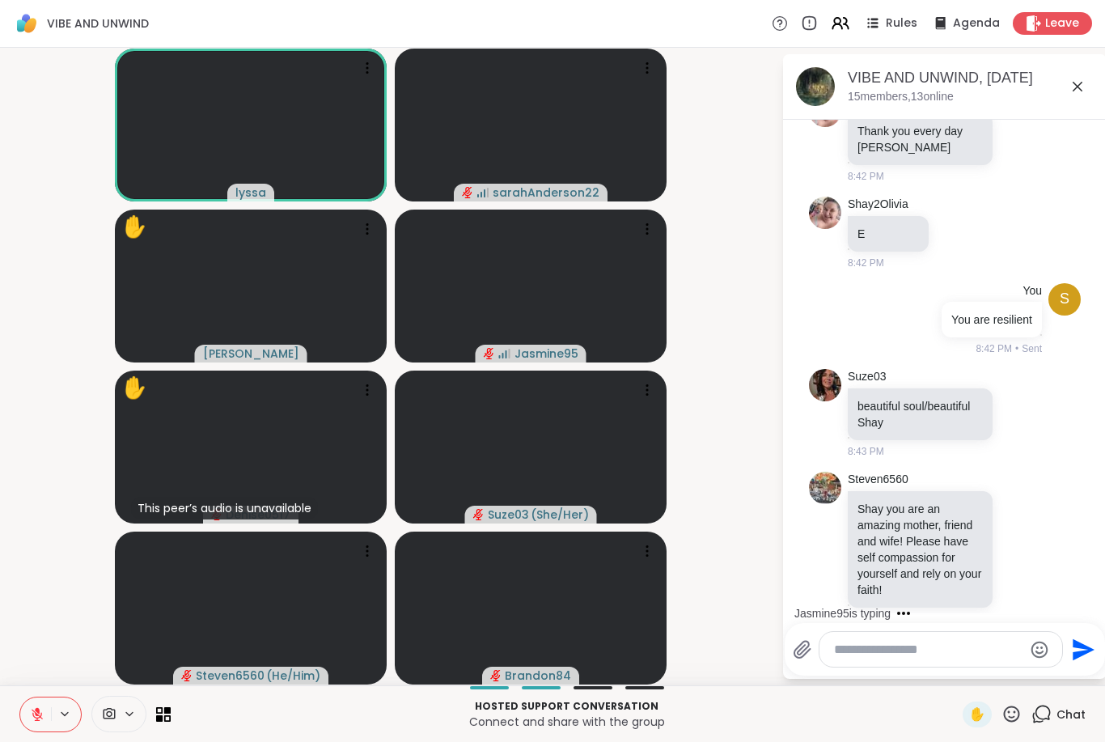
click at [585, 700] on p "Hosted support conversation" at bounding box center [566, 706] width 772 height 15
click at [576, 702] on p "Hosted support conversation" at bounding box center [566, 706] width 772 height 15
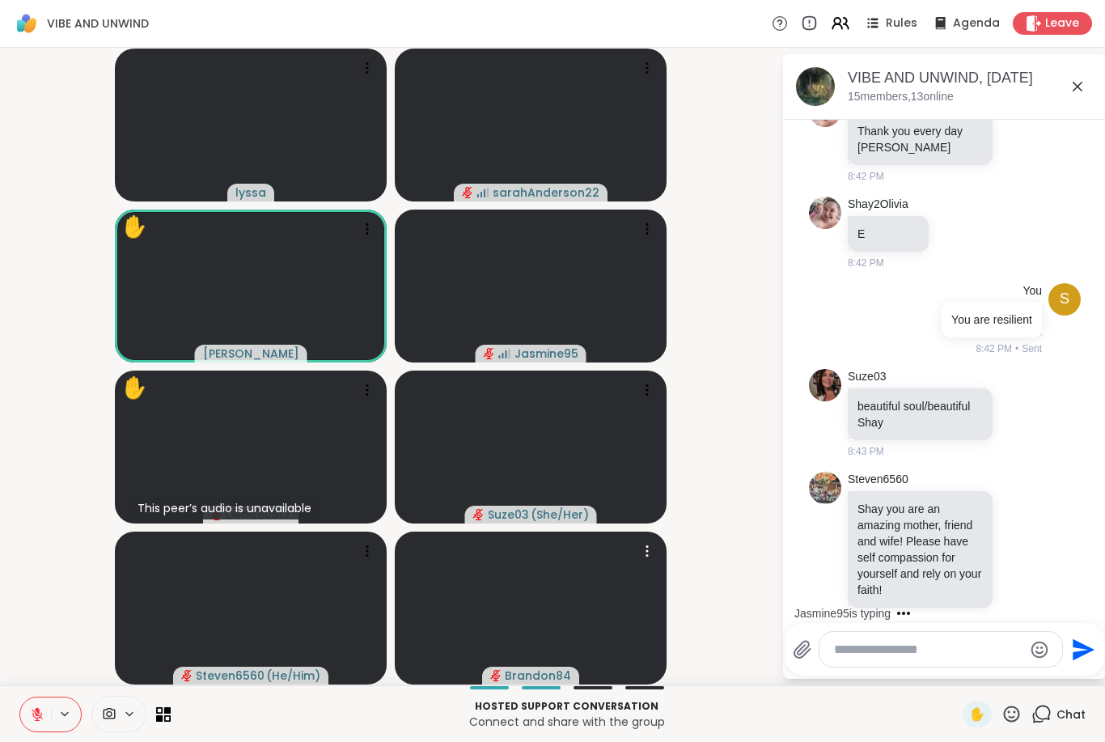
click at [603, 683] on video at bounding box center [531, 607] width 272 height 153
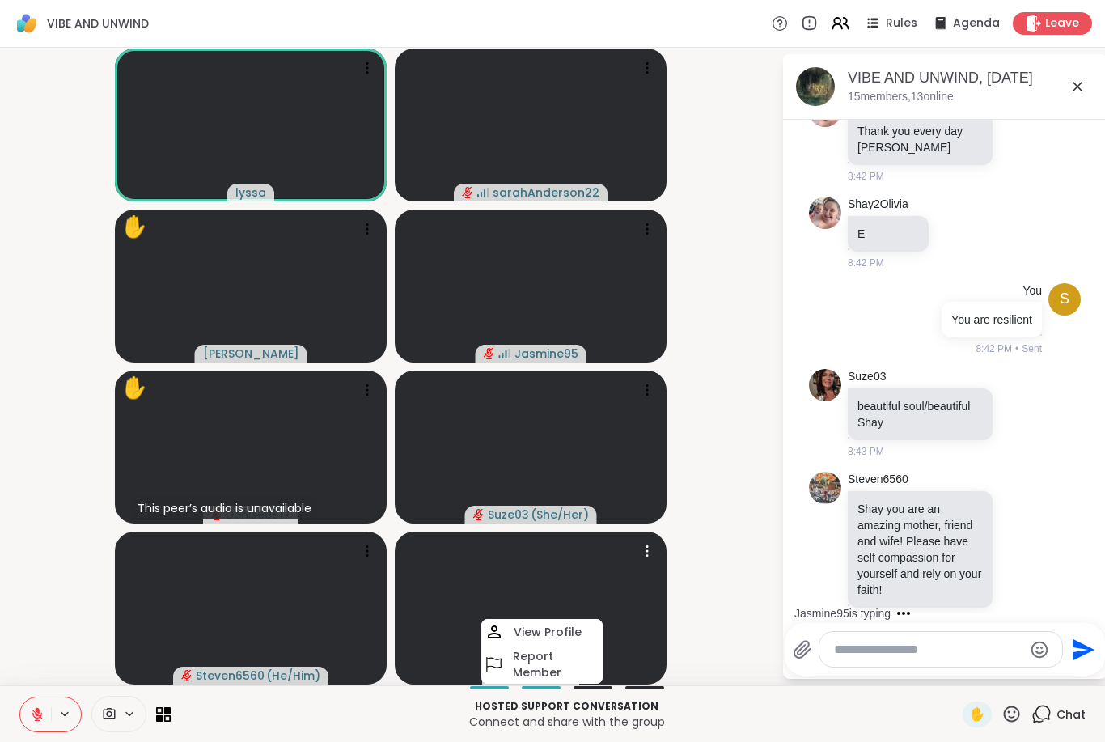
click at [664, 646] on video at bounding box center [531, 607] width 272 height 153
click at [717, 613] on video-player-container "lyssa sarahAnderson22 ✋ Cyndy Jasmine95 ✋ This peer’s audio is unavailable Deni…" at bounding box center [391, 366] width 762 height 624
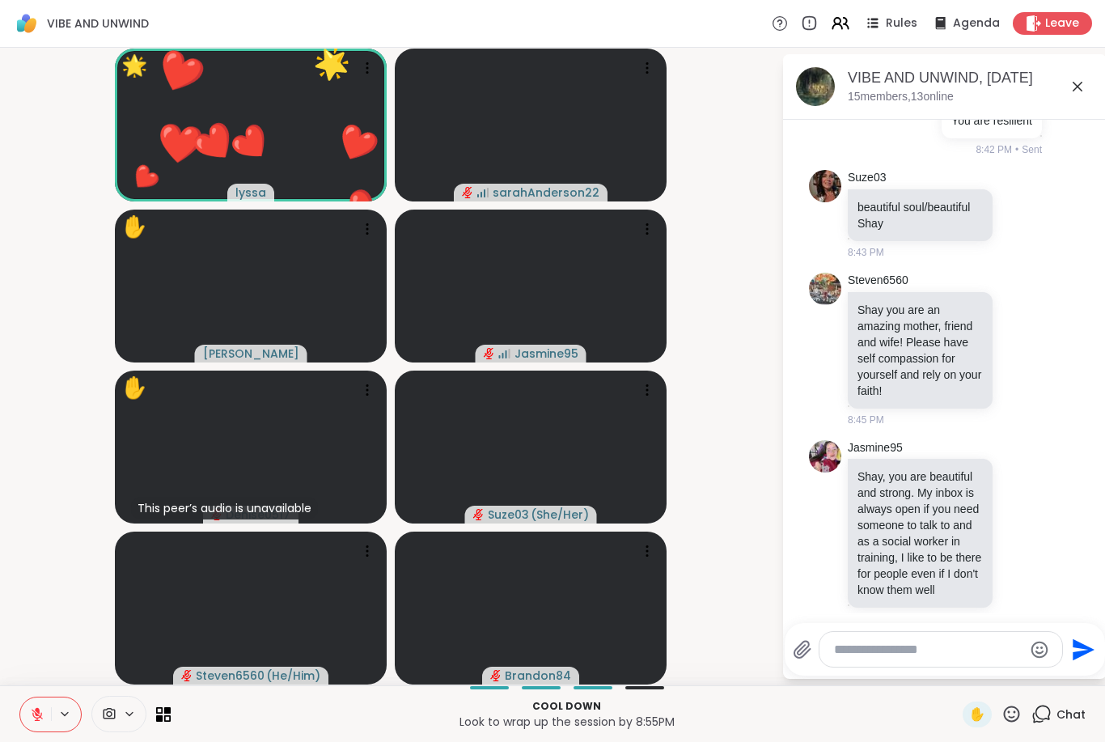
click at [1012, 723] on icon at bounding box center [1011, 714] width 20 height 20
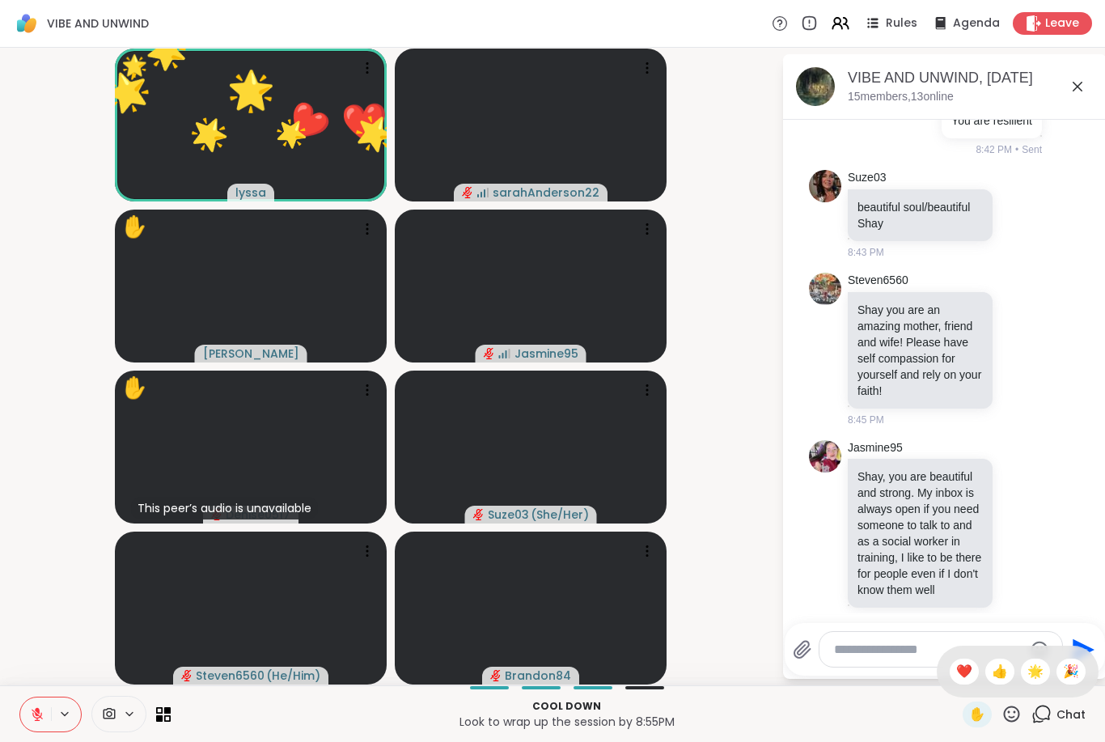
click at [966, 670] on span "❤️" at bounding box center [964, 671] width 16 height 19
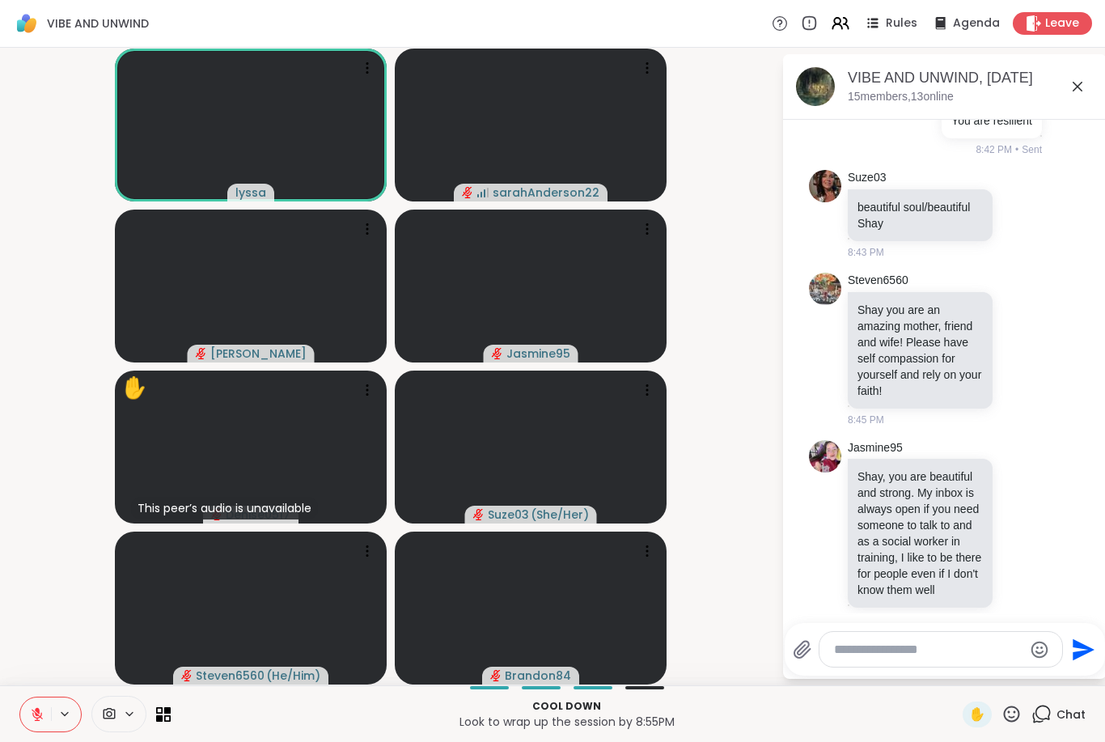
click at [40, 715] on icon at bounding box center [37, 714] width 15 height 15
click at [37, 715] on icon at bounding box center [37, 711] width 4 height 7
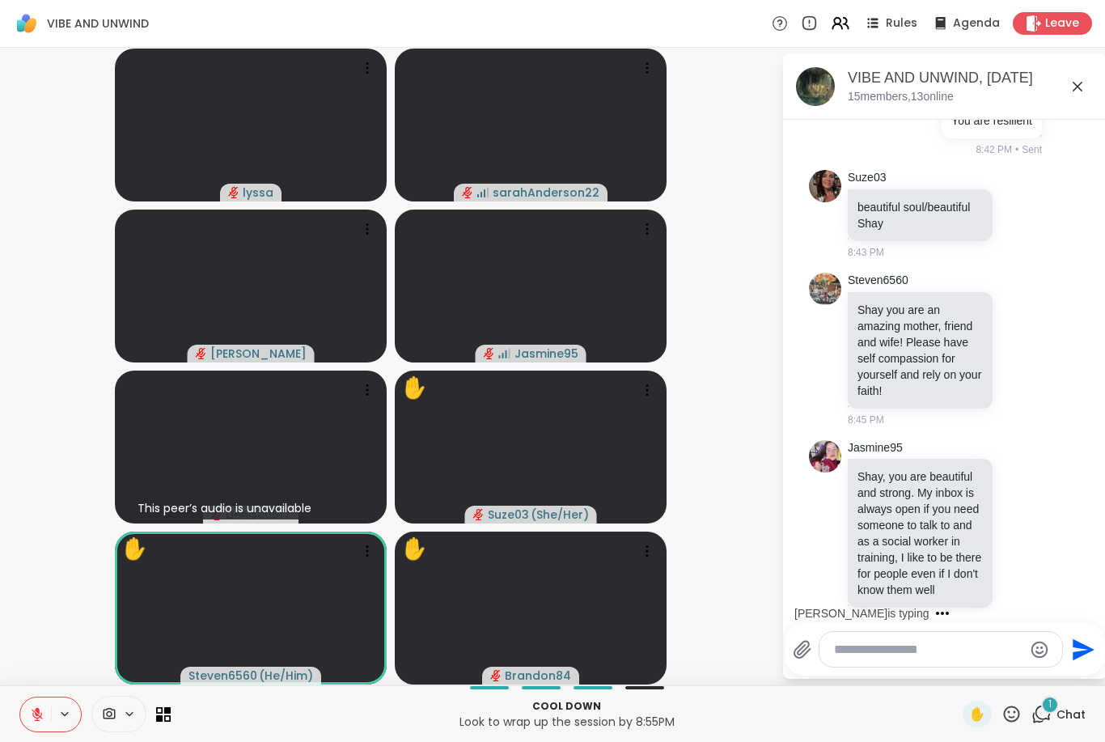
scroll to position [3743, 0]
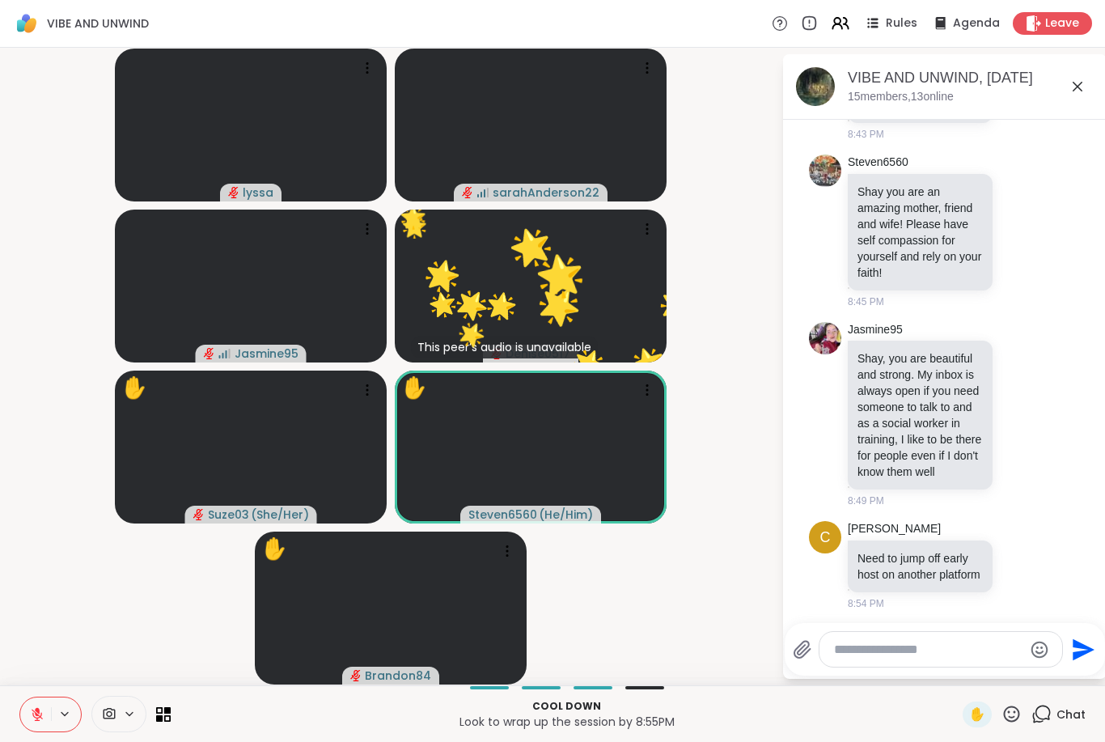
click at [1016, 717] on icon at bounding box center [1011, 714] width 20 height 20
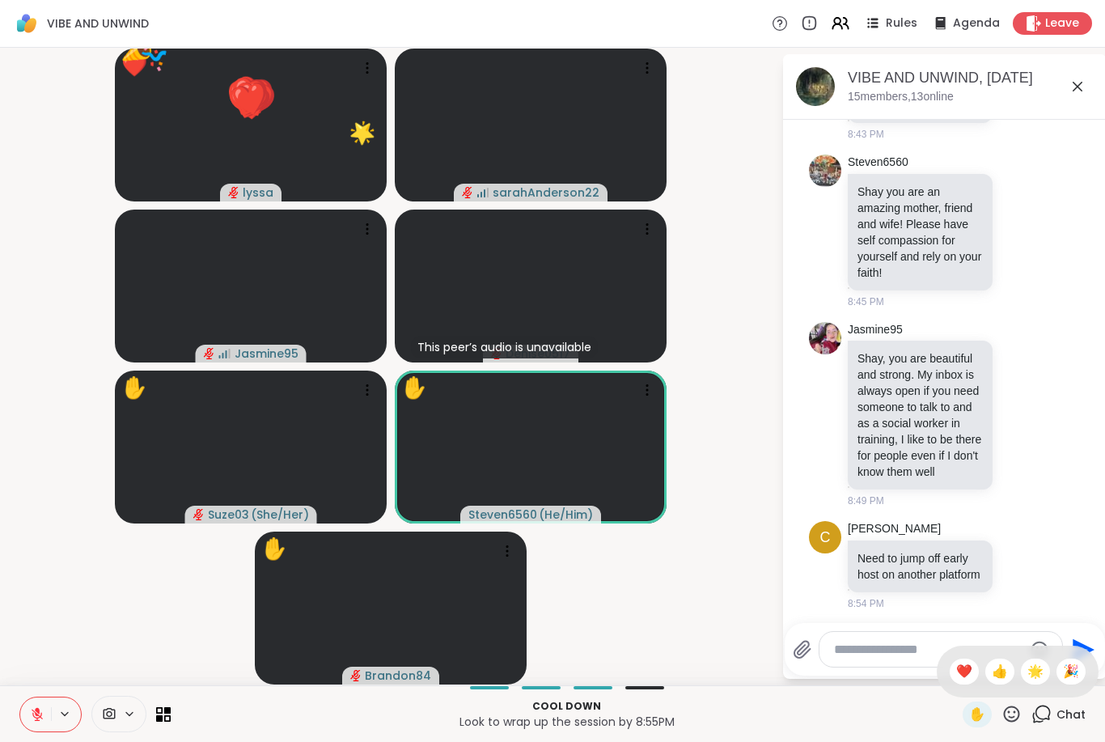
click at [1077, 670] on span "🎉" at bounding box center [1071, 671] width 16 height 19
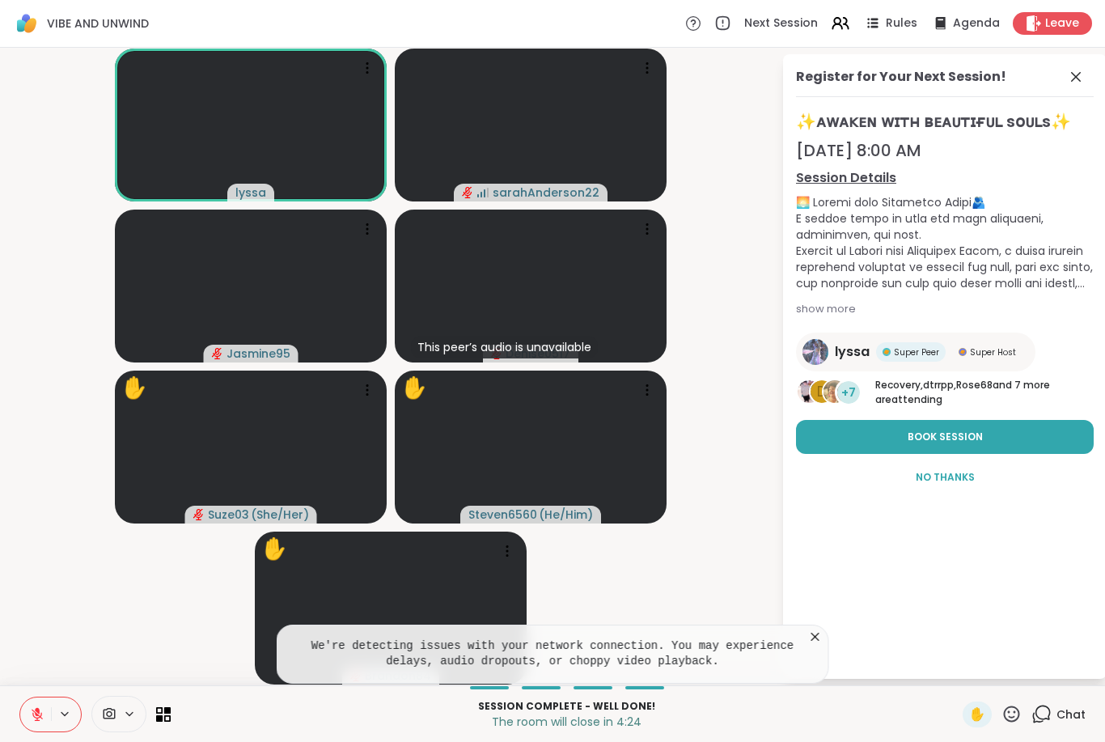
click at [1012, 723] on icon at bounding box center [1011, 714] width 20 height 20
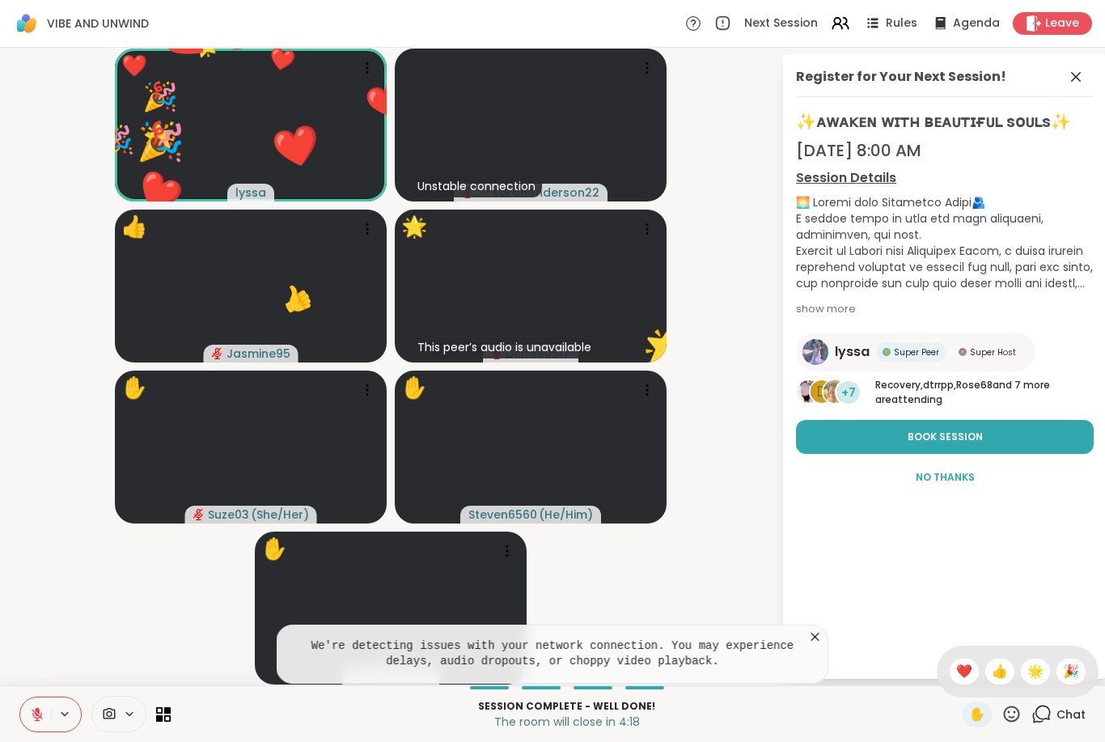
click at [1080, 677] on div "🎉" at bounding box center [1070, 671] width 29 height 26
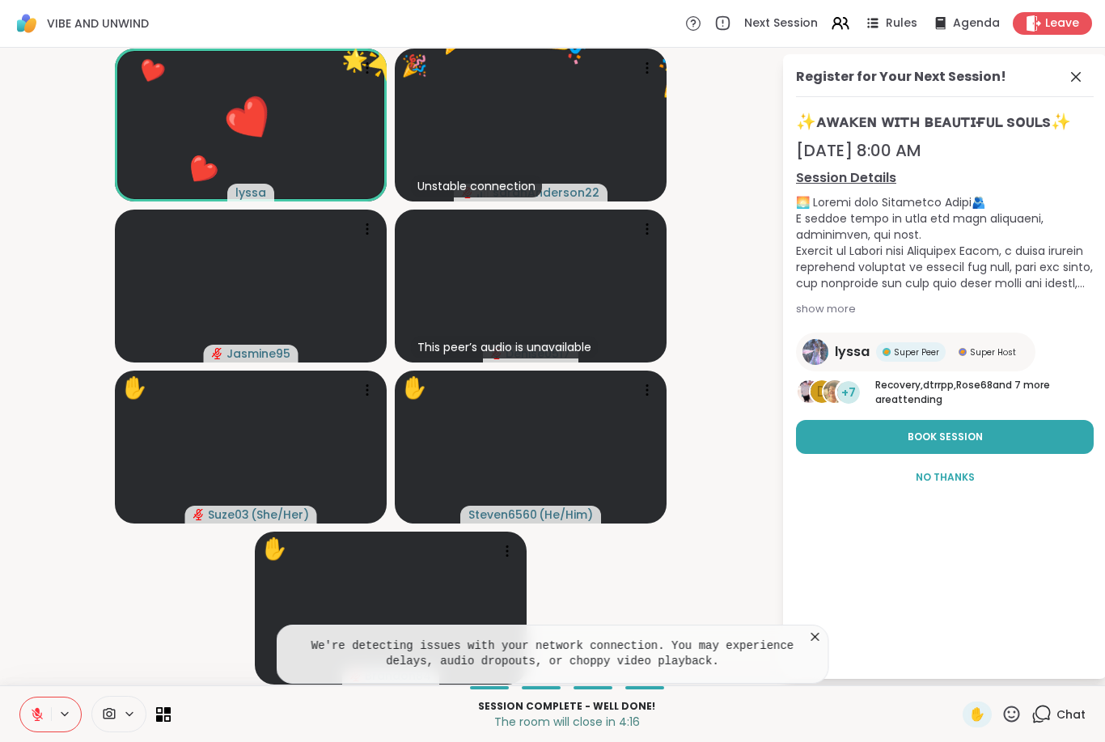
click at [1010, 721] on icon at bounding box center [1012, 713] width 16 height 16
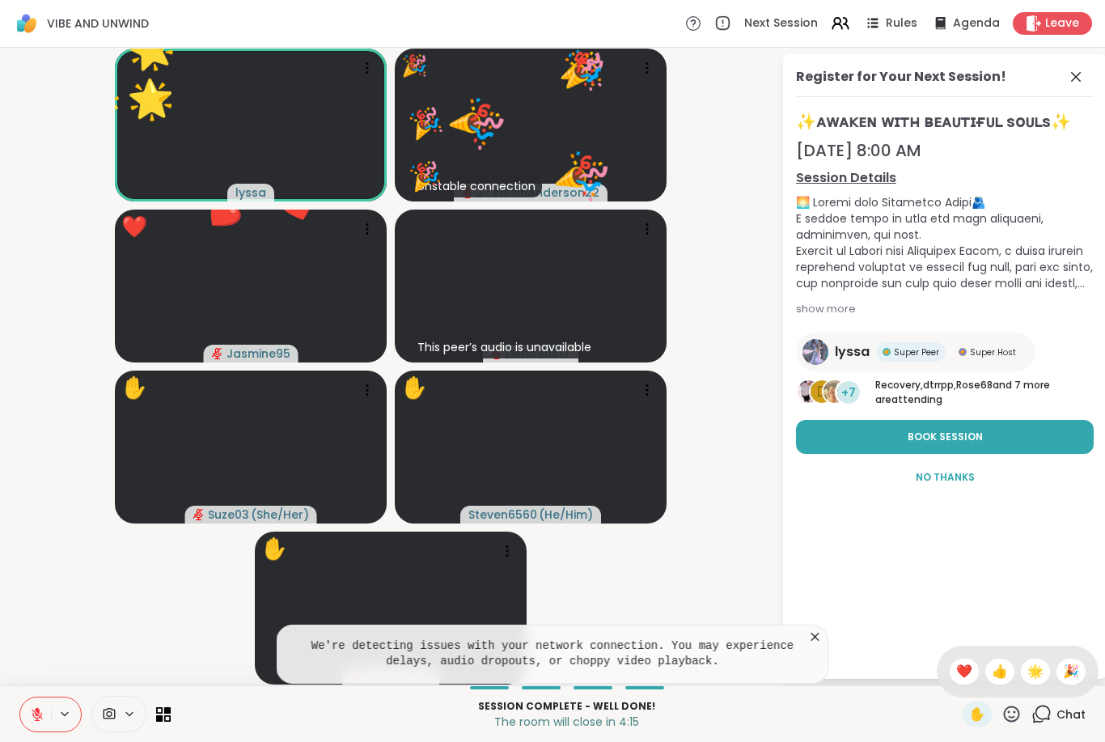
click at [1037, 670] on span "🌟" at bounding box center [1035, 671] width 16 height 19
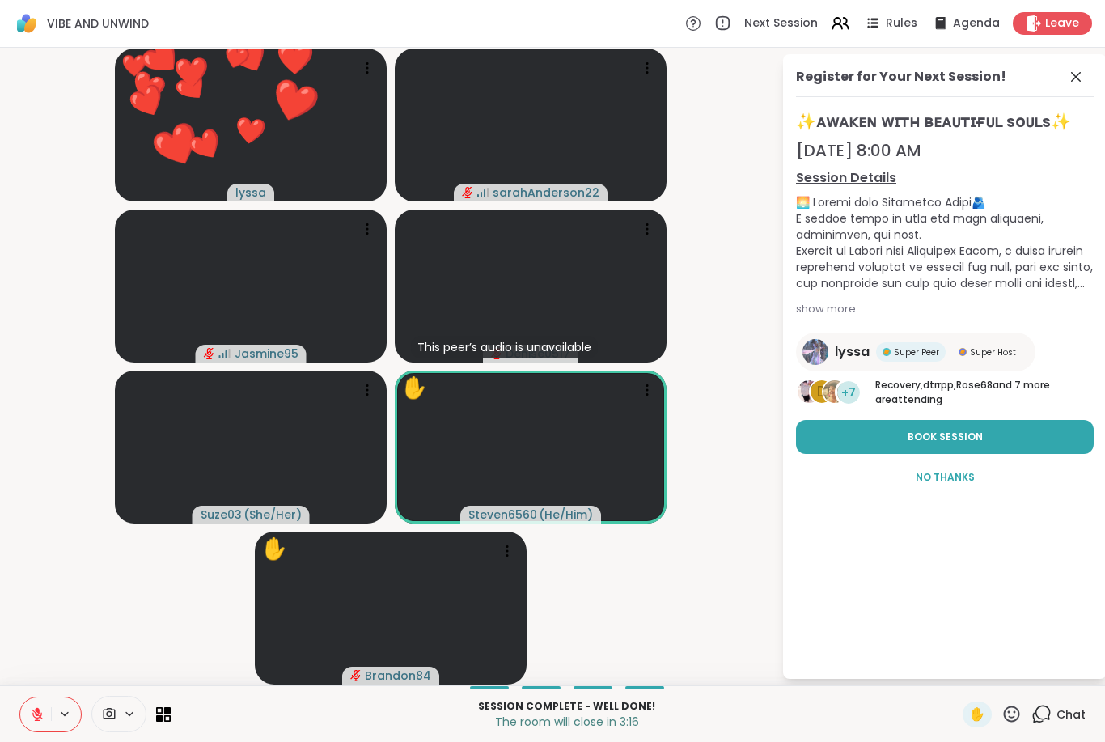
click at [1019, 709] on icon at bounding box center [1012, 713] width 16 height 16
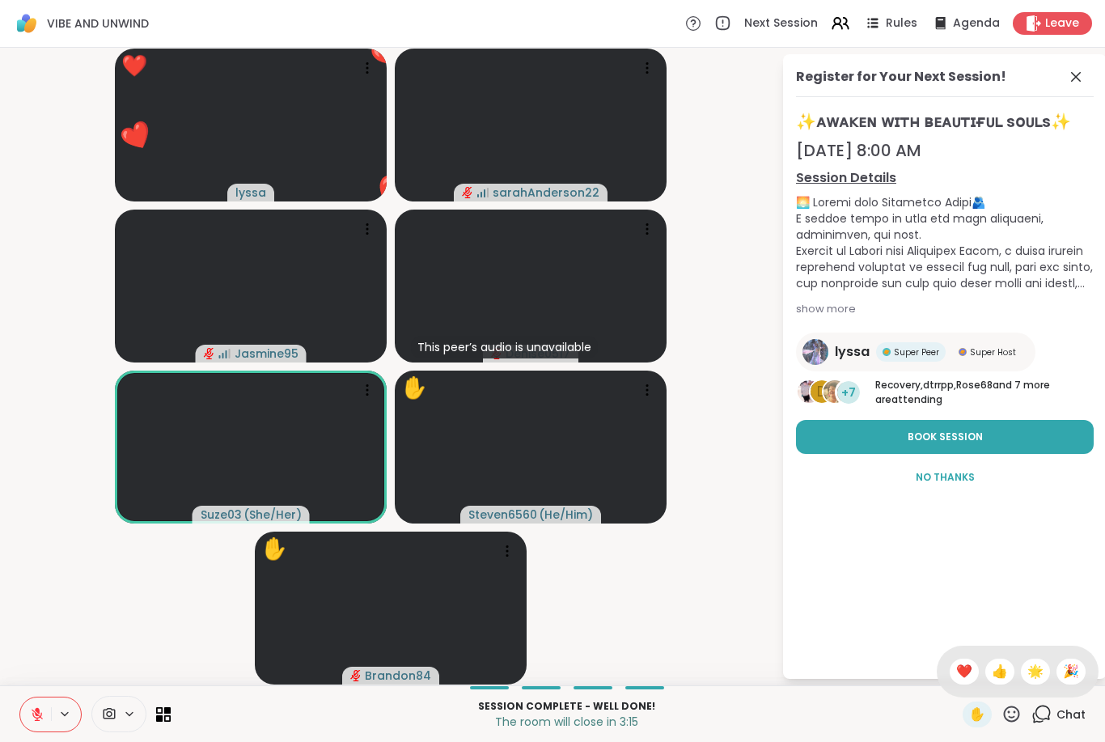
click at [1002, 671] on span "👍" at bounding box center [1000, 671] width 16 height 19
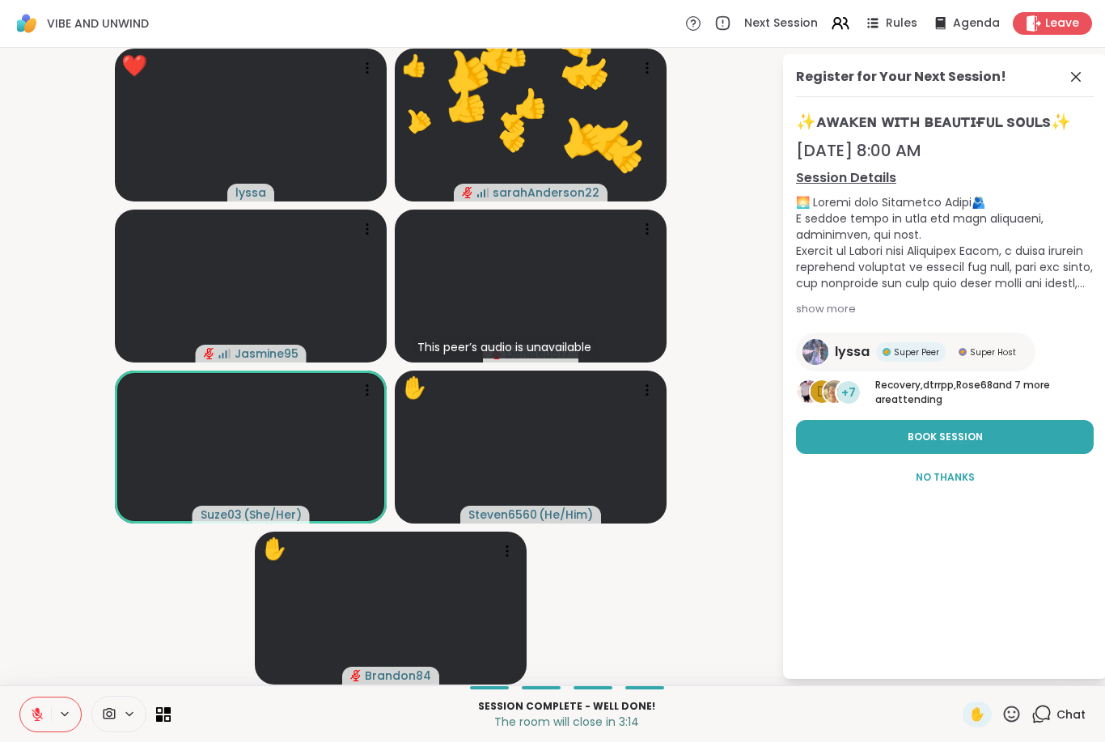
click at [1017, 701] on div "✋" at bounding box center [991, 714] width 59 height 26
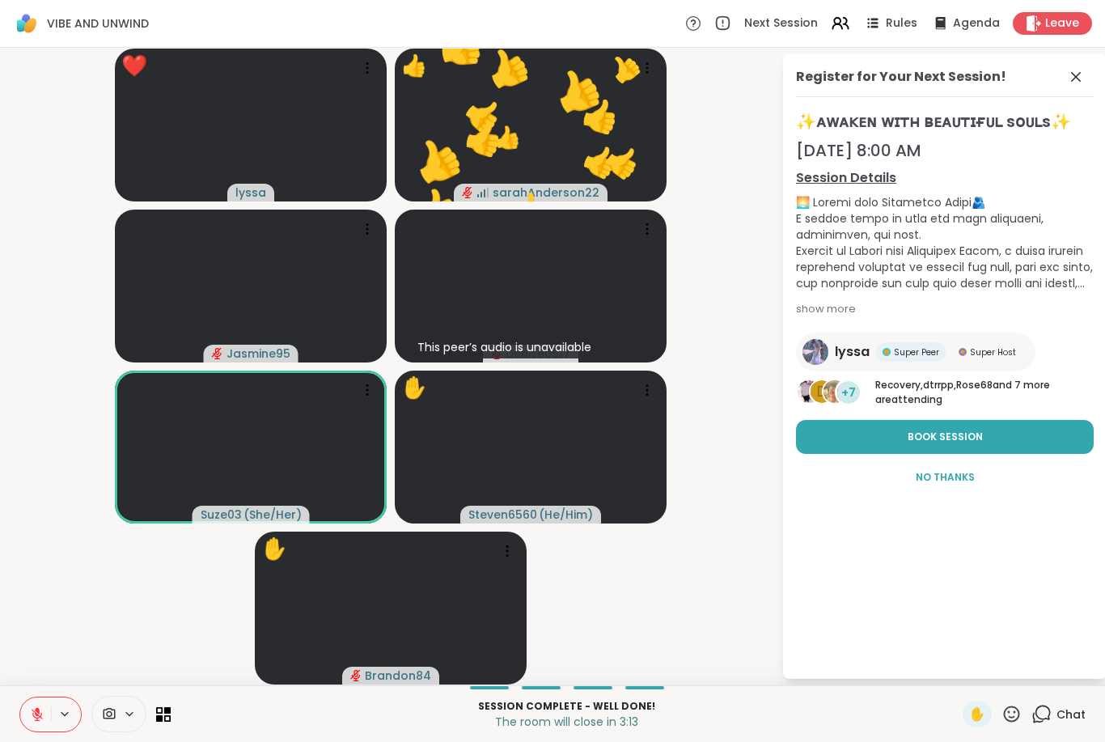
click at [1017, 714] on icon at bounding box center [1011, 714] width 20 height 20
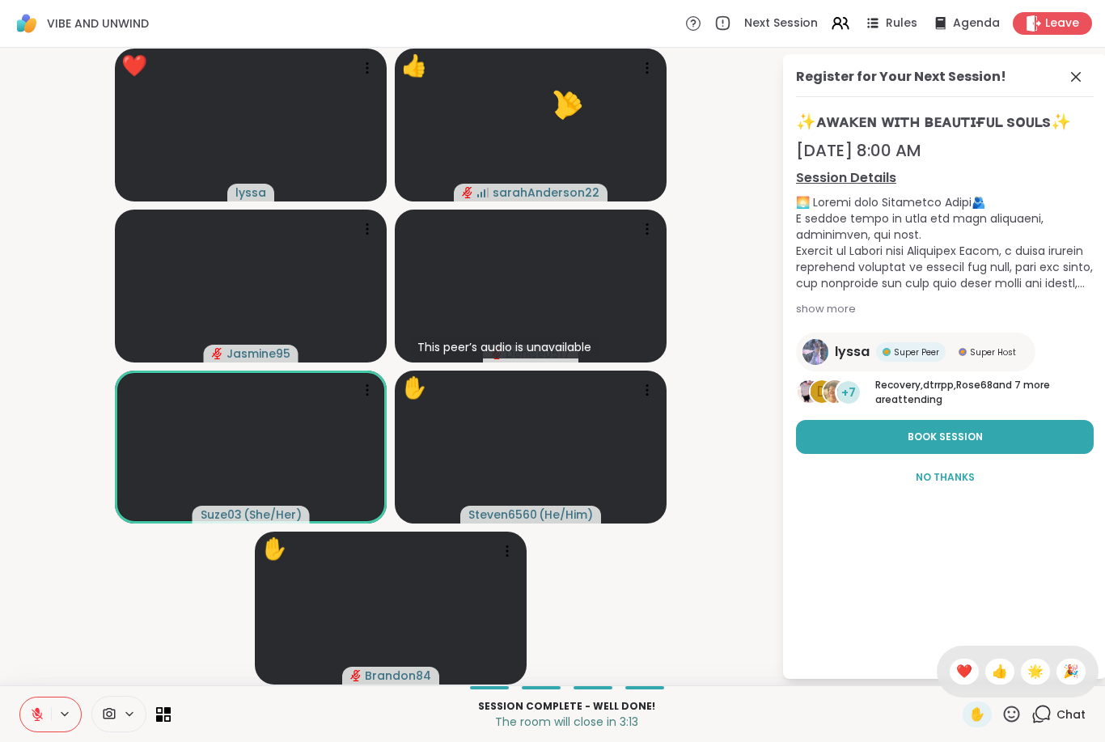
click at [1042, 676] on span "🌟" at bounding box center [1035, 671] width 16 height 19
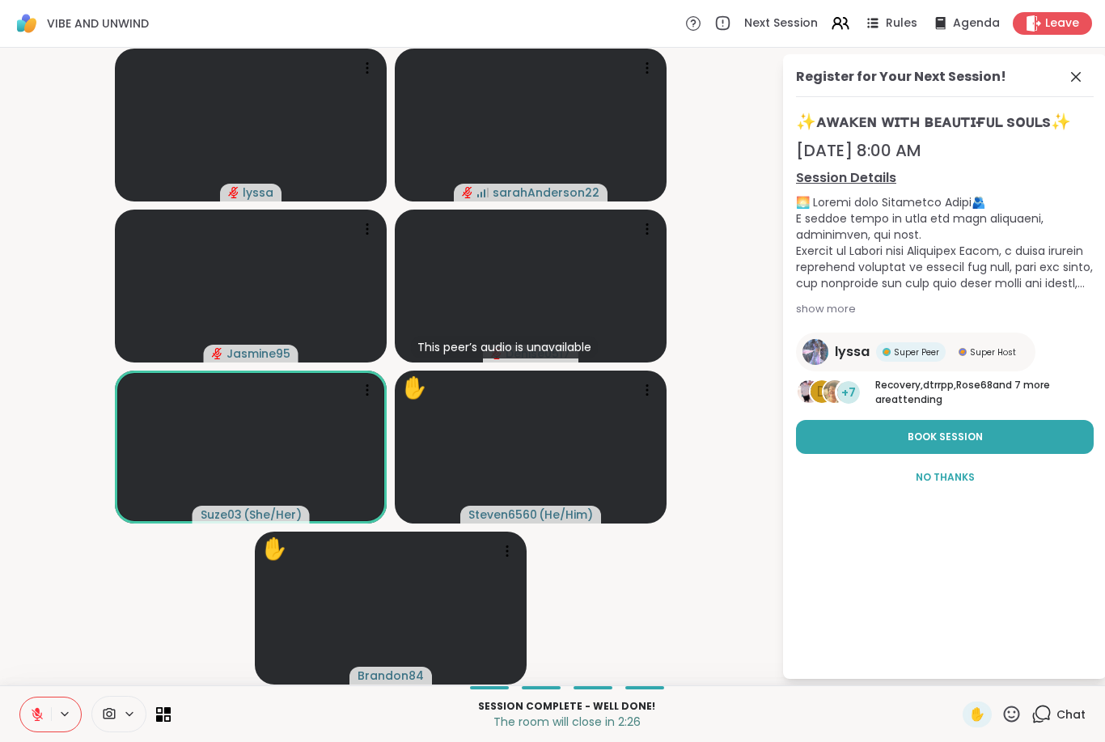
click at [1017, 713] on icon at bounding box center [1011, 714] width 20 height 20
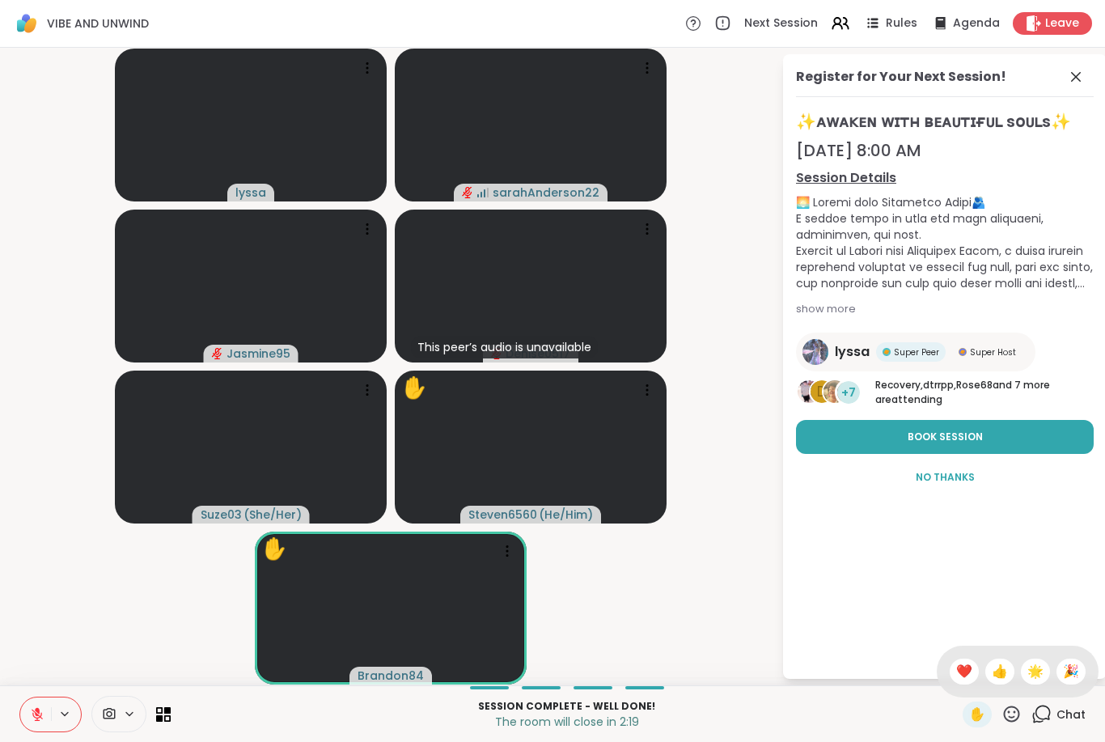
click at [1079, 670] on div "🎉" at bounding box center [1070, 671] width 29 height 26
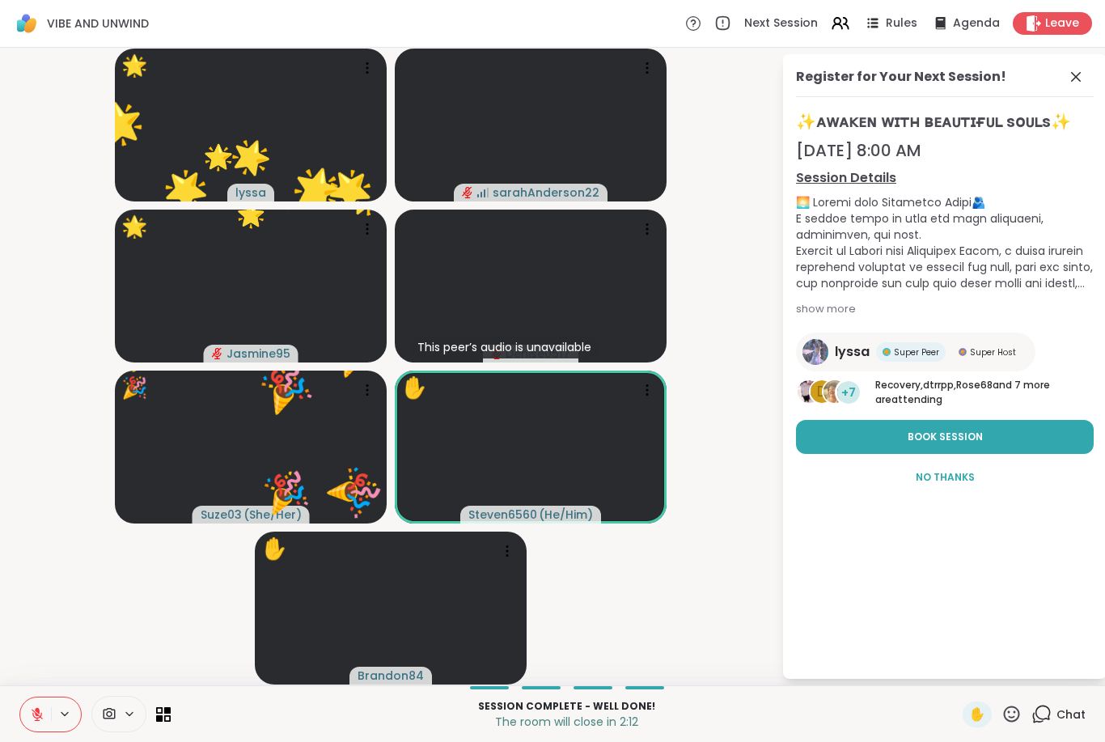
click at [1015, 715] on icon at bounding box center [1011, 714] width 20 height 20
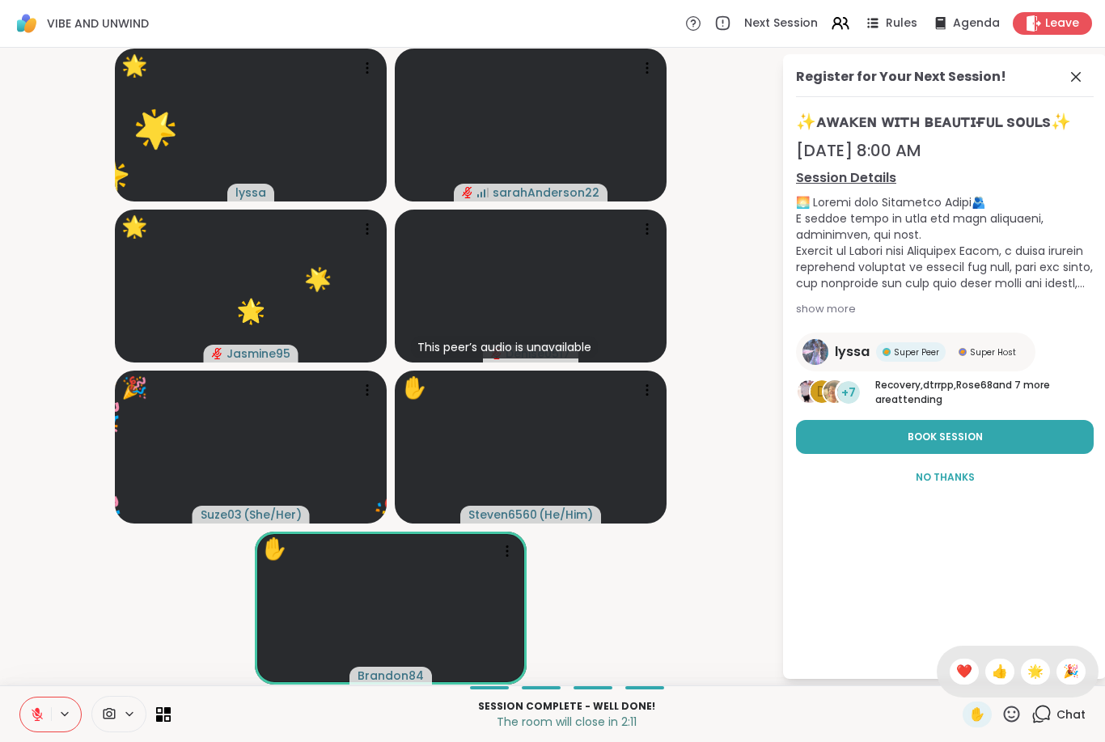
click at [1037, 669] on span "🌟" at bounding box center [1035, 671] width 16 height 19
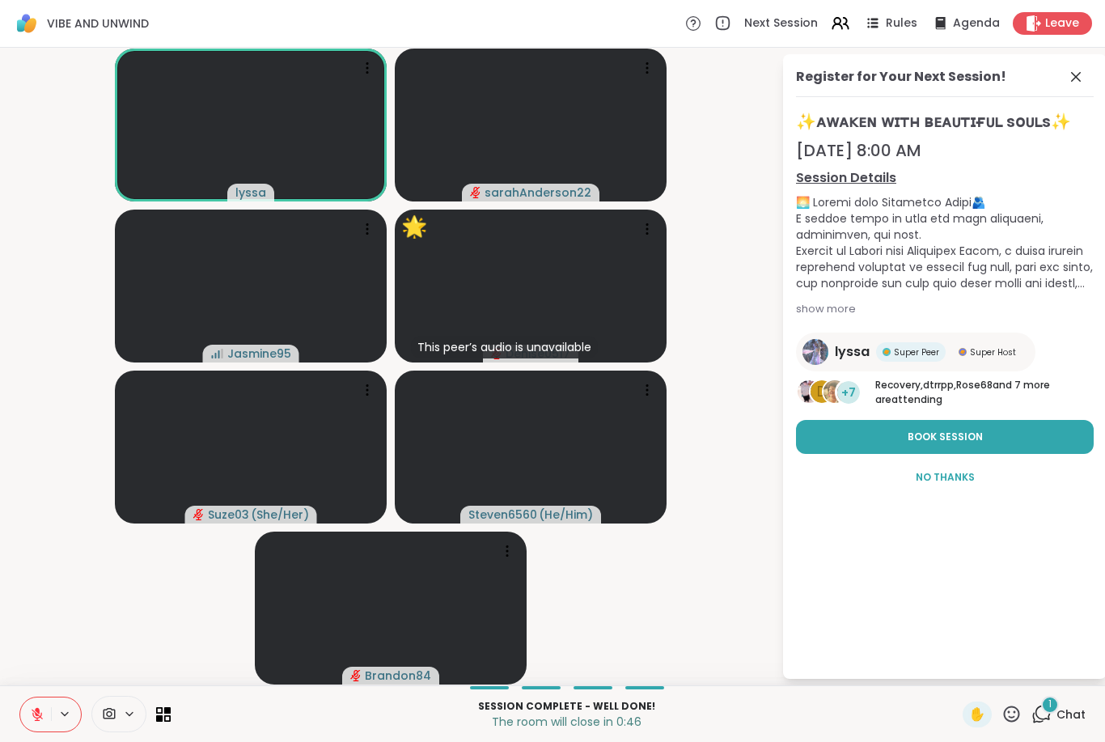
click at [1014, 704] on icon at bounding box center [1011, 714] width 20 height 20
click at [1041, 668] on span "🌟" at bounding box center [1035, 671] width 16 height 19
click at [32, 713] on icon at bounding box center [37, 714] width 15 height 15
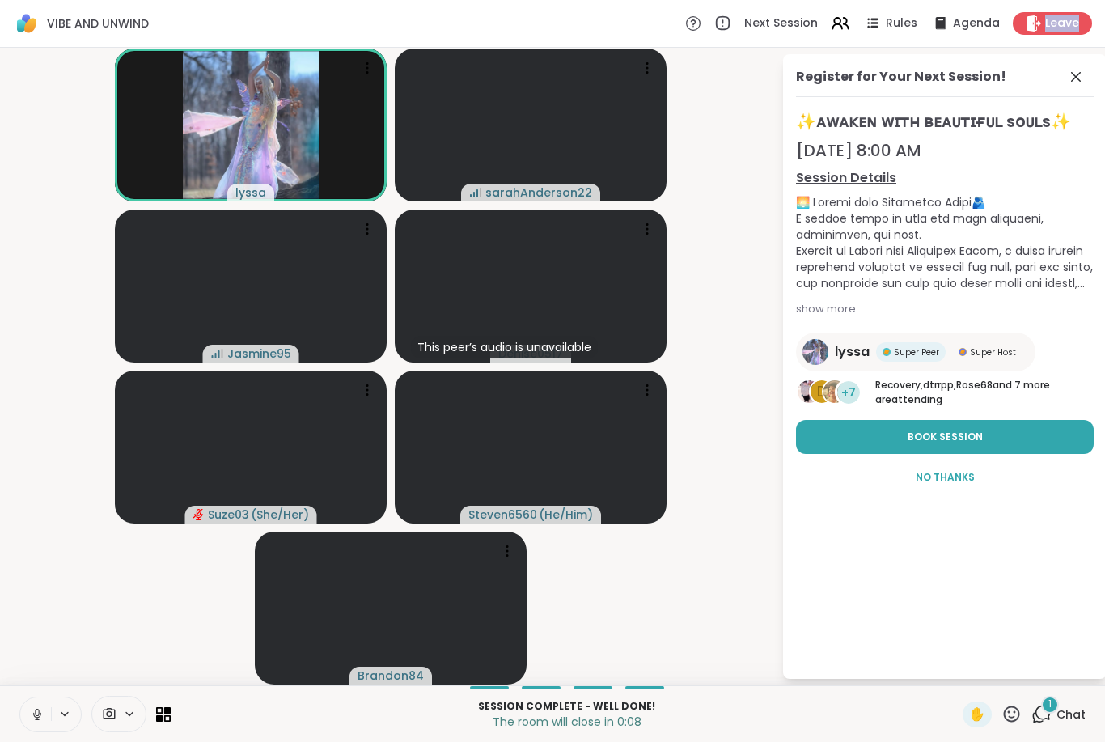
click at [1032, 23] on icon at bounding box center [1033, 23] width 15 height 16
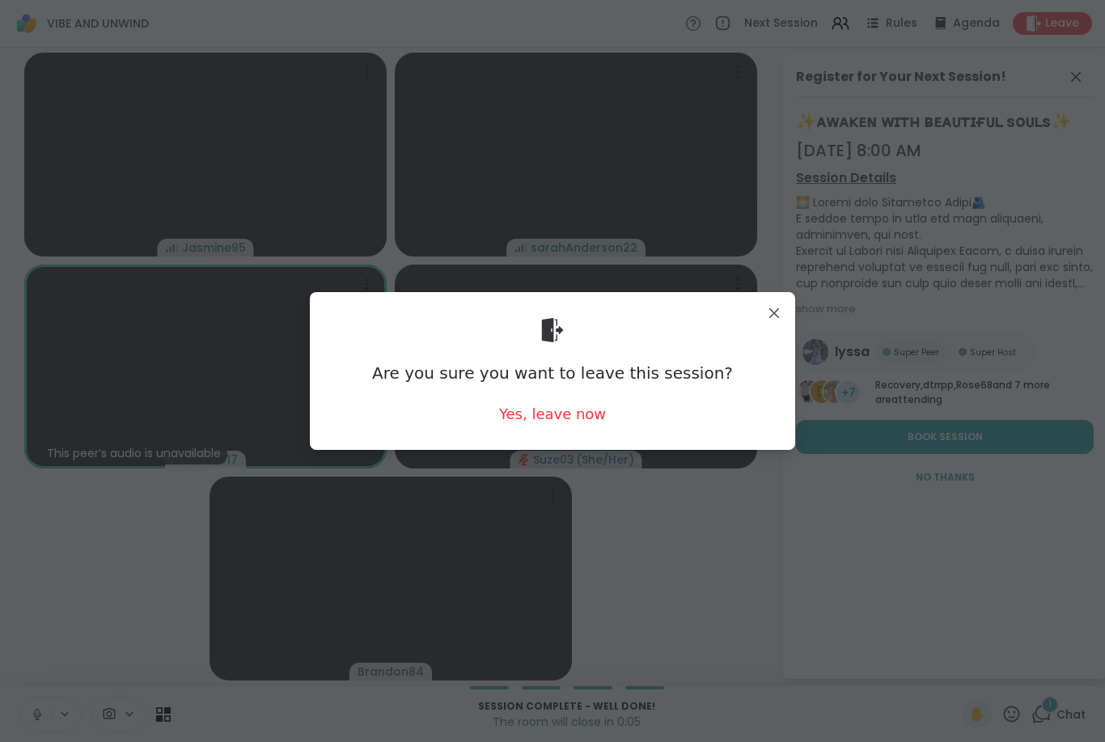
click at [774, 298] on div "Are you sure you want to leave this session? Yes, leave now" at bounding box center [552, 371] width 485 height 158
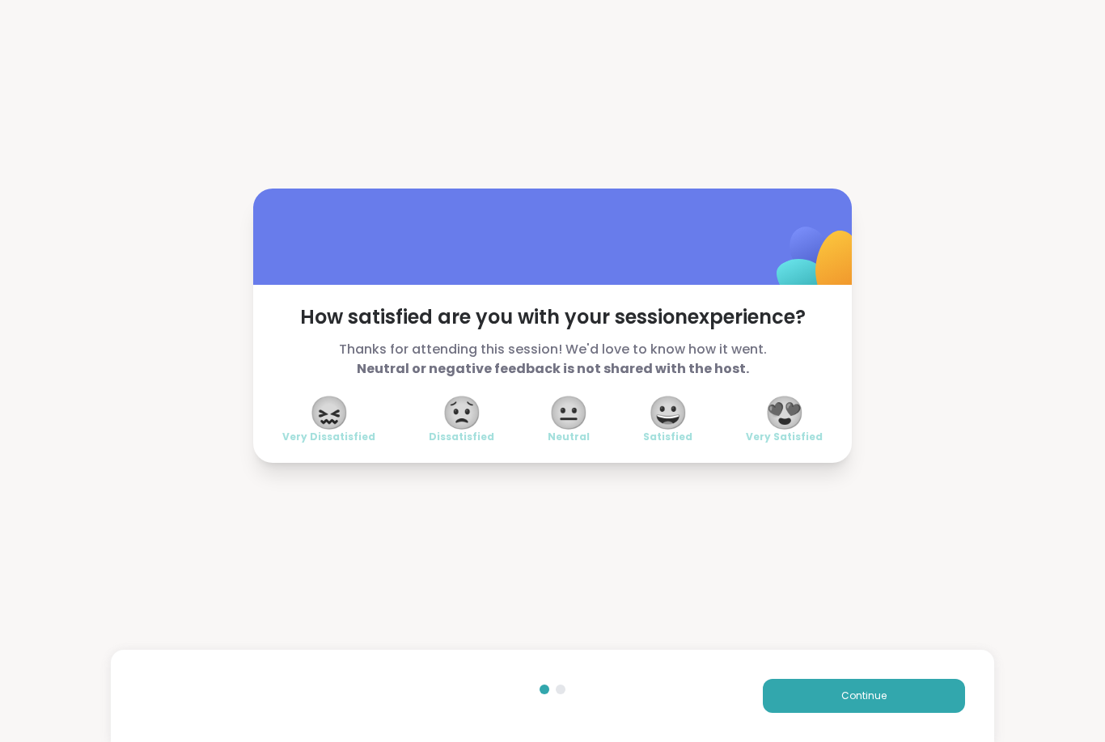
click at [438, 536] on div "How satisfied are you with your session experience? Thanks for attending this s…" at bounding box center [552, 325] width 1105 height 651
